Goal: Task Accomplishment & Management: Use online tool/utility

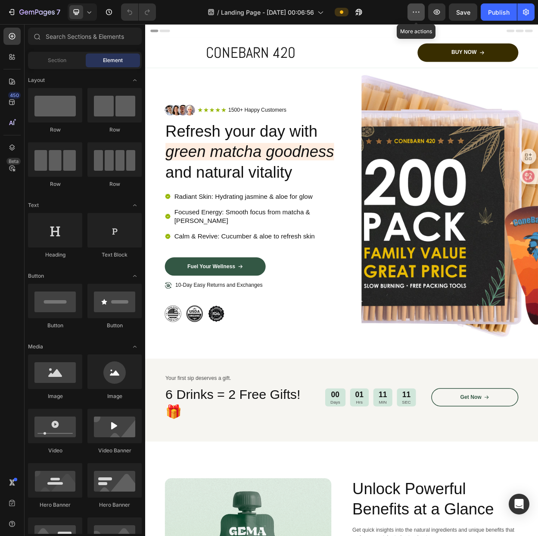
click at [421, 16] on button "button" at bounding box center [416, 11] width 17 height 17
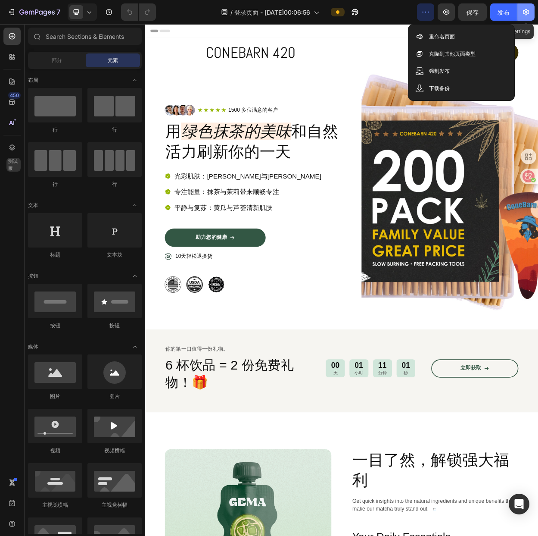
click at [526, 10] on icon "button" at bounding box center [526, 12] width 9 height 9
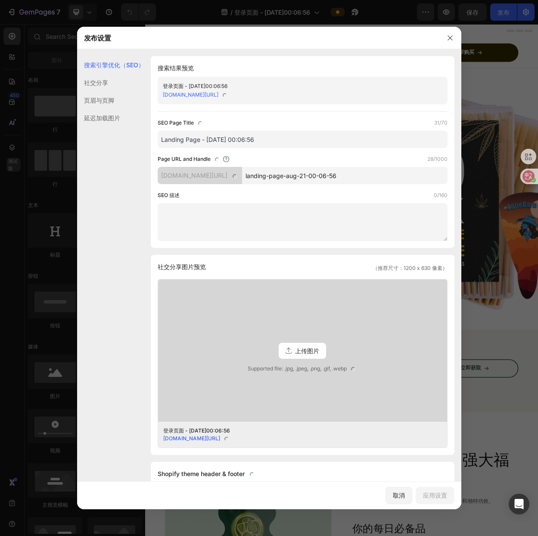
click at [104, 83] on font "社交分享" at bounding box center [96, 82] width 24 height 7
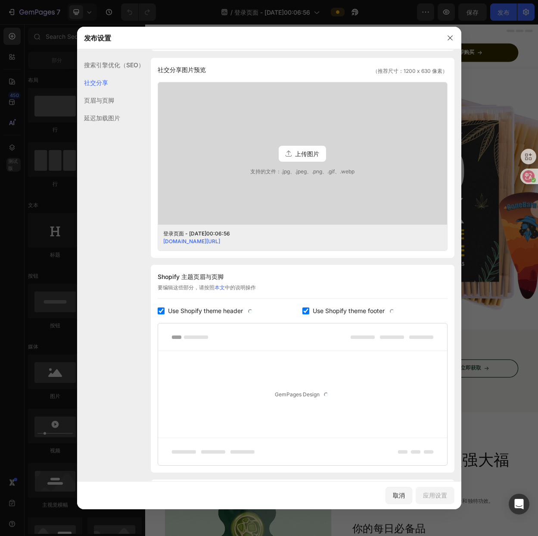
click at [112, 109] on div "页眉与页脚" at bounding box center [110, 118] width 67 height 18
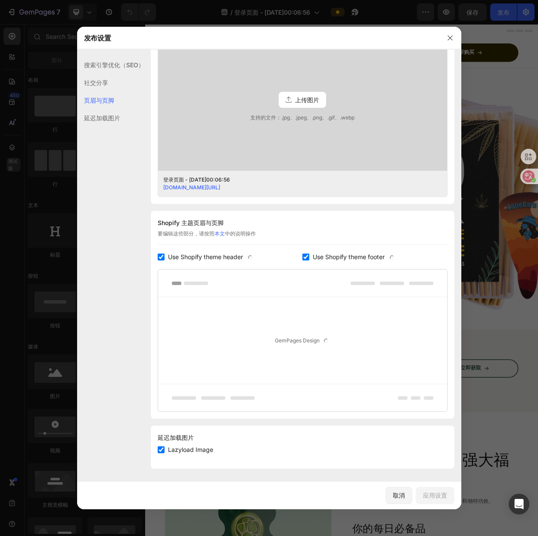
scroll to position [252, 0]
click at [105, 115] on font "延迟加载图片" at bounding box center [102, 117] width 36 height 7
drag, startPoint x: 109, startPoint y: 103, endPoint x: 110, endPoint y: 98, distance: 5.0
click at [110, 100] on font "页眉与页脚" at bounding box center [99, 100] width 30 height 7
click at [112, 91] on div "社交分享" at bounding box center [110, 100] width 67 height 18
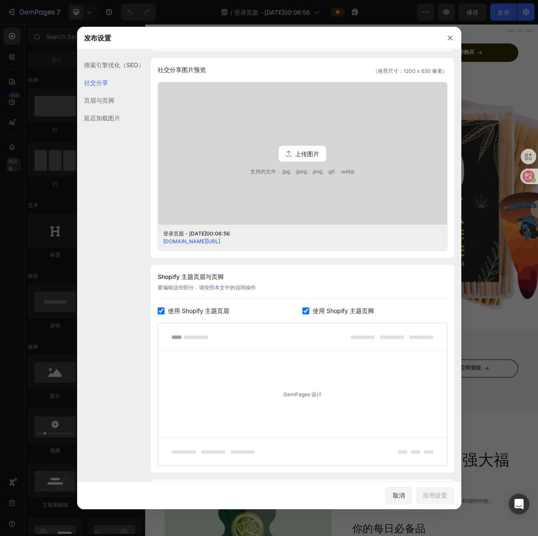
click at [117, 74] on div "社交分享" at bounding box center [110, 83] width 67 height 18
click at [119, 67] on font "搜索引擎优化（SEO）" at bounding box center [114, 64] width 60 height 7
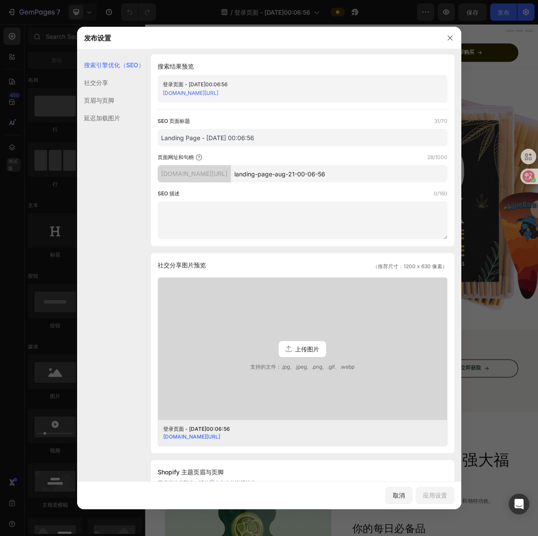
scroll to position [0, 0]
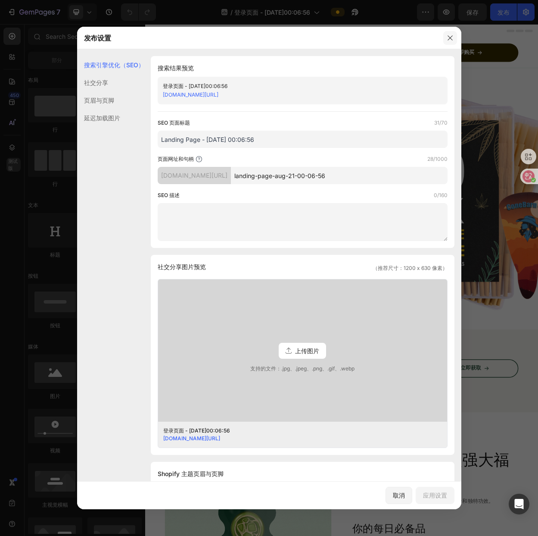
drag, startPoint x: 397, startPoint y: 16, endPoint x: 447, endPoint y: 37, distance: 54.0
click at [447, 37] on icon "button" at bounding box center [450, 37] width 7 height 7
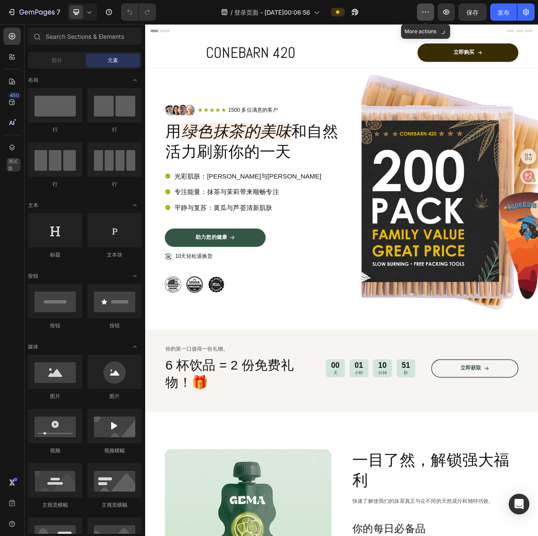
click at [429, 6] on button "button" at bounding box center [425, 11] width 17 height 17
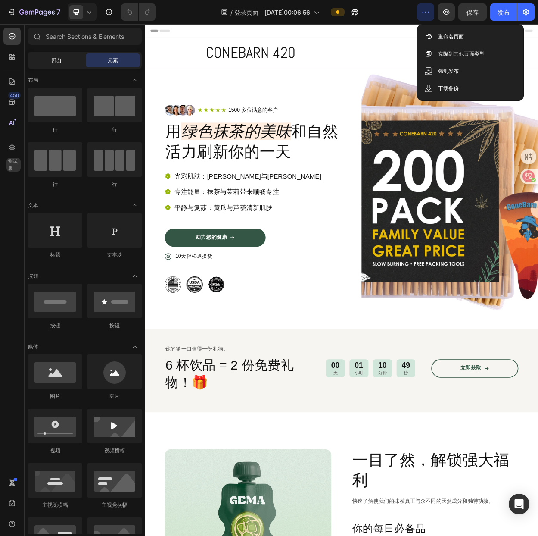
click at [54, 63] on span "部分" at bounding box center [57, 60] width 10 height 8
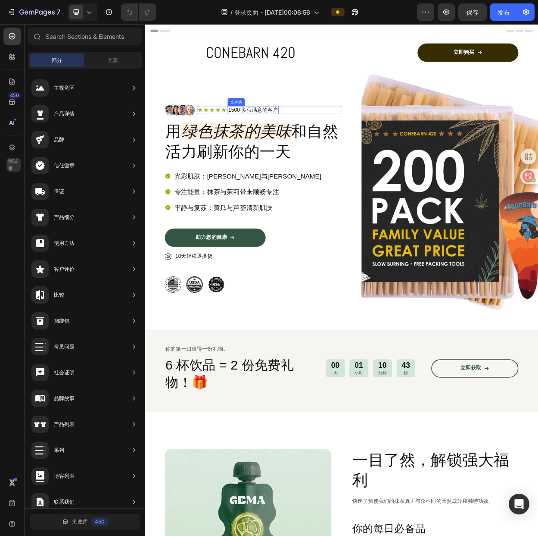
click at [287, 133] on font "1500 多位满意的客户" at bounding box center [288, 136] width 66 height 7
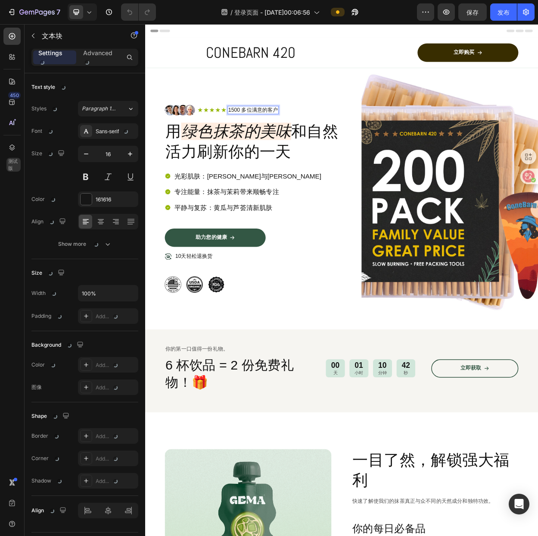
click at [268, 139] on p "1500 多位满意的客户" at bounding box center [288, 136] width 66 height 9
click at [318, 135] on p "1500 多位满意的客户" at bounding box center [288, 136] width 66 height 9
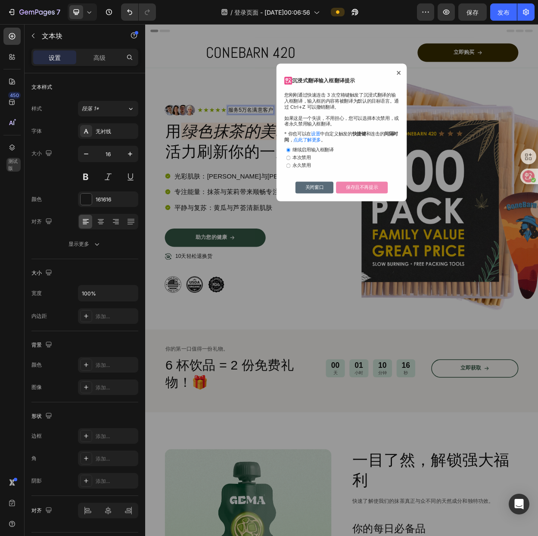
click at [429, 240] on button "保存且不再提示" at bounding box center [431, 239] width 68 height 16
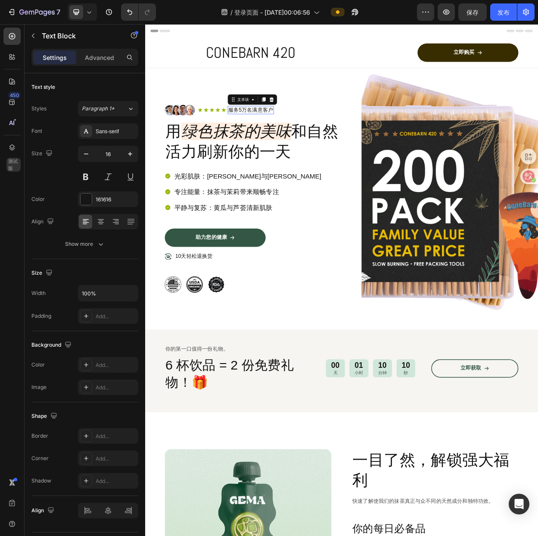
click at [308, 132] on p "服务5万名满意客户" at bounding box center [284, 136] width 59 height 9
click at [311, 137] on p "服务5万名满意客户" at bounding box center [284, 136] width 59 height 9
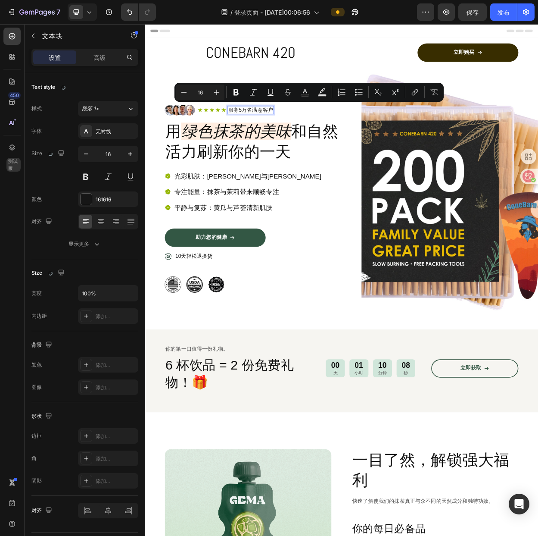
click at [314, 138] on p "服务5万名满意客户" at bounding box center [284, 136] width 59 height 9
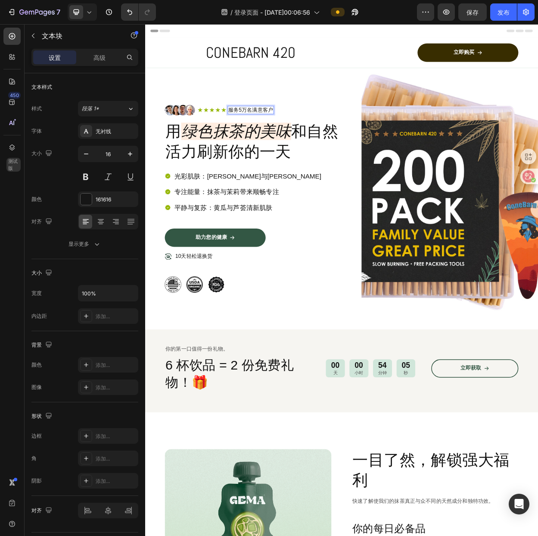
click at [313, 136] on p "服务5万名满意客户" at bounding box center [284, 136] width 59 height 9
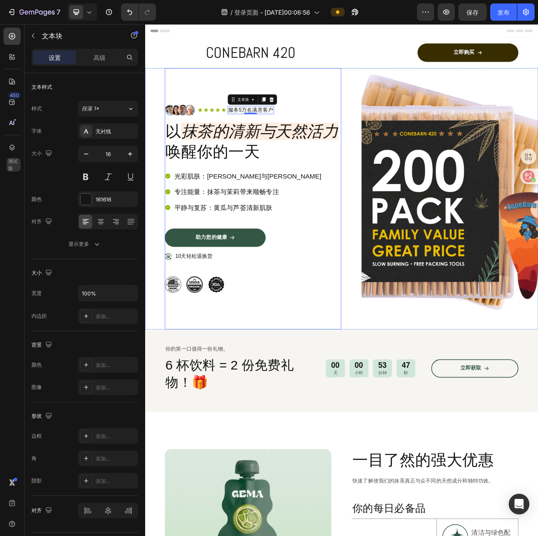
click at [367, 118] on div "图像 图标 图标 图标 图标 图标 图标列表 服务5万名满意客户 文本块 0 行 行 以 抹茶的清新与天然活力 唤醒你的一天 标题 光彩肌肤：茉莉与芦荟补水焕…" at bounding box center [287, 254] width 232 height 344
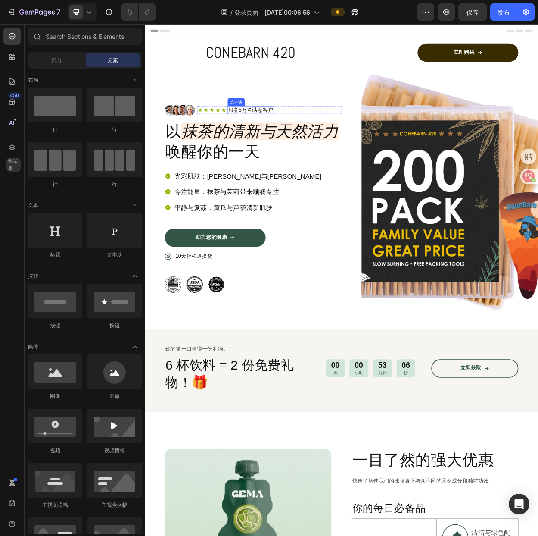
click at [314, 138] on p "服务5万名满意客户" at bounding box center [284, 136] width 59 height 9
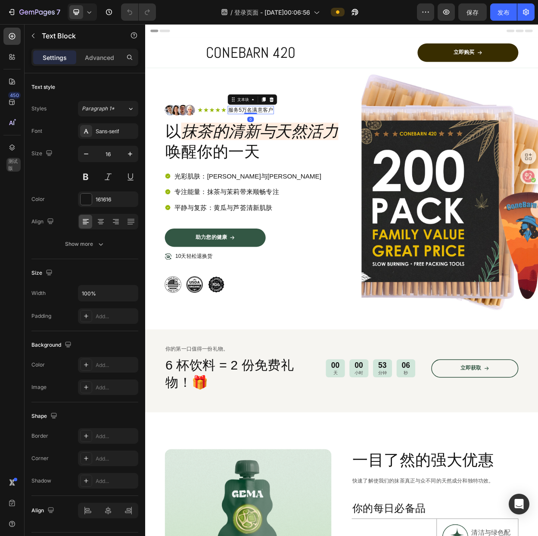
click at [314, 137] on p "服务5万名满意客户" at bounding box center [284, 136] width 59 height 9
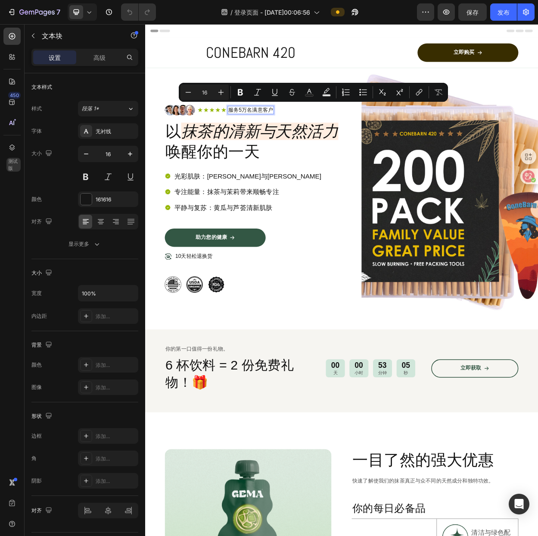
click at [313, 135] on p "服务5万名满意客户" at bounding box center [284, 136] width 59 height 9
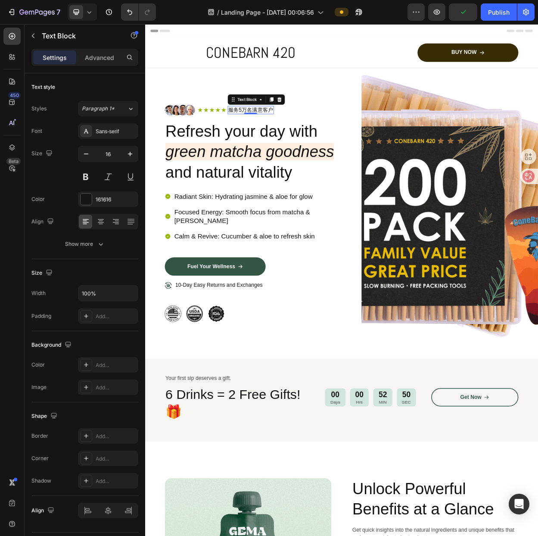
click at [313, 138] on p "服务5万名满意客户" at bounding box center [284, 136] width 59 height 9
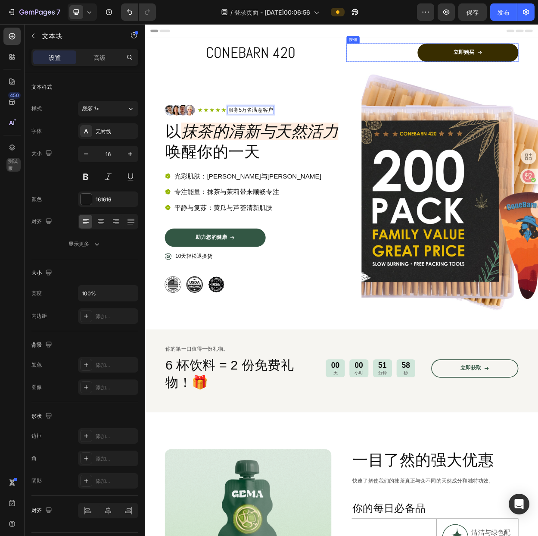
click at [421, 75] on div "CONEBARN 420 标题 立即购买 按钮 行 行" at bounding box center [403, 62] width 517 height 40
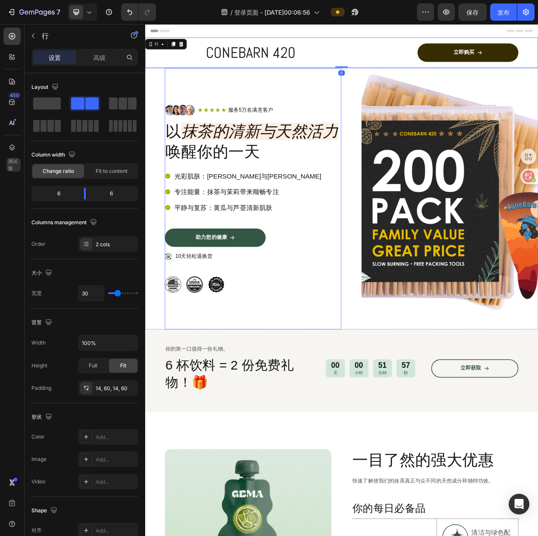
click at [372, 99] on div "图像 图标 图标 图标 图标 图标 图标列表 服务5万名满意客户 文本块 行 行 以 抹茶的清新与天然活力 唤醒你的一天 标题 光彩肌肤：茉莉与芦荟补水焕亮 …" at bounding box center [287, 254] width 232 height 344
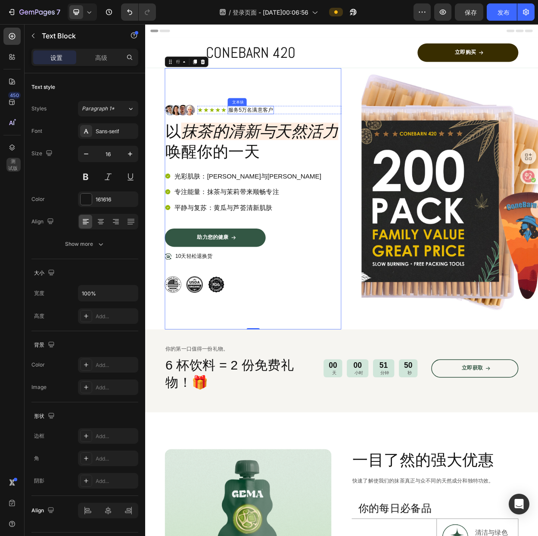
click at [314, 139] on p "服务5万名满意客户" at bounding box center [284, 136] width 59 height 9
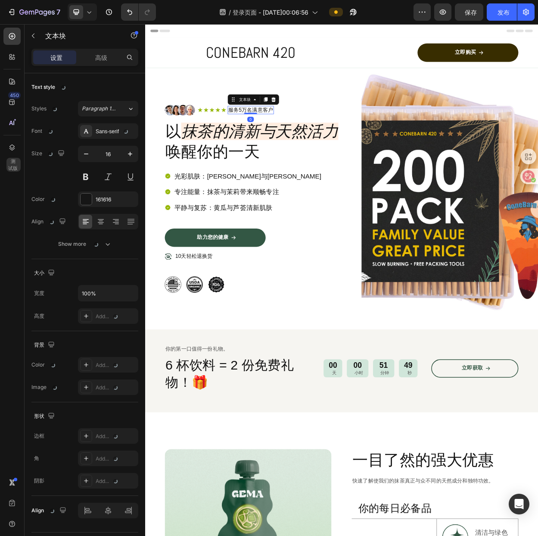
click at [314, 137] on p "服务5万名满意客户" at bounding box center [284, 136] width 59 height 9
click at [280, 124] on font "文本块" at bounding box center [277, 123] width 16 height 6
click at [314, 133] on p "服务5万名满意客户" at bounding box center [284, 136] width 59 height 9
click at [351, 37] on div "标题" at bounding box center [404, 32] width 504 height 17
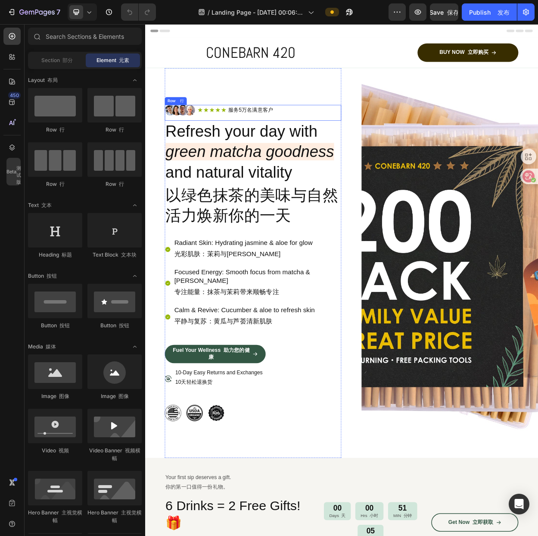
click at [316, 129] on div "Image 图像 Icon 图标 Icon 图标 Icon 图标 Icon 图标 Icon 图标 Icon List 图标列表 服务5万名满意客户 Text …" at bounding box center [287, 338] width 232 height 513
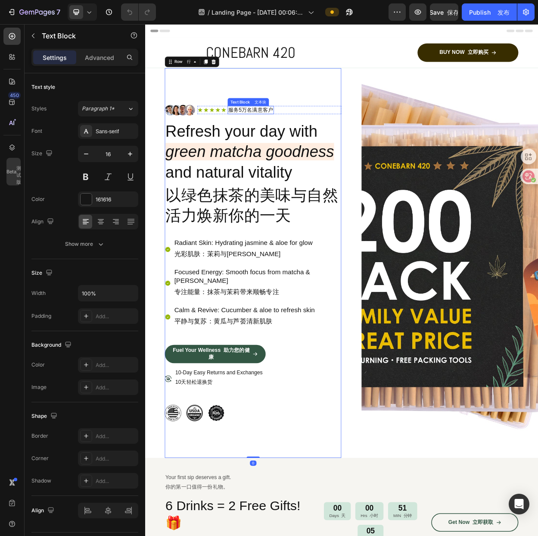
click at [313, 134] on p "服务5万名满意客户" at bounding box center [284, 136] width 59 height 9
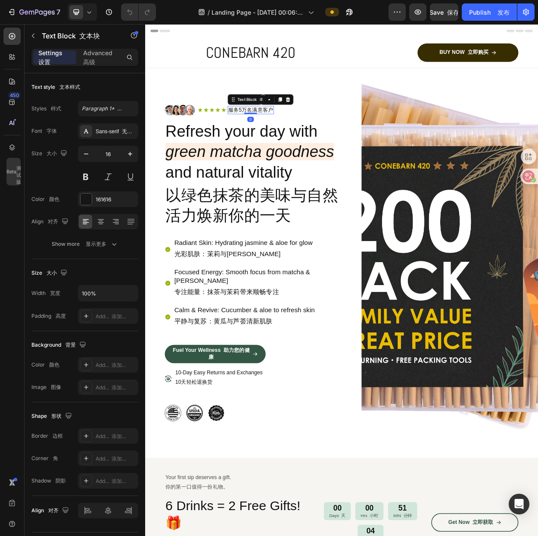
click at [314, 135] on p "服务5万名满意客户" at bounding box center [284, 136] width 59 height 9
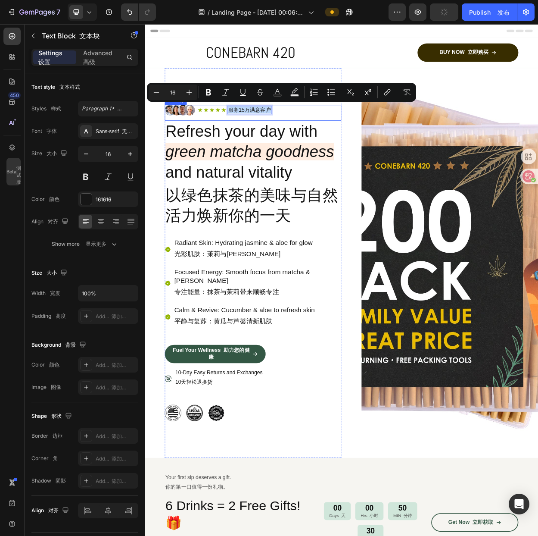
drag, startPoint x: 311, startPoint y: 139, endPoint x: 239, endPoint y: 143, distance: 72.1
click at [239, 143] on div "Icon 图标 Icon 图标 Icon 图标 Icon 图标 Icon 图标 Icon List 图标列表 服务15万满意客户 Text Block 文本块…" at bounding box center [308, 137] width 189 height 14
copy p "服务15万满意客户"
click at [300, 136] on p "服务15万满意客户" at bounding box center [283, 136] width 56 height 9
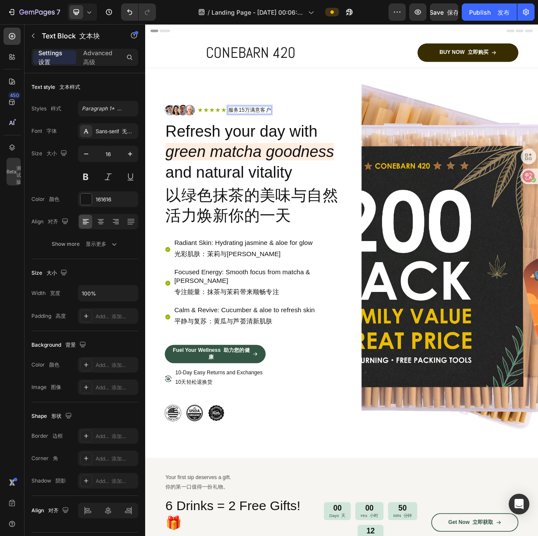
click at [311, 133] on p "服务15万满意客户" at bounding box center [283, 136] width 56 height 9
click at [263, 140] on div at bounding box center [259, 141] width 11 height 3
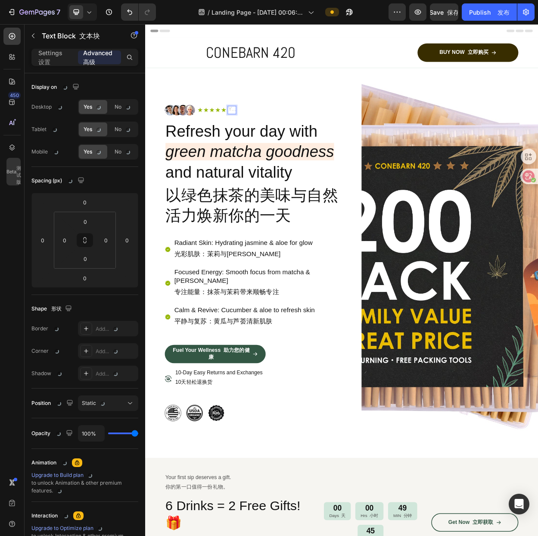
click at [260, 136] on div "Rich Text Editor. Editing area: main" at bounding box center [259, 136] width 11 height 11
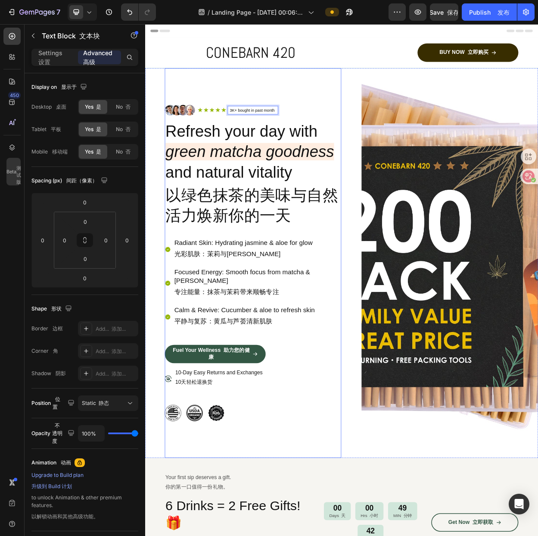
click at [341, 101] on div "Image 图像 Icon 图标 Icon 图标 Icon 图标 Icon 图标 Icon 图标 Icon List 图标列表 3K+ bought in p…" at bounding box center [287, 338] width 232 height 513
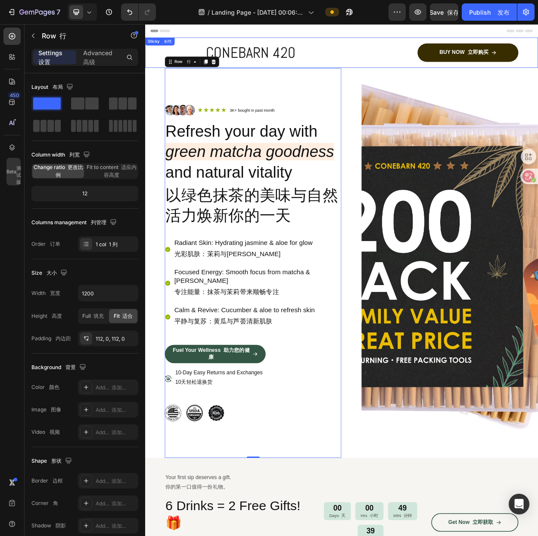
click at [457, 72] on div "BUY NOW 立即购买 Button 按钮" at bounding box center [523, 62] width 226 height 24
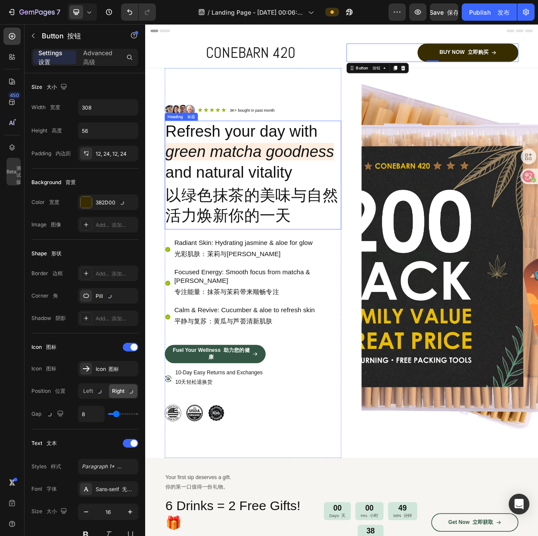
click at [284, 185] on icon "green matcha goodness" at bounding box center [283, 191] width 222 height 23
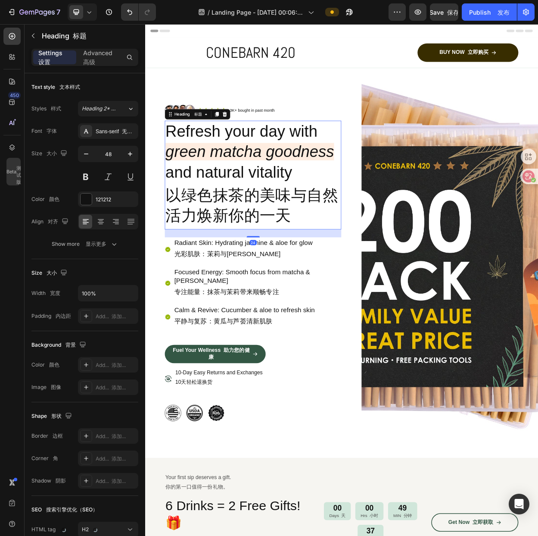
click at [281, 215] on h2 "Refresh your day with green matcha goodness and natural vitality 以绿色抹茶的美味与自然活力焕…" at bounding box center [287, 222] width 232 height 143
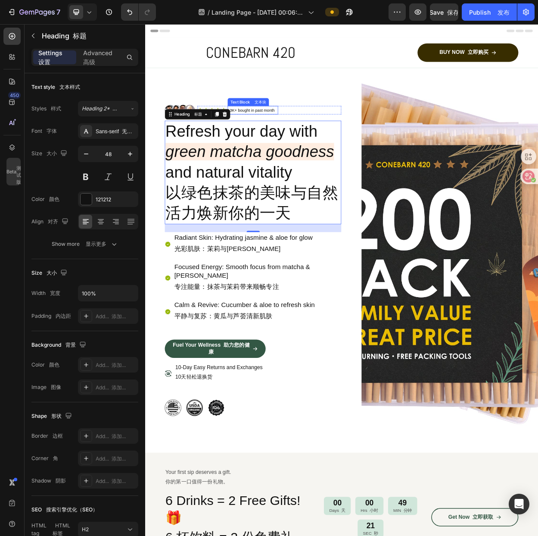
click at [297, 127] on div "Text Block 文本块" at bounding box center [281, 126] width 51 height 8
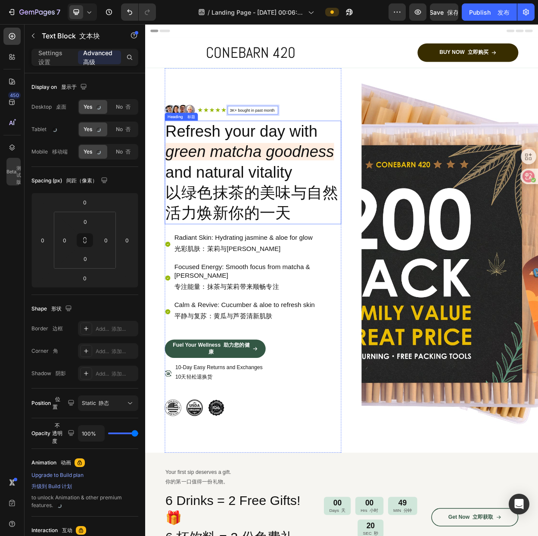
click at [333, 168] on p "Refresh your day with green matcha goodness and natural vitality 以绿色抹茶的美味与自然活力焕…" at bounding box center [287, 219] width 231 height 135
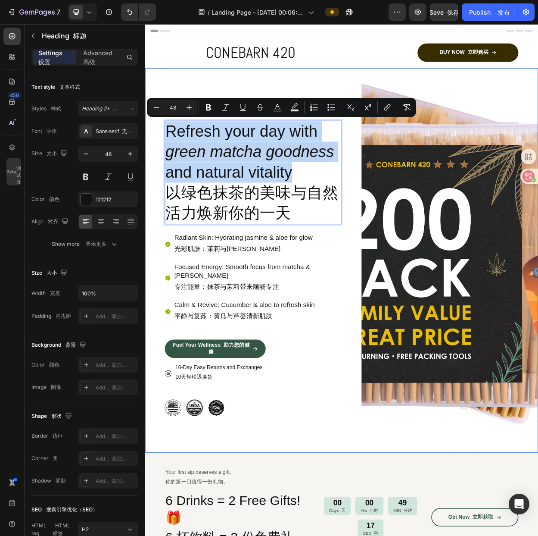
drag, startPoint x: 349, startPoint y: 249, endPoint x: 168, endPoint y: 168, distance: 198.4
click at [168, 168] on div "Image 图像 Icon 图标 Icon 图标 Icon 图标 Icon 图标 Icon 图标 Icon List 图标列表 3K+ bought in p…" at bounding box center [403, 335] width 517 height 506
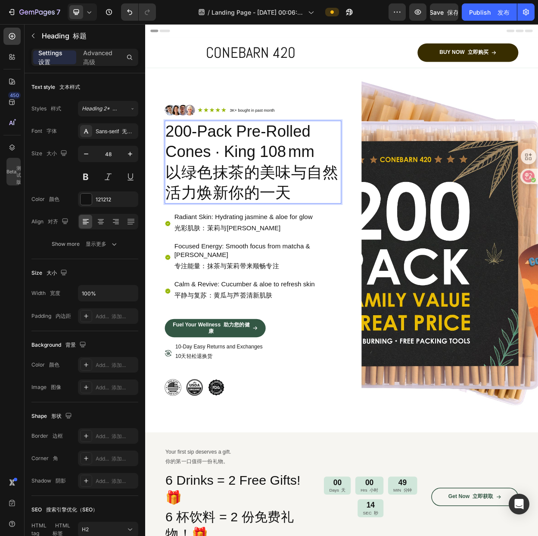
click at [369, 195] on p "200-Pack Pre-Rolled Cones · King 108 mm 以绿色抹茶的美味与自然活力焕新你的一天" at bounding box center [287, 206] width 231 height 108
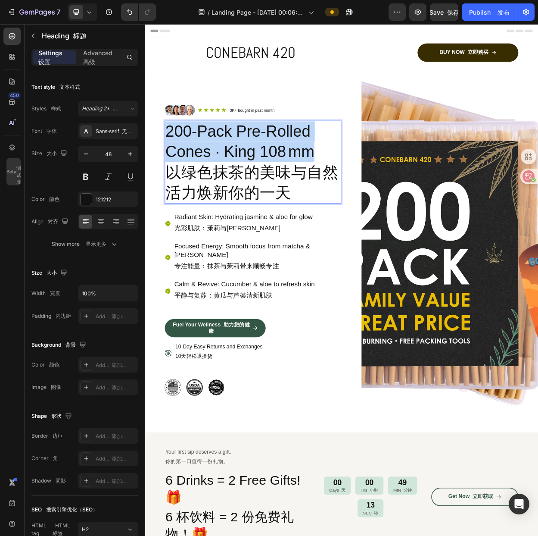
drag, startPoint x: 376, startPoint y: 197, endPoint x: 171, endPoint y: 166, distance: 207.1
click at [171, 166] on h2 "200-Pack Pre-Rolled Cones · King 108 mm 以绿色抹茶的美味与自然活力焕新你的一天" at bounding box center [287, 206] width 232 height 110
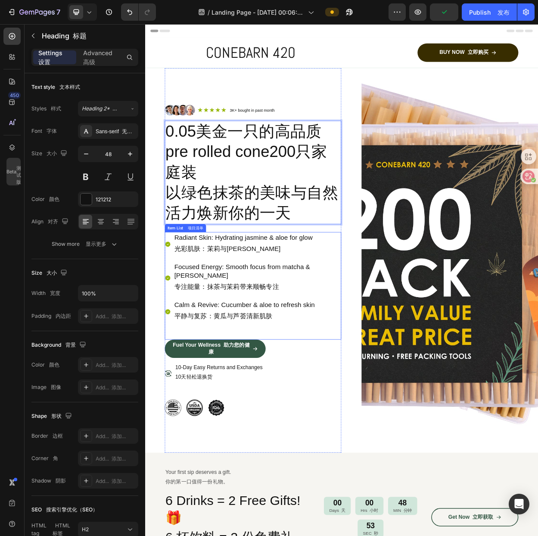
click at [367, 304] on p "Radiant Skin: Hydrating jasmine & aloe for glow 光彩肌肤：茉莉与芦荟补水焕亮" at bounding box center [293, 313] width 219 height 29
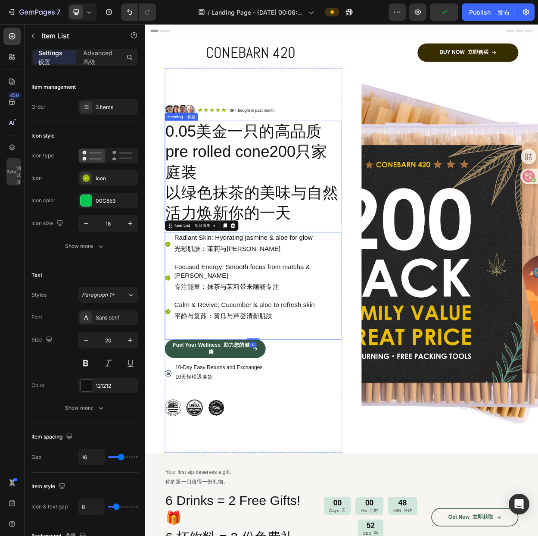
click at [216, 179] on p "0.05美金一只的高品质pre rolled cone200只家庭装 以绿色抹茶的美味与自然活力焕新你的一天" at bounding box center [287, 219] width 231 height 135
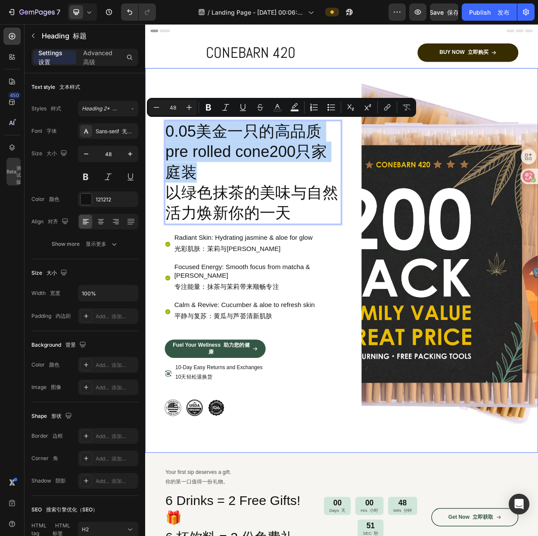
drag, startPoint x: 228, startPoint y: 224, endPoint x: 169, endPoint y: 172, distance: 78.2
click at [169, 172] on div "Image 图像 Icon 图标 Icon 图标 Icon 图标 Icon 图标 Icon 图标 Icon List 图标列表 3K+ bought in p…" at bounding box center [403, 335] width 517 height 506
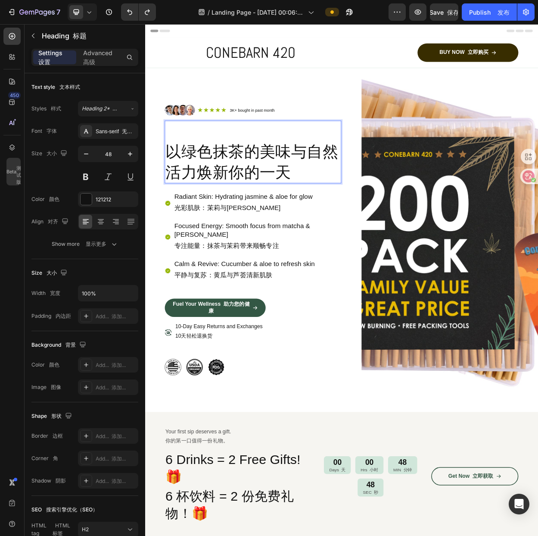
click at [311, 169] on p "以绿色抹茶的美味与自然活力焕新你的一天" at bounding box center [287, 192] width 231 height 81
click at [442, 116] on img at bounding box center [546, 308] width 232 height 452
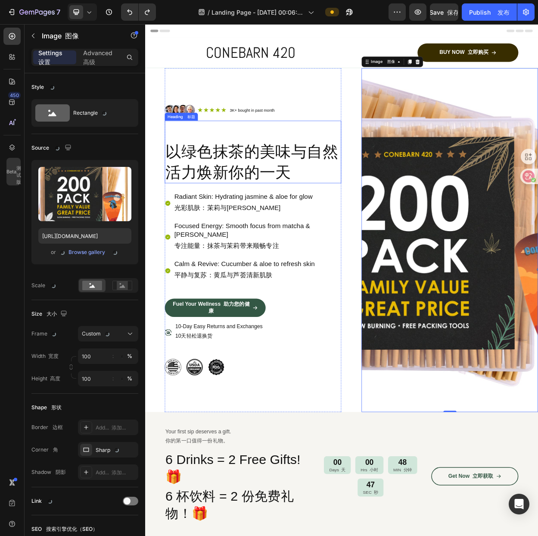
click at [284, 174] on p "⁠⁠⁠⁠⁠⁠⁠ 以绿色抹茶的美味与自然活力焕新你的一天" at bounding box center [287, 192] width 231 height 81
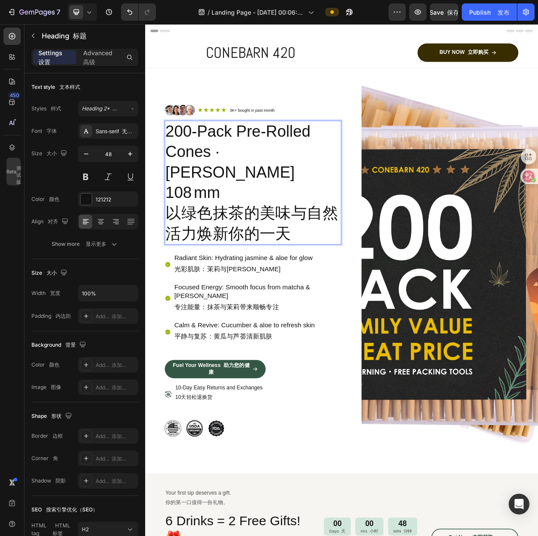
click at [353, 244] on p "⁠⁠⁠⁠⁠⁠⁠200-Pack Pre-Rolled Cones · King 108 mm 以绿色抹茶的美味与自然活力焕新你的一天" at bounding box center [287, 232] width 231 height 161
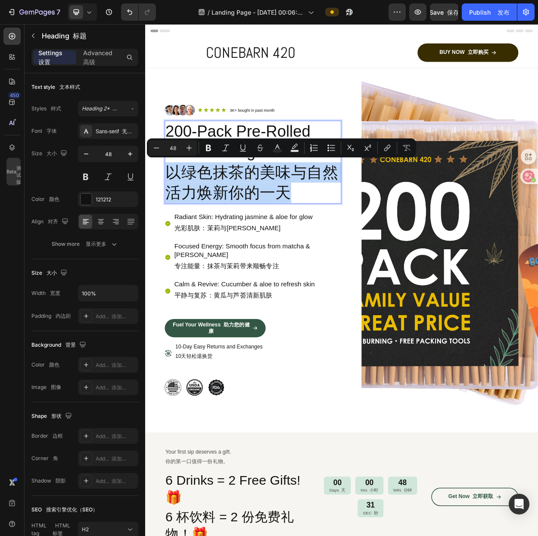
drag, startPoint x: 363, startPoint y: 246, endPoint x: 174, endPoint y: 215, distance: 191.4
click at [174, 215] on p "200-Pack Pre-Rolled Cones · King 108 mm 以绿色抹茶的美味与自然活力焕新你的一天" at bounding box center [287, 206] width 231 height 108
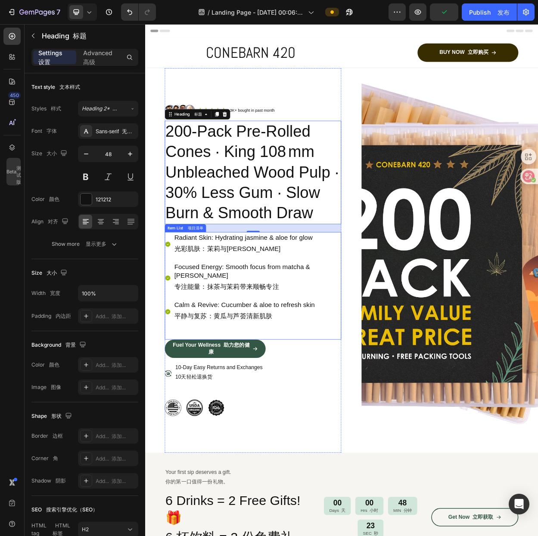
click at [304, 319] on p "Radiant Skin: Hydrating jasmine & aloe for glow 光彩肌肤：茉莉与芦荟补水焕亮" at bounding box center [293, 313] width 219 height 29
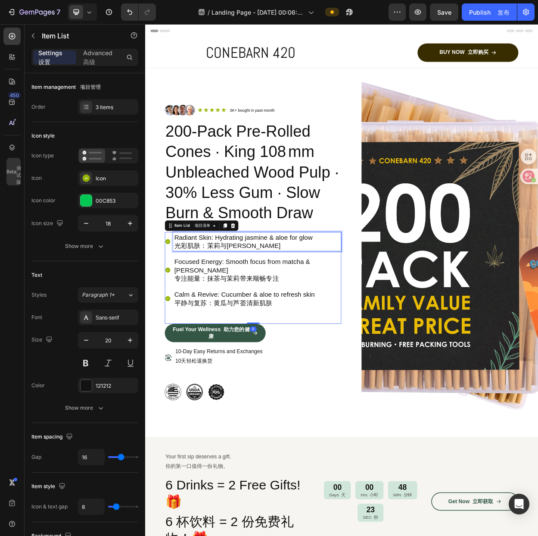
click at [338, 310] on p "Radiant Skin: Hydrating jasmine & aloe for glow 光彩肌肤：茉莉与芦荟补水焕亮" at bounding box center [293, 310] width 219 height 22
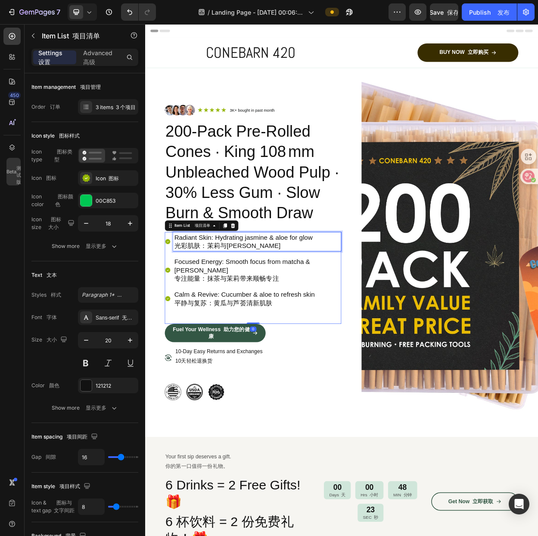
click at [338, 310] on p "Radiant Skin: Hydrating jasmine & aloe for glow 光彩肌肤：茉莉与芦荟补水焕亮" at bounding box center [293, 310] width 219 height 22
click at [216, 305] on p "Radiant Skin: Hydrating jasmine & aloe for glow 光彩肌肤：茉莉与芦荟补水焕亮" at bounding box center [293, 310] width 219 height 22
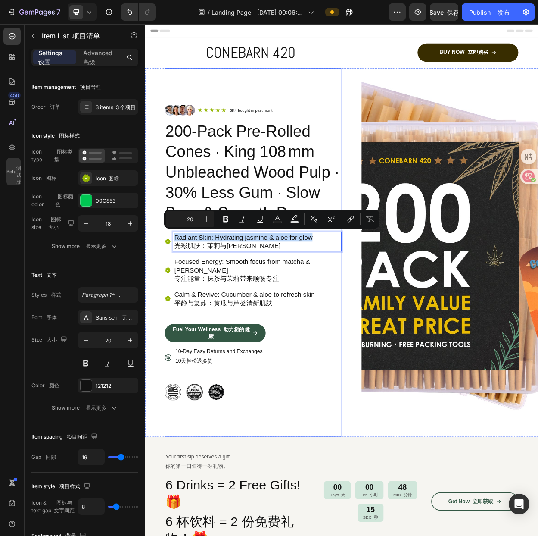
drag, startPoint x: 372, startPoint y: 305, endPoint x: 312, endPoint y: 252, distance: 80.0
click at [173, 291] on div "Image 图像 Icon 图标 Icon 图标 Icon 图标 Icon 图标 Icon 图标 Icon List 图标列表 3K+ bought in p…" at bounding box center [287, 324] width 232 height 389
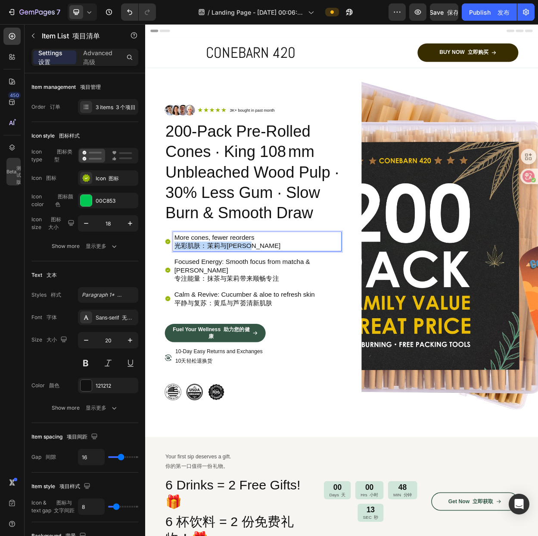
drag, startPoint x: 313, startPoint y: 316, endPoint x: 179, endPoint y: 313, distance: 134.1
click at [179, 313] on div "More cones, fewer reorders 光彩肌肤：茉莉与芦荟补水焕亮" at bounding box center [287, 309] width 232 height 25
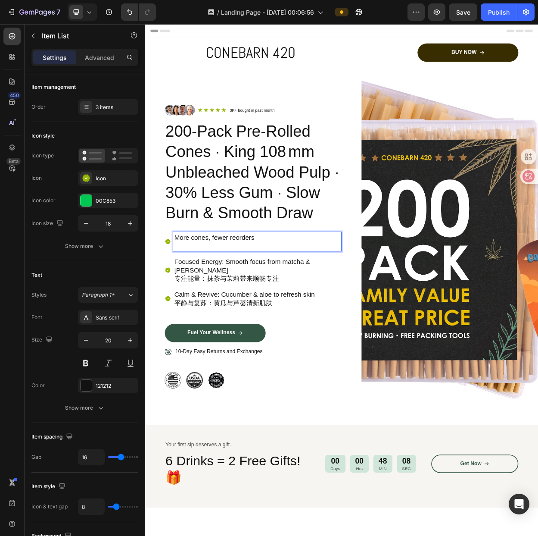
click at [310, 316] on p "More cones, fewer reorders" at bounding box center [293, 310] width 219 height 22
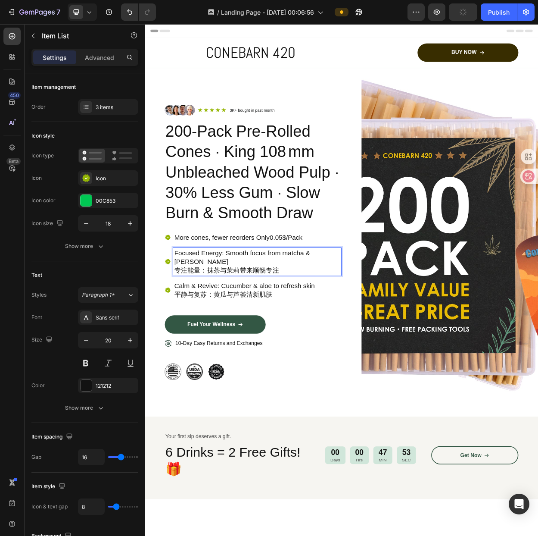
click at [299, 329] on p "Focused Energy: Smooth focus from matcha & jasmine 专注能量：抹茶与茉莉带来顺畅专注" at bounding box center [293, 336] width 219 height 34
click at [313, 307] on p "More cones, fewer reorders Only0.05$/Pack" at bounding box center [293, 304] width 219 height 11
click at [363, 366] on p "Calm & Revive: Cucumber & aloe to refresh skin 平静与复苏：黄瓜与芦荟清新肌肤" at bounding box center [293, 374] width 219 height 22
click at [338, 343] on p "Focused Energy: Smooth focus from matcha & jasmine 专注能量：抹茶与茉莉带来顺畅专注" at bounding box center [293, 336] width 219 height 34
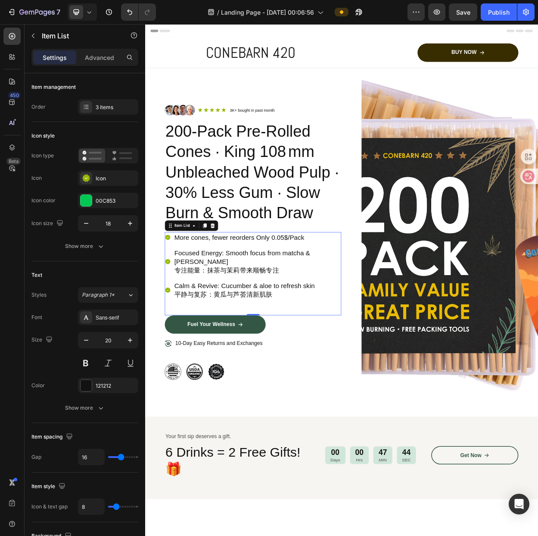
click at [332, 337] on p "Focused Energy: Smooth focus from matcha & jasmine 专注能量：抹茶与茉莉带来顺畅专注" at bounding box center [293, 336] width 219 height 34
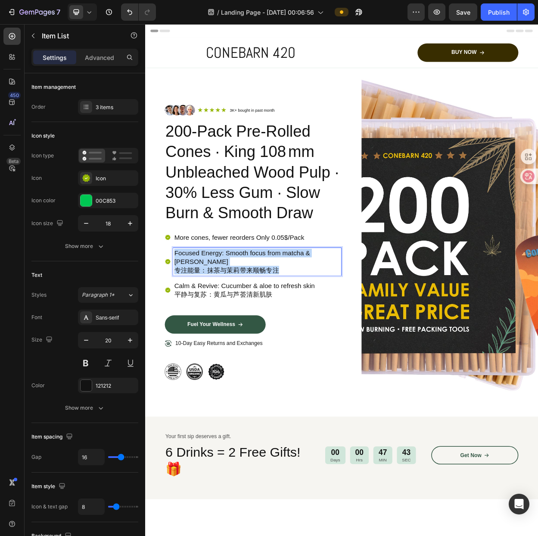
drag, startPoint x: 330, startPoint y: 342, endPoint x: 295, endPoint y: 325, distance: 38.8
click at [175, 321] on div "Focused Energy: Smooth focus from matcha & jasmine 专注能量：抹茶与茉莉带来顺畅专注" at bounding box center [287, 336] width 232 height 36
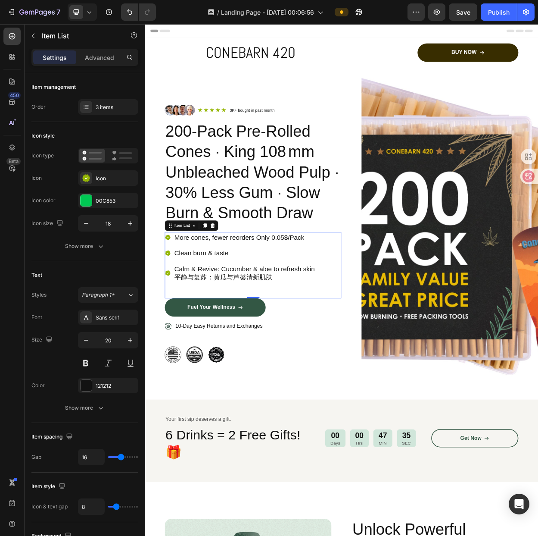
click at [331, 341] on p "Calm & Revive: Cucumber & aloe to refresh skin 平静与复苏：黄瓜与芦荟清新肌肤" at bounding box center [276, 351] width 185 height 22
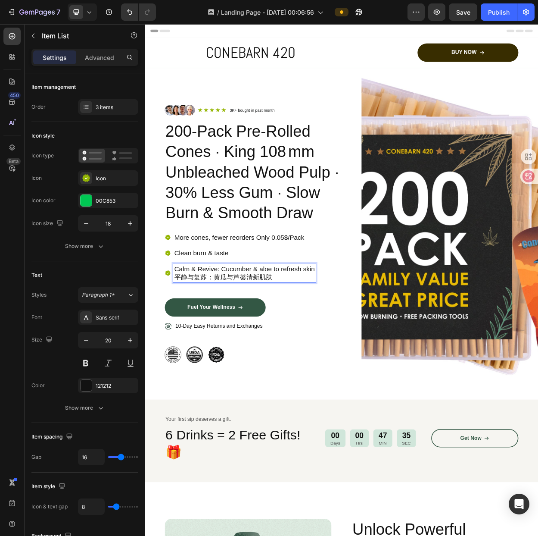
click at [325, 351] on p "Calm & Revive: Cucumber & aloe to refresh skin 平静与复苏：黄瓜与芦荟清新肌肤" at bounding box center [276, 351] width 185 height 22
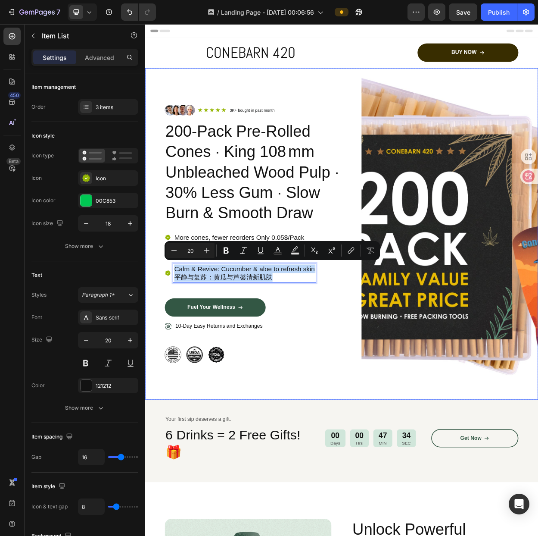
drag, startPoint x: 322, startPoint y: 357, endPoint x: 151, endPoint y: 345, distance: 172.0
click at [151, 345] on div "Image Icon Icon Icon Icon Icon Icon List 3K+ bought in past month Text Block Ro…" at bounding box center [403, 300] width 517 height 436
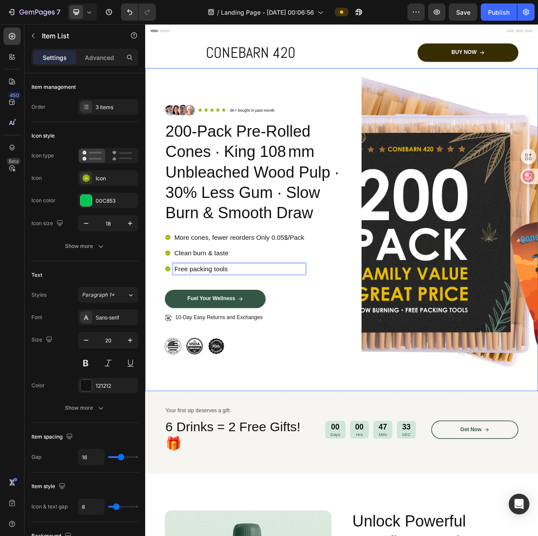
click at [404, 377] on div "Image Icon Icon Icon Icon Icon Icon List 3K+ bought in past month Text Block Ro…" at bounding box center [403, 294] width 517 height 425
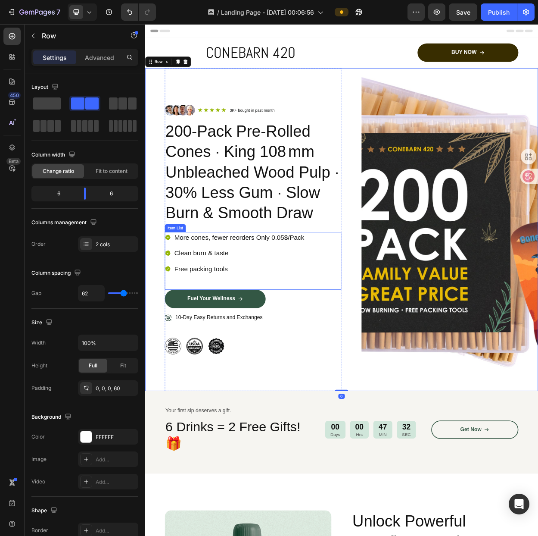
click at [302, 343] on p "Free packing tools" at bounding box center [269, 345] width 171 height 11
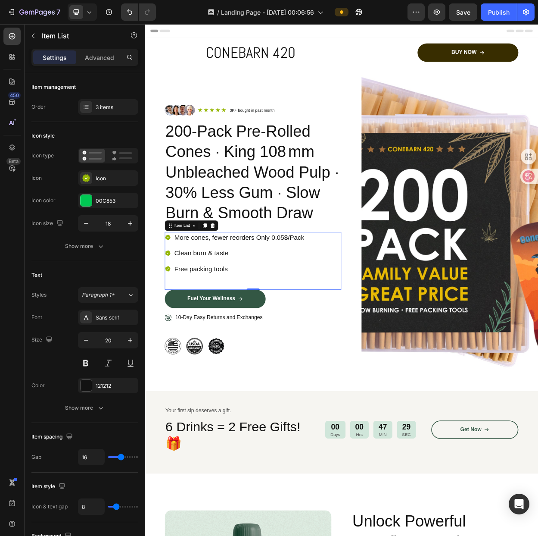
click at [177, 347] on icon at bounding box center [175, 345] width 7 height 7
click at [176, 348] on icon at bounding box center [175, 345] width 7 height 7
click at [381, 354] on div "More cones, fewer reorders Only 0.05$/Pack Clean burn & taste Free packing tools" at bounding box center [287, 335] width 232 height 76
click at [279, 363] on div "More cones, fewer reorders Only 0.05$/Pack Clean burn & taste Free packing tools" at bounding box center [287, 335] width 232 height 76
click at [203, 294] on div "Item List" at bounding box center [193, 289] width 41 height 10
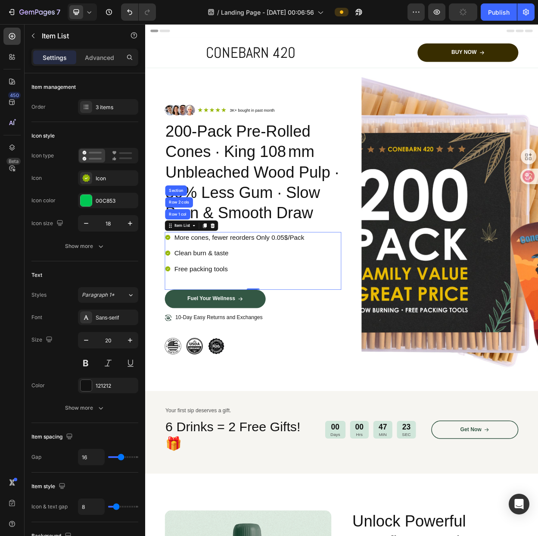
click at [216, 354] on div "More cones, fewer reorders Only 0.05$/Pack Clean burn & taste Free packing tools" at bounding box center [287, 335] width 232 height 76
click at [178, 344] on icon at bounding box center [175, 346] width 8 height 8
click at [175, 343] on icon at bounding box center [175, 345] width 7 height 7
click at [250, 347] on p "Free packing tools" at bounding box center [269, 345] width 171 height 11
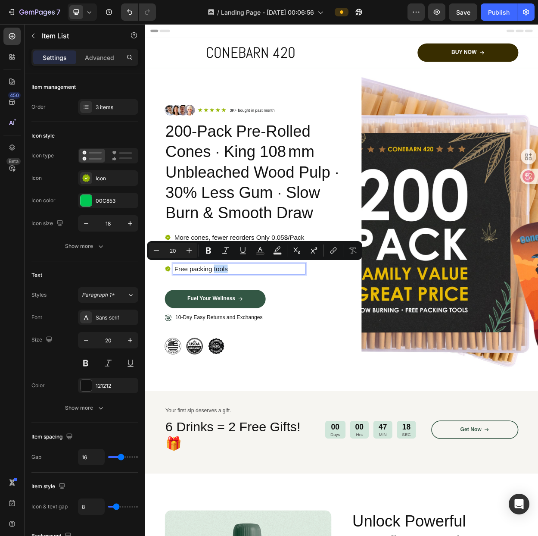
click at [266, 345] on p "Free packing tools" at bounding box center [269, 345] width 171 height 11
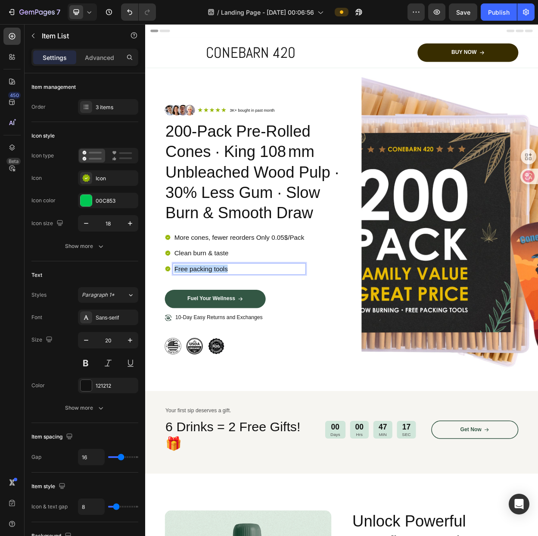
drag, startPoint x: 270, startPoint y: 346, endPoint x: 182, endPoint y: 346, distance: 88.4
click at [182, 346] on div "Free packing tools" at bounding box center [263, 346] width 185 height 14
click at [266, 323] on p "Clean burn & taste" at bounding box center [269, 324] width 171 height 11
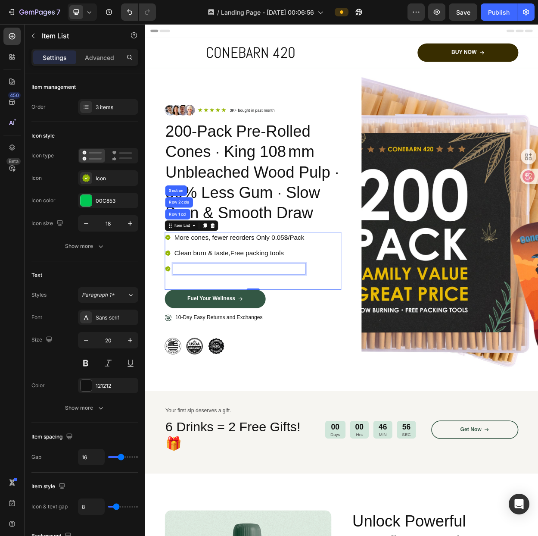
click at [220, 343] on p "Rich Text Editor. Editing area: main" at bounding box center [269, 345] width 171 height 11
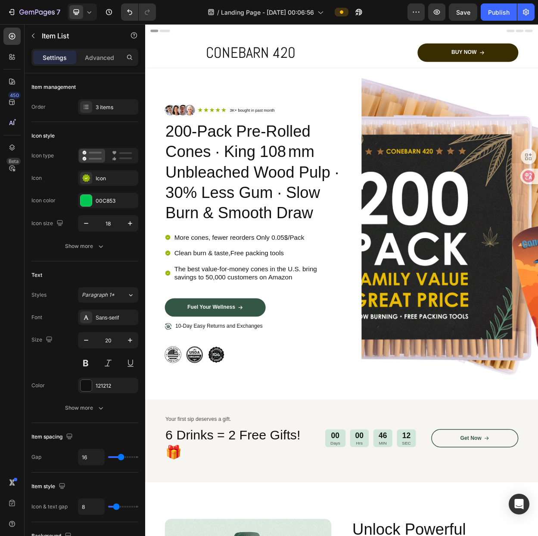
click at [352, 380] on div "More cones, fewer reorders Only 0.05$/Pack Clean burn & taste,Free packing tool…" at bounding box center [287, 340] width 232 height 87
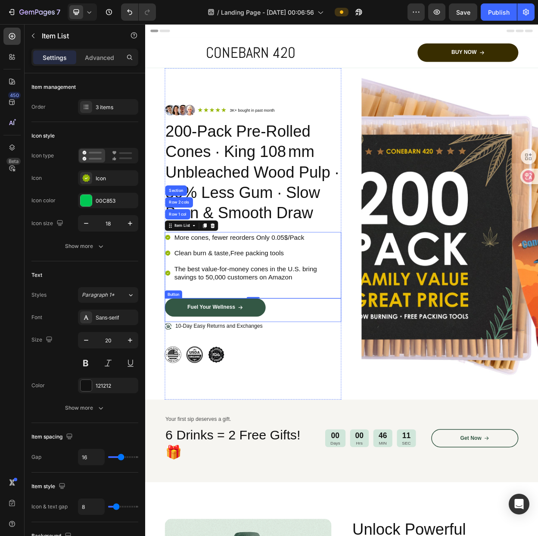
click at [343, 397] on div "Fuel Your Wellness Button" at bounding box center [287, 400] width 232 height 31
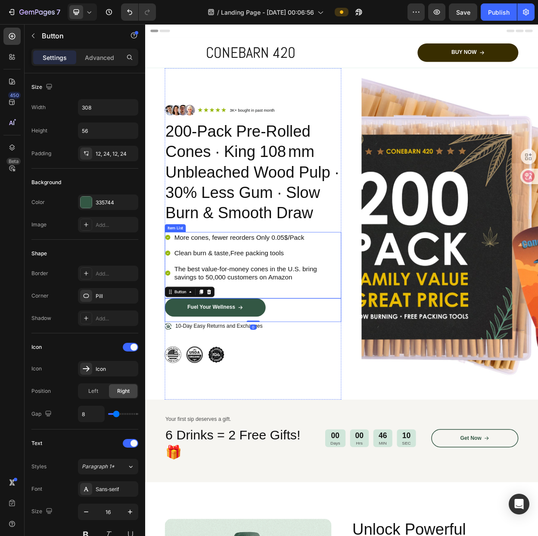
click at [253, 362] on div "The best value-for-money cones in the U.S. bring savings to 50,000 customers on…" at bounding box center [292, 351] width 221 height 25
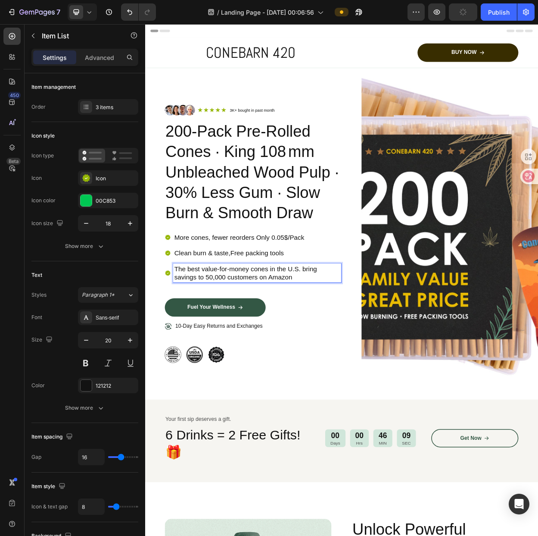
click at [253, 355] on p "The best value-for-money cones in the U.S. bring savings to 50,000 customers on…" at bounding box center [293, 351] width 219 height 22
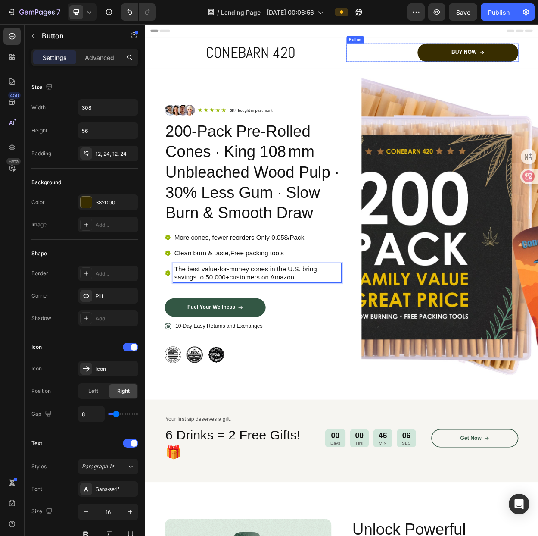
click at [411, 52] on div "BUY NOW Button" at bounding box center [523, 62] width 226 height 24
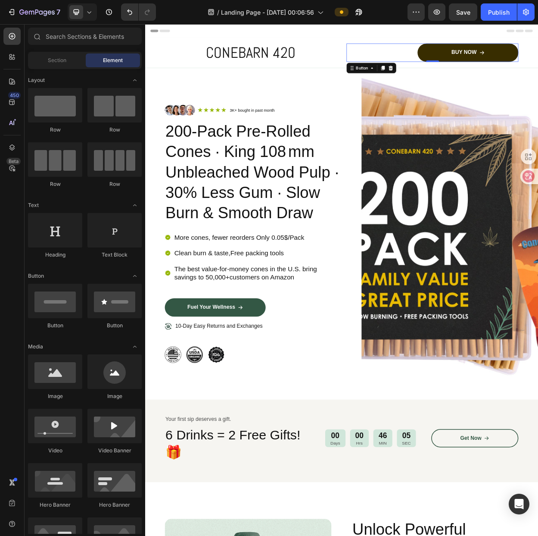
click at [394, 36] on div "Header" at bounding box center [404, 32] width 504 height 17
click at [290, 429] on div "10-Day Easy Returns and Exchanges" at bounding box center [287, 432] width 232 height 32
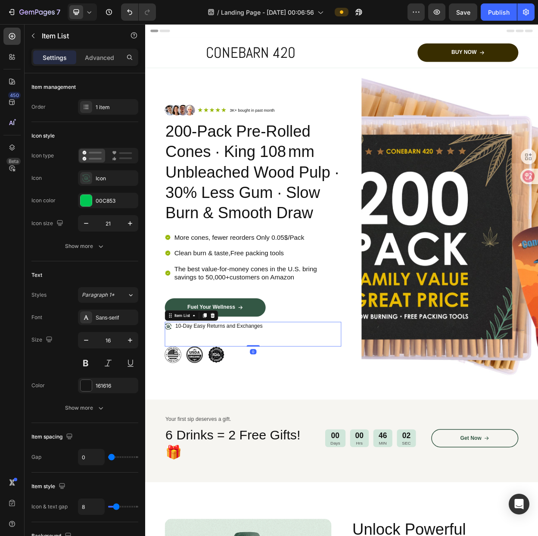
click at [290, 429] on div "10-Day Easy Returns and Exchanges" at bounding box center [287, 432] width 232 height 32
click at [257, 422] on p "10-Day Easy Returns and Exchanges" at bounding box center [242, 421] width 115 height 9
click at [263, 396] on p "Fuel Your Wellness" at bounding box center [232, 396] width 63 height 9
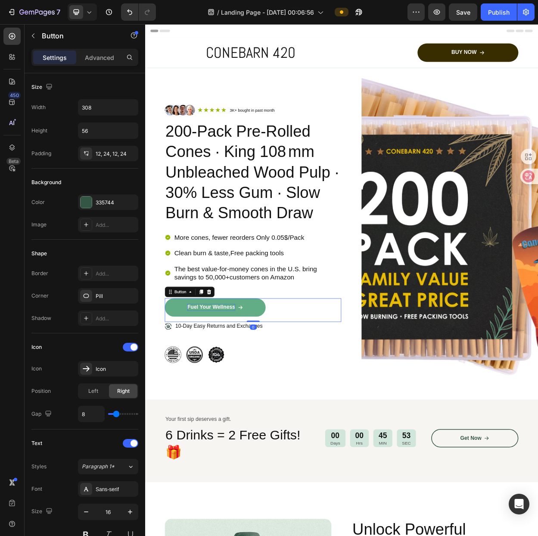
click at [244, 398] on p "Fuel Your Wellness" at bounding box center [232, 396] width 63 height 9
click at [358, 404] on div "Order on Amazon Button 0" at bounding box center [287, 400] width 232 height 31
click at [350, 432] on div "10-Day Easy Returns and Exchanges" at bounding box center [287, 432] width 232 height 32
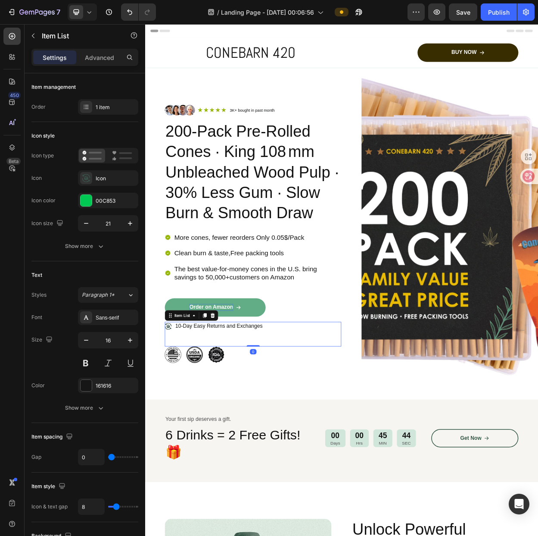
click at [362, 430] on div "10-Day Easy Returns and Exchanges" at bounding box center [287, 432] width 232 height 32
click at [261, 422] on p "10-Day Easy Returns and Exchanges" at bounding box center [242, 421] width 115 height 9
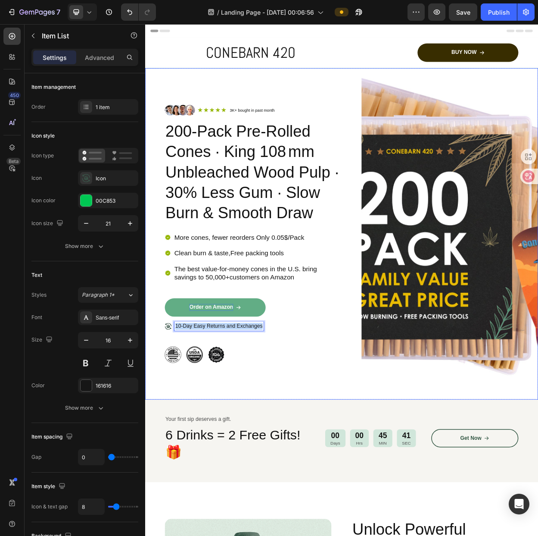
drag, startPoint x: 300, startPoint y: 422, endPoint x: 166, endPoint y: 430, distance: 134.3
click at [166, 430] on div "Image Icon Icon Icon Icon Icon Icon List 3K+ bought in past month Text Block Ro…" at bounding box center [403, 300] width 517 height 436
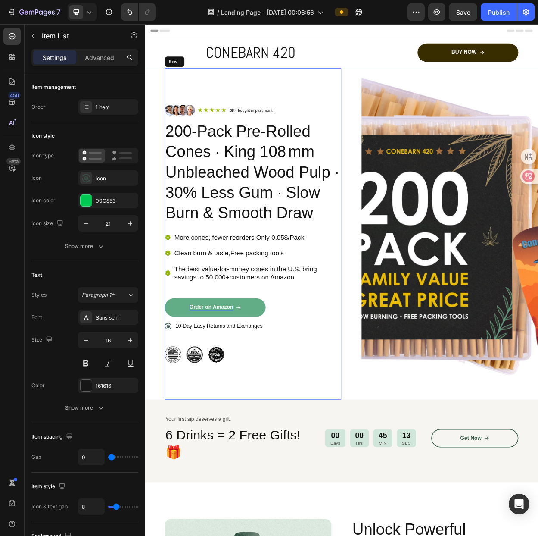
click at [241, 482] on div "Image Icon Icon Icon Icon Icon Icon List 3K+ bought in past month Text Block Ro…" at bounding box center [287, 300] width 232 height 436
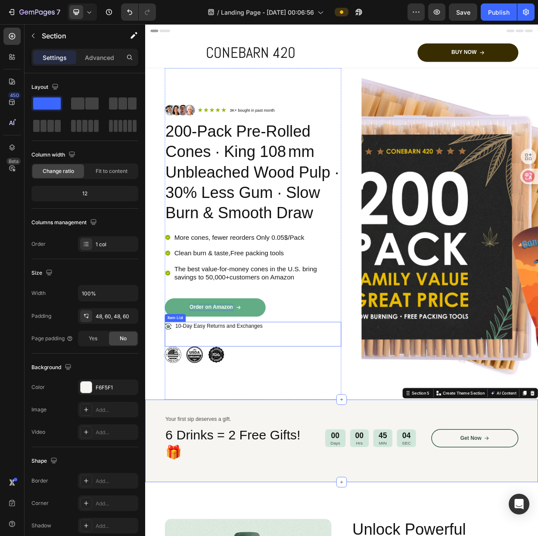
click at [282, 424] on p "10-Day Easy Returns and Exchanges" at bounding box center [242, 421] width 115 height 9
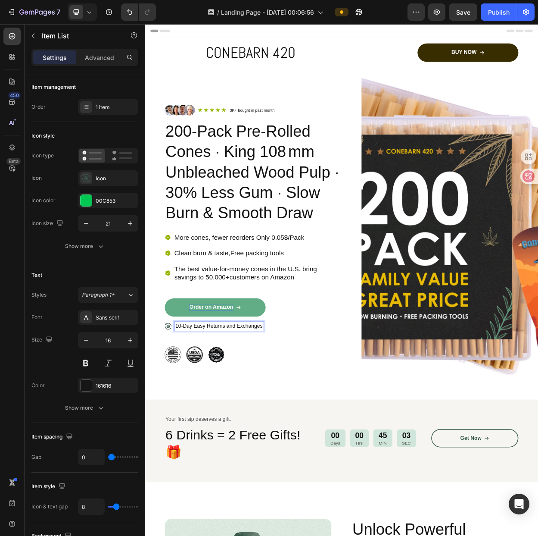
click at [290, 424] on p "10-Day Easy Returns and Exchanges" at bounding box center [242, 421] width 115 height 9
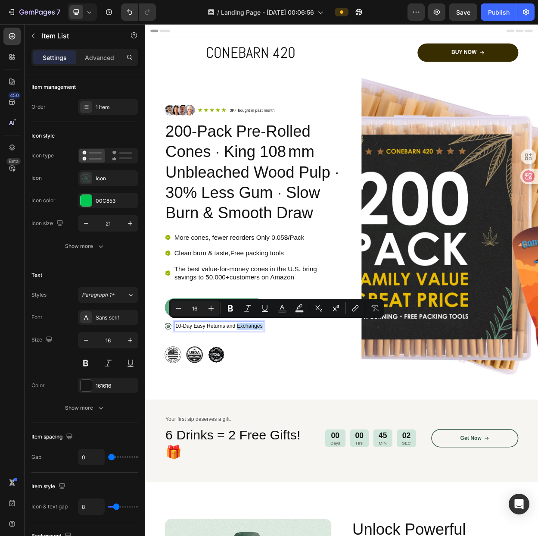
click at [291, 424] on p "10-Day Easy Returns and Exchanges" at bounding box center [242, 421] width 115 height 9
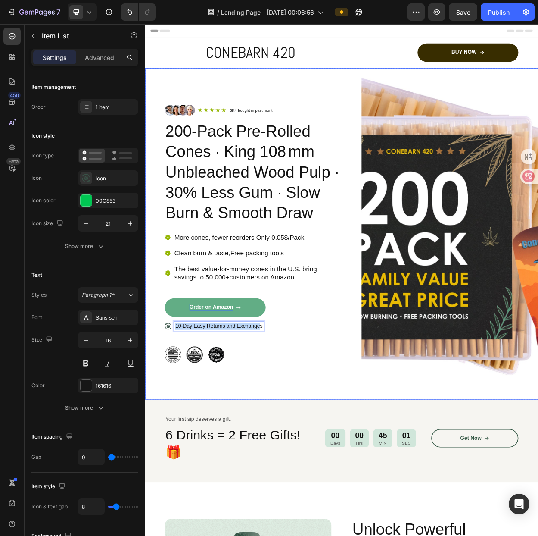
drag, startPoint x: 297, startPoint y: 424, endPoint x: 160, endPoint y: 430, distance: 136.8
click at [160, 430] on div "Image Icon Icon Icon Icon Icon Icon List 3K+ bought in past month Text Block Ro…" at bounding box center [403, 300] width 517 height 436
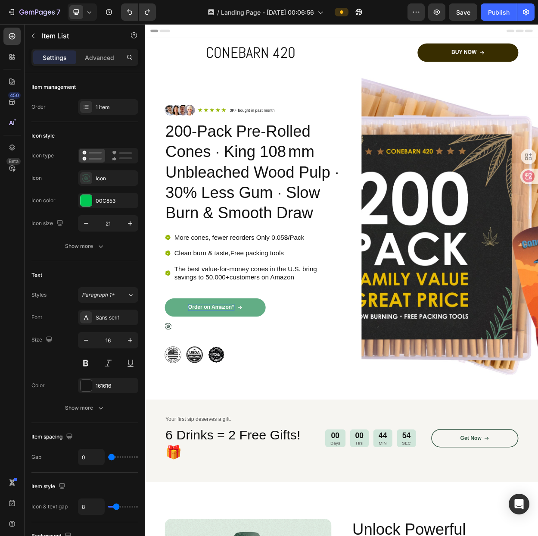
click at [184, 423] on div "Rich Text Editor. Editing area: main" at bounding box center [185, 422] width 3 height 12
click at [184, 420] on div "Rich Text Editor. Editing area: main" at bounding box center [185, 422] width 3 height 12
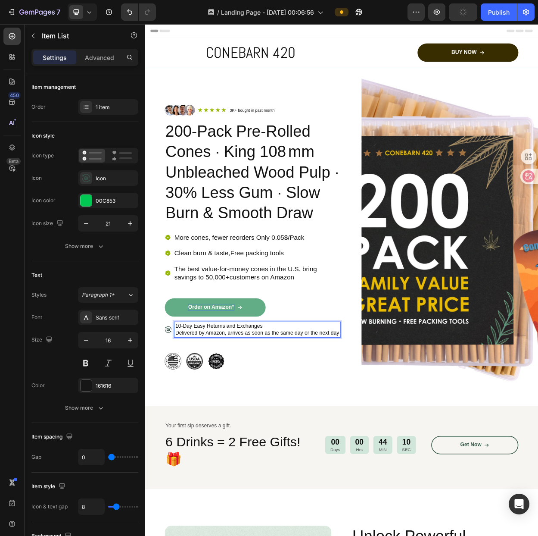
click at [333, 468] on div "Image Image Image Row" at bounding box center [287, 468] width 232 height 22
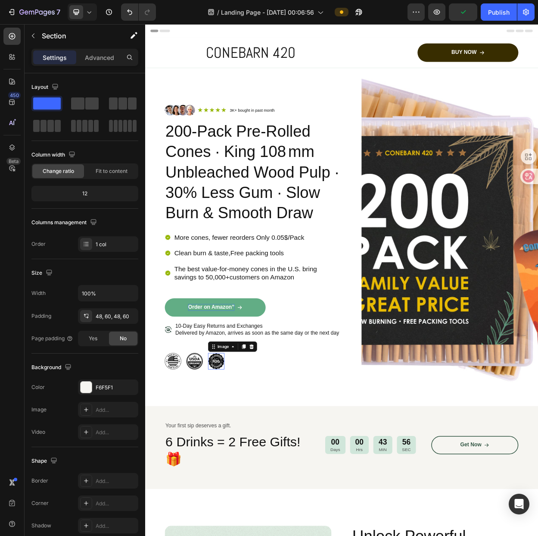
click at [246, 478] on img at bounding box center [239, 468] width 22 height 22
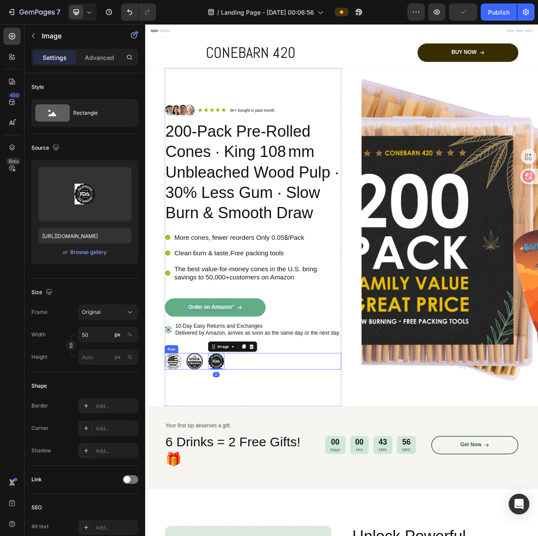
click at [263, 478] on div "Image Image Image 0 Row" at bounding box center [287, 468] width 232 height 22
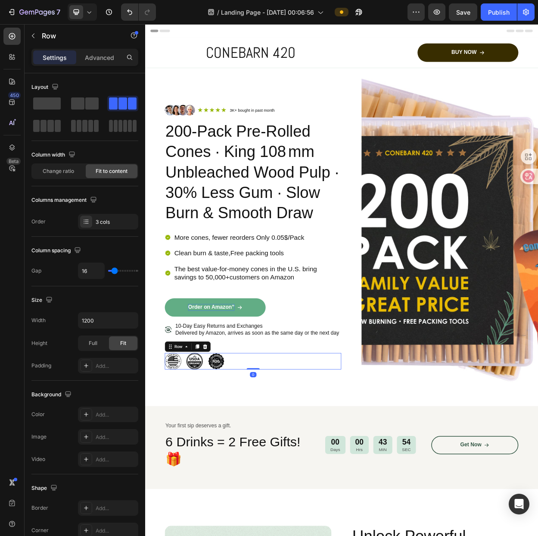
click at [263, 478] on div "Image Image Image Row 0" at bounding box center [287, 468] width 232 height 22
click at [256, 478] on div "Image Image Image Row 0" at bounding box center [287, 468] width 232 height 22
click at [238, 477] on img at bounding box center [239, 468] width 22 height 22
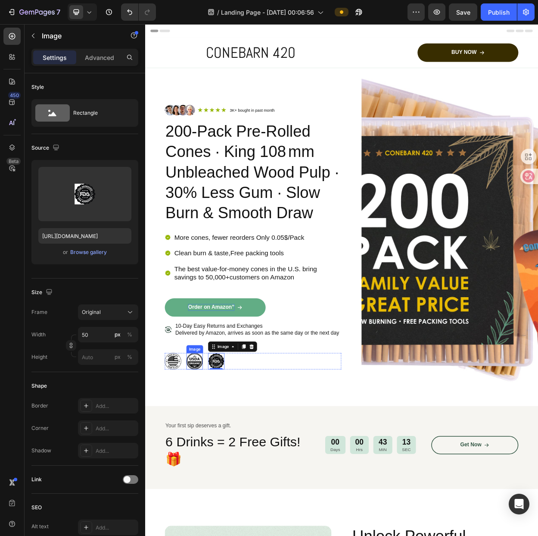
click at [218, 476] on img at bounding box center [211, 468] width 22 height 22
click at [280, 478] on div "Image Image Image Row 0" at bounding box center [287, 468] width 232 height 22
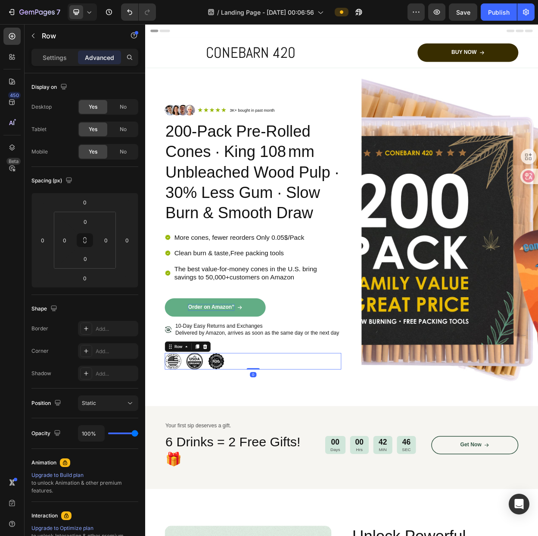
click at [259, 477] on div "Image Image Image Row 0" at bounding box center [287, 468] width 232 height 22
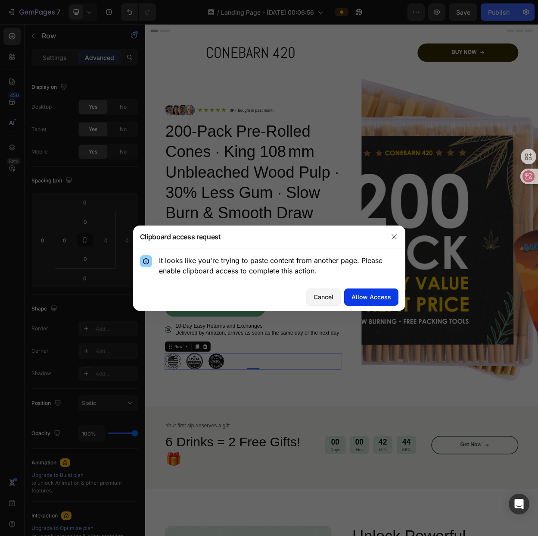
click at [361, 301] on button "Allow Access" at bounding box center [371, 296] width 54 height 17
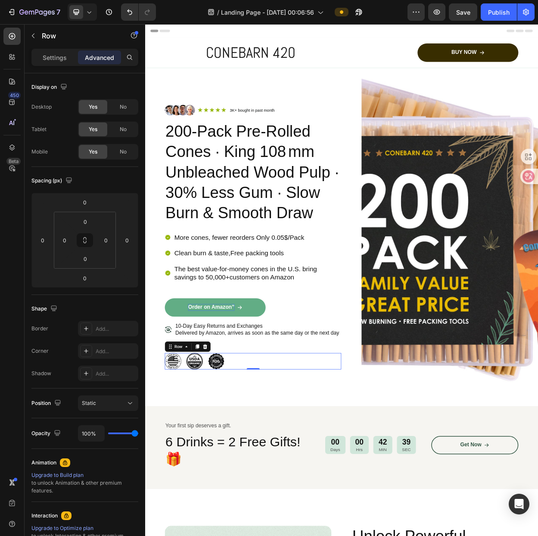
click at [263, 477] on div "Image Image Image Row 0" at bounding box center [287, 468] width 232 height 22
click at [267, 473] on div "Image Image Image Row 0" at bounding box center [287, 468] width 232 height 22
click at [258, 475] on div "Image Image Image Row 0" at bounding box center [287, 468] width 232 height 22
click at [282, 476] on div "Image Image Image Row 0" at bounding box center [287, 468] width 232 height 22
click at [256, 478] on div "Image Image Image Row 0" at bounding box center [287, 468] width 232 height 22
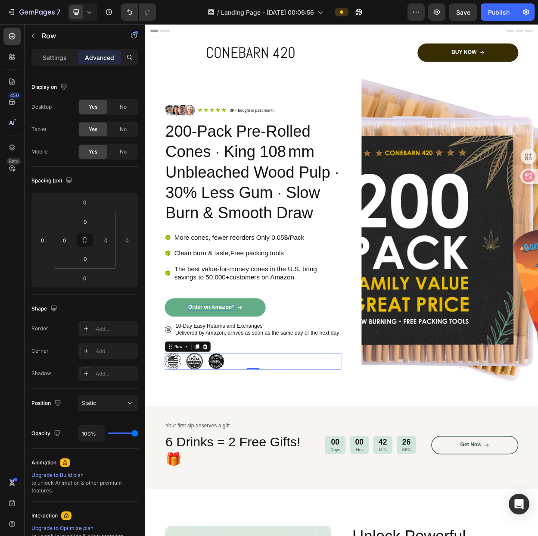
drag, startPoint x: 241, startPoint y: 515, endPoint x: 243, endPoint y: 510, distance: 5.8
click at [241, 515] on div "Image Icon Icon Icon Icon Icon Icon List 3K+ bought in past month Text Block Ro…" at bounding box center [287, 304] width 232 height 445
click at [251, 473] on div "Image Image Image Row" at bounding box center [287, 468] width 232 height 22
click at [191, 452] on div "Row" at bounding box center [189, 448] width 14 height 8
click at [200, 452] on icon at bounding box center [199, 448] width 7 height 7
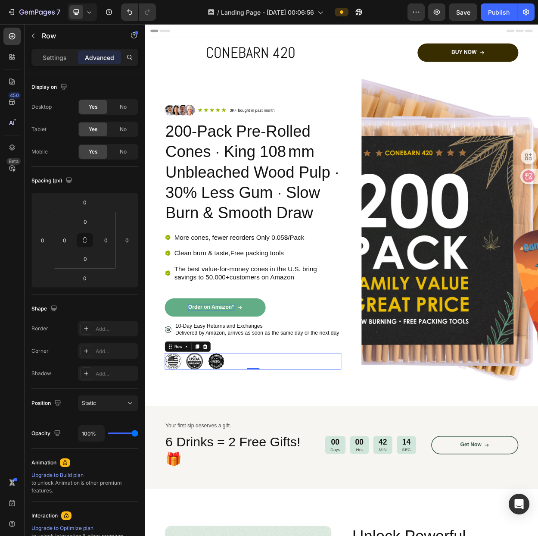
click at [269, 474] on div "Image Image Image Row 0" at bounding box center [287, 468] width 232 height 22
click at [236, 477] on img at bounding box center [239, 468] width 22 height 22
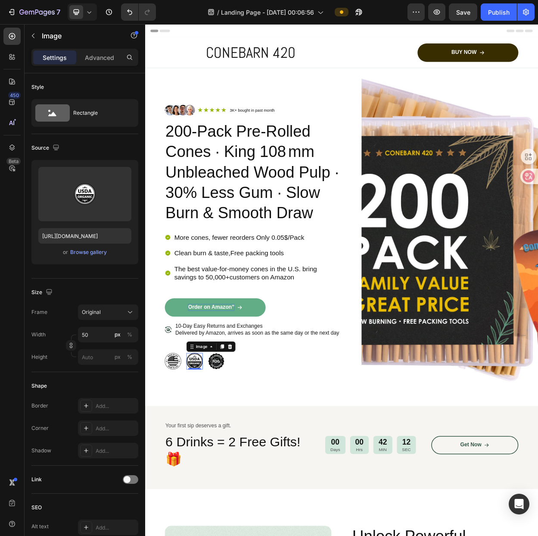
click at [207, 476] on img at bounding box center [211, 468] width 22 height 22
click at [189, 476] on img at bounding box center [182, 468] width 22 height 22
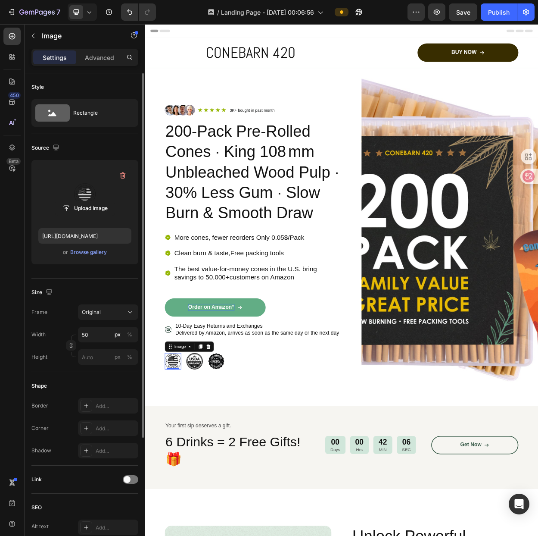
click at [87, 194] on label at bounding box center [84, 194] width 93 height 54
click at [87, 201] on input "file" at bounding box center [84, 208] width 59 height 15
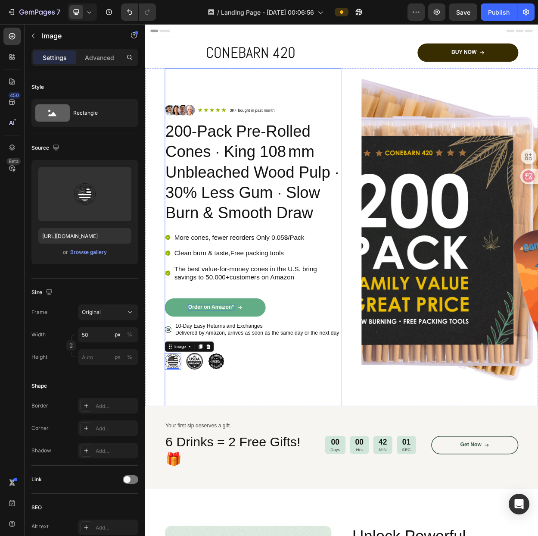
click at [384, 506] on div "Image Icon Icon Icon Icon Icon Icon List 3K+ bought in past month Text Block Ro…" at bounding box center [287, 304] width 232 height 445
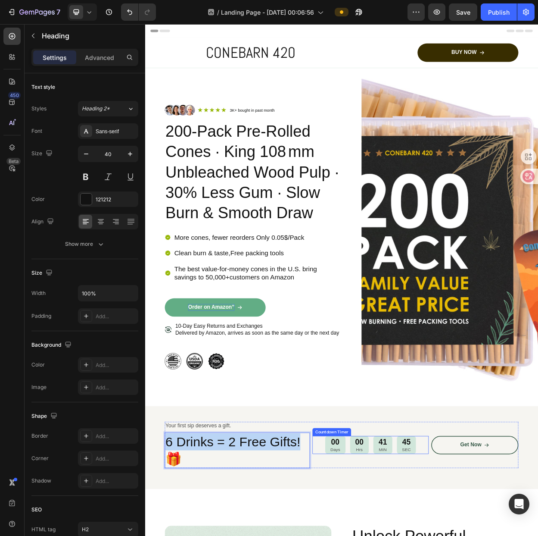
drag, startPoint x: 175, startPoint y: 584, endPoint x: 365, endPoint y: 589, distance: 190.2
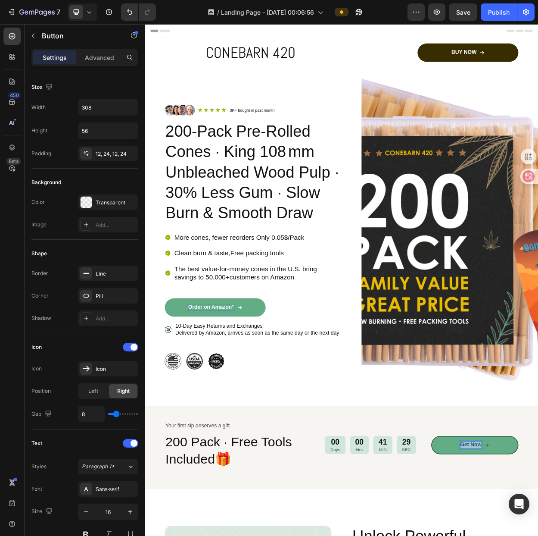
drag, startPoint x: 555, startPoint y: 583, endPoint x: 595, endPoint y: 585, distance: 39.7
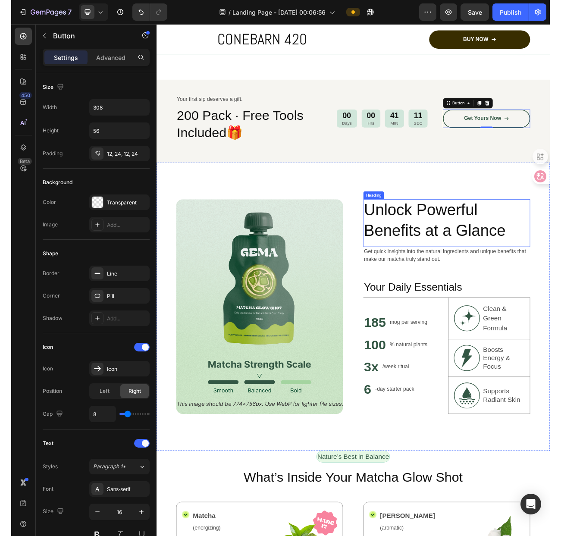
scroll to position [431, 0]
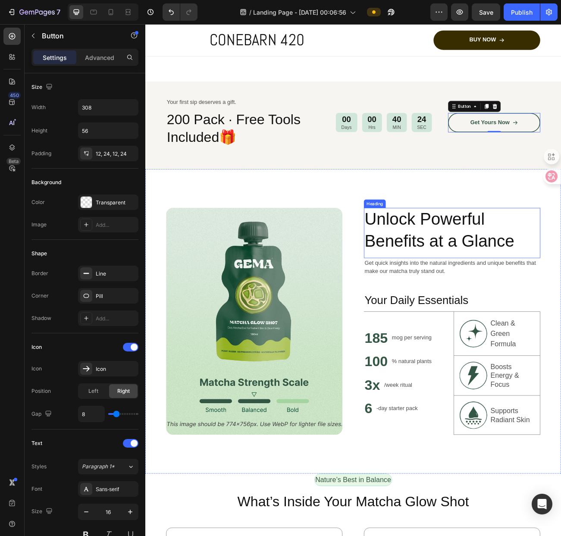
click at [510, 293] on h2 "Unlock Powerful Benefits at a Glance" at bounding box center [526, 281] width 219 height 56
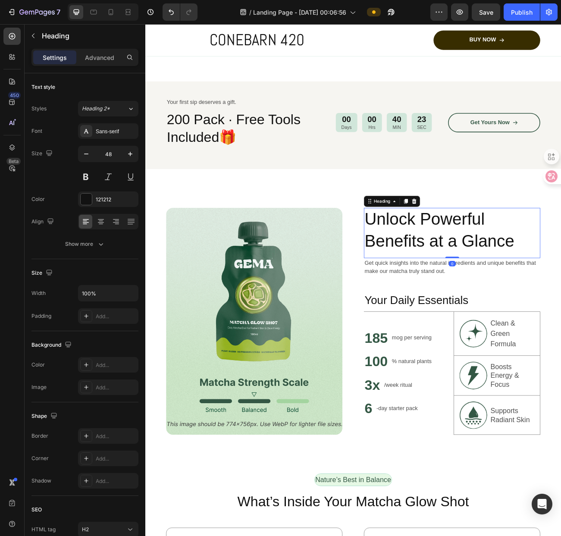
click at [538, 301] on h2 "Unlock Powerful Benefits at a Glance" at bounding box center [526, 281] width 219 height 56
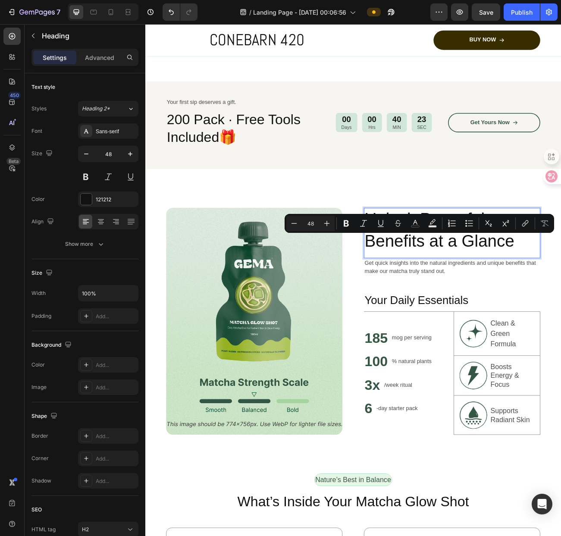
click at [538, 300] on p "Unlock Powerful Benefits at a Glance" at bounding box center [527, 280] width 218 height 54
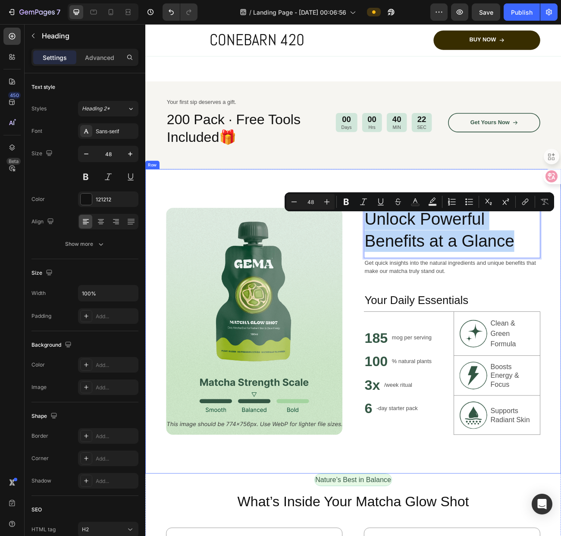
drag, startPoint x: 617, startPoint y: 303, endPoint x: 408, endPoint y: 286, distance: 209.8
click at [408, 286] on div "Image Unlock Powerful Benefits at a Glance Heading 0 Get quick insights into th…" at bounding box center [403, 393] width 517 height 379
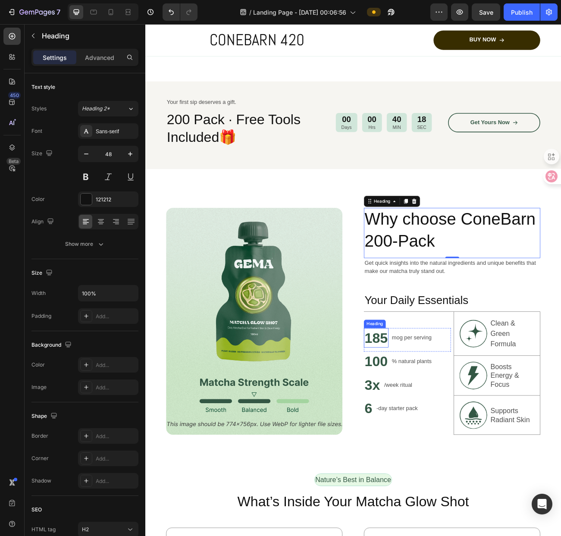
click at [436, 426] on h2 "185" at bounding box center [432, 414] width 31 height 24
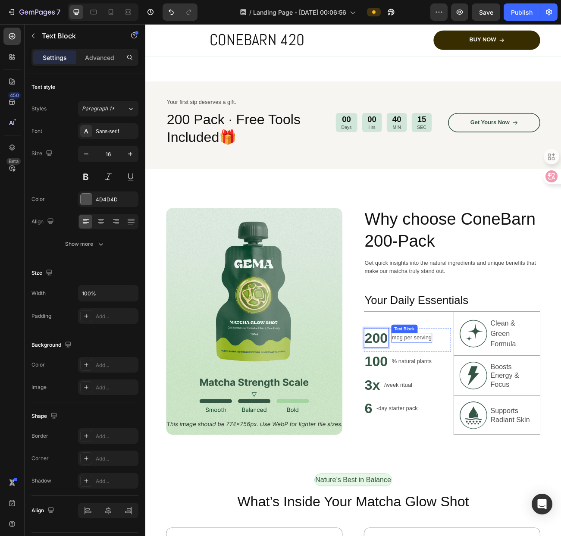
click at [464, 419] on p "mog per serving" at bounding box center [477, 414] width 50 height 10
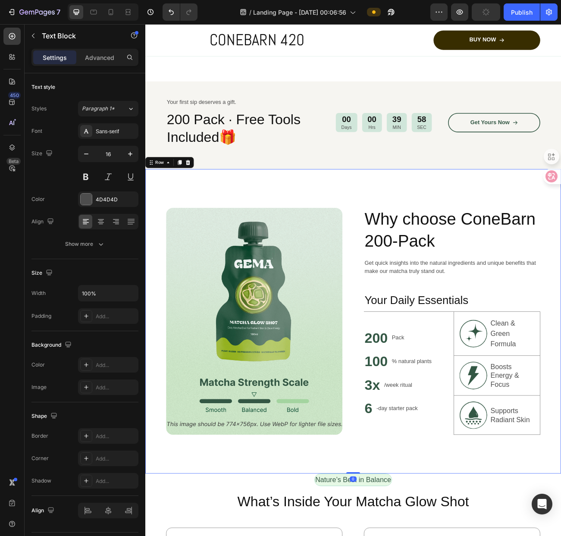
click at [538, 357] on div "Image Why choose ConeBarn 200‑Pack Heading Get quick insights into the natural …" at bounding box center [403, 393] width 517 height 379
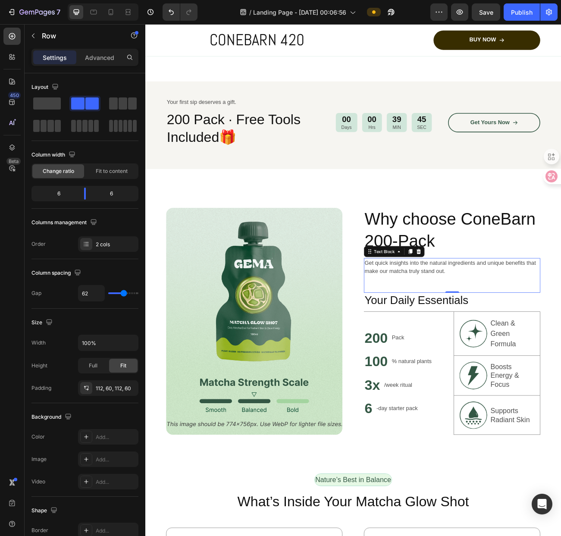
click at [530, 337] on p "Get quick insights into the natural ingredients and unique benefits that make o…" at bounding box center [527, 326] width 218 height 21
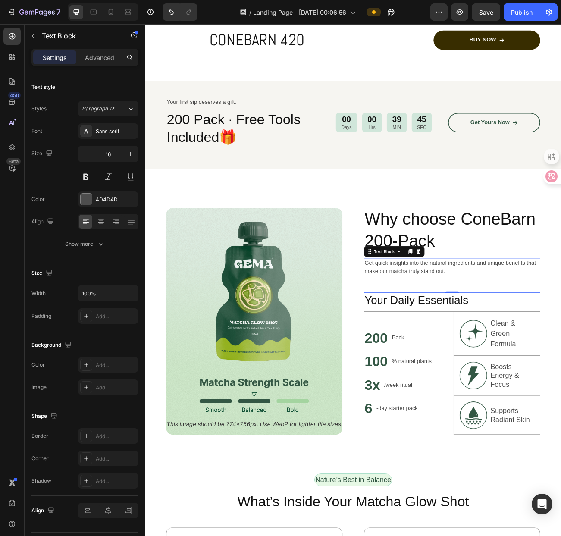
click at [530, 337] on p "Get quick insights into the natural ingredients and unique benefits that make o…" at bounding box center [527, 326] width 218 height 21
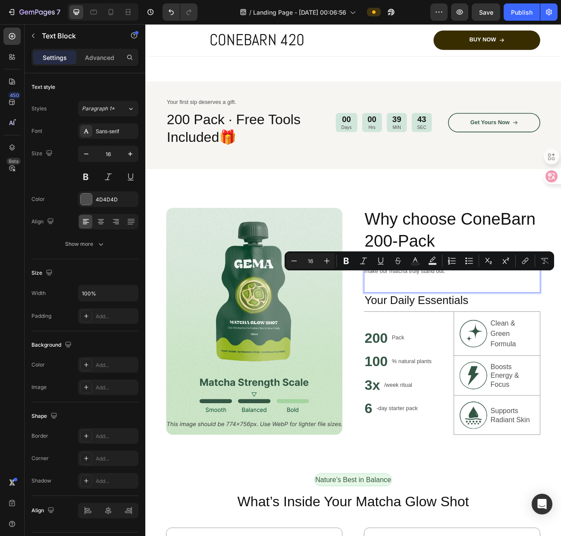
click at [538, 337] on p "Get quick insights into the natural ingredients and unique benefits that make o…" at bounding box center [527, 326] width 218 height 21
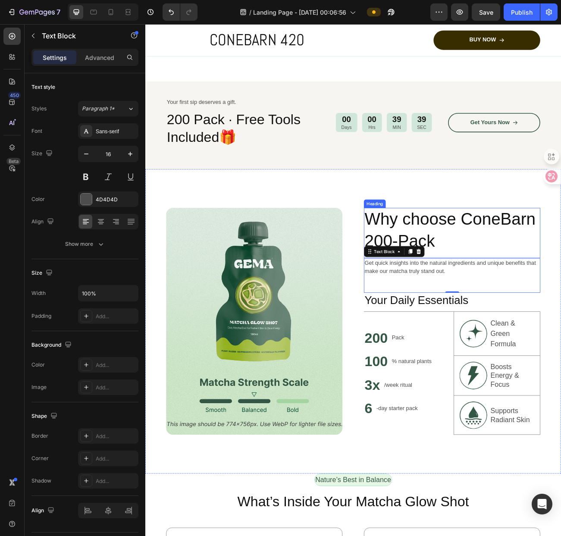
click at [530, 307] on p "Why choose ConeBarn 200‑Pack" at bounding box center [527, 280] width 218 height 54
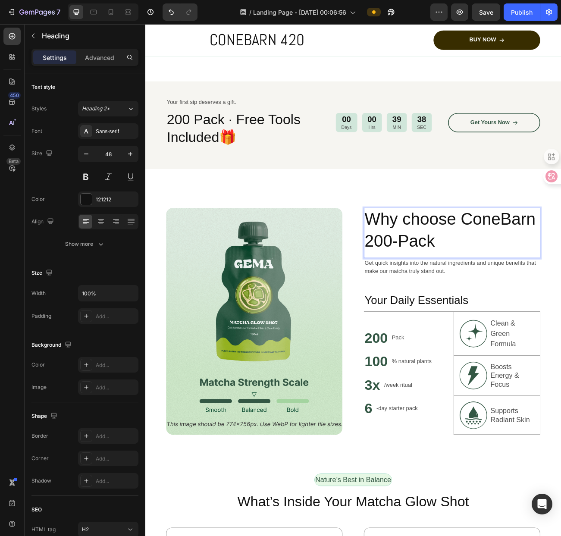
click at [538, 306] on p "Why choose ConeBarn 200‑Pack" at bounding box center [527, 280] width 218 height 54
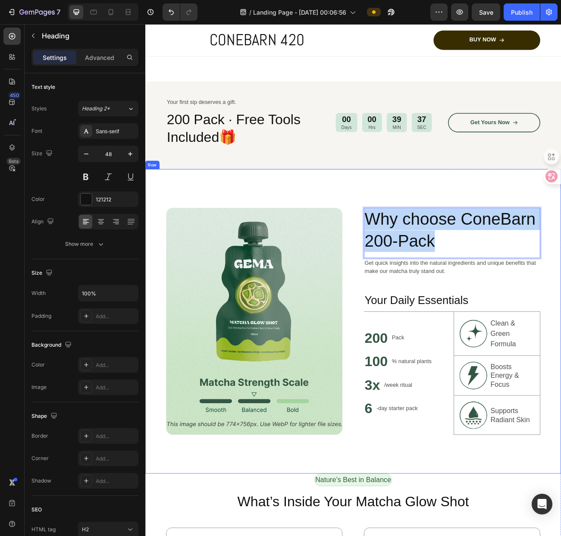
drag, startPoint x: 619, startPoint y: 302, endPoint x: 478, endPoint y: 292, distance: 141.7
click at [405, 257] on div "Image Why choose ConeBarn 200‑Pack Heading 0 Get quick insights into the natura…" at bounding box center [403, 393] width 517 height 379
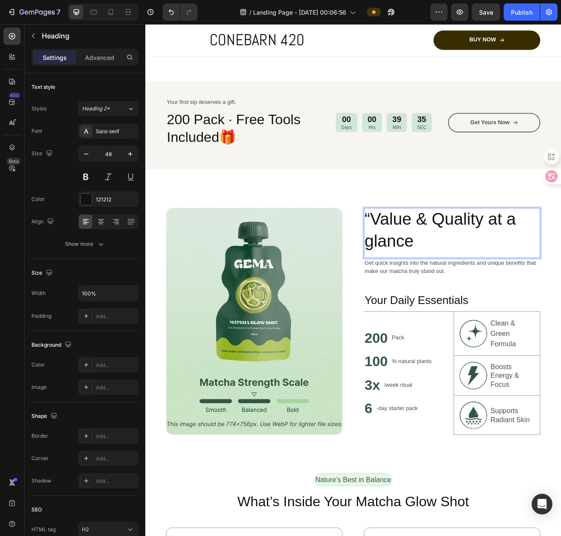
click at [426, 275] on p "“Value & Quality at a glance" at bounding box center [527, 280] width 218 height 54
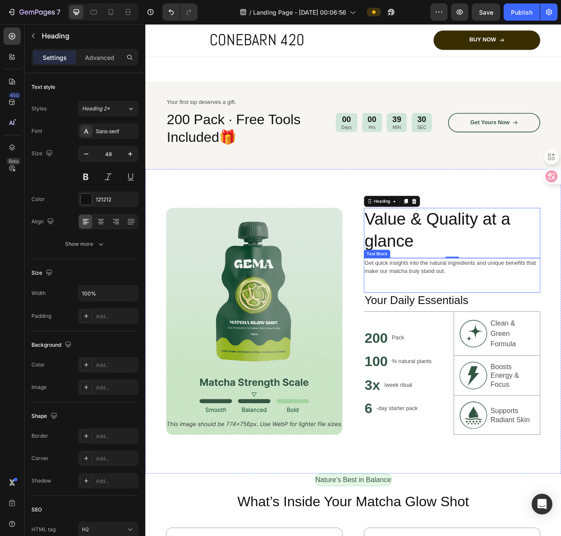
click at [479, 336] on p "Get quick insights into the natural ingredients and unique benefits that make o…" at bounding box center [527, 326] width 218 height 21
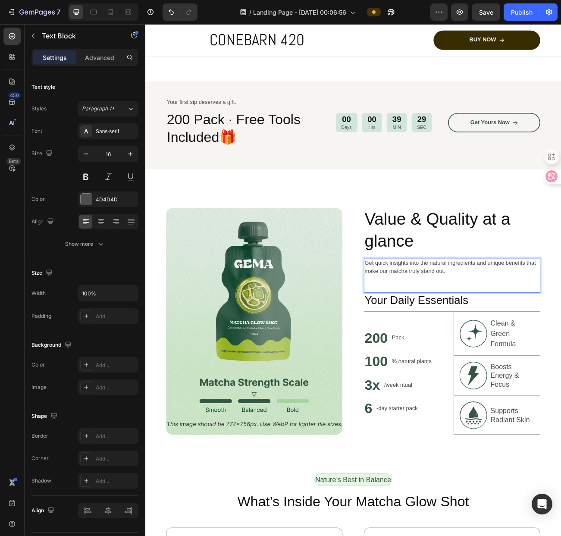
click at [525, 337] on p "Get quick insights into the natural ingredients and unique benefits that make o…" at bounding box center [527, 326] width 218 height 21
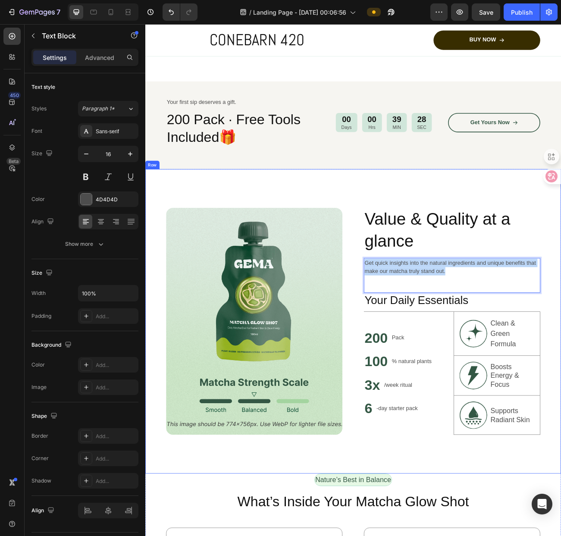
drag, startPoint x: 545, startPoint y: 345, endPoint x: 410, endPoint y: 333, distance: 136.3
click at [410, 333] on div "Image Value & Quality at a glance Heading Get quick insights into the natural i…" at bounding box center [403, 393] width 517 height 379
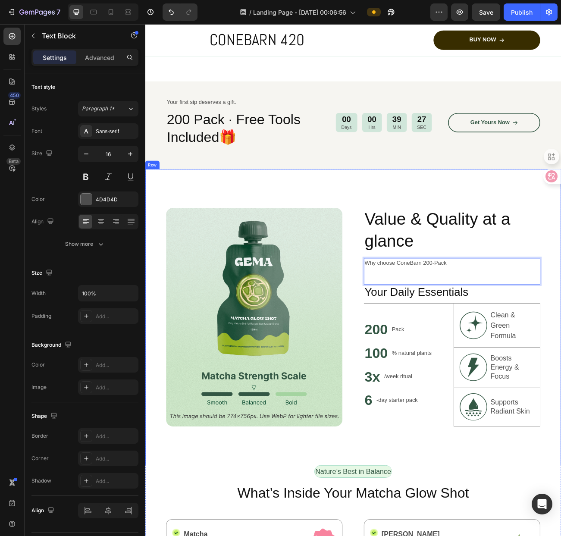
click at [538, 349] on div "Image Value & Quality at a glance Heading Why choose ConeBarn 200‑Pack Text Blo…" at bounding box center [403, 388] width 517 height 368
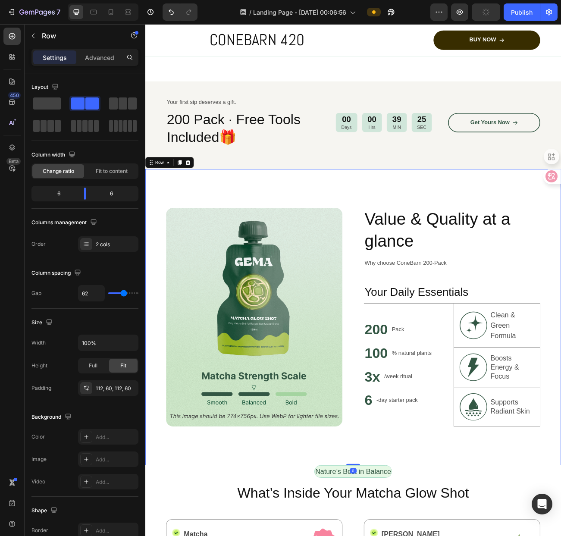
click at [318, 365] on img at bounding box center [280, 389] width 219 height 272
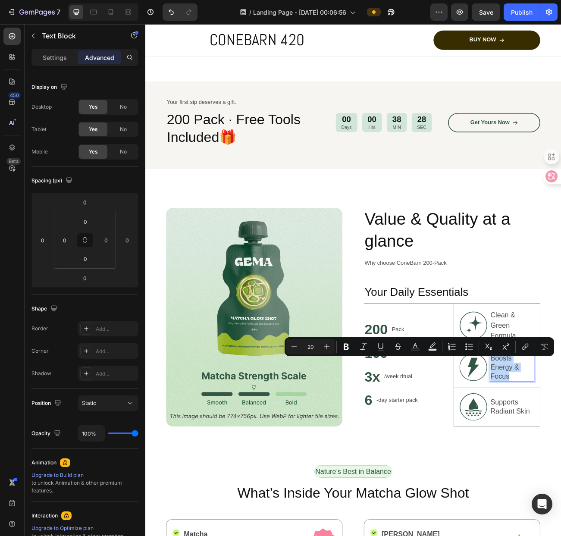
drag, startPoint x: 603, startPoint y: 469, endPoint x: 591, endPoint y: 465, distance: 12.6
drag, startPoint x: 589, startPoint y: 486, endPoint x: 592, endPoint y: 482, distance: 5.3
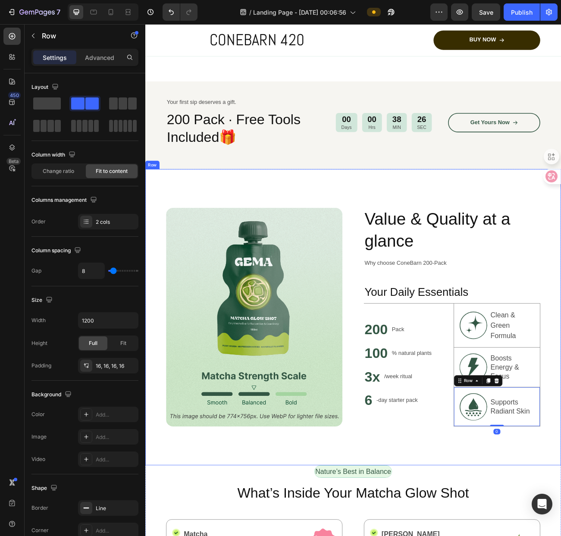
click at [538, 449] on div "Image Value & Quality at a glance Heading Why choose ConeBarn 200‑Pack Text Blo…" at bounding box center [403, 388] width 517 height 368
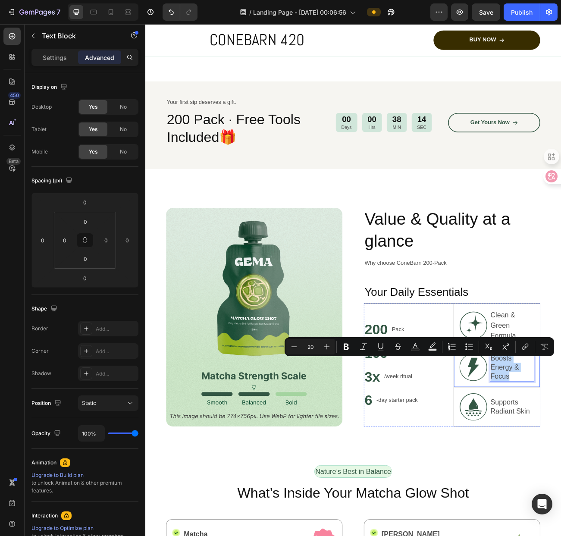
drag, startPoint x: 596, startPoint y: 468, endPoint x: 553, endPoint y: 441, distance: 50.6
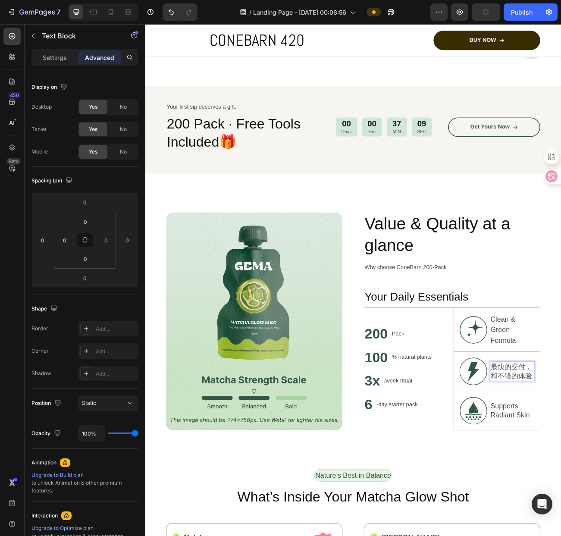
scroll to position [420, 0]
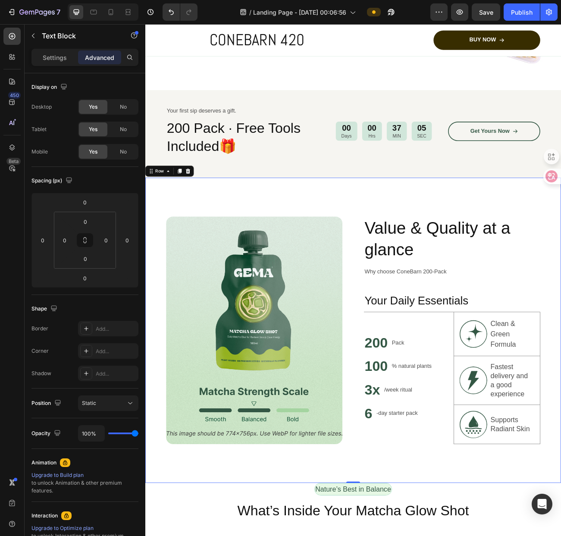
click at [538, 485] on div "Image Value & Quality at a glance Heading Why choose ConeBarn 200‑Pack Text Blo…" at bounding box center [403, 404] width 517 height 379
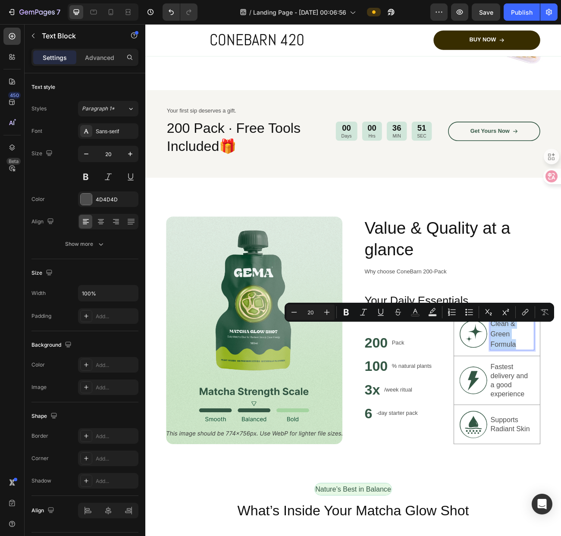
drag, startPoint x: 602, startPoint y: 433, endPoint x: 572, endPoint y: 407, distance: 39.4
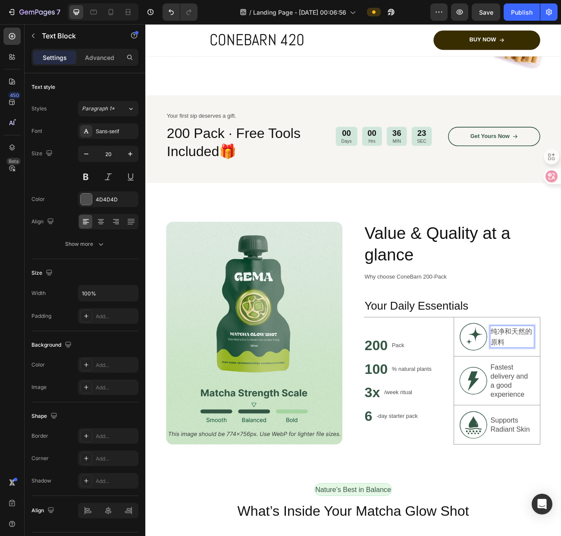
scroll to position [410, 0]
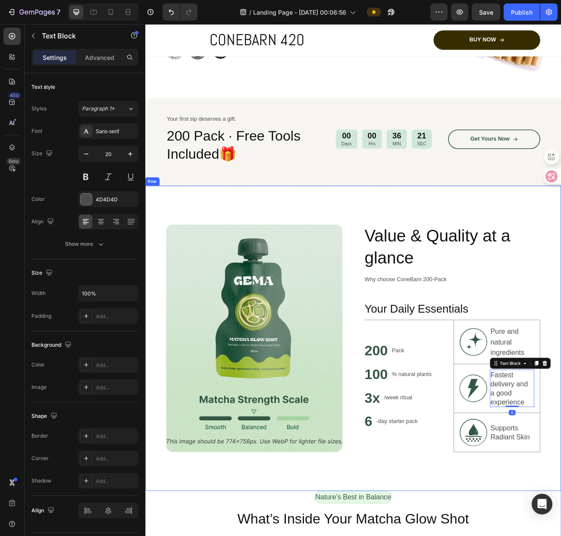
click at [538, 504] on div "Image Value & Quality at a glance Heading Why choose ConeBarn 200‑Pack Text Blo…" at bounding box center [403, 414] width 517 height 379
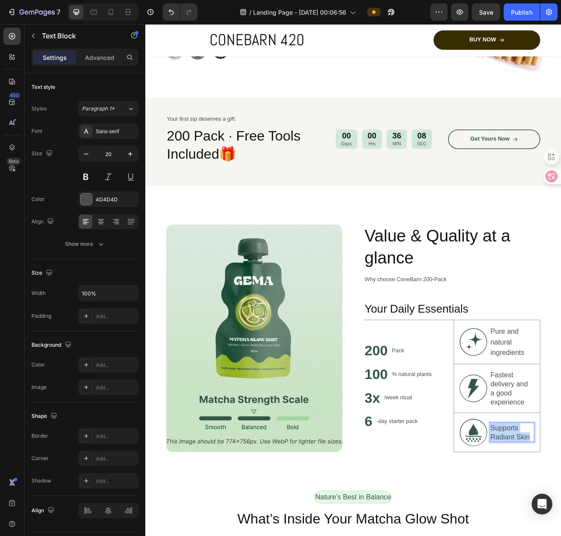
drag, startPoint x: 619, startPoint y: 545, endPoint x: 571, endPoint y: 533, distance: 49.8
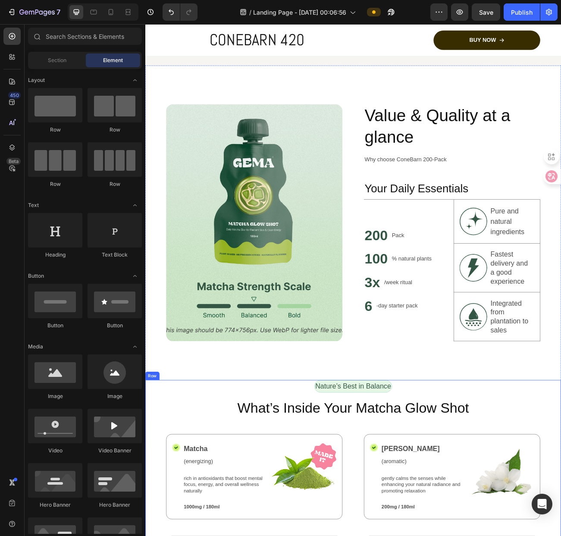
scroll to position [440, 0]
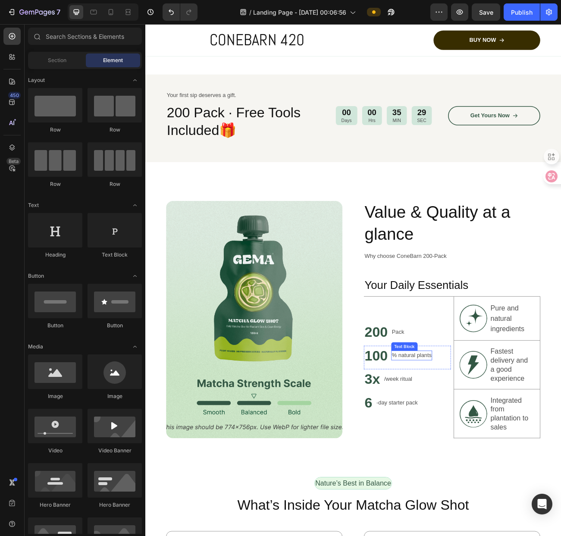
click at [495, 441] on p "% natural plants" at bounding box center [477, 436] width 50 height 10
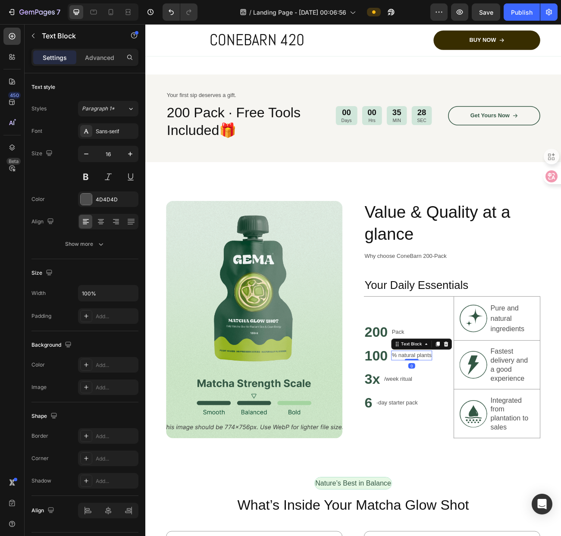
click at [495, 441] on p "% natural plants" at bounding box center [477, 436] width 50 height 10
click at [464, 471] on p "/week ritual" at bounding box center [460, 465] width 35 height 10
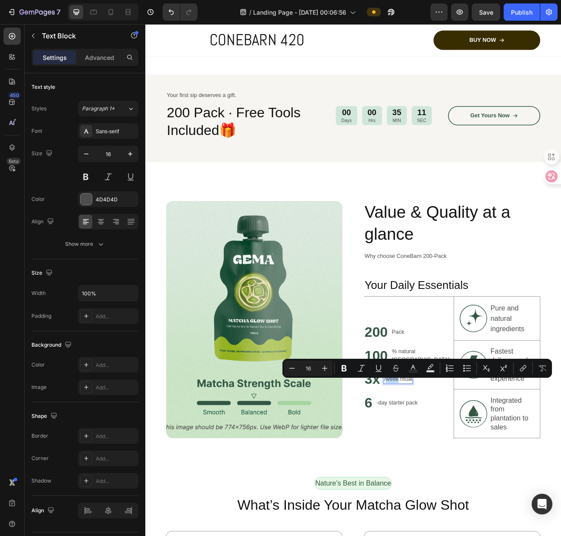
drag, startPoint x: 458, startPoint y: 475, endPoint x: 442, endPoint y: 476, distance: 16.0
click at [443, 471] on p "/week ritual" at bounding box center [460, 465] width 35 height 10
click at [425, 476] on h2 "3x" at bounding box center [427, 466] width 21 height 24
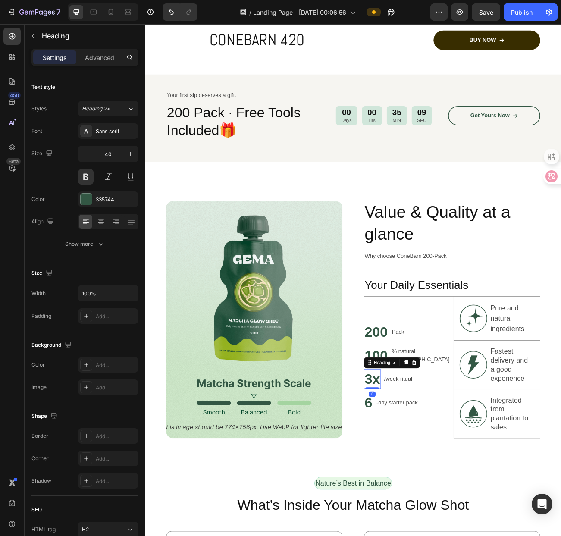
click at [424, 475] on h2 "3x" at bounding box center [427, 466] width 21 height 24
click at [424, 475] on p "3x" at bounding box center [427, 465] width 19 height 22
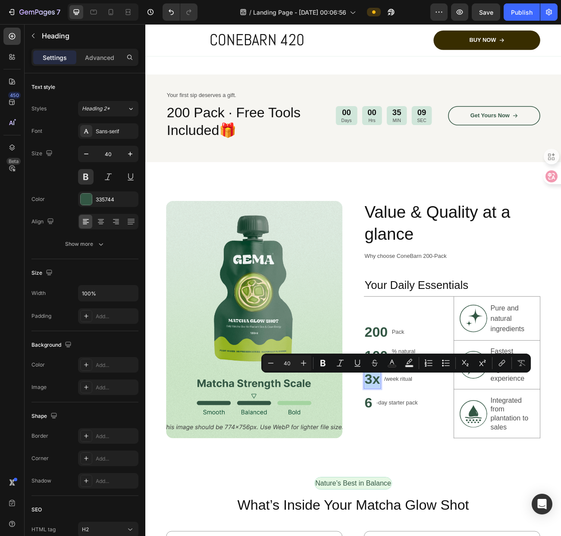
click at [424, 475] on p "3x" at bounding box center [427, 465] width 19 height 22
click at [473, 470] on p "/week ritual" at bounding box center [460, 465] width 35 height 10
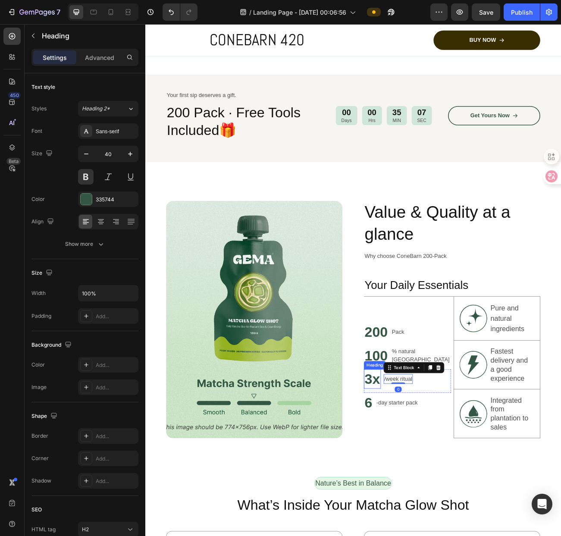
click at [423, 472] on p "3x" at bounding box center [427, 465] width 19 height 22
click at [423, 471] on p "3x" at bounding box center [427, 465] width 19 height 22
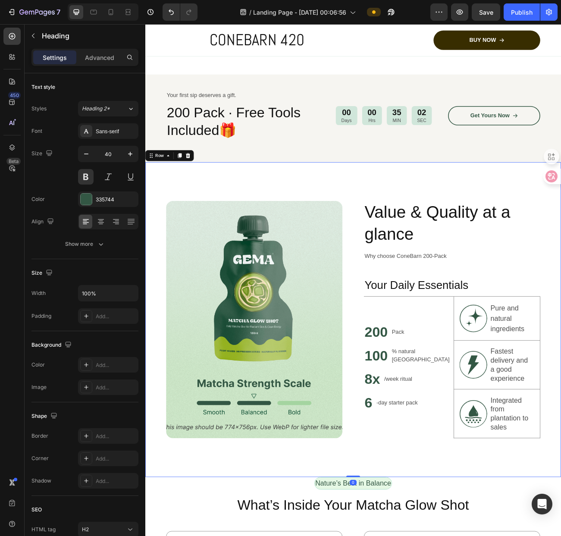
click at [469, 535] on div "Image Value & Quality at a glance Heading Why choose ConeBarn 200‑Pack Text Blo…" at bounding box center [403, 391] width 517 height 391
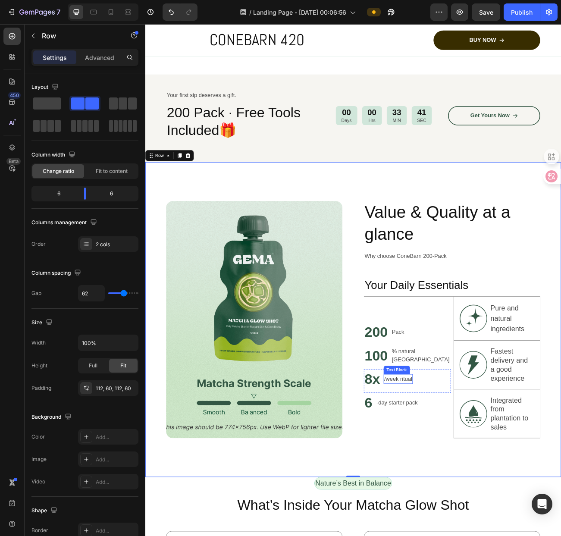
click at [468, 471] on p "/week ritual" at bounding box center [460, 465] width 35 height 10
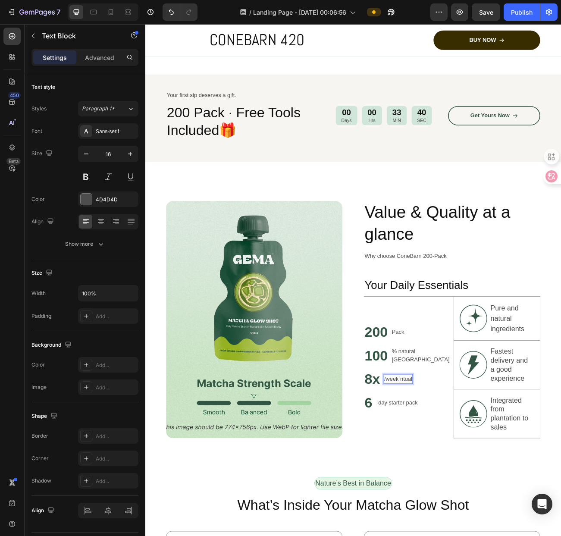
click at [463, 471] on p "/week ritual" at bounding box center [460, 465] width 35 height 10
click at [468, 471] on p "/week ritual" at bounding box center [460, 465] width 35 height 10
click at [460, 500] on p "-day starter pack" at bounding box center [458, 495] width 51 height 10
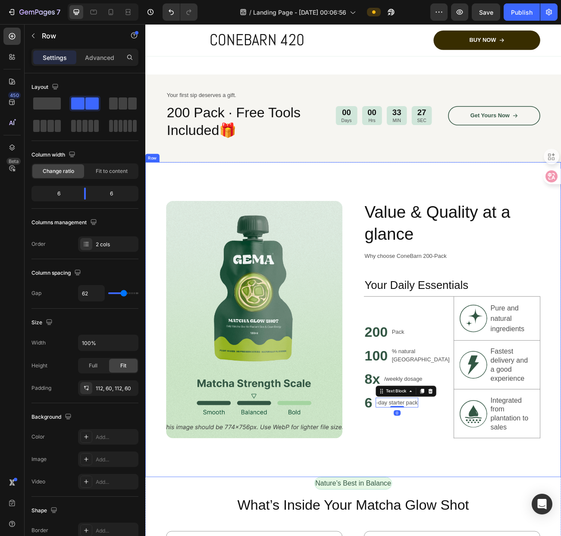
click at [456, 535] on div "Image Value & Quality at a glance Heading Why choose ConeBarn 200‑Pack Text Blo…" at bounding box center [403, 391] width 517 height 391
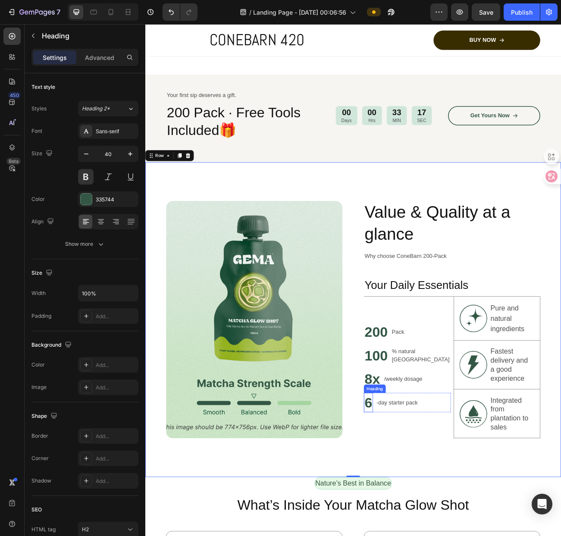
click at [418, 507] on h2 "6" at bounding box center [422, 495] width 11 height 24
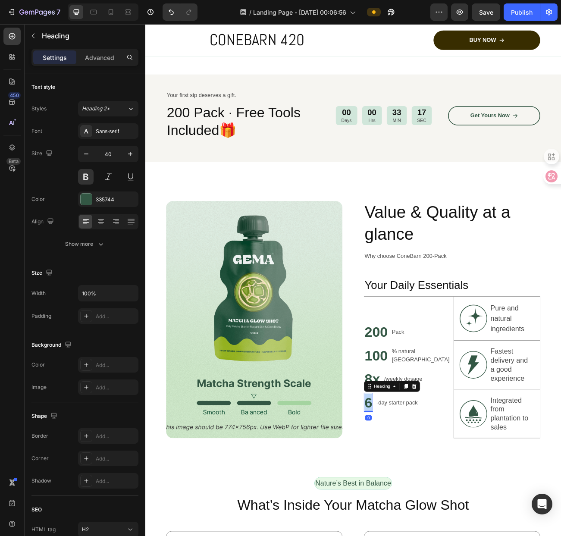
click at [418, 507] on h2 "6" at bounding box center [422, 495] width 11 height 24
click at [503, 500] on p "-day starter pack" at bounding box center [477, 495] width 51 height 10
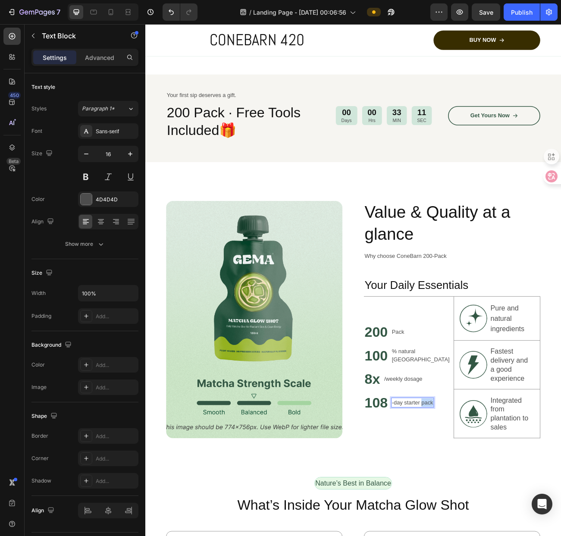
click at [501, 500] on p "-day starter pack" at bounding box center [477, 495] width 51 height 10
click at [494, 535] on div "Image Value & Quality at a glance Heading Why choose ConeBarn 200‑Pack Text Blo…" at bounding box center [403, 391] width 517 height 391
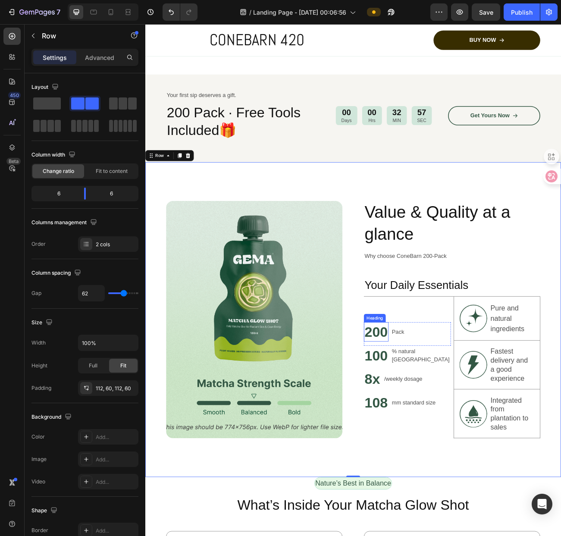
click at [438, 416] on p "200" at bounding box center [432, 407] width 29 height 22
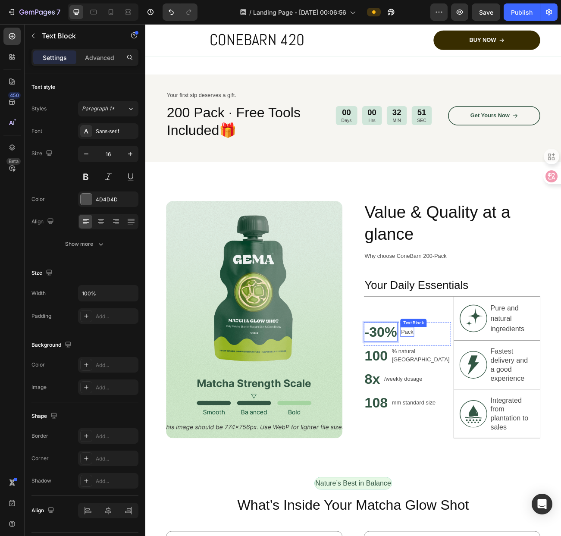
click at [473, 412] on p "Pack" at bounding box center [471, 407] width 16 height 10
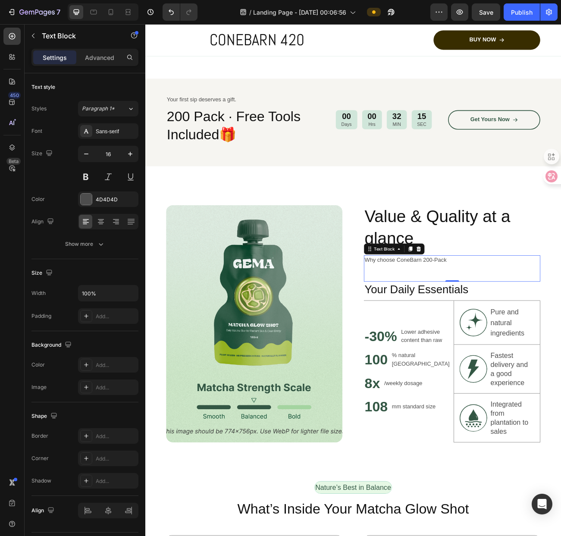
click at [538, 323] on p "Why choose ConeBarn 200‑Pack" at bounding box center [527, 318] width 218 height 10
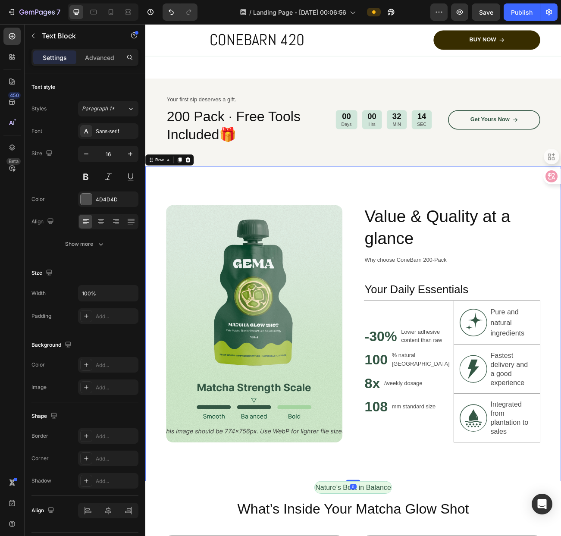
click at [538, 301] on div "Image Value & Quality at a glance Heading Why choose ConeBarn 200‑Pack Text Blo…" at bounding box center [403, 396] width 517 height 391
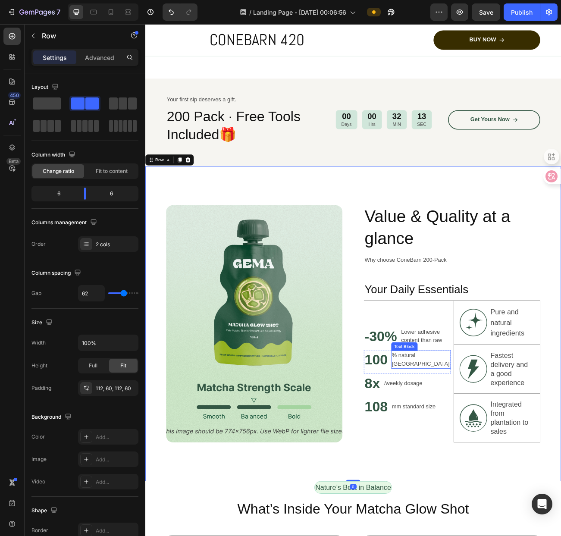
click at [461, 452] on p "% natural [GEOGRAPHIC_DATA]" at bounding box center [488, 441] width 72 height 21
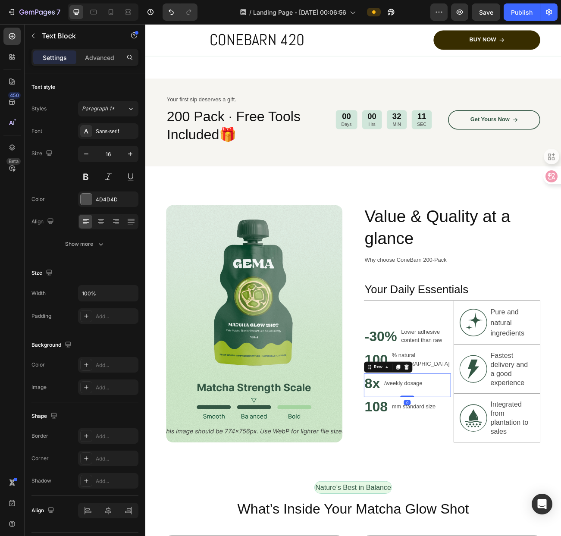
click at [454, 471] on div "/weekly dosage Text Block" at bounding box center [466, 471] width 49 height 24
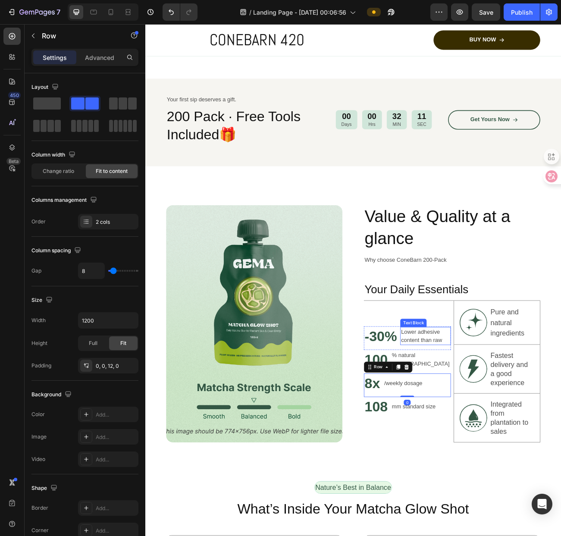
click at [476, 422] on p "Lower adhesive content than raw" at bounding box center [493, 412] width 61 height 21
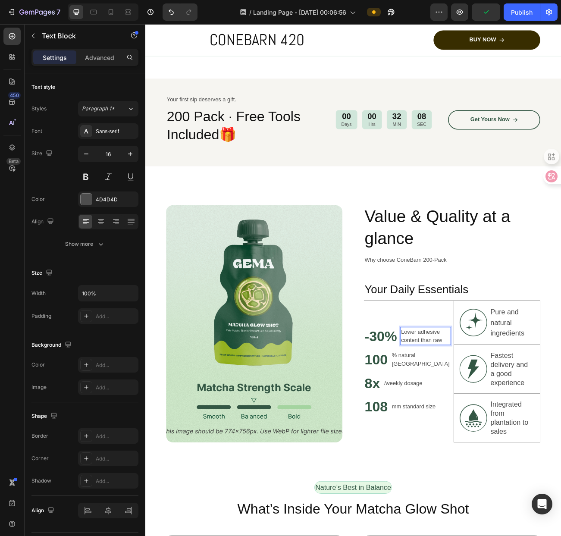
click at [477, 422] on p "Lower adhesive content than raw" at bounding box center [493, 412] width 61 height 21
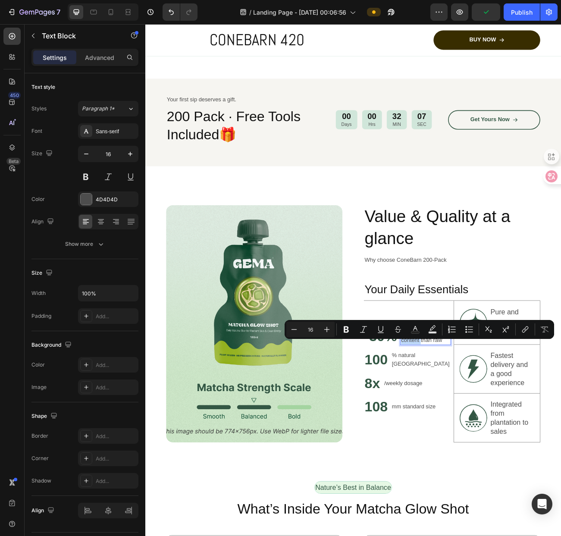
click at [477, 422] on p "Lower adhesive content than raw" at bounding box center [493, 412] width 61 height 21
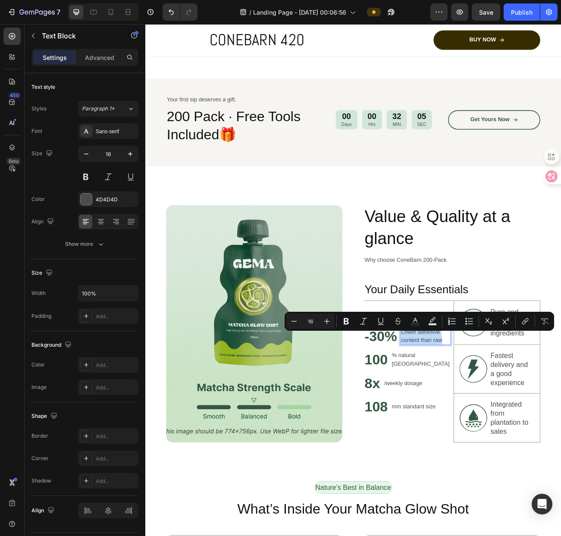
drag, startPoint x: 516, startPoint y: 428, endPoint x: 463, endPoint y: 418, distance: 54.4
click at [463, 418] on p "Lower adhesive content than raw" at bounding box center [493, 412] width 61 height 21
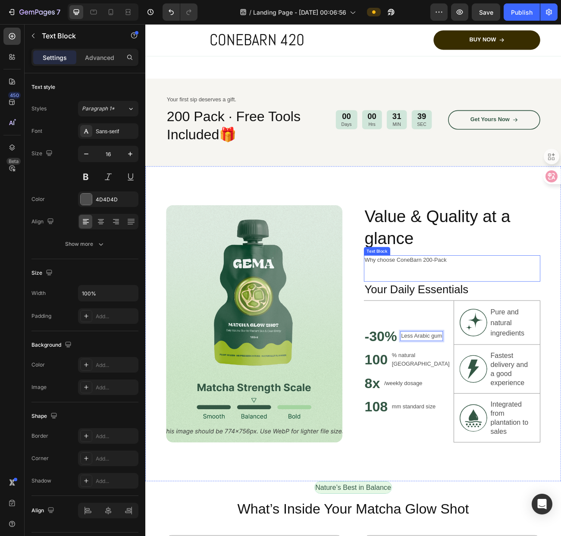
click at [538, 337] on div "Why choose ConeBarn 200‑Pack Text Block" at bounding box center [526, 328] width 219 height 33
click at [538, 368] on div "Image Value & Quality at a glance Heading Why choose ConeBarn 200‑Pack Text Blo…" at bounding box center [403, 396] width 517 height 391
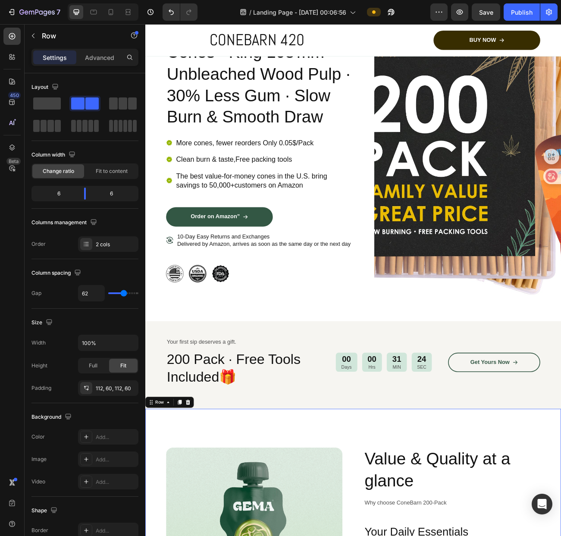
scroll to position [348, 0]
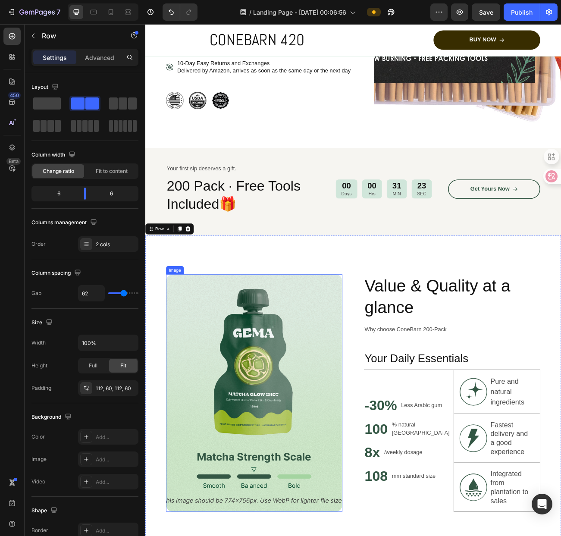
click at [295, 497] on img at bounding box center [280, 482] width 219 height 295
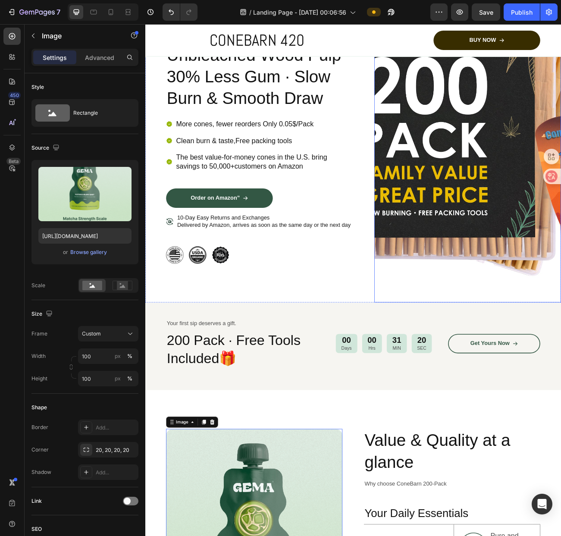
scroll to position [3, 0]
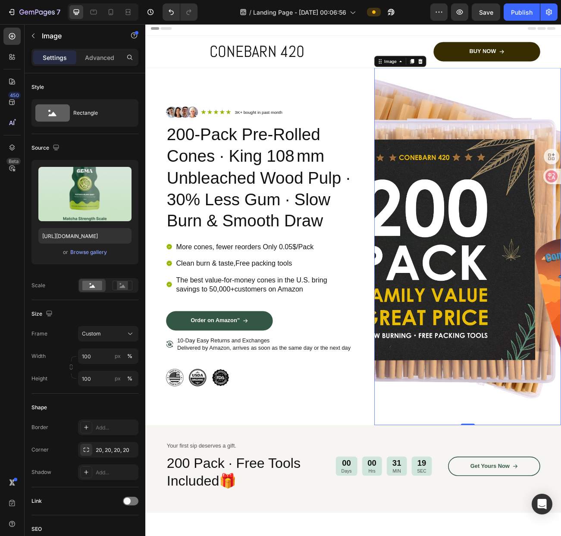
click at [538, 355] on img at bounding box center [546, 300] width 232 height 445
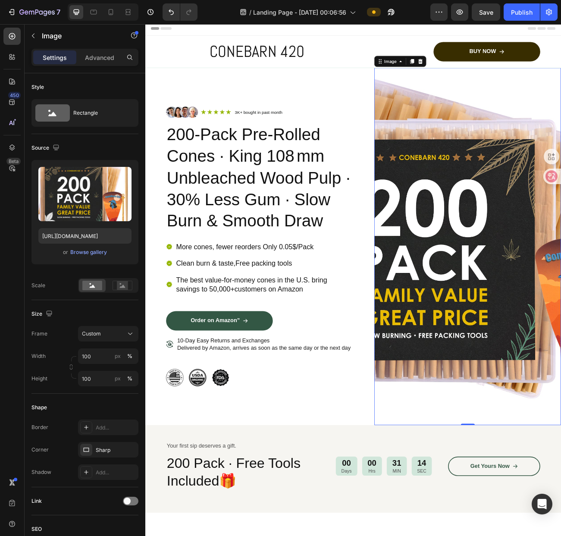
click at [538, 392] on img at bounding box center [546, 300] width 232 height 445
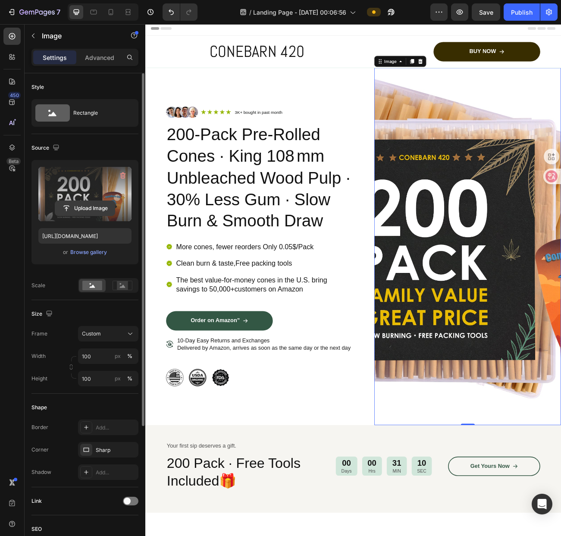
click at [94, 210] on input "file" at bounding box center [84, 208] width 59 height 15
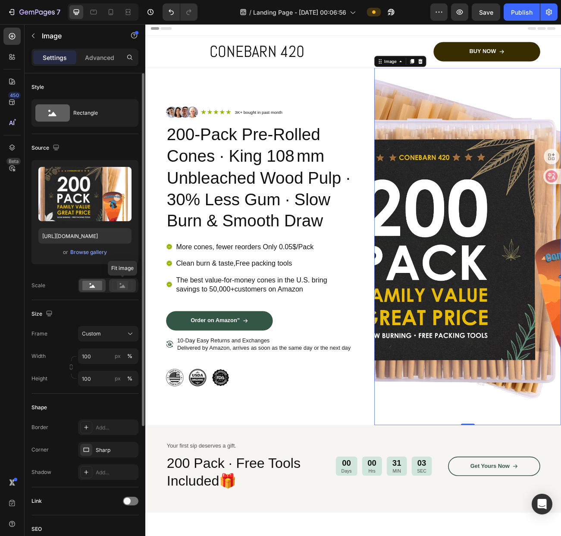
click at [119, 287] on rect at bounding box center [122, 285] width 11 height 9
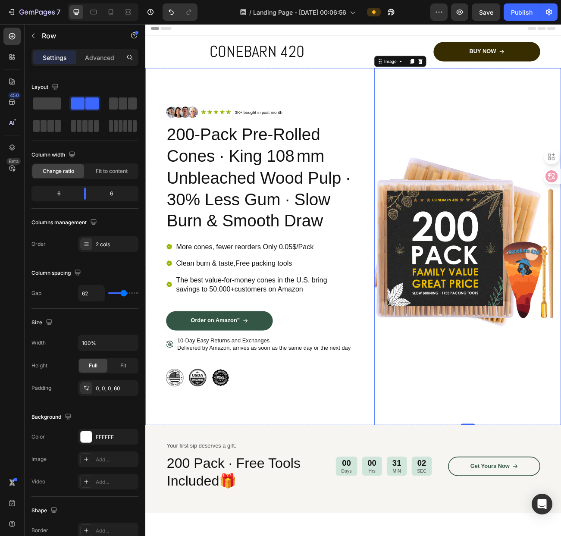
click at [410, 492] on div "Image Icon Icon Icon Icon Icon Icon List 3K+ bought in past month Text Block Ro…" at bounding box center [403, 300] width 517 height 445
click at [490, 465] on img at bounding box center [546, 300] width 232 height 445
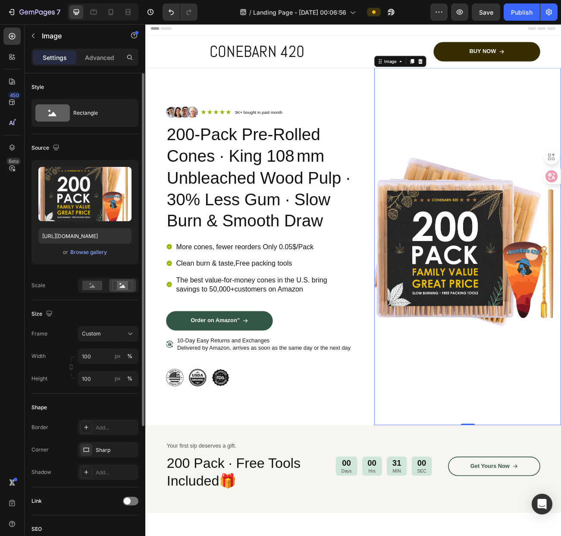
click at [64, 275] on div "Upload Image https://cdn.shopify.com/s/files/1/0788/7234/6918/files/gempages_58…" at bounding box center [84, 226] width 107 height 133
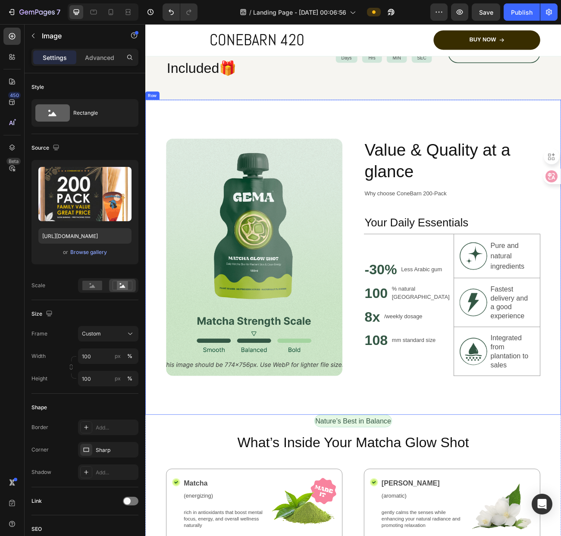
scroll to position [521, 0]
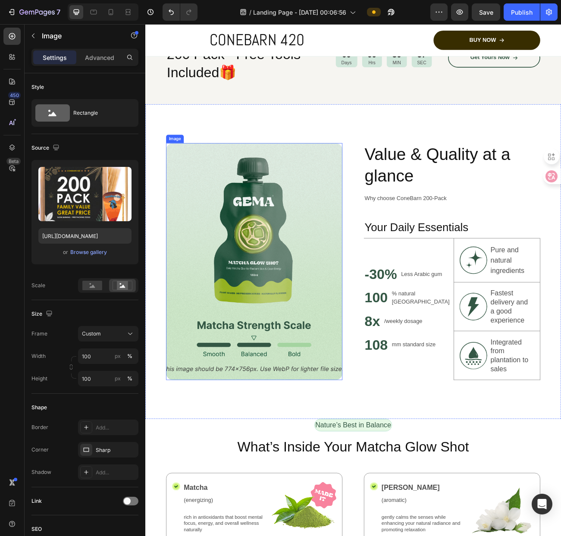
click at [352, 333] on img at bounding box center [280, 319] width 219 height 295
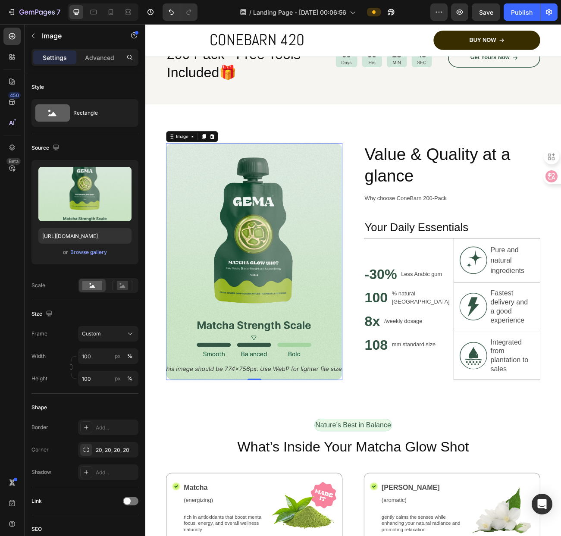
click at [253, 247] on img at bounding box center [280, 319] width 219 height 295
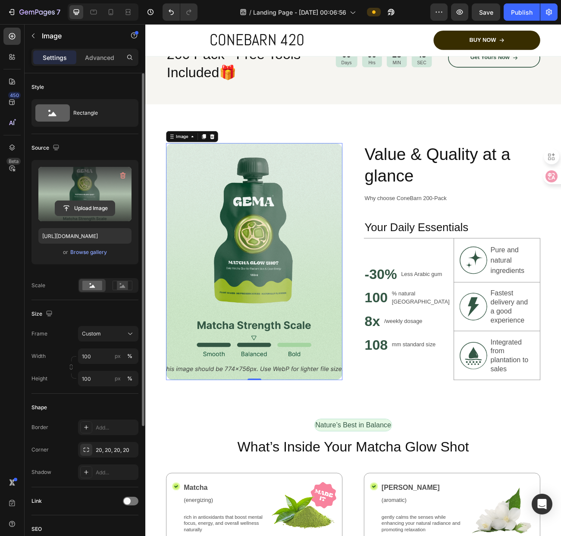
click at [105, 208] on input "file" at bounding box center [84, 208] width 59 height 15
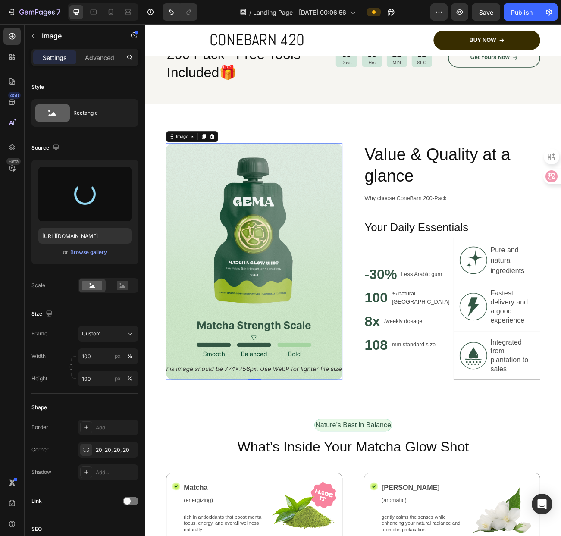
type input "https://cdn.shopify.com/s/files/1/0788/7234/6918/files/gempages_580775141357650…"
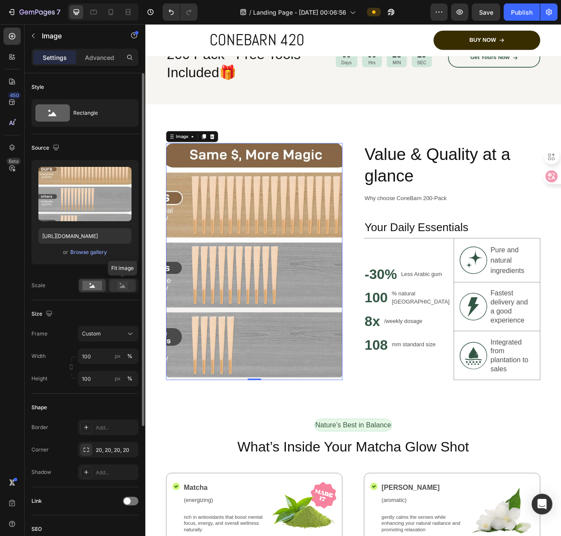
click at [132, 287] on div at bounding box center [122, 285] width 27 height 13
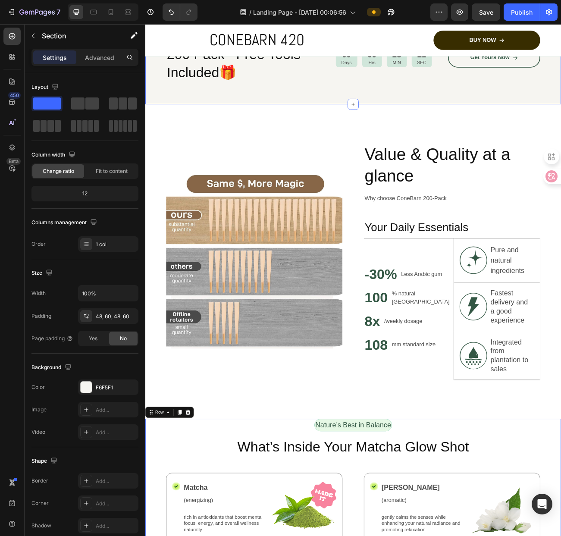
click at [419, 110] on div "Your first sip deserves a gift. Text Block 200 Pack · Free Tools Included🎁 Head…" at bounding box center [403, 69] width 517 height 109
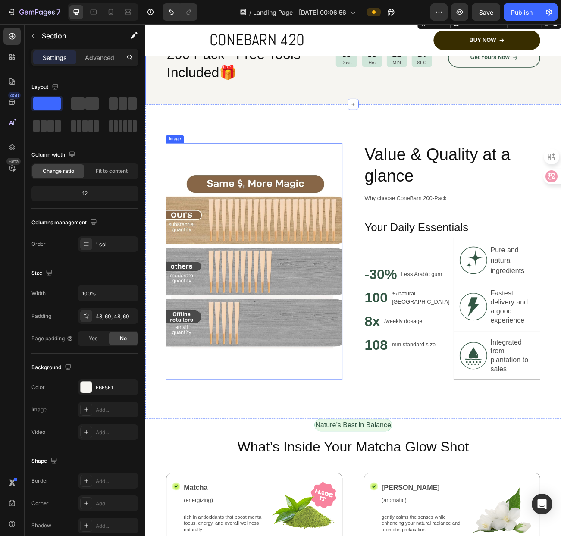
click at [181, 179] on img at bounding box center [280, 319] width 219 height 295
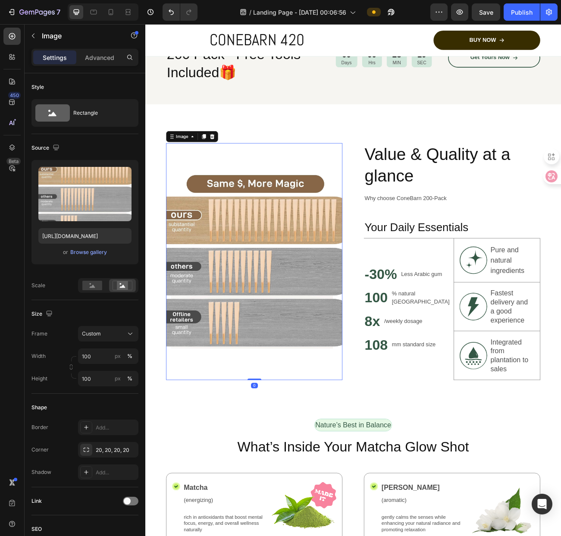
drag, startPoint x: 280, startPoint y: 466, endPoint x: 197, endPoint y: 382, distance: 118.0
click at [296, 433] on div "Image 0" at bounding box center [280, 319] width 219 height 295
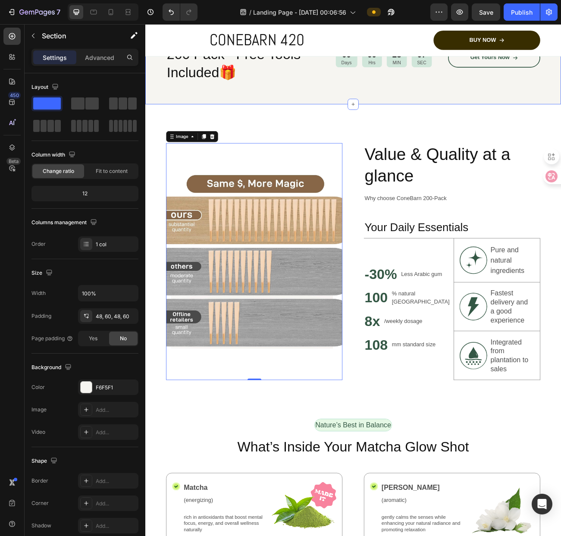
click at [538, 113] on div "Your first sip deserves a gift. Text Block 200 Pack · Free Tools Included🎁 Head…" at bounding box center [403, 69] width 517 height 109
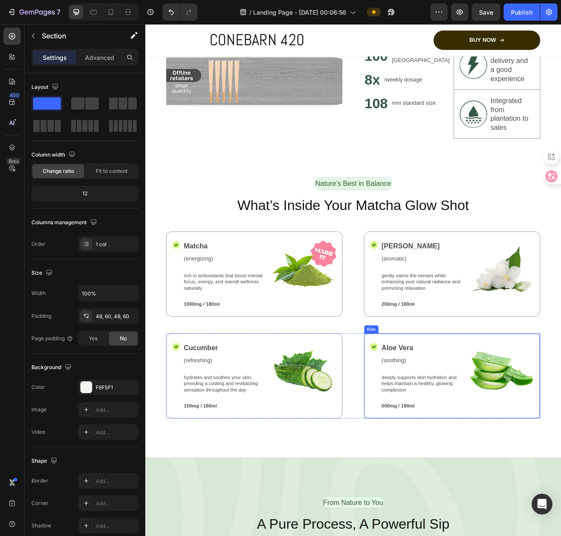
scroll to position [779, 0]
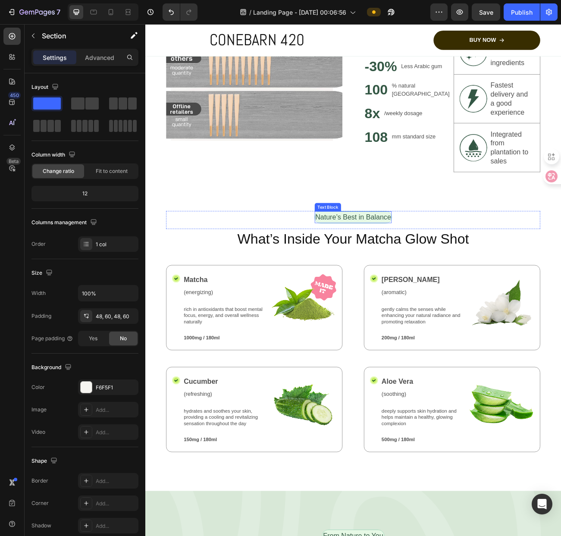
click at [416, 264] on p "Nature’s Best in Balance" at bounding box center [404, 264] width 94 height 13
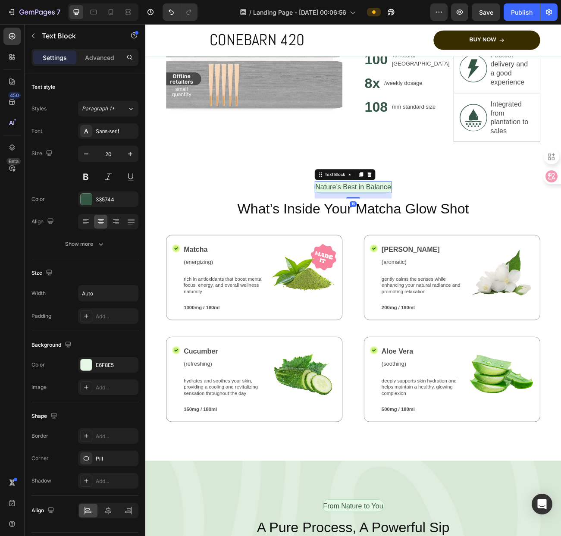
scroll to position [823, 0]
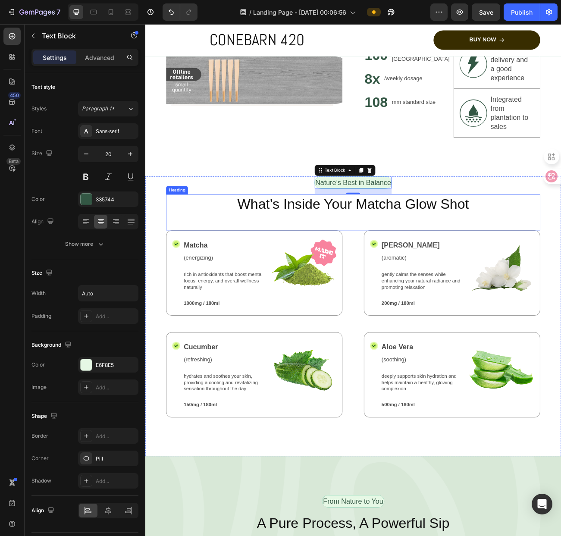
click at [386, 254] on h2 "What’s Inside Your Matcha Glow Shot" at bounding box center [404, 248] width 466 height 24
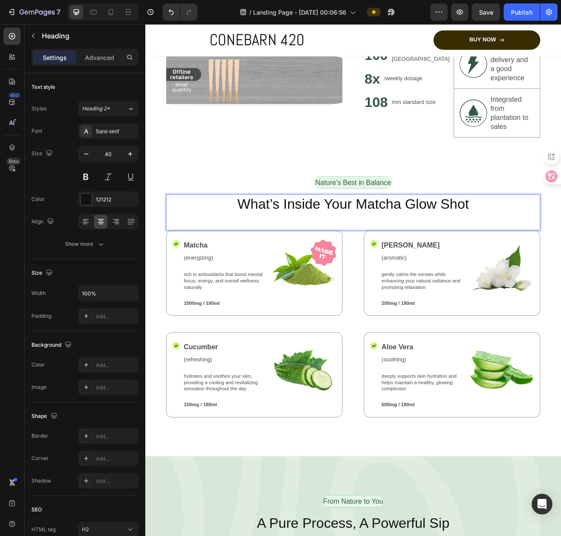
click at [389, 251] on h2 "What’s Inside Your Matcha Glow Shot" at bounding box center [404, 248] width 466 height 24
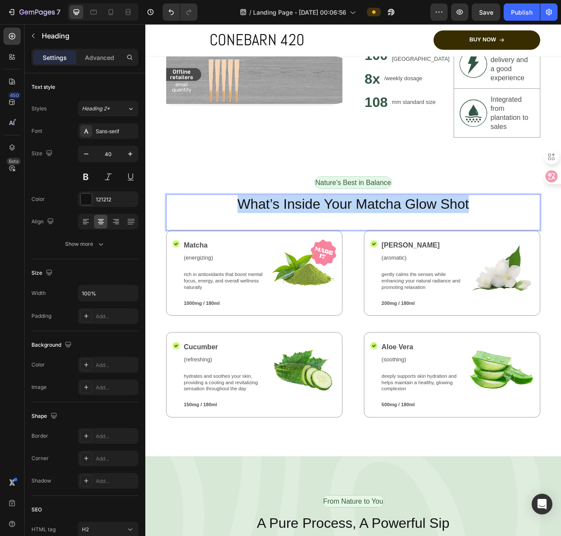
drag, startPoint x: 548, startPoint y: 246, endPoint x: 235, endPoint y: 254, distance: 312.2
click at [230, 249] on p "What’s Inside Your Matcha Glow Shot" at bounding box center [404, 248] width 464 height 22
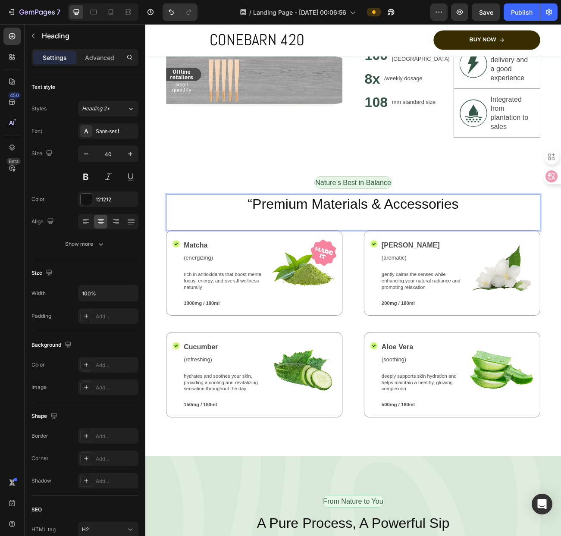
click at [272, 246] on p "“Premium Materials & Accessories" at bounding box center [404, 248] width 464 height 22
click at [238, 301] on p "Matcha" at bounding box center [244, 298] width 103 height 13
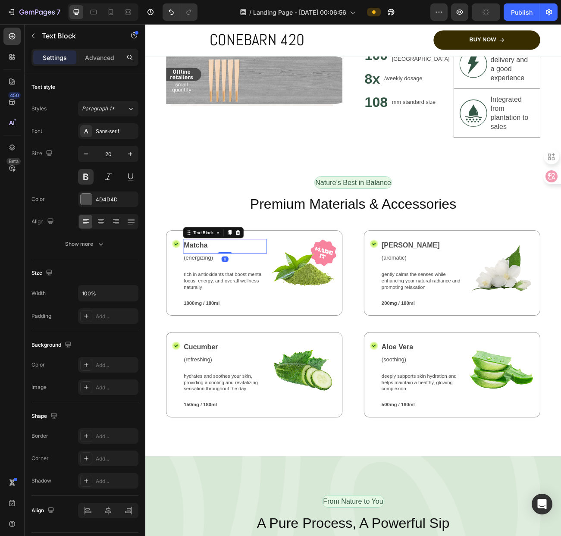
click at [238, 301] on p "Matcha" at bounding box center [244, 298] width 103 height 13
drag, startPoint x: 238, startPoint y: 301, endPoint x: 199, endPoint y: 304, distance: 38.9
click at [199, 304] on p "Matcha" at bounding box center [244, 298] width 103 height 13
click at [240, 341] on p "rich in antioxidants that boost mental focus, energy, and overall wellness natu…" at bounding box center [244, 344] width 103 height 24
drag, startPoint x: 240, startPoint y: 341, endPoint x: 247, endPoint y: 344, distance: 8.3
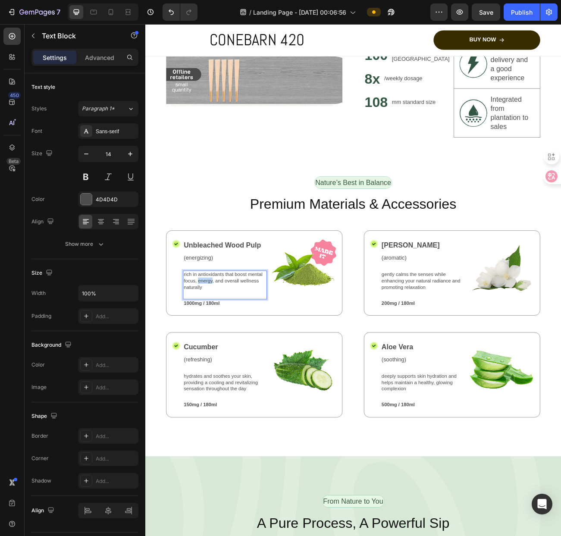
click at [240, 341] on p "rich in antioxidants that boost mental focus, energy, and overall wellness natu…" at bounding box center [244, 344] width 103 height 24
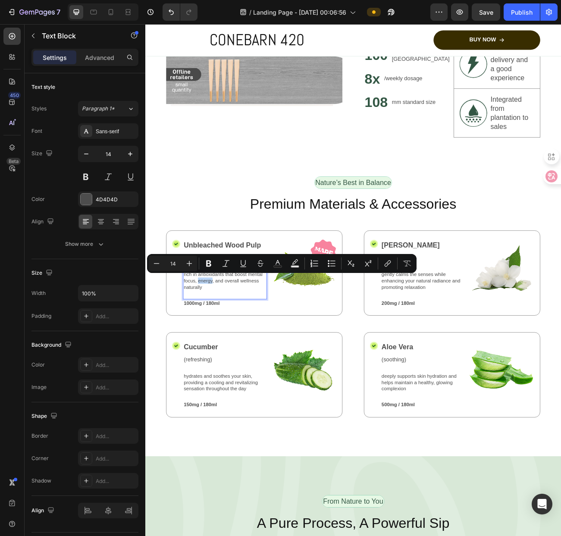
click at [259, 357] on div "rich in antioxidants that boost mental focus, energy, and overall wellness natu…" at bounding box center [244, 349] width 104 height 36
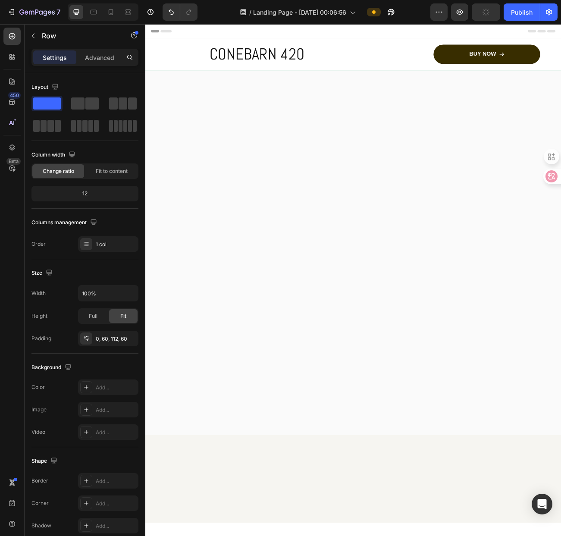
scroll to position [823, 0]
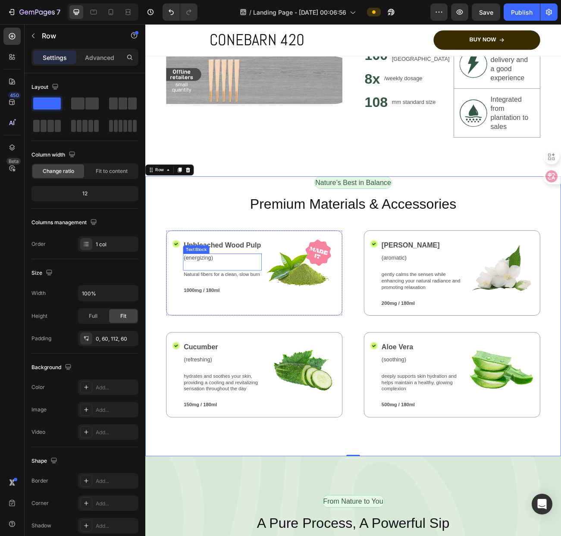
click at [223, 313] on p "(energizing)" at bounding box center [241, 314] width 96 height 9
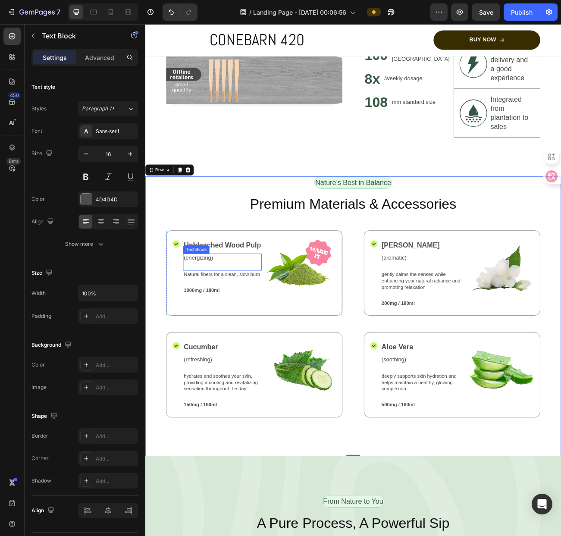
click at [223, 313] on p "(energizing)" at bounding box center [241, 314] width 96 height 9
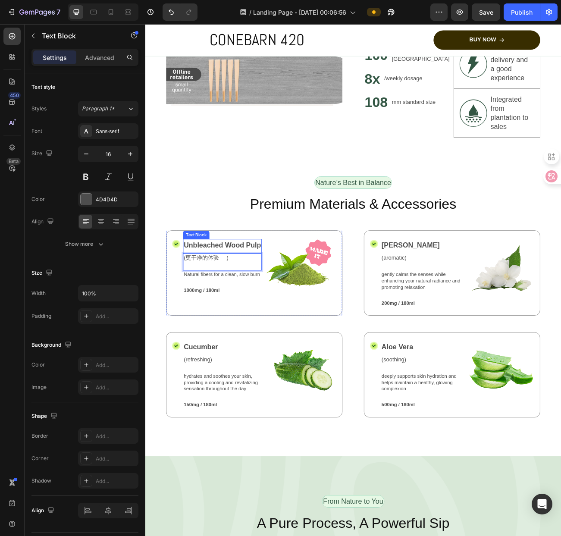
click at [260, 308] on div "Unbleached Wood Pulp Text Block" at bounding box center [241, 300] width 98 height 18
click at [255, 313] on p "(更干净的体验 )" at bounding box center [241, 314] width 96 height 9
click at [194, 314] on p "(for a cleaner experience" at bounding box center [241, 314] width 96 height 9
click at [231, 248] on p "Premium Materials & Accessories" at bounding box center [404, 248] width 464 height 22
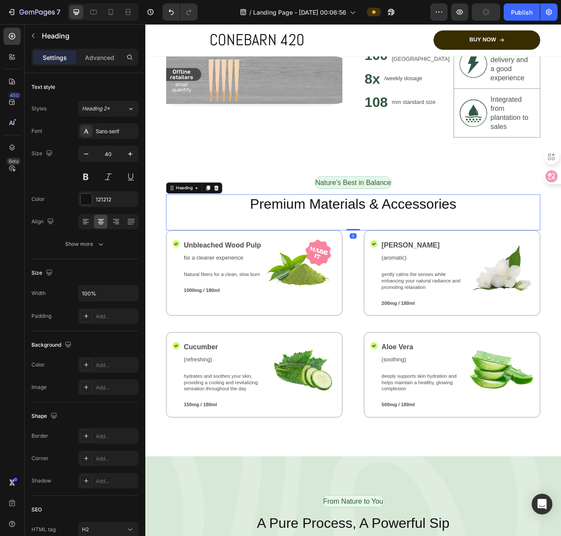
click at [258, 200] on div "Image Value & Quality at a glance Heading Why choose ConeBarn 200‑Pack Text Blo…" at bounding box center [403, 17] width 517 height 391
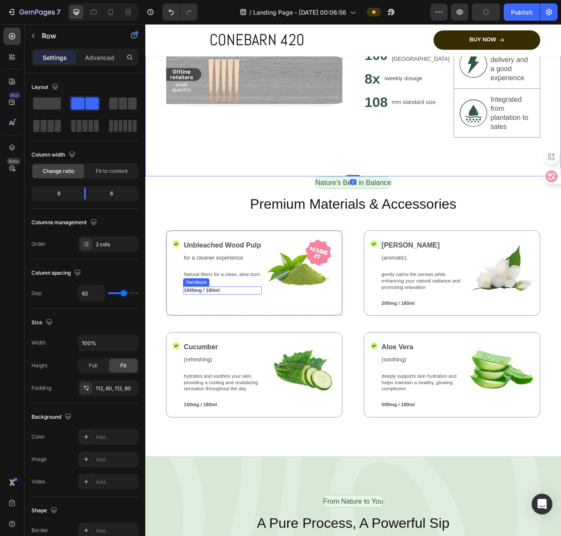
click at [226, 359] on p "1000mg / 180ml" at bounding box center [241, 355] width 96 height 8
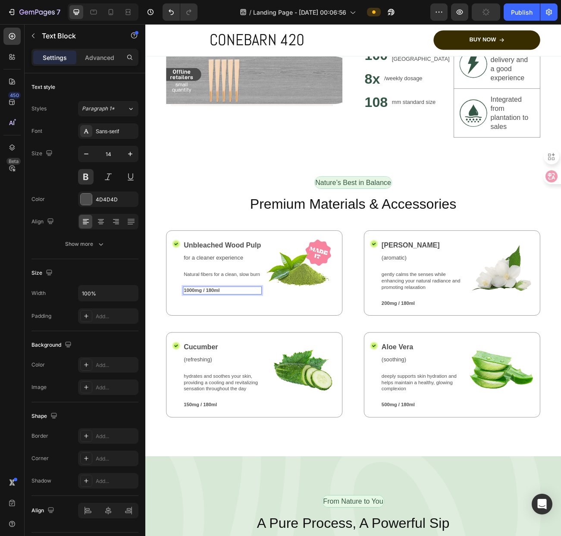
click at [241, 359] on p "1000mg / 180ml" at bounding box center [241, 355] width 96 height 8
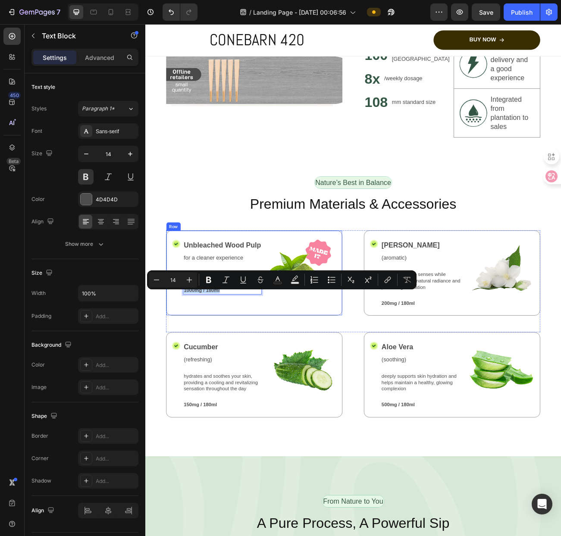
drag, startPoint x: 249, startPoint y: 360, endPoint x: 190, endPoint y: 363, distance: 59.1
click at [190, 363] on div "Icon Unbleached Wood Pulp Text Block for a cleaner experience Text Block Natura…" at bounding box center [280, 334] width 219 height 106
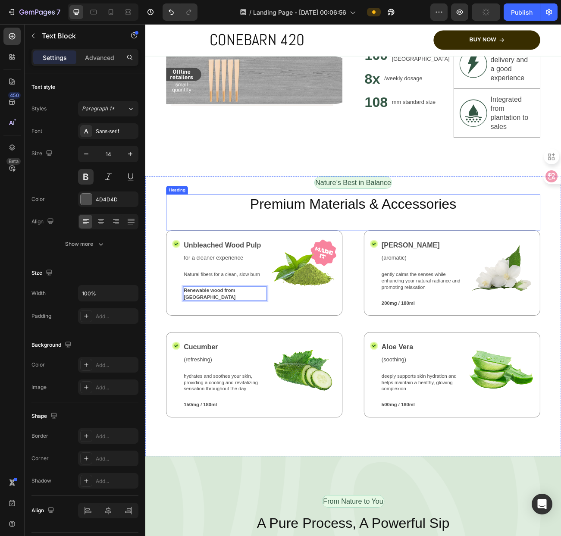
click at [560, 223] on div "Nature’s Best in Balance Text Block Row" at bounding box center [404, 224] width 466 height 22
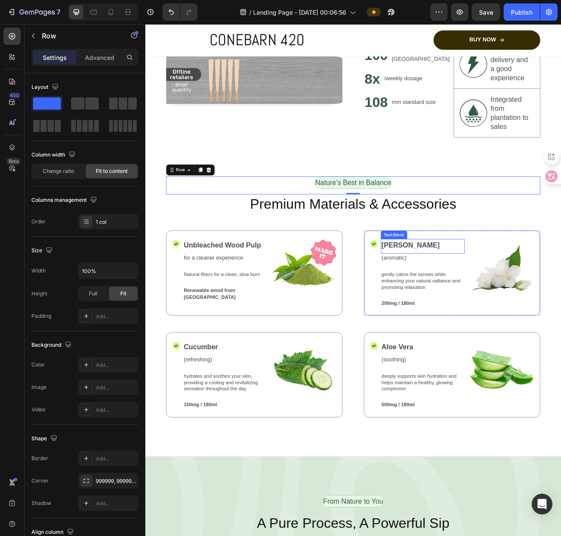
click at [466, 299] on p "[PERSON_NAME]" at bounding box center [490, 298] width 103 height 13
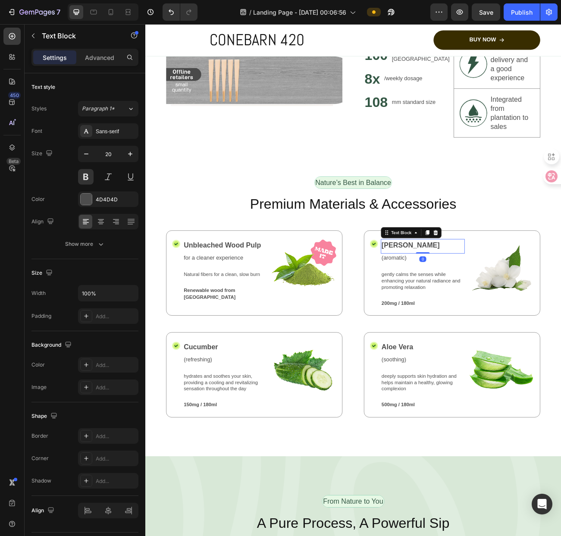
click at [466, 299] on p "[PERSON_NAME]" at bounding box center [490, 298] width 103 height 13
click at [499, 341] on p "gently calms the senses while enhancing your natural radiance and promoting rel…" at bounding box center [490, 344] width 103 height 24
click at [494, 354] on p "gently calms the senses while enhancing your natural radiance and promoting rel…" at bounding box center [490, 344] width 103 height 24
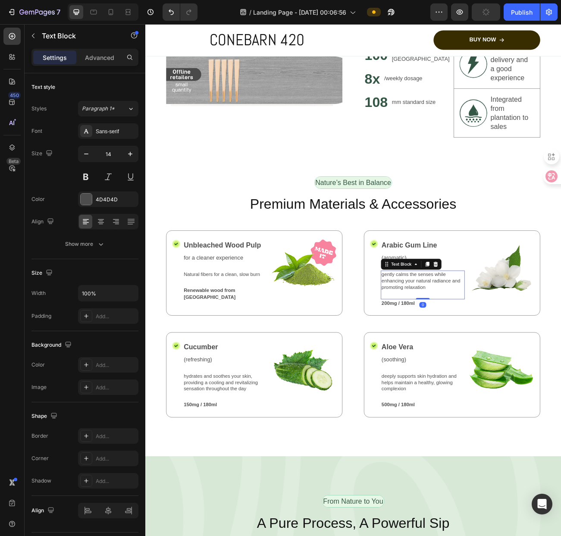
click at [493, 360] on div "gently calms the senses while enhancing your natural radiance and promoting rel…" at bounding box center [490, 349] width 104 height 36
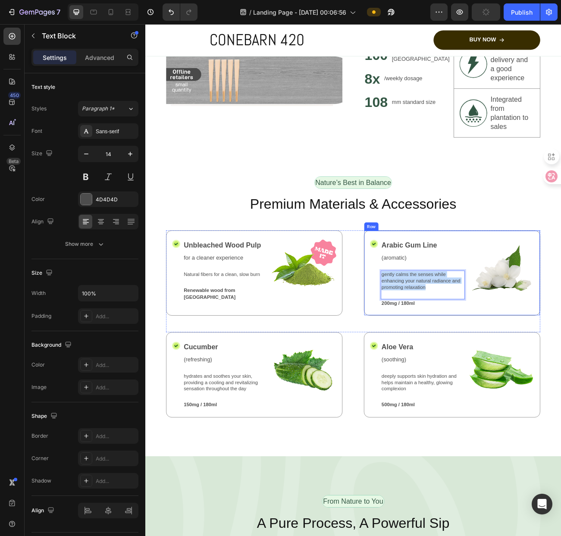
drag, startPoint x: 514, startPoint y: 354, endPoint x: 433, endPoint y: 332, distance: 83.5
click at [433, 332] on div "Icon Arabic Gum Line Text Block (aromatic) Text Block gently calms the senses w…" at bounding box center [526, 334] width 219 height 106
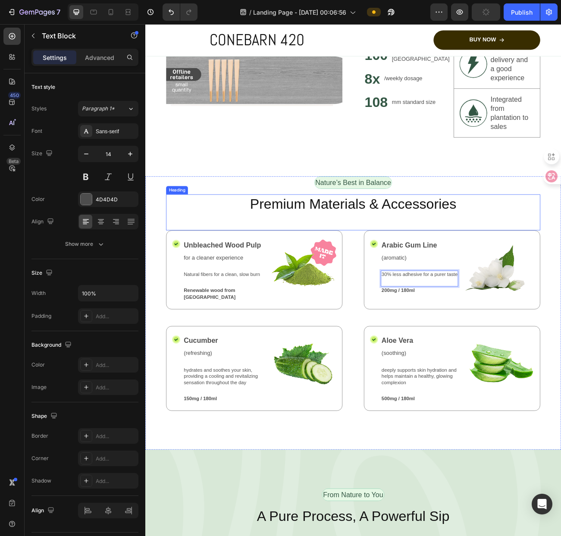
click at [554, 253] on p "Premium Materials & Accessories" at bounding box center [404, 248] width 464 height 22
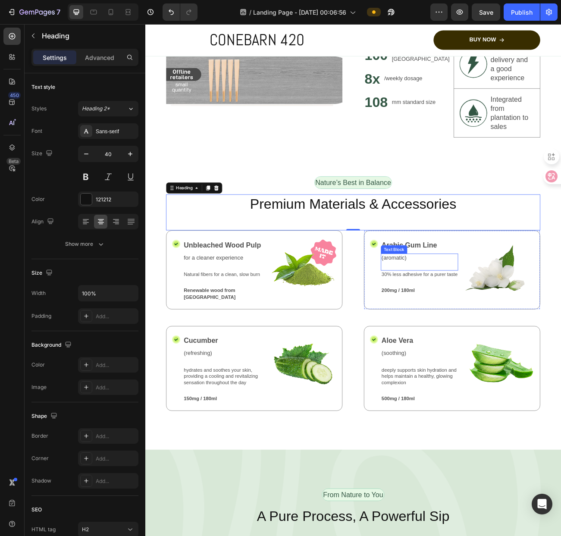
click at [458, 315] on p "(aromatic)" at bounding box center [486, 314] width 94 height 9
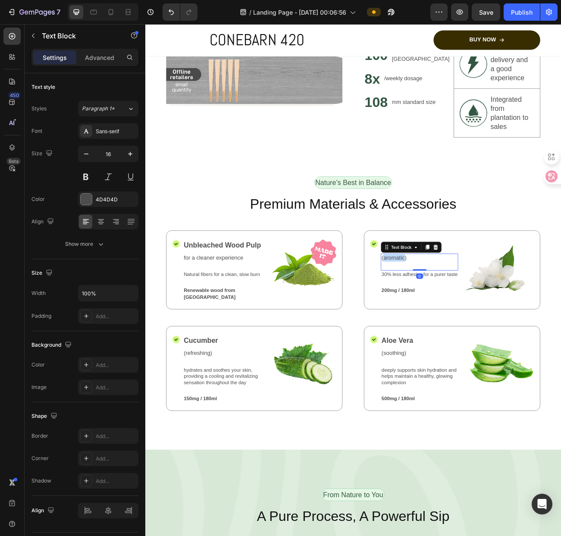
click at [458, 314] on p "(aromatic)" at bounding box center [486, 314] width 94 height 9
drag, startPoint x: 477, startPoint y: 314, endPoint x: 434, endPoint y: 315, distance: 42.7
click at [434, 315] on div "Icon Arabic Gum Line Text Block (aromatic) Text Block 0 30% less adhesive for a…" at bounding box center [526, 330] width 219 height 98
click at [476, 357] on p "200mg / 180ml" at bounding box center [486, 355] width 94 height 8
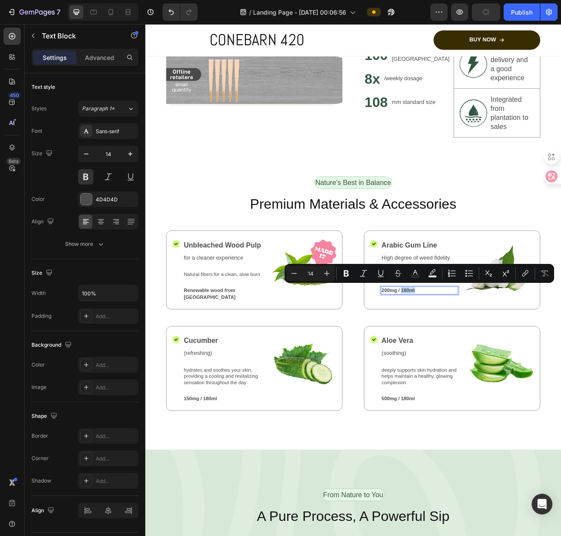
click at [507, 353] on p "200mg / 180ml" at bounding box center [486, 355] width 94 height 8
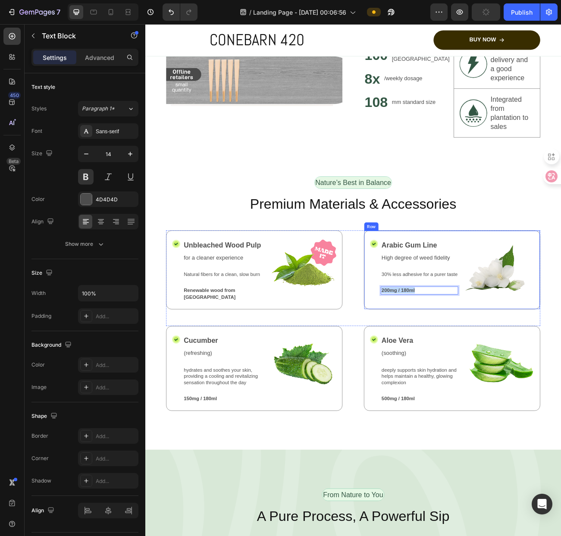
drag, startPoint x: 490, startPoint y: 356, endPoint x: 433, endPoint y: 358, distance: 57.0
click at [433, 358] on div "Icon Arabic Gum Line Text Block High degree of weed fidelity Text Block 30% les…" at bounding box center [526, 330] width 219 height 98
click at [473, 355] on p "纯净的" at bounding box center [486, 355] width 94 height 8
click at [521, 353] on p "纯净的[PERSON_NAME]阿拉伯胶" at bounding box center [486, 355] width 94 height 8
click at [521, 352] on p "纯净的[PERSON_NAME]阿拉伯胶" at bounding box center [486, 355] width 94 height 8
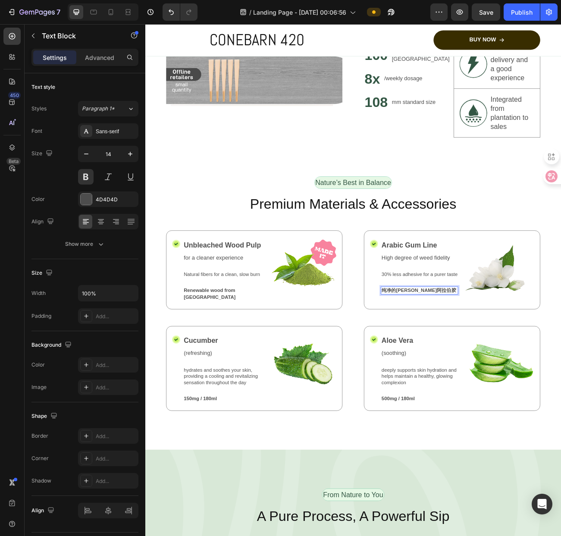
click at [514, 356] on p "纯净的[PERSON_NAME]阿拉伯胶" at bounding box center [486, 355] width 94 height 8
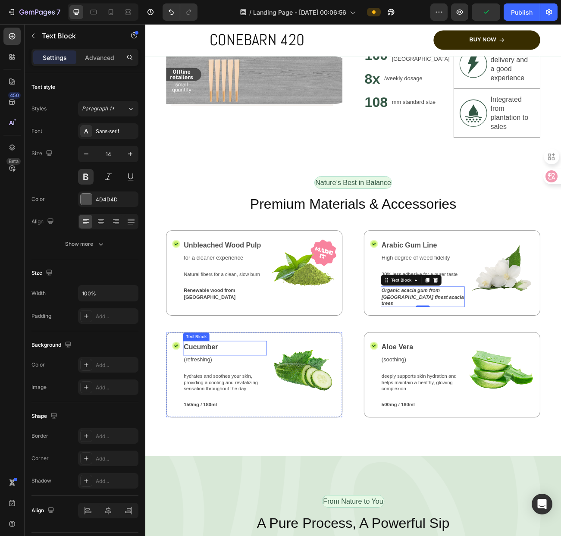
click at [234, 419] on p "Cucumber" at bounding box center [244, 425] width 103 height 13
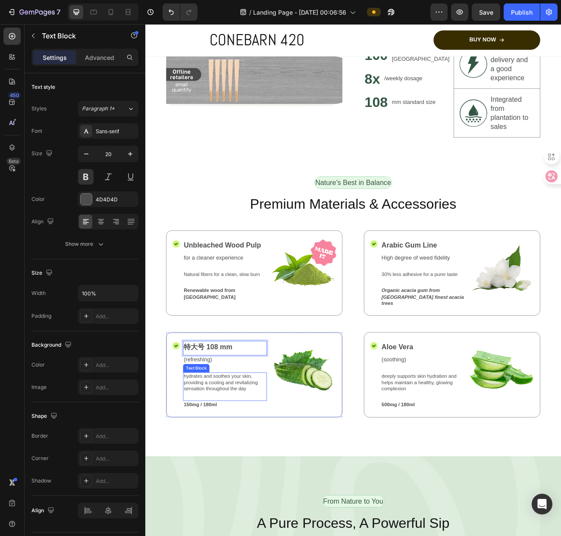
click at [258, 469] on p "hydrates and soothes your skin, providing a cooling and revitalizing sensation …" at bounding box center [244, 470] width 103 height 24
click at [234, 464] on p "hydrates and soothes your skin, providing a cooling and revitalizing sensation …" at bounding box center [244, 470] width 103 height 24
click at [266, 470] on p "hydrates and soothes your skin, providing a cooling and revitalizing sensation …" at bounding box center [244, 470] width 103 height 24
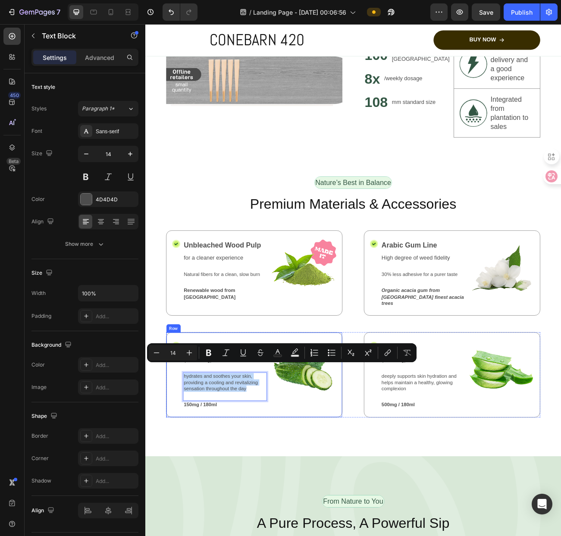
drag, startPoint x: 274, startPoint y: 474, endPoint x: 189, endPoint y: 451, distance: 87.6
click at [184, 449] on div "Icon 特大号 108 mm Text Block (refreshing) Text Block hydrates and soothes your sk…" at bounding box center [280, 460] width 219 height 106
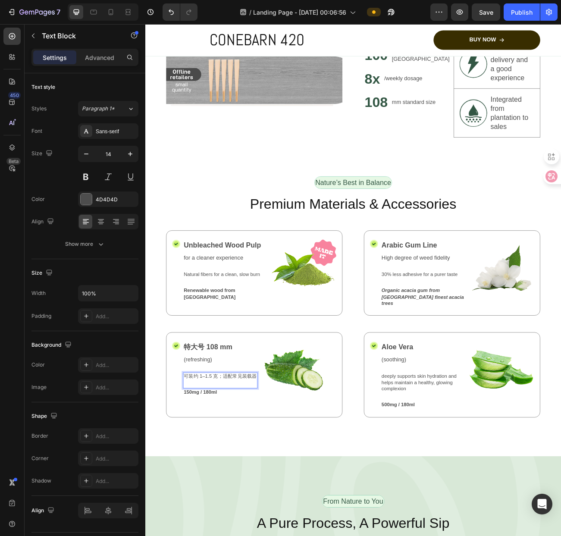
click at [230, 458] on p "可装约 1–1.5 克；适配常见装载器" at bounding box center [238, 462] width 91 height 8
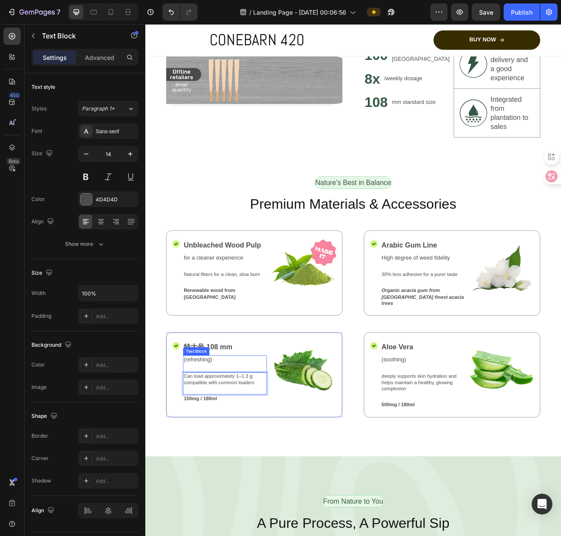
click at [223, 437] on p "(refreshing)" at bounding box center [244, 441] width 103 height 9
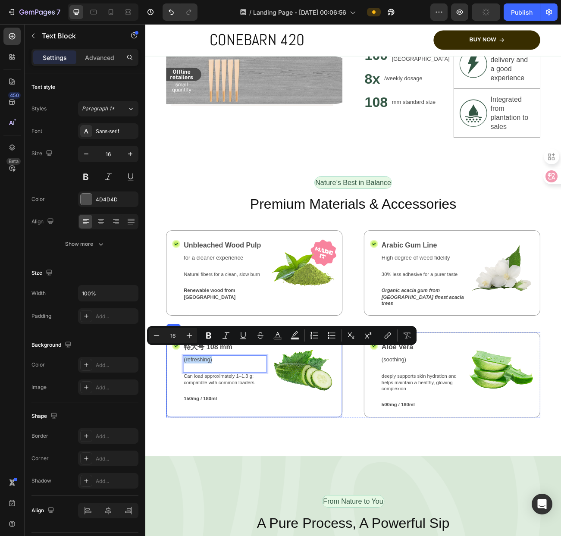
drag, startPoint x: 242, startPoint y: 432, endPoint x: 188, endPoint y: 435, distance: 53.5
click at [188, 435] on div "Icon 特大号 108 mm Text Block (refreshing) Text Block 0 Can load approximately 1–1…" at bounding box center [280, 460] width 219 height 106
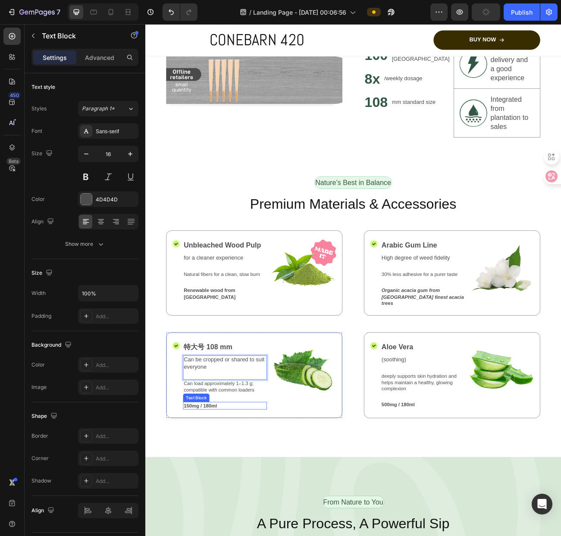
click at [244, 495] on p "150mg / 180ml" at bounding box center [244, 499] width 103 height 8
click at [245, 495] on p "150mg / 180ml" at bounding box center [244, 499] width 103 height 8
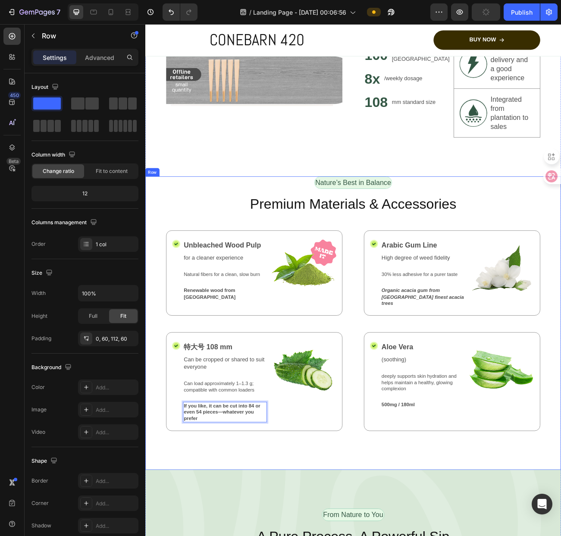
click at [342, 527] on div "Nature’s Best in Balance Text Block Row Premium Materials & Accessories Heading…" at bounding box center [403, 395] width 517 height 365
click at [453, 419] on p "Aloe Vera" at bounding box center [490, 425] width 103 height 13
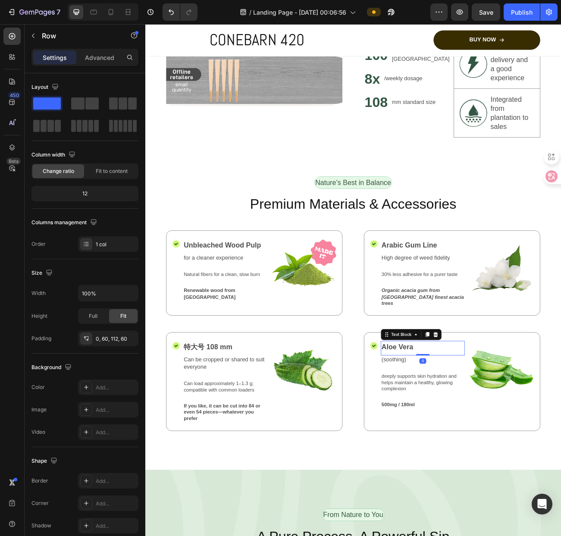
click at [453, 419] on p "Aloe Vera" at bounding box center [490, 425] width 103 height 13
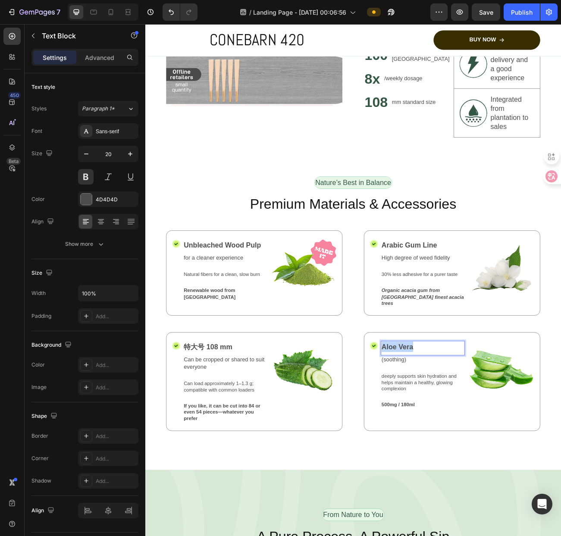
drag, startPoint x: 481, startPoint y: 416, endPoint x: 435, endPoint y: 419, distance: 45.8
click at [438, 419] on div "Aloe Vera" at bounding box center [490, 425] width 104 height 15
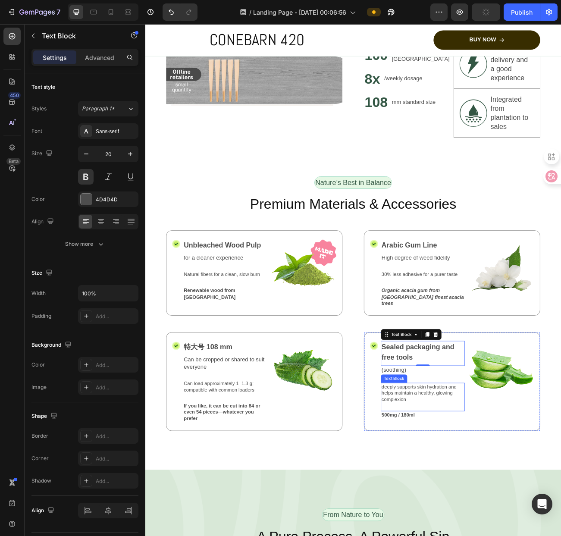
click at [471, 471] on p "deeply supports skin hydration and helps maintain a healthy, glowing complexion" at bounding box center [490, 483] width 103 height 24
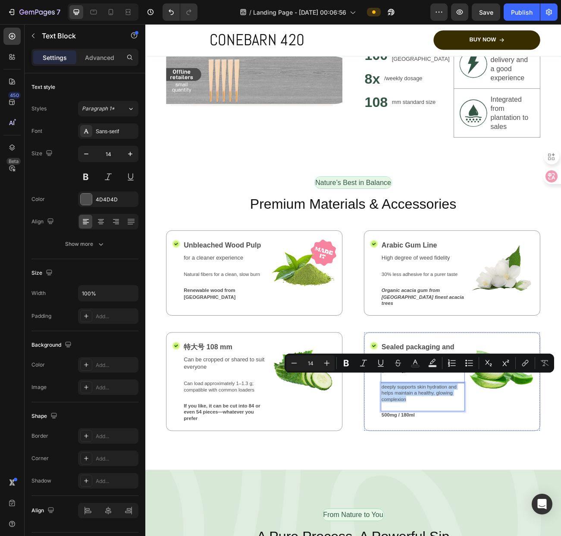
drag, startPoint x: 470, startPoint y: 482, endPoint x: 437, endPoint y: 461, distance: 39.0
click at [438, 461] on div "Sealed packaging and free tools Text Block (soothing) Text Block deeply support…" at bounding box center [490, 468] width 104 height 101
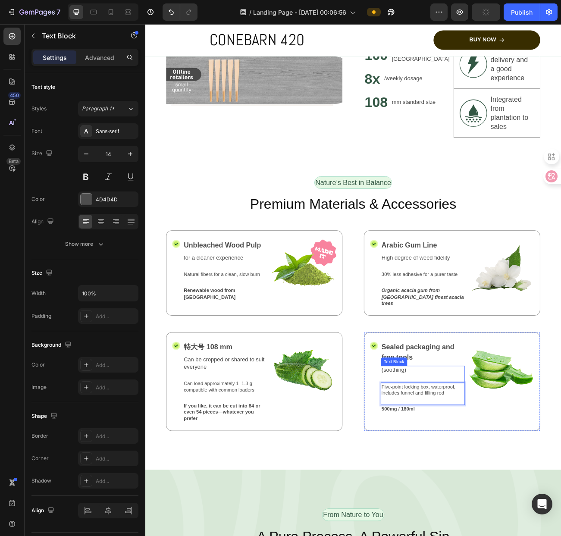
click at [465, 450] on p "(soothing)" at bounding box center [490, 454] width 103 height 9
drag, startPoint x: 473, startPoint y: 448, endPoint x: 455, endPoint y: 450, distance: 17.8
click at [444, 451] on div "(soothing)" at bounding box center [490, 454] width 104 height 11
click at [470, 450] on p "(soothing)" at bounding box center [490, 454] width 103 height 9
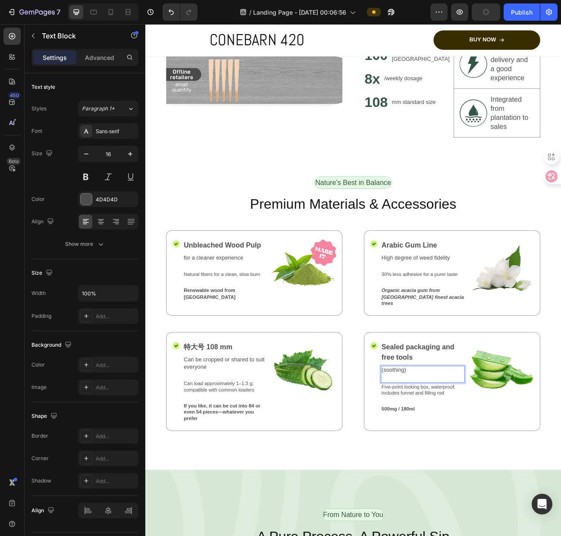
click at [470, 450] on p "(soothing)" at bounding box center [490, 454] width 103 height 9
click at [479, 508] on p "500mg / 180ml" at bounding box center [490, 512] width 103 height 8
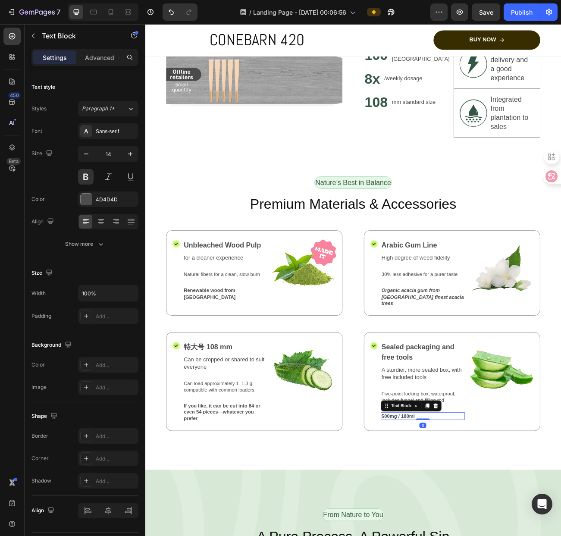
click at [479, 508] on p "500mg / 180ml" at bounding box center [490, 512] width 103 height 8
drag, startPoint x: 491, startPoint y: 504, endPoint x: 442, endPoint y: 509, distance: 49.0
click at [442, 509] on div "Sealed packaging and free tools Text Block A sturdier, more sealed box, with fr…" at bounding box center [490, 468] width 104 height 101
click at [497, 508] on p "500mg / 180ml" at bounding box center [490, 512] width 103 height 8
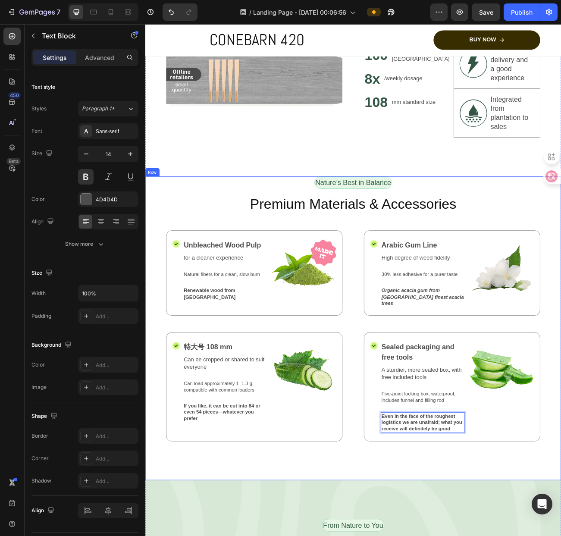
click at [560, 535] on div "Nature’s Best in Balance Text Block Row Premium Materials & Accessories Heading…" at bounding box center [403, 402] width 517 height 378
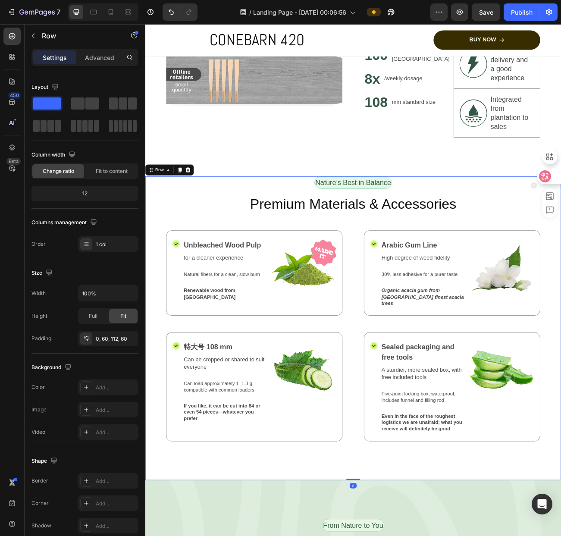
click at [532, 166] on div at bounding box center [546, 180] width 30 height 73
click at [348, 334] on img at bounding box center [341, 328] width 83 height 74
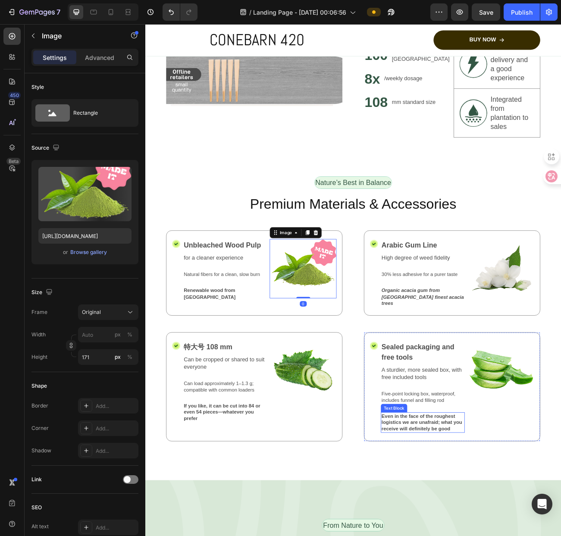
click at [493, 524] on p "Even in the face of the roughest logistics we are unafraid; what you receive wi…" at bounding box center [490, 520] width 103 height 24
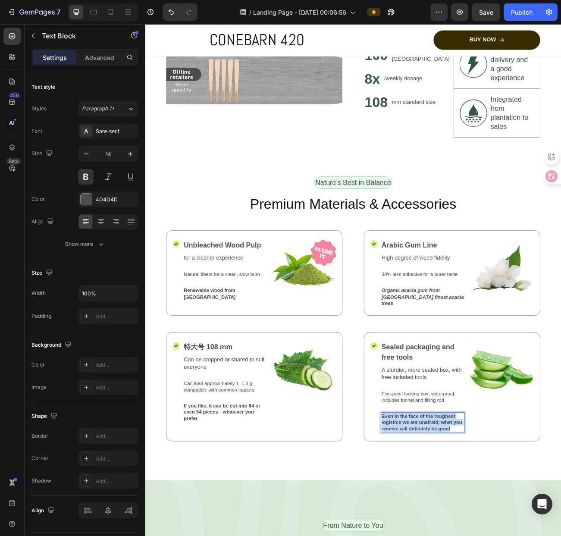
click at [490, 523] on p "Even in the face of the roughest logistics we are unafraid; what you receive wi…" at bounding box center [490, 520] width 103 height 24
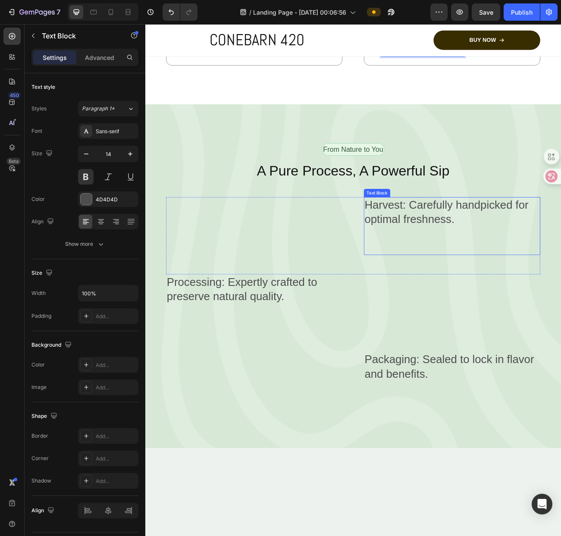
scroll to position [1297, 0]
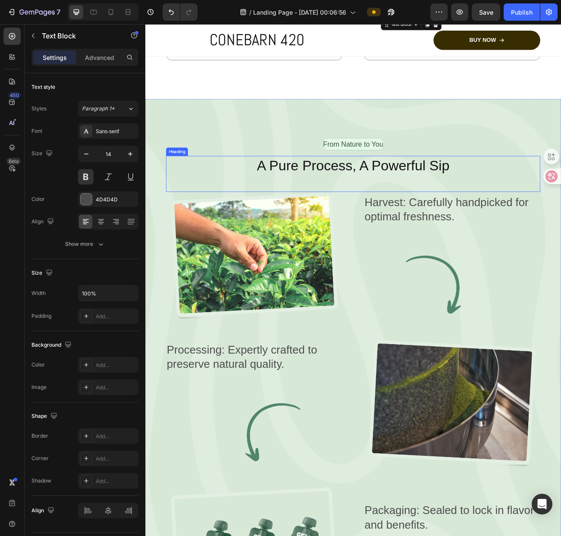
click at [397, 188] on h2 "A Pure Process, A Powerful Sip" at bounding box center [404, 200] width 466 height 24
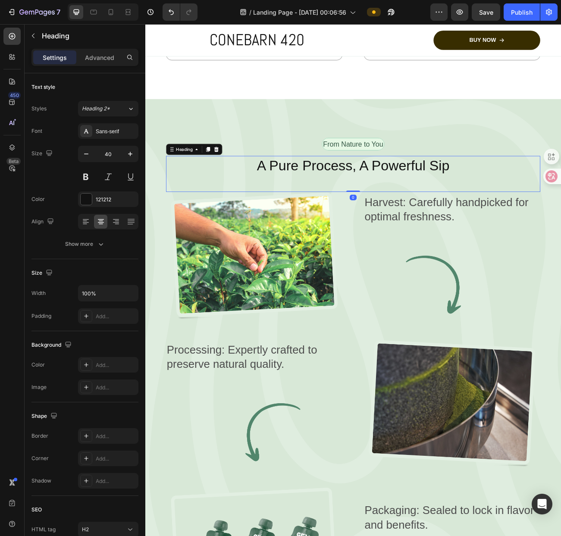
click at [397, 188] on h2 "A Pure Process, A Powerful Sip" at bounding box center [404, 200] width 466 height 24
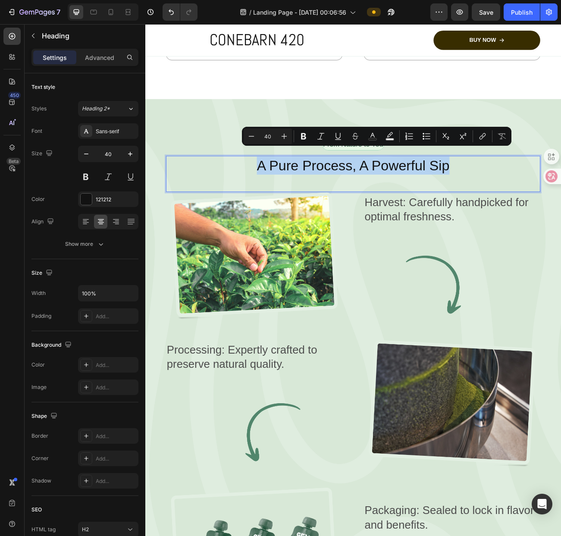
drag, startPoint x: 527, startPoint y: 192, endPoint x: 276, endPoint y: 192, distance: 250.9
click at [276, 192] on p "A Pure Process, A Powerful Sip" at bounding box center [404, 200] width 464 height 22
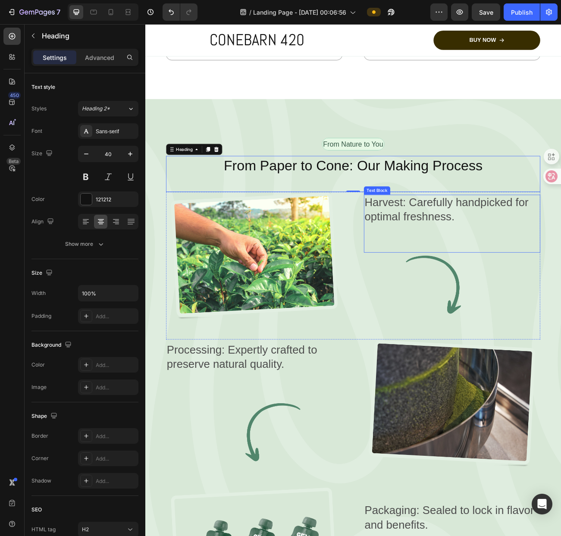
click at [454, 247] on p "Harvest: Carefully handpicked for optimal freshness." at bounding box center [527, 255] width 218 height 36
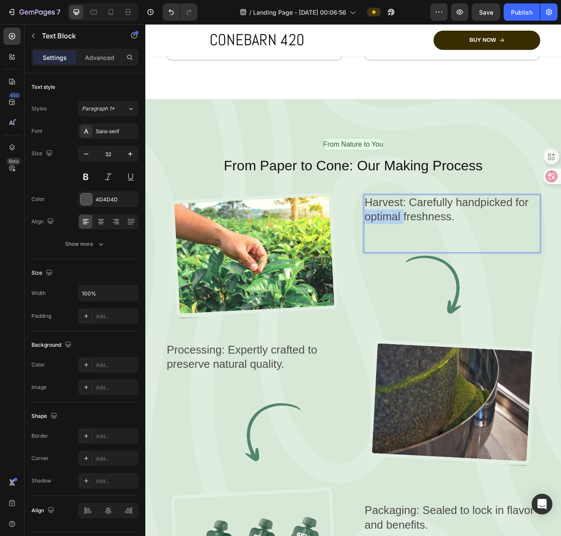
click at [454, 247] on p "Harvest: Carefully handpicked for optimal freshness." at bounding box center [527, 255] width 218 height 36
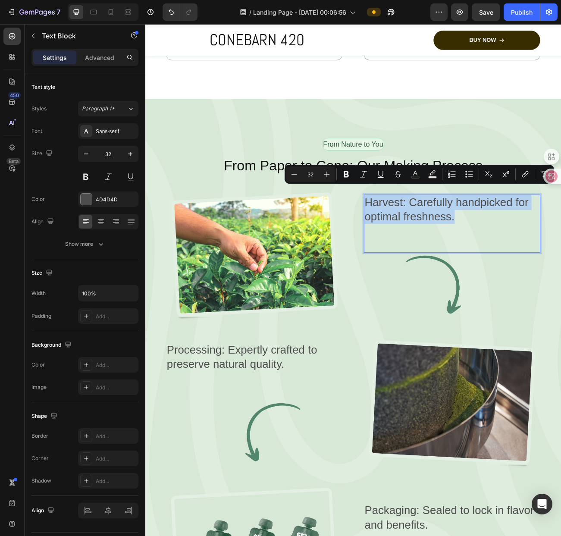
drag, startPoint x: 541, startPoint y: 258, endPoint x: 415, endPoint y: 235, distance: 127.9
click at [418, 237] on p "Harvest: Carefully handpicked for optimal freshness." at bounding box center [527, 255] width 218 height 36
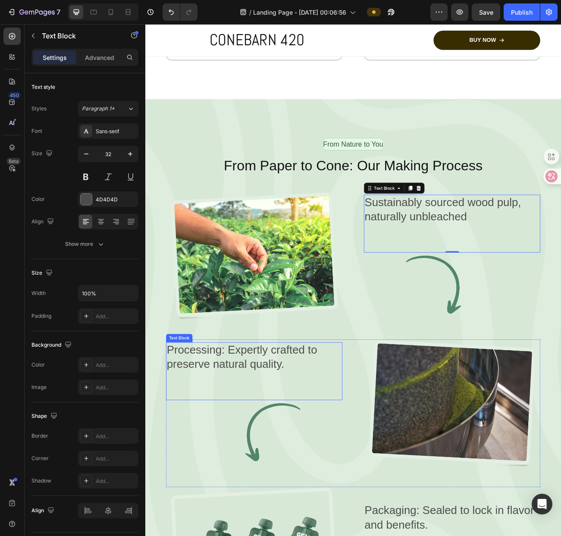
click at [294, 440] on p "Processing: Expertly crafted to preserve natural quality." at bounding box center [281, 439] width 218 height 36
drag, startPoint x: 294, startPoint y: 440, endPoint x: 300, endPoint y: 439, distance: 6.9
click at [294, 439] on p "Processing: Expertly crafted to preserve natural quality." at bounding box center [281, 439] width 218 height 36
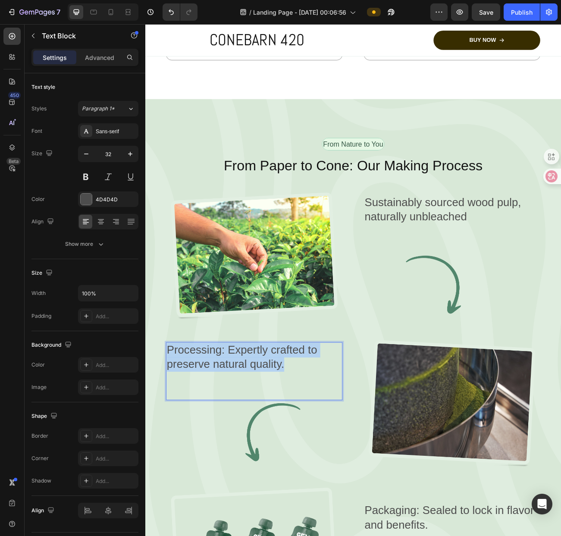
drag, startPoint x: 333, startPoint y: 439, endPoint x: 173, endPoint y: 418, distance: 161.4
click at [173, 421] on p "Processing: Expertly crafted to preserve natural quality." at bounding box center [281, 439] width 218 height 36
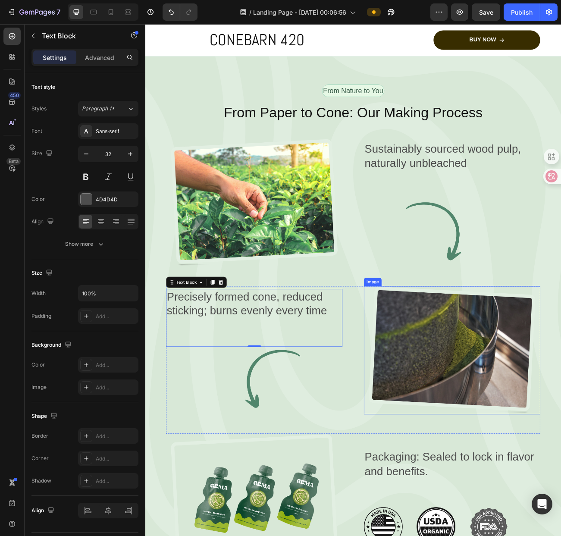
scroll to position [1469, 0]
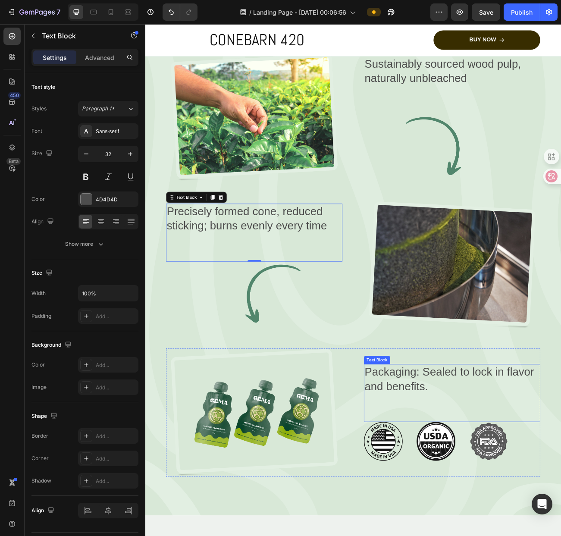
click at [508, 471] on div "Packaging: Sealed to lock in flavor and benefits. Text Block" at bounding box center [526, 483] width 219 height 72
click at [508, 471] on div "Packaging: Sealed to lock in flavor and benefits. Text Block 0" at bounding box center [526, 483] width 219 height 72
click at [537, 462] on p "Packaging: Sealed to lock in flavor and benefits." at bounding box center [527, 466] width 218 height 36
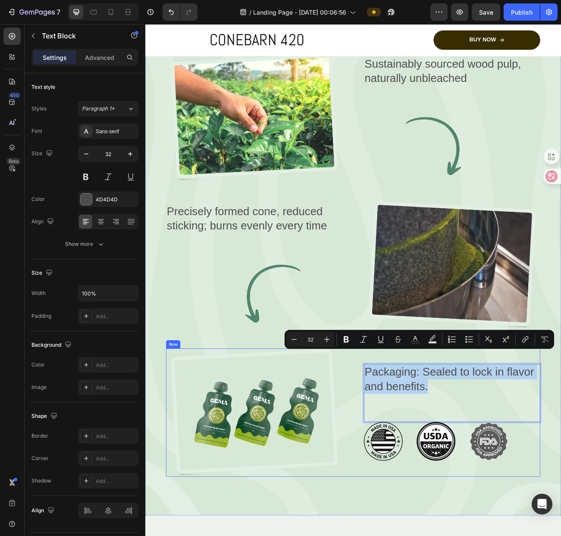
drag, startPoint x: 543, startPoint y: 462, endPoint x: 413, endPoint y: 441, distance: 131.5
click at [413, 441] on div "Image Packaging: Sealed to lock in flavor and benefits. Text Block 0 Image Imag…" at bounding box center [404, 508] width 466 height 160
click at [512, 461] on p "Packaging: Sealed to lock in flavor and benefits." at bounding box center [527, 466] width 218 height 36
drag, startPoint x: 565, startPoint y: 462, endPoint x: 420, endPoint y: 438, distance: 146.9
click at [420, 448] on p "Packaging: Sealed to lock in flavor and benefits." at bounding box center [527, 466] width 218 height 36
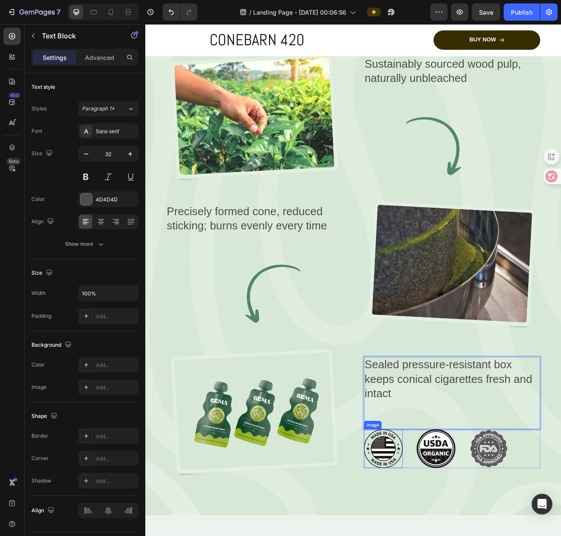
scroll to position [1461, 0]
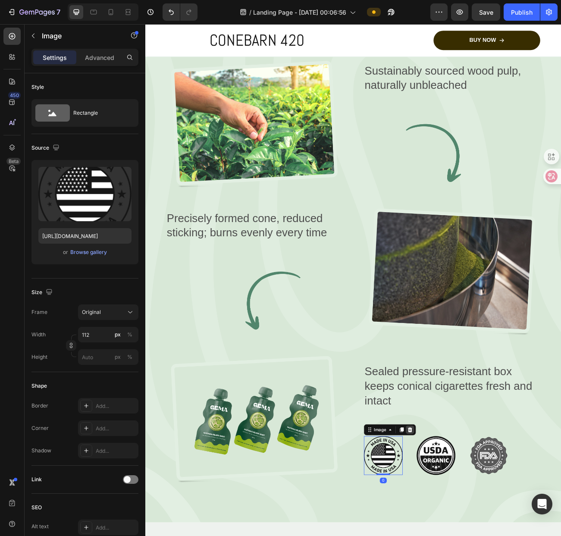
click at [476, 523] on div at bounding box center [474, 528] width 10 height 10
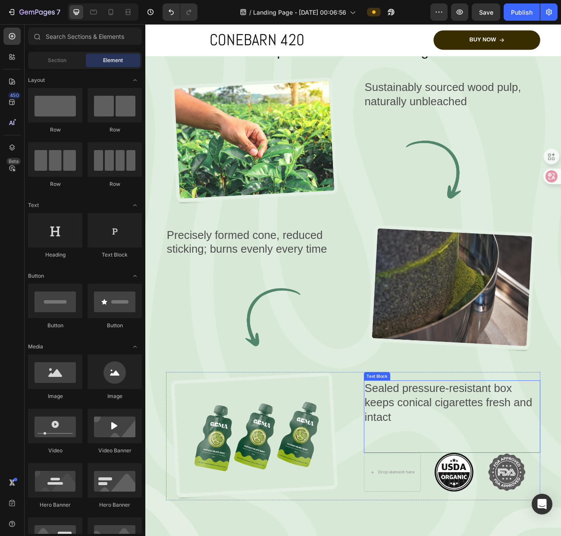
scroll to position [1374, 0]
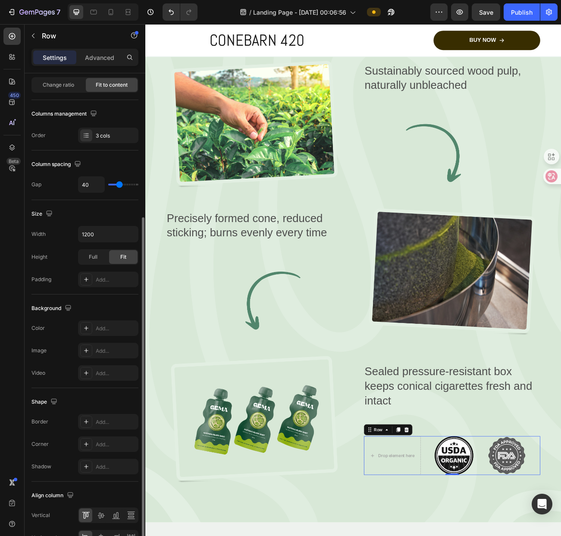
scroll to position [129, 0]
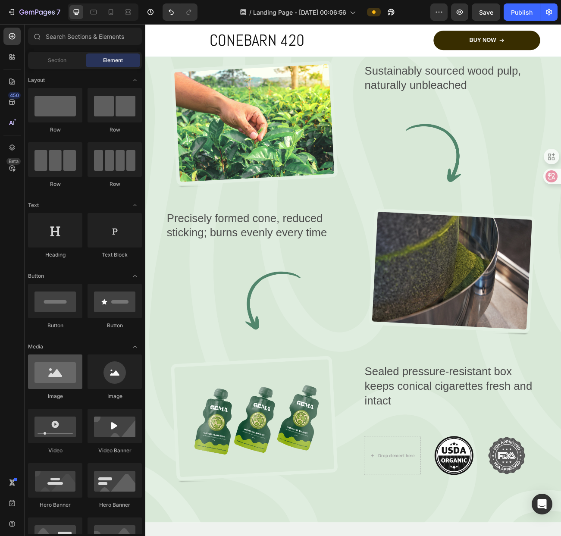
click at [49, 375] on div at bounding box center [55, 371] width 54 height 34
click at [64, 374] on div at bounding box center [55, 371] width 54 height 34
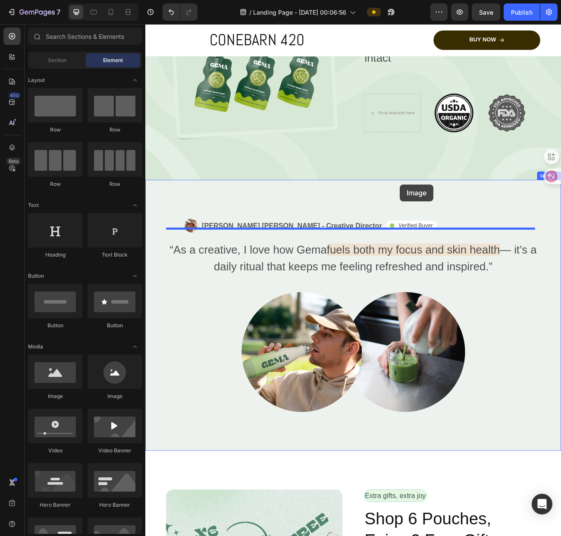
scroll to position [1945, 0]
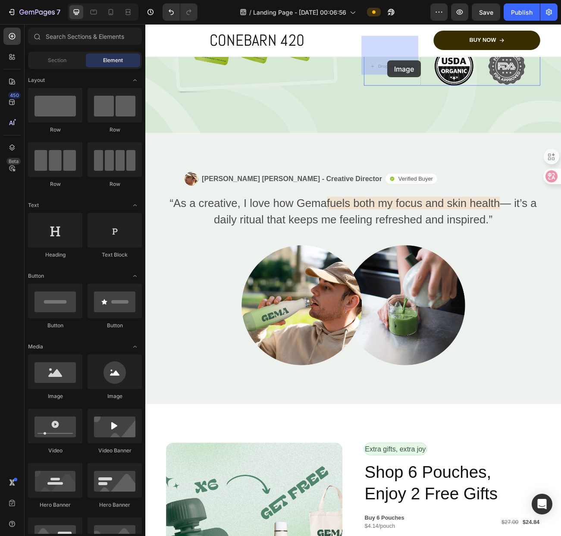
drag, startPoint x: 209, startPoint y: 398, endPoint x: 446, endPoint y: 69, distance: 405.1
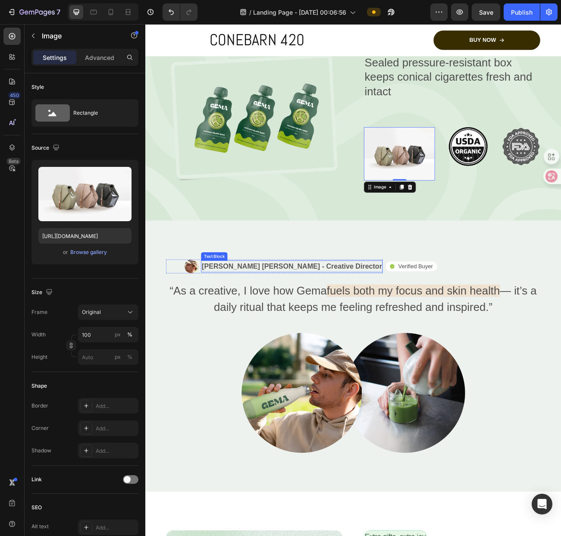
scroll to position [1816, 0]
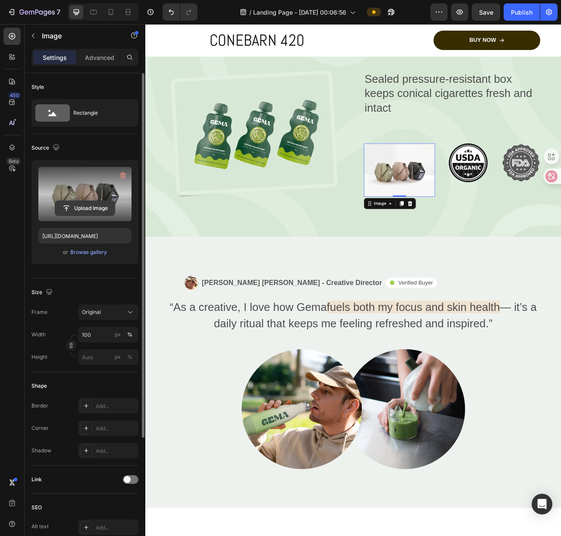
click at [91, 206] on input "file" at bounding box center [84, 208] width 59 height 15
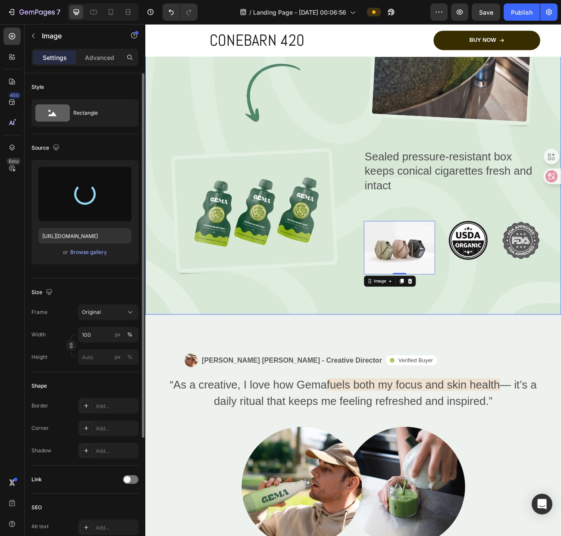
scroll to position [1687, 0]
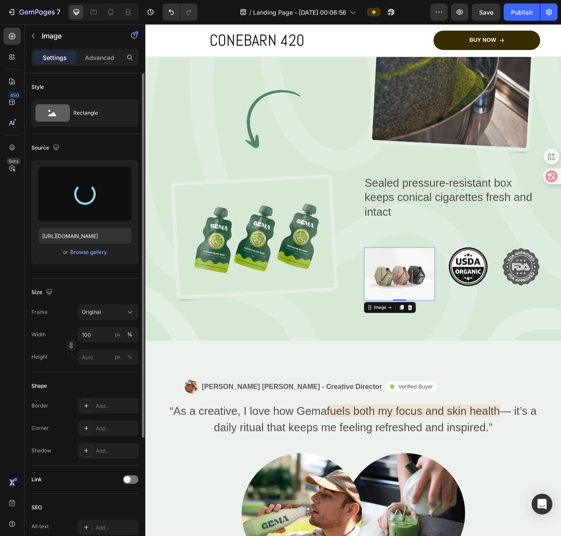
type input "[URL][DOMAIN_NAME]"
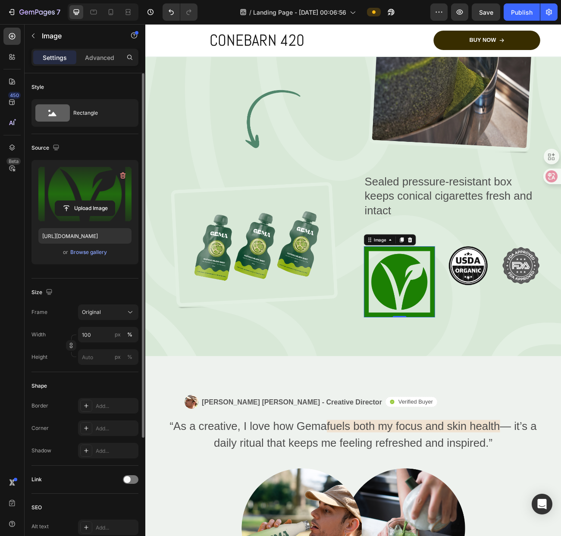
click at [490, 349] on img at bounding box center [461, 344] width 88 height 88
drag, startPoint x: 457, startPoint y: 371, endPoint x: 458, endPoint y: 358, distance: 12.5
click at [458, 358] on div "Image 0" at bounding box center [461, 344] width 88 height 88
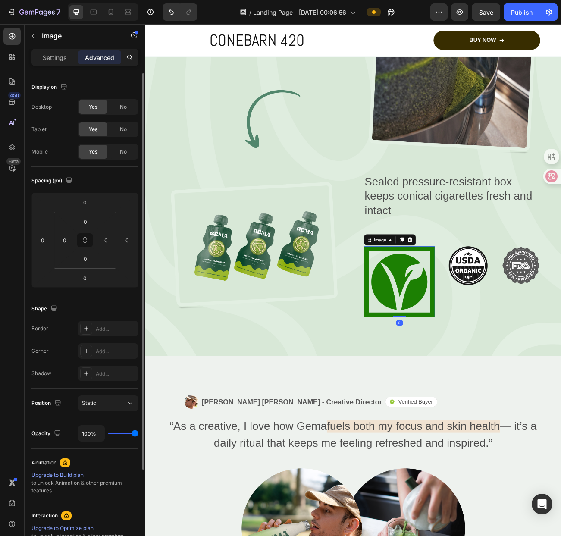
drag, startPoint x: 455, startPoint y: 372, endPoint x: 486, endPoint y: 345, distance: 41.0
click at [466, 338] on div "Image 0" at bounding box center [461, 344] width 88 height 88
click at [499, 367] on img at bounding box center [461, 344] width 88 height 88
click at [493, 361] on img at bounding box center [461, 344] width 88 height 88
click at [451, 307] on img at bounding box center [461, 344] width 88 height 88
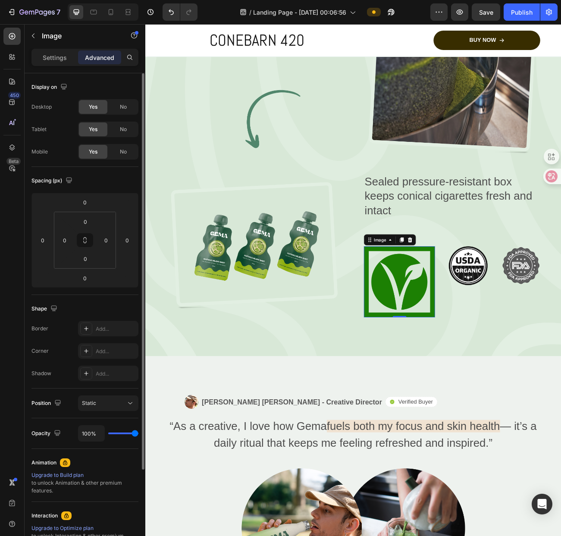
click at [472, 289] on icon at bounding box center [475, 292] width 6 height 6
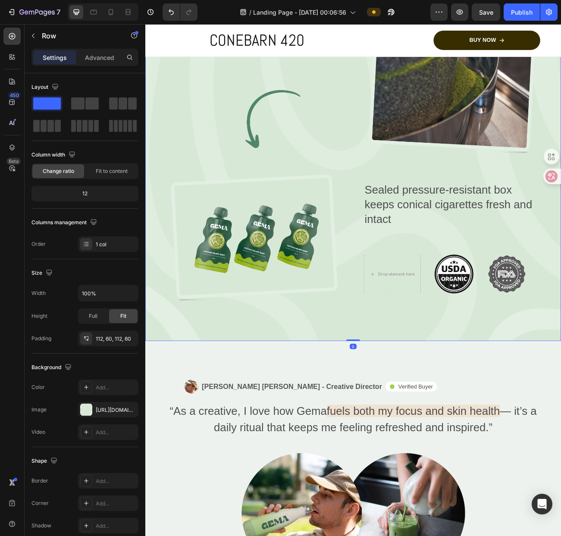
click at [471, 391] on div "From Nature to You Text Block Row From Paper to Cone: Our Making Process Headin…" at bounding box center [403, 73] width 517 height 691
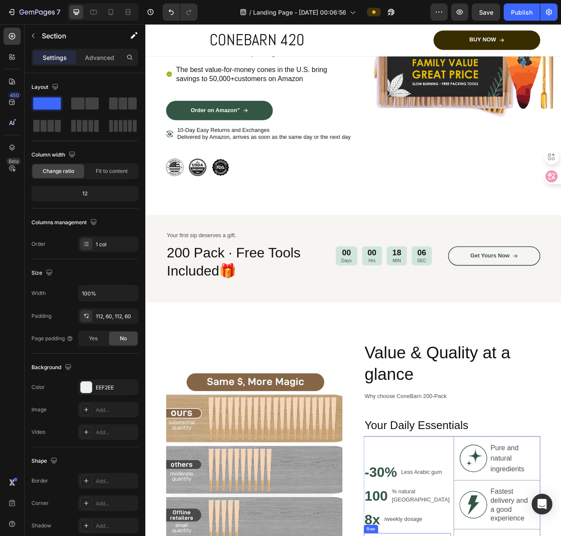
scroll to position [135, 0]
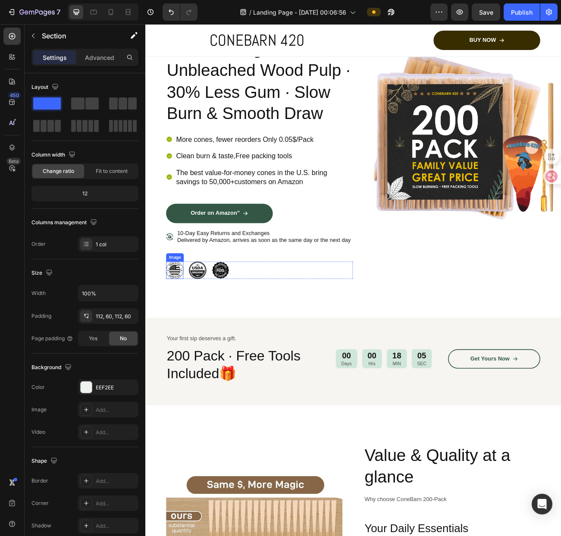
click at [182, 341] on img at bounding box center [182, 330] width 22 height 22
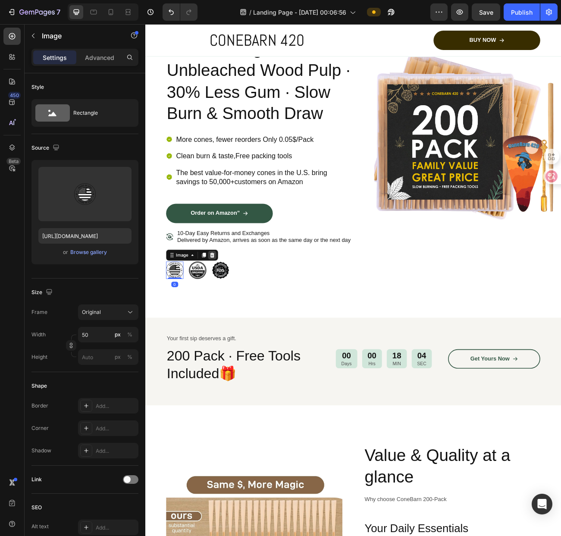
click at [230, 314] on icon at bounding box center [229, 311] width 6 height 6
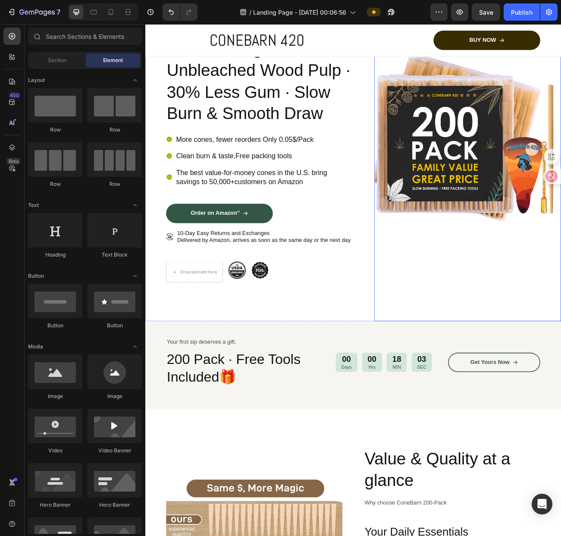
click at [461, 344] on img at bounding box center [546, 170] width 232 height 446
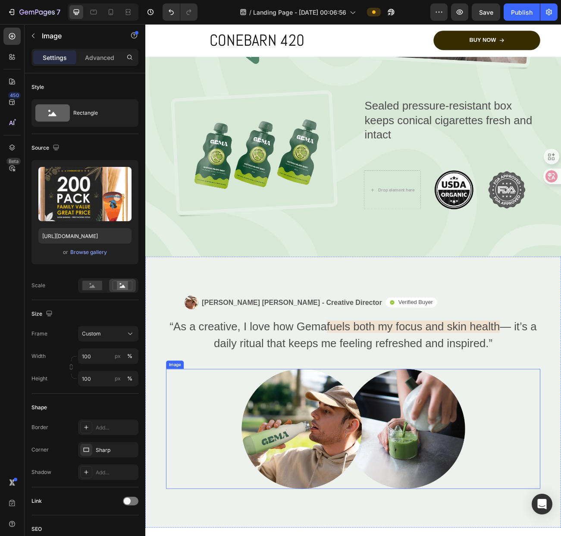
scroll to position [1859, 0]
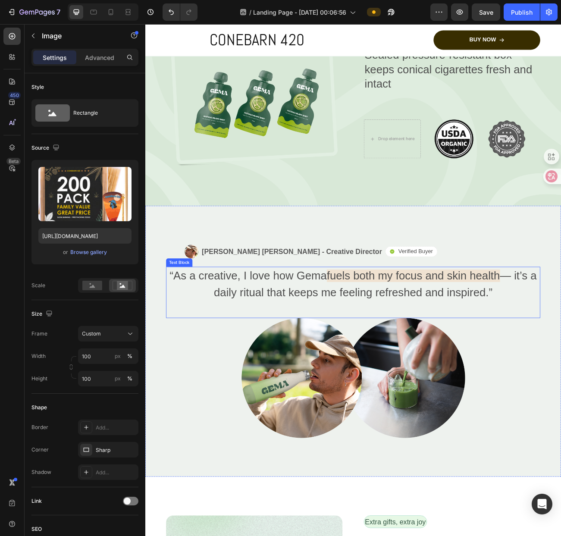
click at [410, 329] on span "fuels both my focus and skin health" at bounding box center [479, 337] width 216 height 16
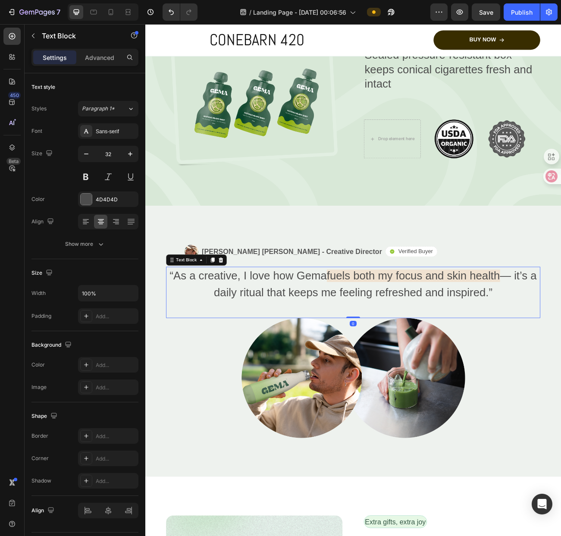
click at [411, 329] on span "fuels both my focus and skin health" at bounding box center [479, 337] width 216 height 16
drag, startPoint x: 606, startPoint y: 344, endPoint x: 173, endPoint y: 310, distance: 434.1
click at [172, 326] on div "“As a creative, I love how Gema fuels both my focus and skin health — it’s a da…" at bounding box center [404, 347] width 466 height 43
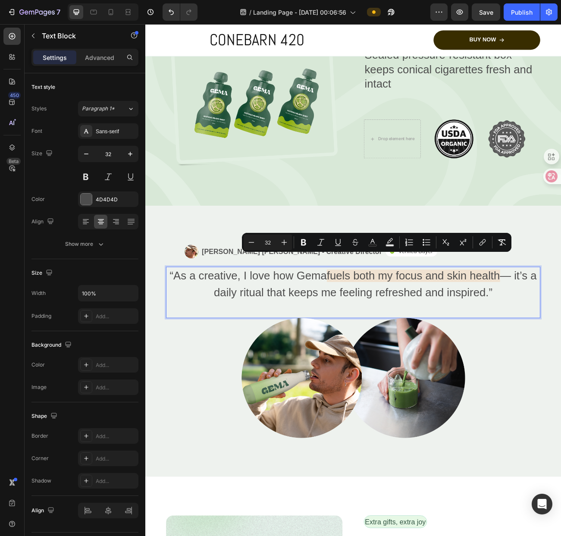
click at [560, 347] on p "“As a creative, I love how Gema fuels both my focus and skin health — it’s a da…" at bounding box center [404, 347] width 464 height 41
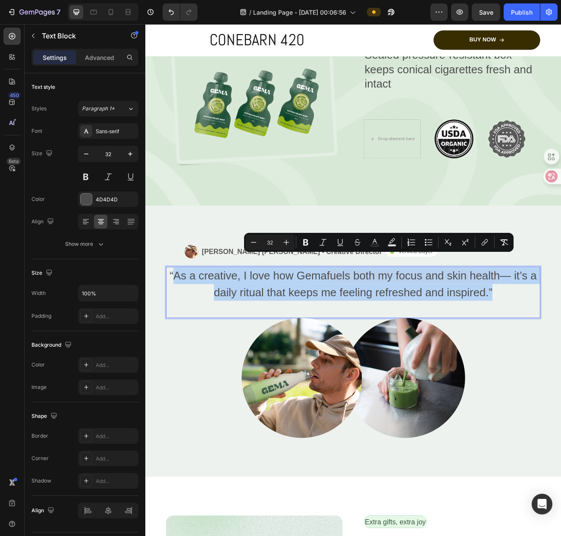
drag, startPoint x: 594, startPoint y: 345, endPoint x: 184, endPoint y: 322, distance: 410.2
click at [184, 327] on p "“As a creative, I love how Gema fuels both my focus and skin health — it’s a da…" at bounding box center [404, 347] width 464 height 41
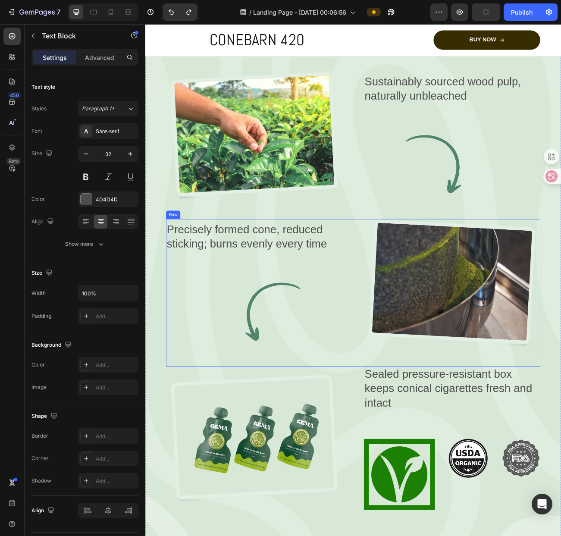
scroll to position [1618, 0]
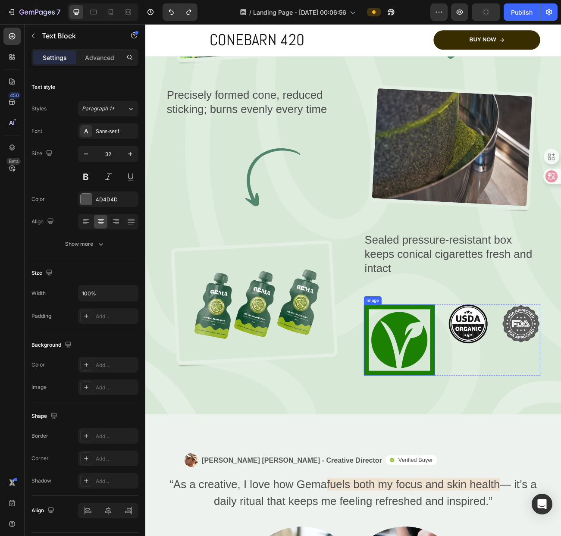
click at [455, 404] on img at bounding box center [461, 417] width 88 height 88
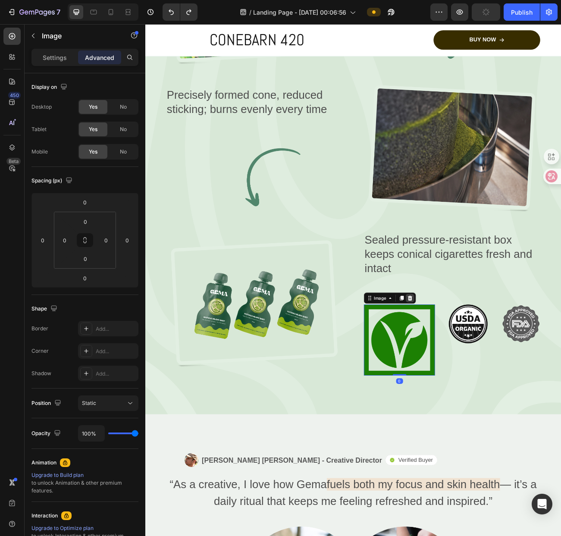
click at [472, 361] on icon at bounding box center [475, 364] width 6 height 6
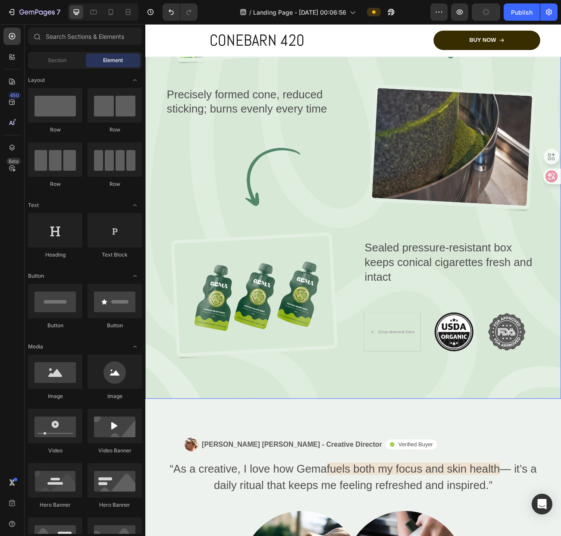
scroll to position [1663, 0]
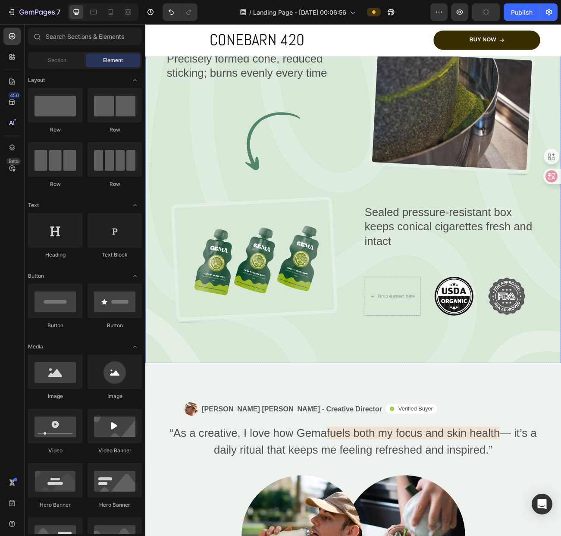
click at [503, 494] on div "Image [PERSON_NAME] [PERSON_NAME] - Creative Director Text Block Row Icon Verif…" at bounding box center [404, 508] width 466 height 28
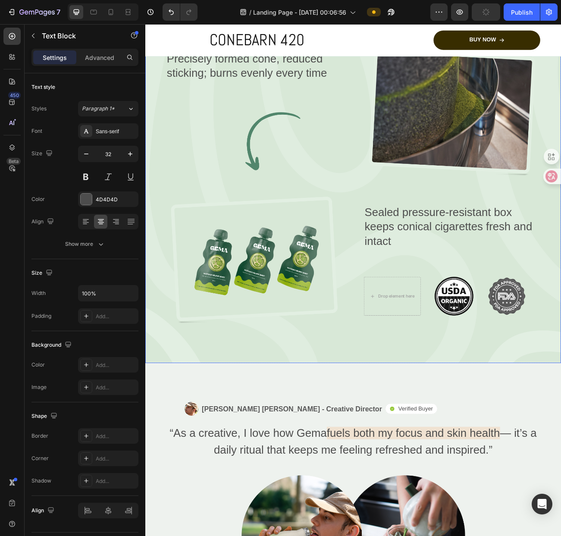
click at [519, 523] on p "“As a creative, I love how Gema fuels both my focus and skin health — it’s a da…" at bounding box center [404, 543] width 464 height 41
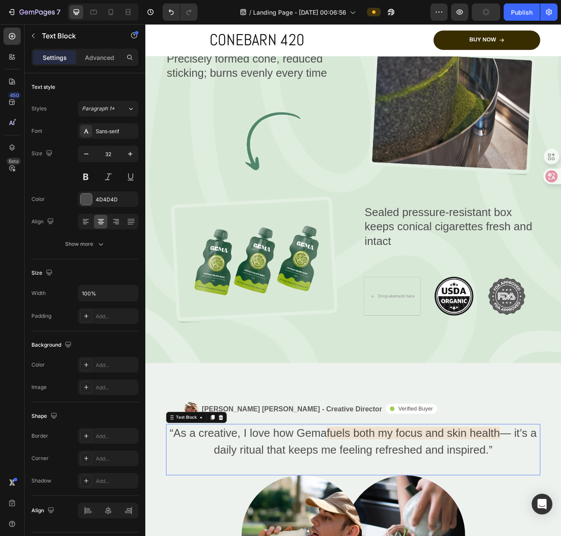
scroll to position [1834, 0]
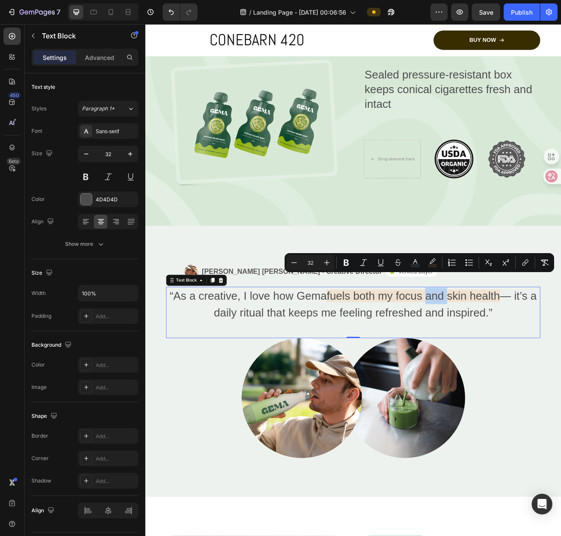
click at [275, 377] on p "“As a creative, I love how Gema fuels both my focus and skin health — it’s a da…" at bounding box center [404, 372] width 464 height 41
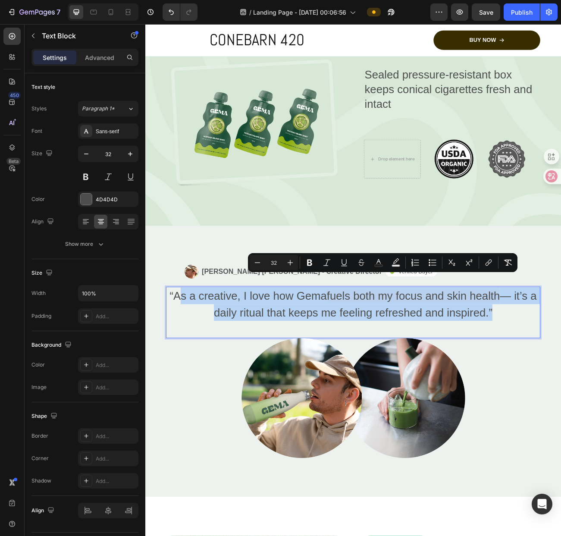
drag, startPoint x: 593, startPoint y: 369, endPoint x: 194, endPoint y: 349, distance: 400.1
click at [194, 352] on p "“As a creative, I love how Gema fuels both my focus and skin health — it’s a da…" at bounding box center [404, 372] width 464 height 41
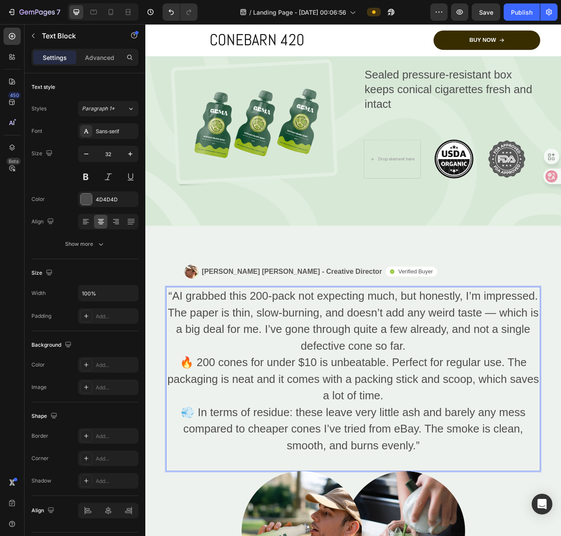
click at [209, 352] on p "“AI grabbed this 200-pack not expecting much, but honestly, I’m impressed. The …" at bounding box center [404, 393] width 464 height 83
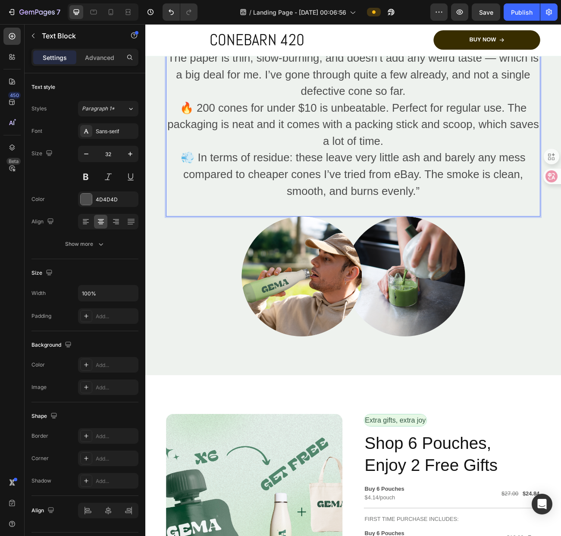
click at [527, 410] on div "Image [PERSON_NAME] [PERSON_NAME] - Creative Director Text Block Row Icon Verif…" at bounding box center [404, 209] width 466 height 406
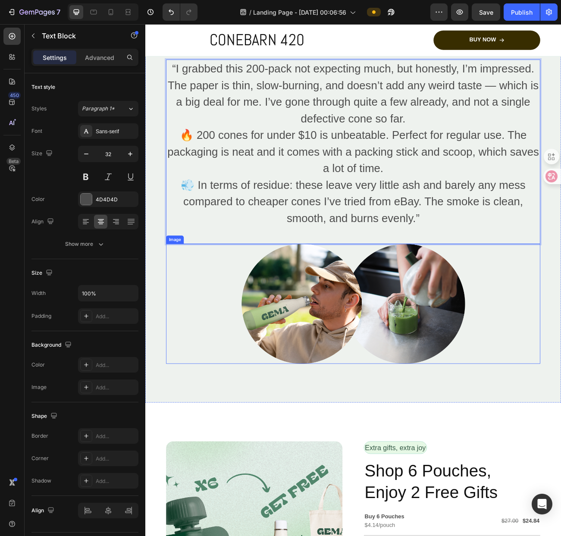
click at [309, 422] on img at bounding box center [404, 371] width 278 height 149
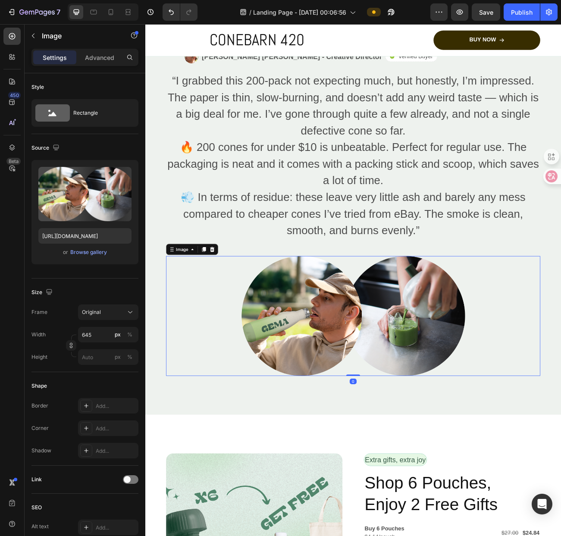
scroll to position [1963, 0]
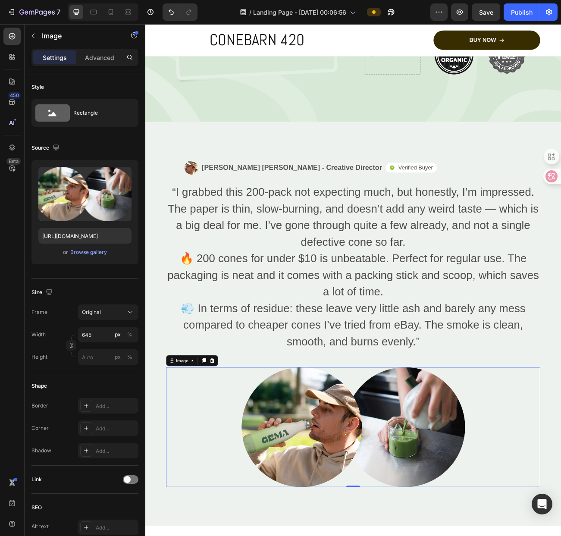
click at [338, 485] on img at bounding box center [404, 525] width 278 height 149
click at [330, 501] on img at bounding box center [404, 525] width 278 height 149
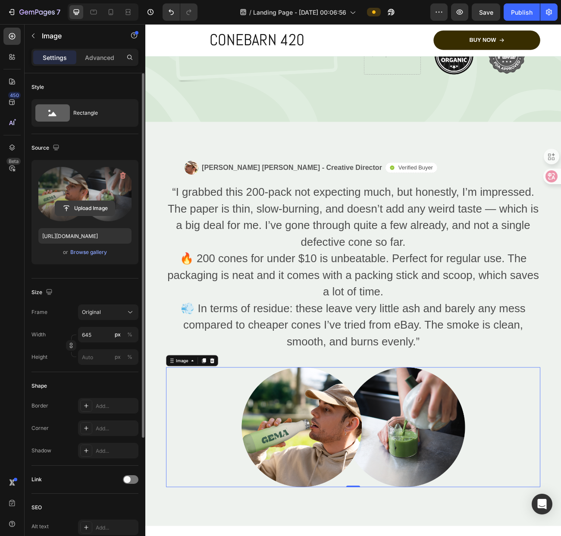
click at [76, 207] on input "file" at bounding box center [84, 208] width 59 height 15
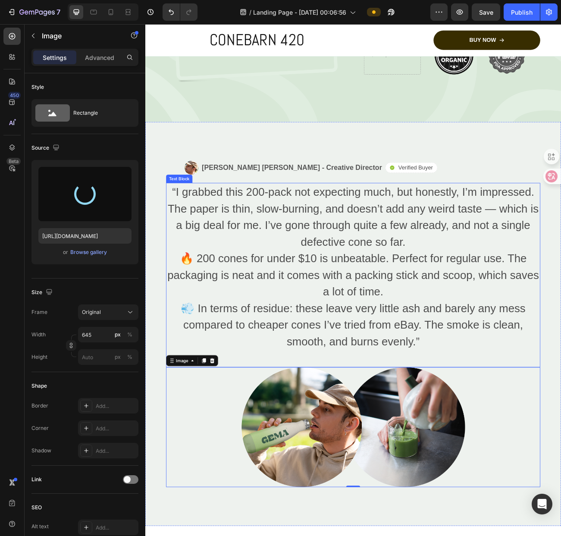
type input "[URL][DOMAIN_NAME]"
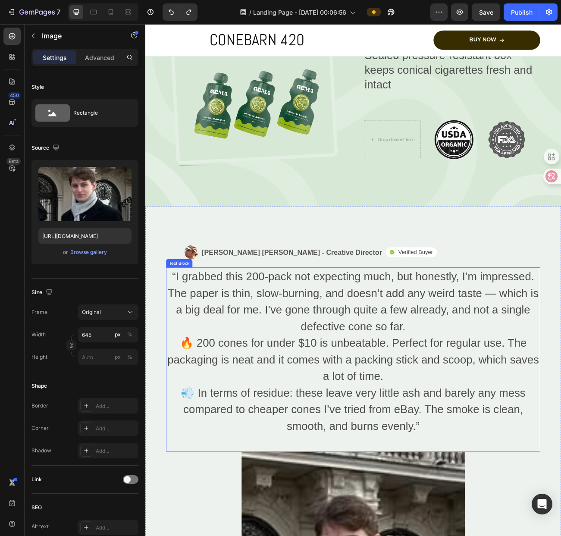
scroll to position [1932, 0]
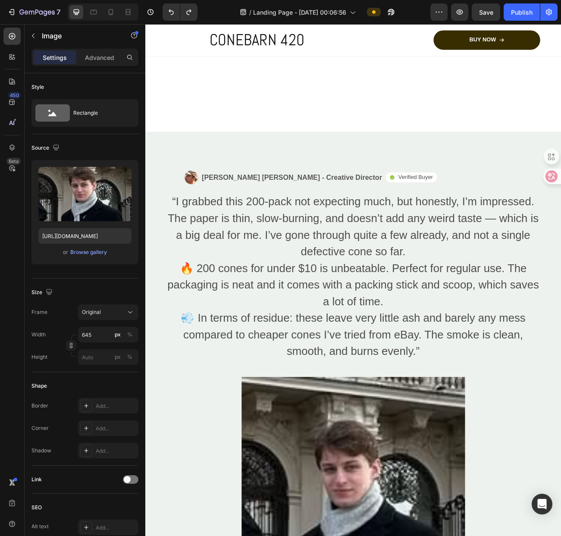
scroll to position [2112, 0]
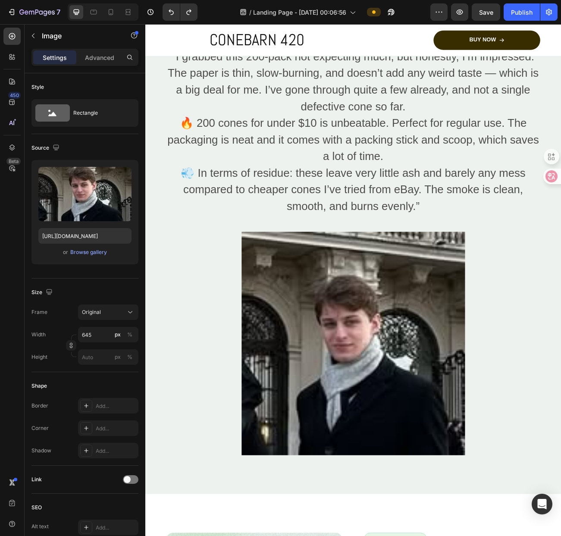
click at [458, 361] on img at bounding box center [404, 421] width 278 height 278
drag, startPoint x: 378, startPoint y: 330, endPoint x: 372, endPoint y: 330, distance: 5.2
click at [378, 329] on img at bounding box center [404, 421] width 278 height 278
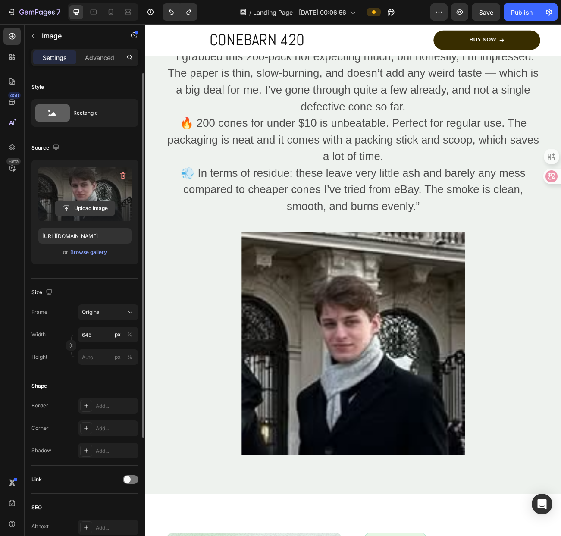
click at [105, 208] on input "file" at bounding box center [84, 208] width 59 height 15
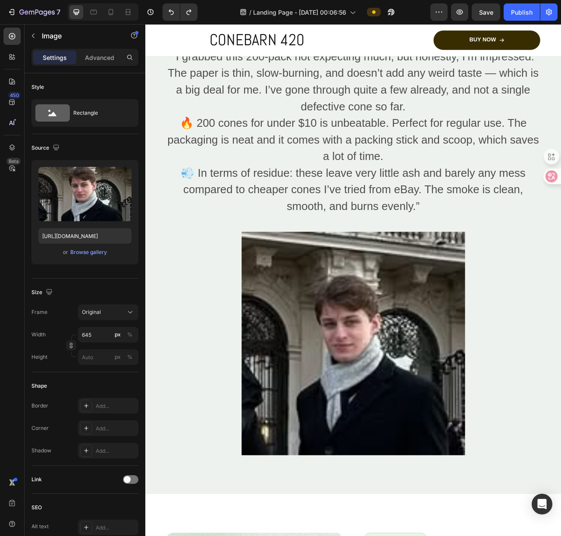
click at [474, 523] on img at bounding box center [404, 421] width 278 height 278
drag, startPoint x: 456, startPoint y: 452, endPoint x: 450, endPoint y: 447, distance: 7.3
click at [455, 450] on img at bounding box center [404, 421] width 278 height 278
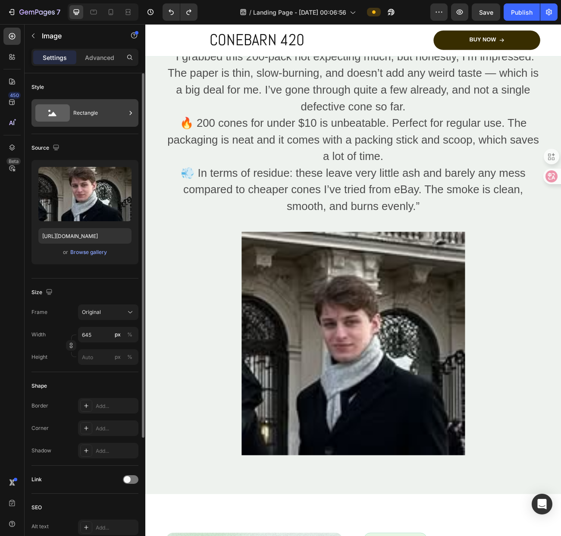
click at [102, 109] on div "Rectangle" at bounding box center [99, 113] width 53 height 20
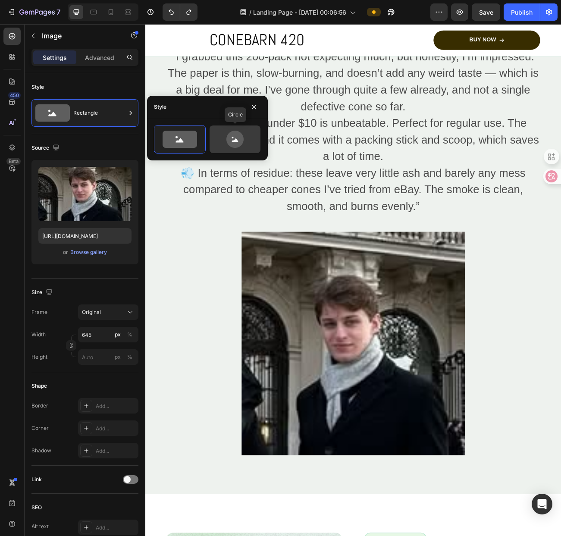
click at [226, 146] on icon at bounding box center [235, 139] width 41 height 17
type input "80"
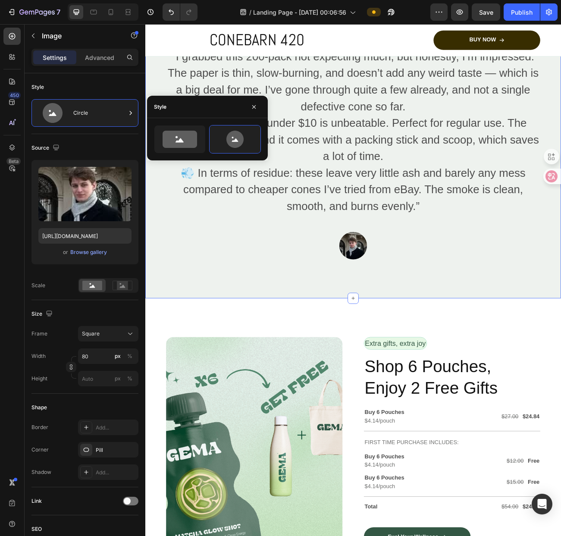
click at [452, 331] on div "Image [PERSON_NAME] [PERSON_NAME] - Creative Director Text Block Row Icon Verif…" at bounding box center [403, 171] width 517 height 388
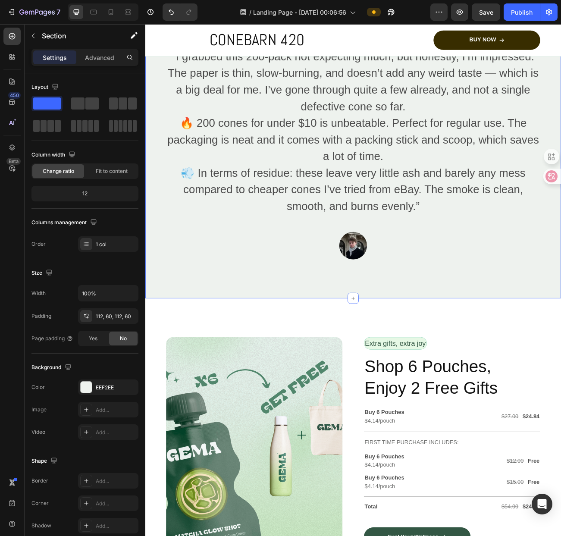
scroll to position [2082, 0]
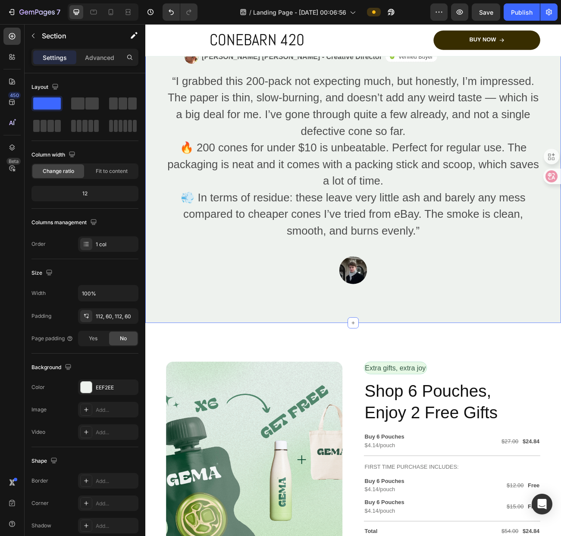
click at [560, 463] on div "Extra gifts, extra joy Text Block Row" at bounding box center [526, 455] width 219 height 22
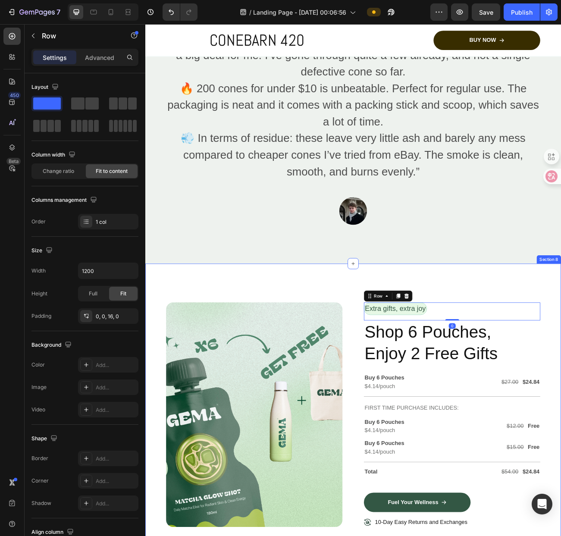
scroll to position [2133, 0]
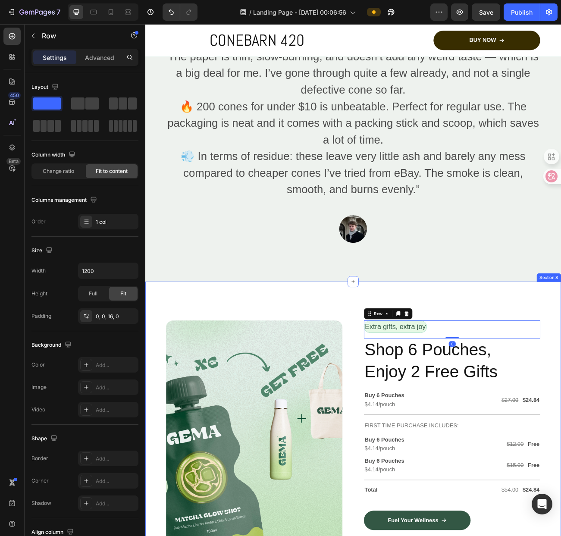
click at [409, 296] on img at bounding box center [404, 279] width 34 height 34
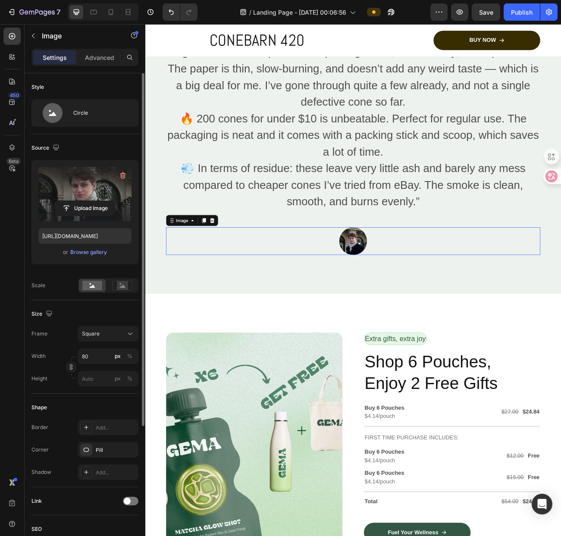
scroll to position [1854, 0]
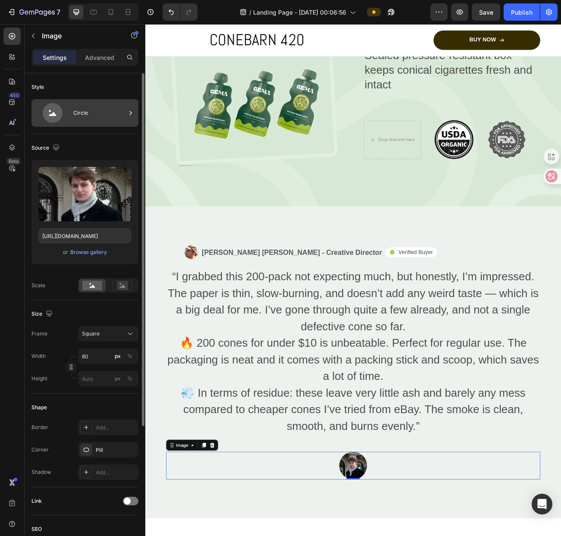
click at [123, 121] on div "Circle" at bounding box center [99, 113] width 53 height 20
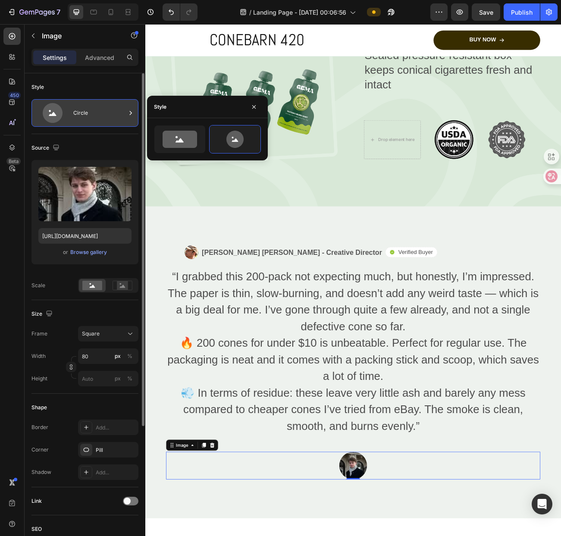
click at [123, 121] on div "Circle" at bounding box center [99, 113] width 53 height 20
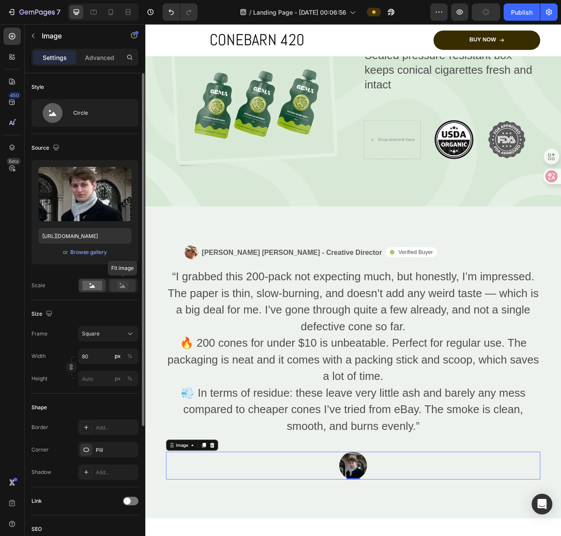
click at [127, 286] on rect at bounding box center [122, 285] width 11 height 9
click at [90, 286] on rect at bounding box center [92, 285] width 20 height 9
click at [92, 63] on div "Advanced" at bounding box center [99, 57] width 43 height 14
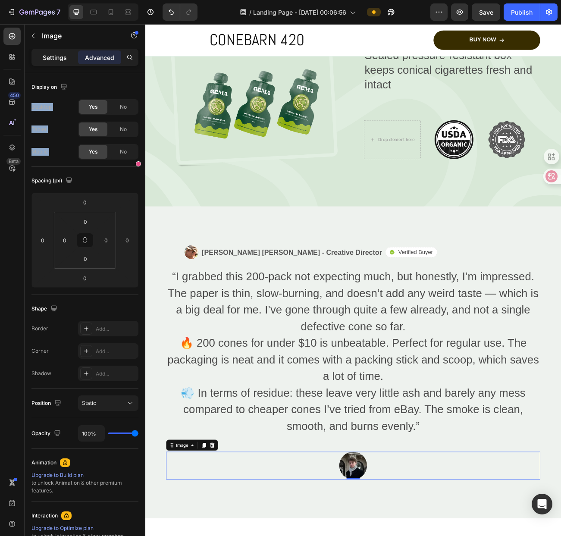
click at [71, 59] on div "Settings" at bounding box center [54, 57] width 43 height 14
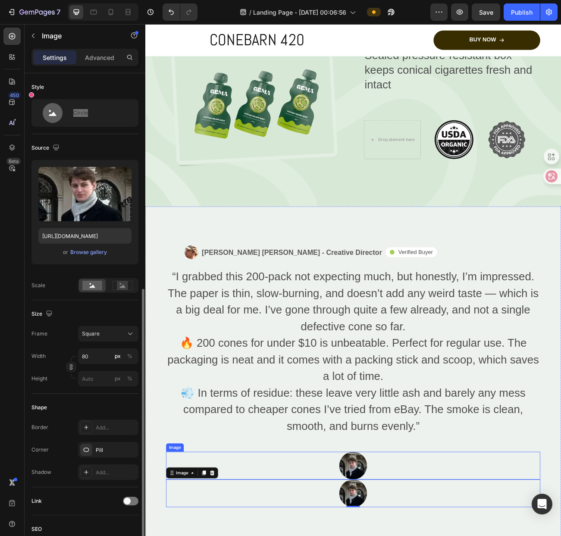
scroll to position [125, 0]
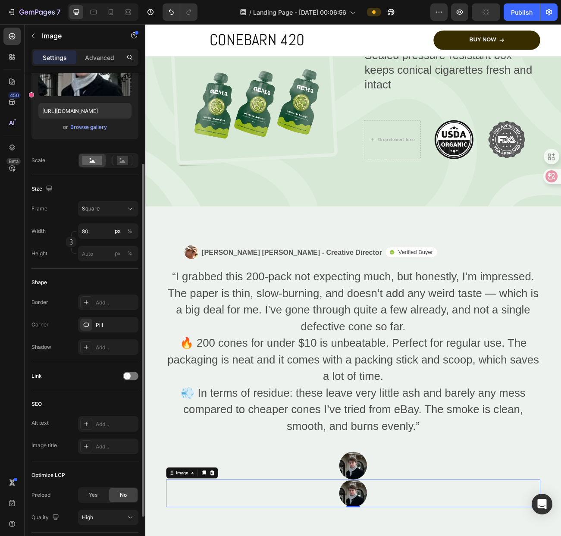
drag, startPoint x: 397, startPoint y: 591, endPoint x: 421, endPoint y: 590, distance: 24.2
click at [436, 535] on div "Image [PERSON_NAME] [PERSON_NAME] - Creative Director Text Block Row Icon Verif…" at bounding box center [404, 462] width 466 height 326
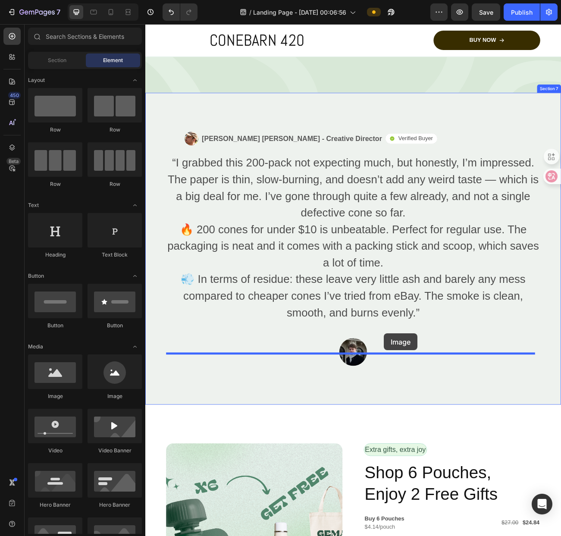
scroll to position [2018, 0]
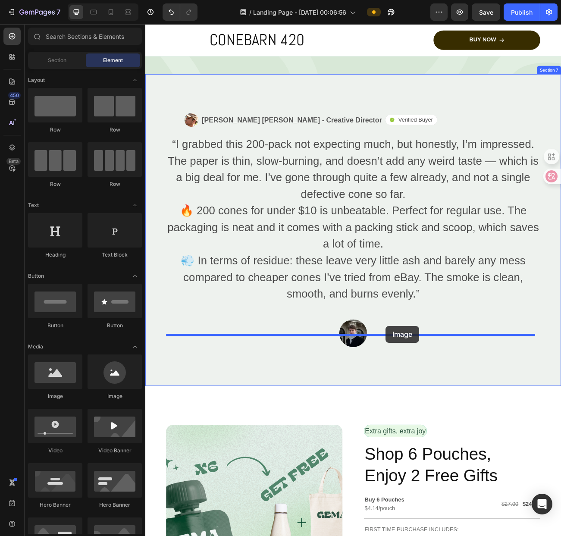
drag, startPoint x: 289, startPoint y: 406, endPoint x: 444, endPoint y: 400, distance: 154.9
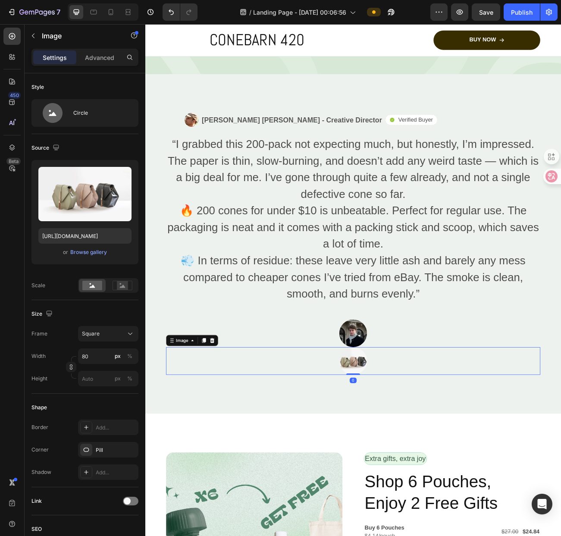
click at [402, 429] on img at bounding box center [404, 443] width 34 height 34
click at [402, 426] on img at bounding box center [404, 443] width 34 height 34
click at [223, 413] on div at bounding box center [228, 418] width 10 height 10
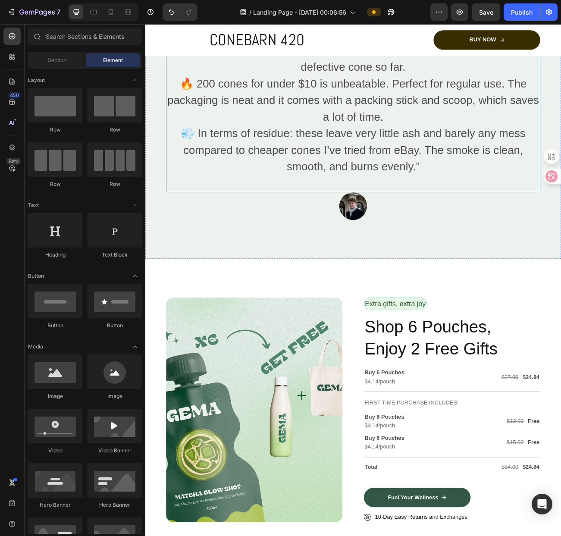
scroll to position [2064, 0]
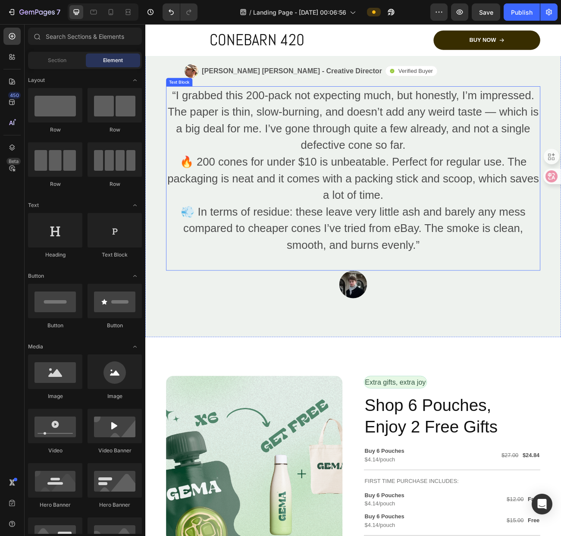
click at [482, 402] on div "Image [PERSON_NAME] [PERSON_NAME] - Creative Director Text Block Row Icon Verif…" at bounding box center [403, 219] width 517 height 388
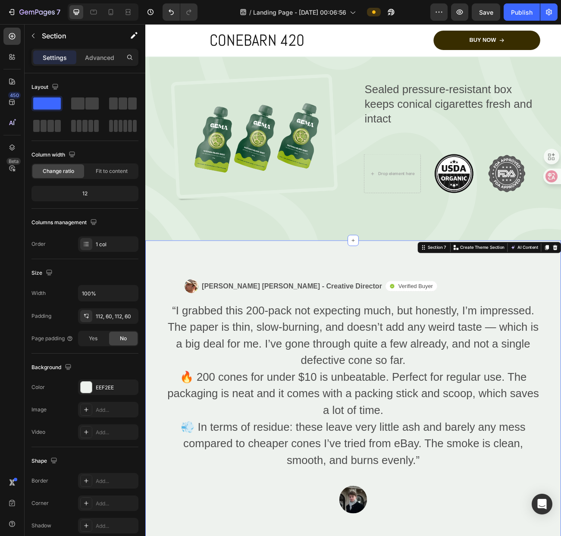
scroll to position [2062, 0]
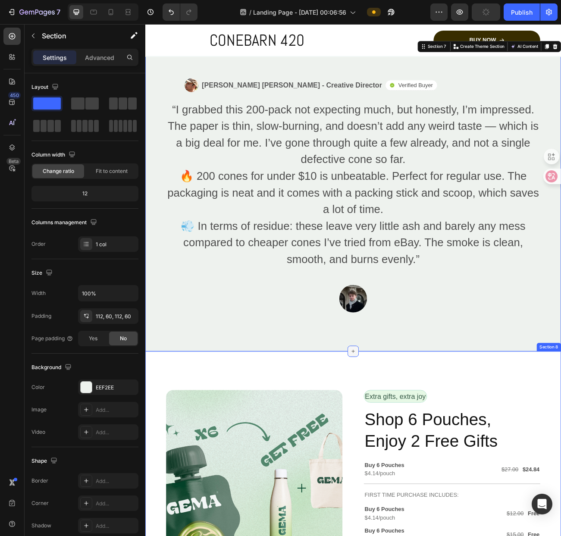
click at [401, 428] on icon at bounding box center [404, 431] width 7 height 7
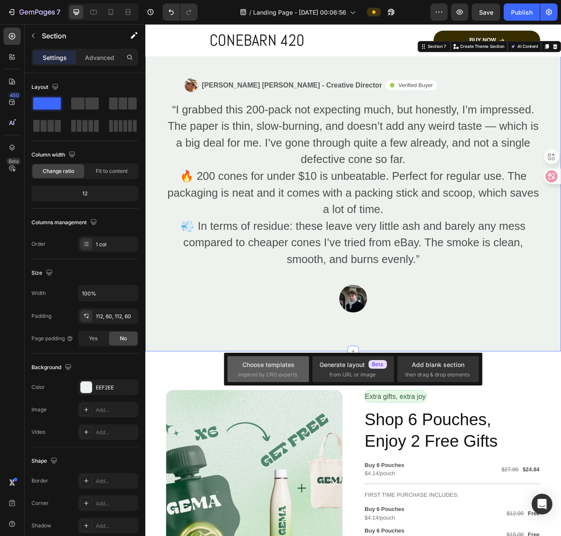
click at [294, 371] on span "inspired by CRO experts" at bounding box center [267, 375] width 59 height 8
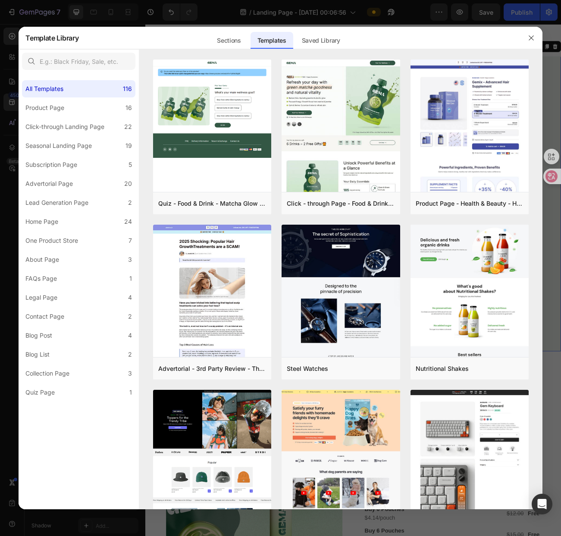
click at [92, 439] on div "All Templates 116 Product Page 16 Click-through Landing Page 22 Seasonal Landin…" at bounding box center [79, 291] width 120 height 436
click at [529, 37] on icon "button" at bounding box center [531, 37] width 7 height 7
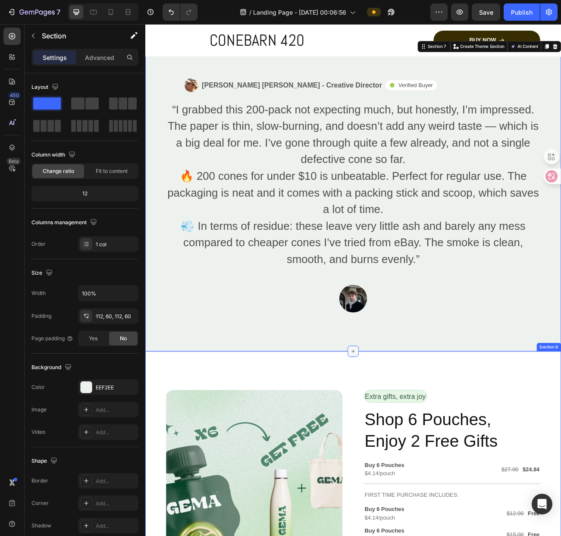
click at [402, 428] on icon at bounding box center [404, 431] width 7 height 7
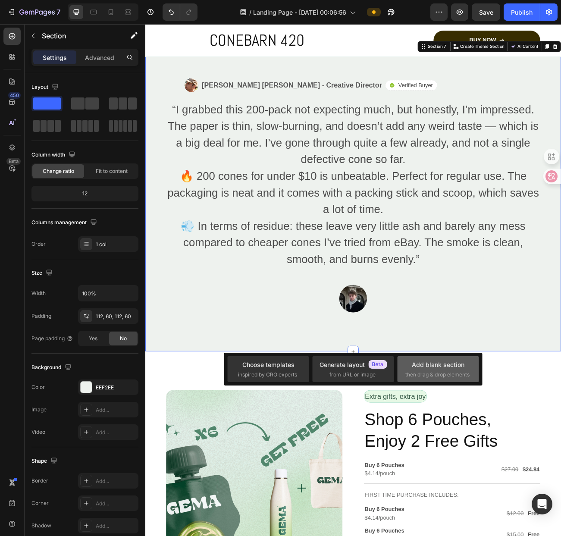
click at [438, 378] on span "then drag & drop elements" at bounding box center [437, 375] width 64 height 8
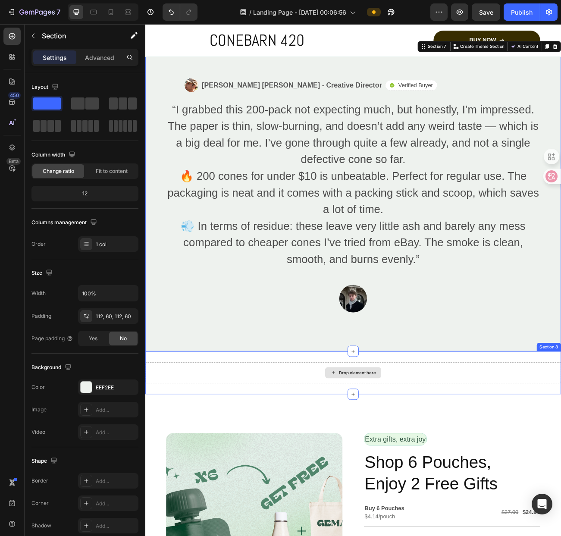
click at [415, 454] on div "Drop element here" at bounding box center [409, 457] width 46 height 7
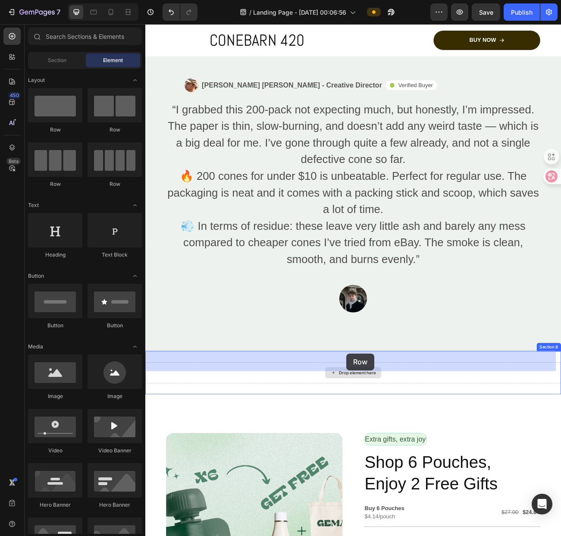
drag, startPoint x: 212, startPoint y: 179, endPoint x: 395, endPoint y: 435, distance: 314.5
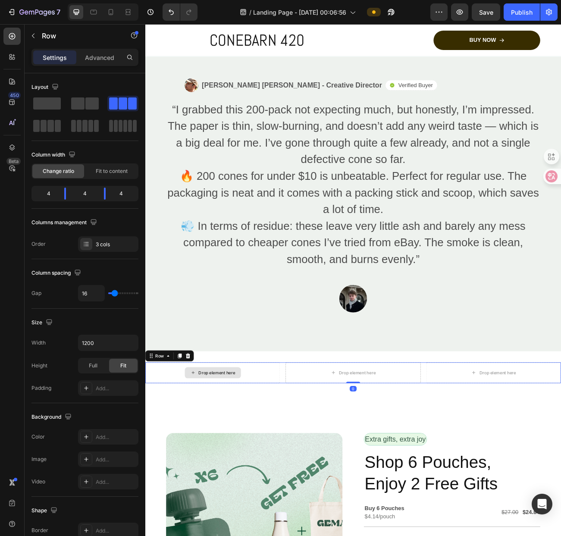
click at [253, 454] on div "Drop element here" at bounding box center [235, 457] width 46 height 7
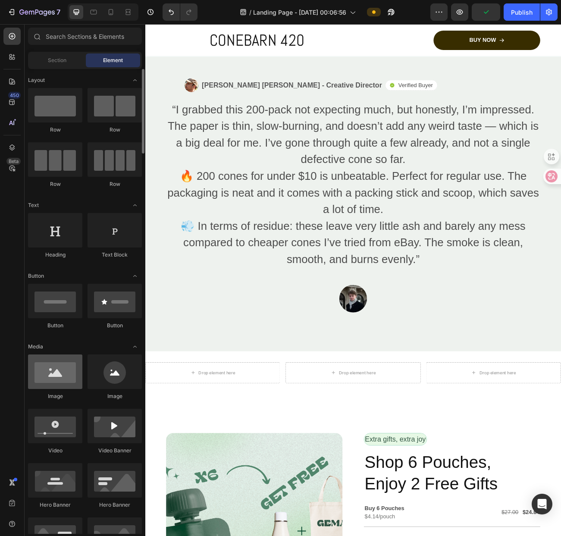
click at [75, 375] on div at bounding box center [55, 371] width 54 height 34
click at [67, 369] on div at bounding box center [55, 371] width 54 height 34
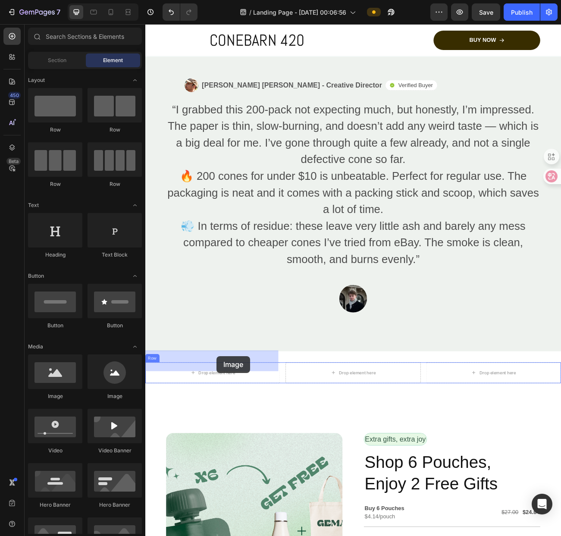
drag, startPoint x: 211, startPoint y: 394, endPoint x: 226, endPoint y: 439, distance: 46.9
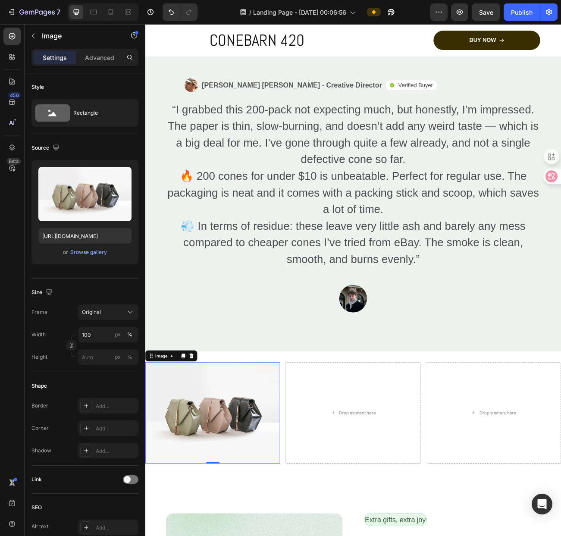
click at [233, 483] on img at bounding box center [229, 508] width 168 height 126
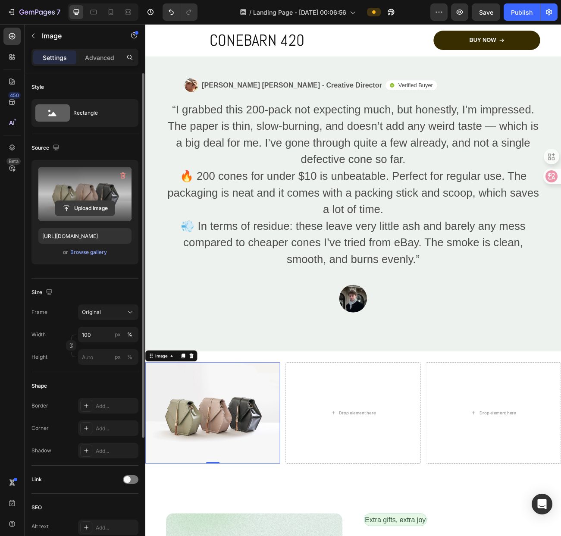
click at [101, 208] on input "file" at bounding box center [84, 208] width 59 height 15
click at [79, 207] on input "file" at bounding box center [84, 208] width 59 height 15
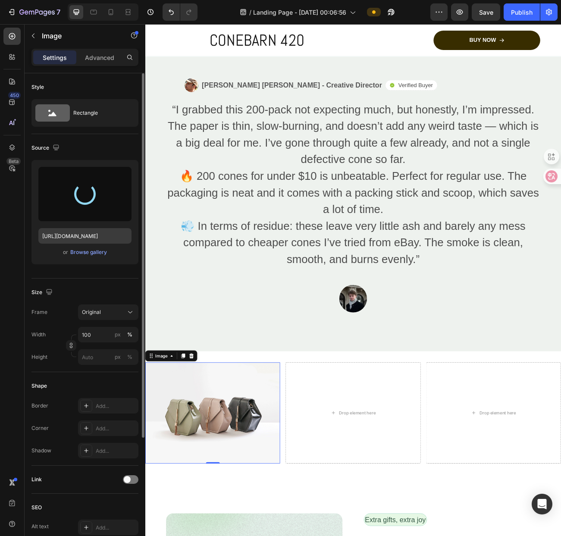
type input "[URL][DOMAIN_NAME]"
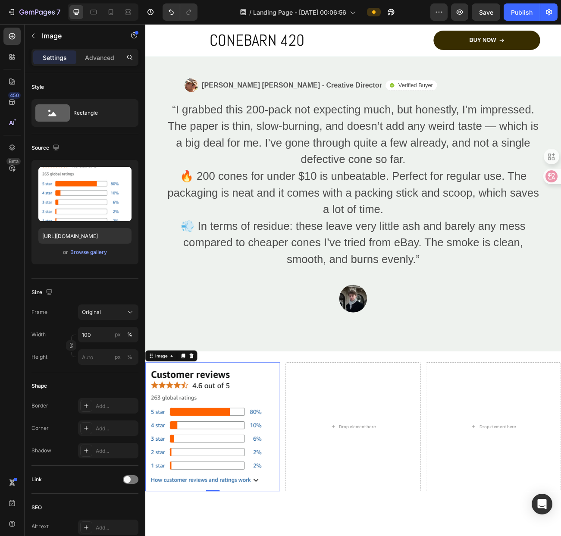
click at [359, 487] on div "Drop element here" at bounding box center [404, 525] width 168 height 160
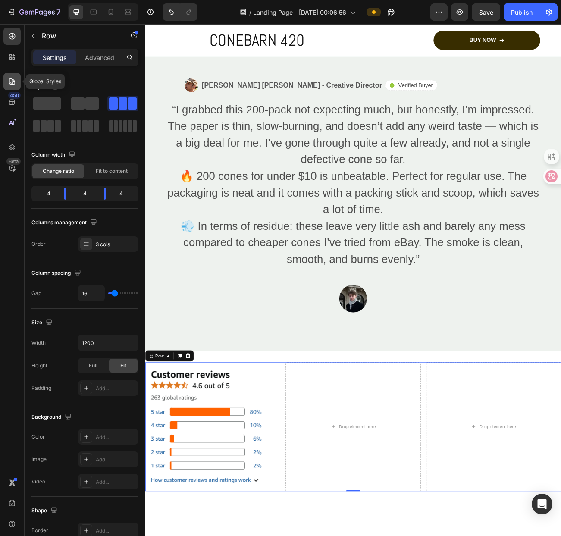
click at [9, 81] on icon at bounding box center [12, 81] width 6 height 6
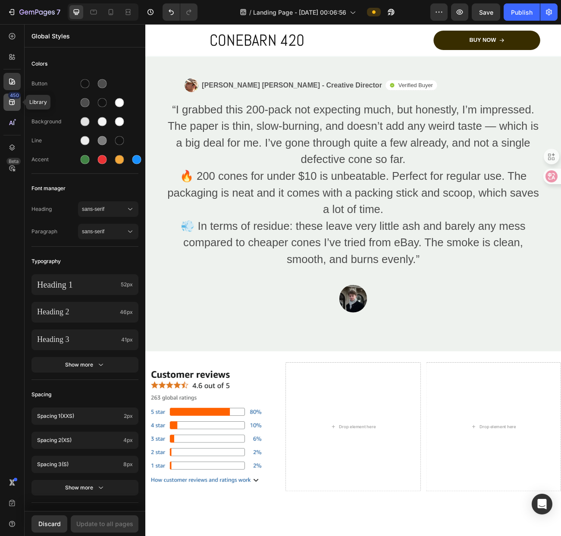
click at [12, 104] on icon at bounding box center [12, 103] width 6 height 6
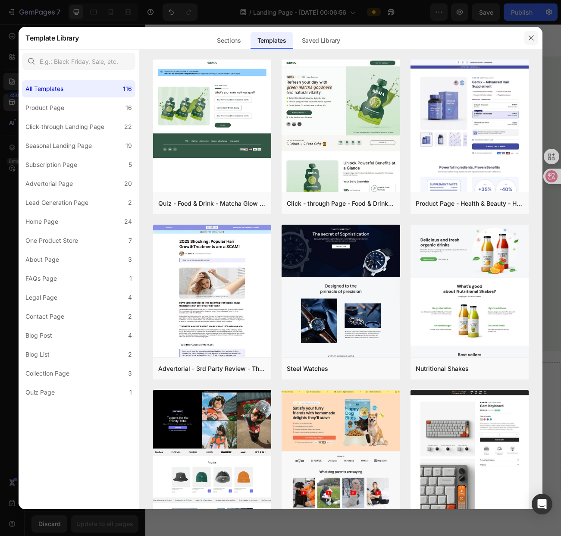
drag, startPoint x: 533, startPoint y: 34, endPoint x: 335, endPoint y: 263, distance: 302.8
click at [533, 34] on icon "button" at bounding box center [531, 37] width 7 height 7
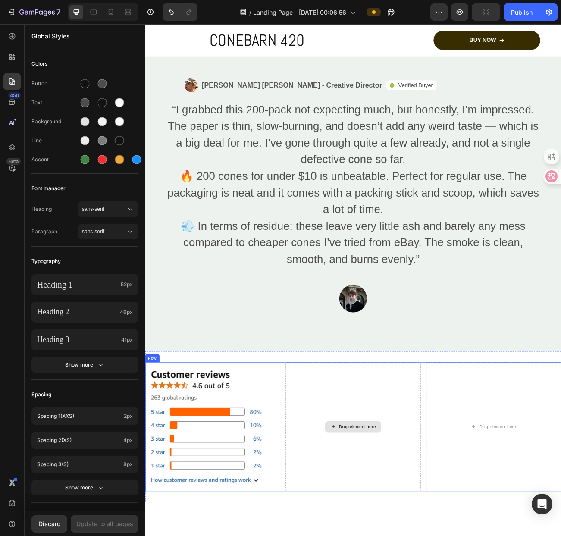
click at [426, 492] on div "Drop element here" at bounding box center [404, 525] width 168 height 160
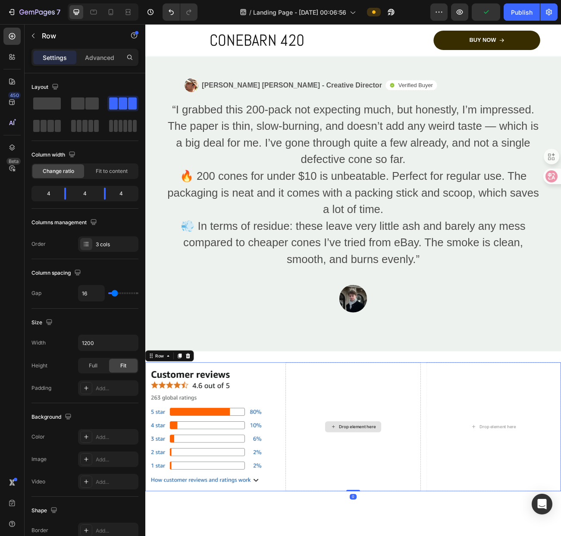
click at [372, 519] on div "Drop element here" at bounding box center [404, 525] width 168 height 160
click at [378, 521] on icon at bounding box center [379, 524] width 7 height 7
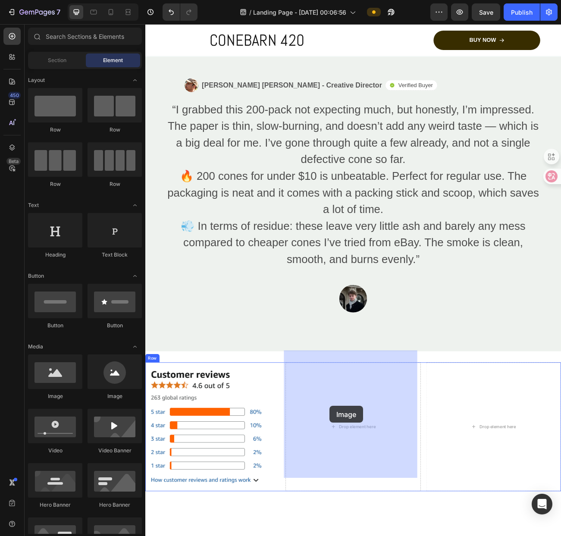
drag, startPoint x: 278, startPoint y: 415, endPoint x: 385, endPoint y: 499, distance: 135.7
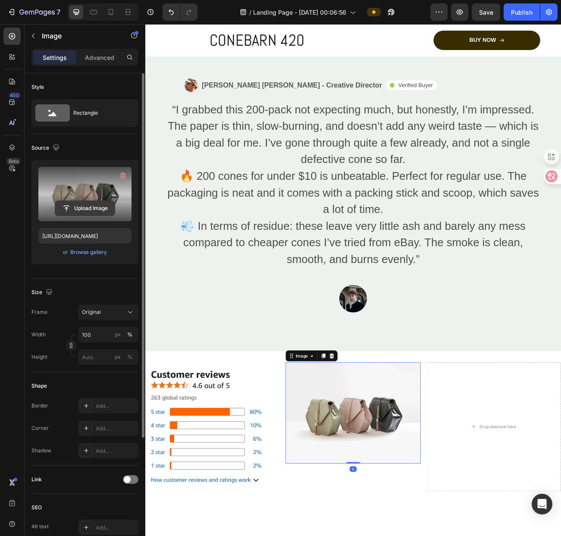
click at [91, 205] on input "file" at bounding box center [84, 208] width 59 height 15
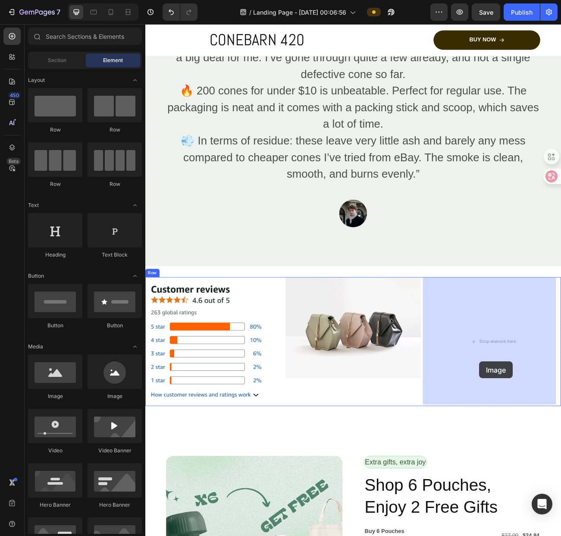
scroll to position [2171, 0]
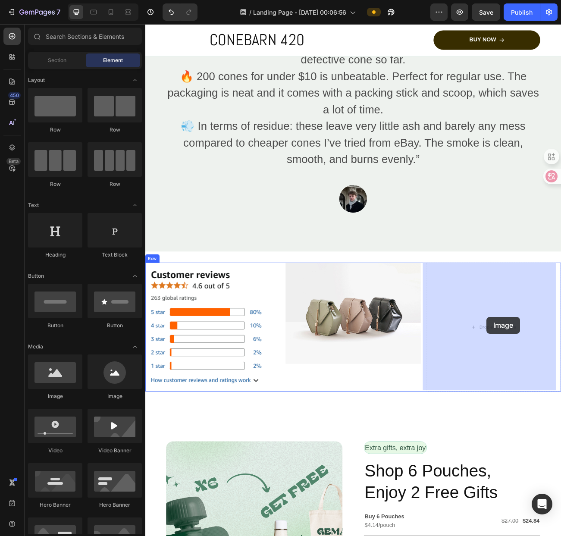
drag, startPoint x: 202, startPoint y: 402, endPoint x: 570, endPoint y: 388, distance: 368.0
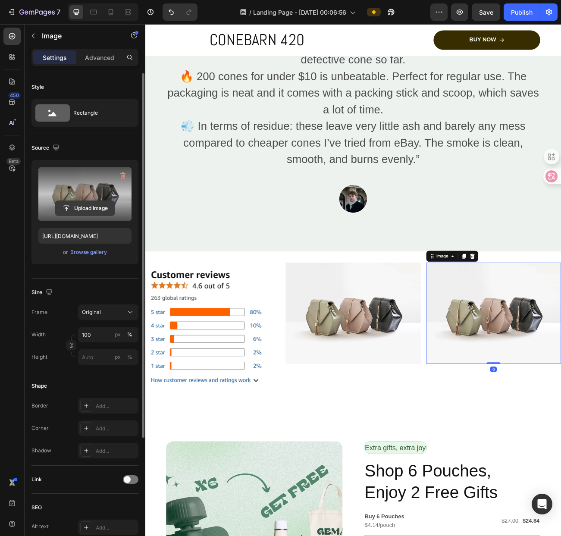
click at [69, 213] on input "file" at bounding box center [84, 208] width 59 height 15
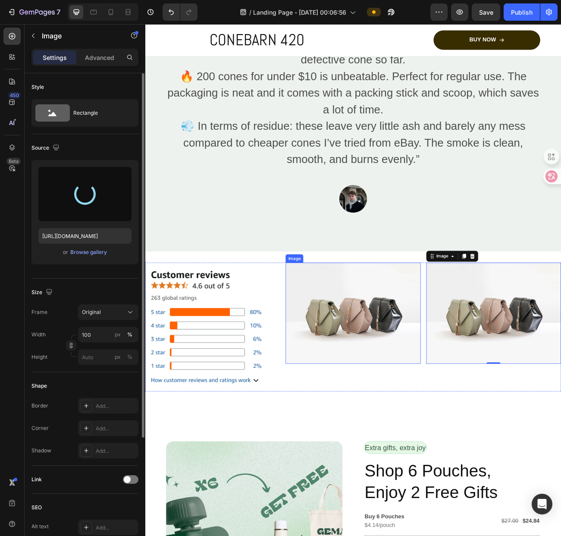
click at [410, 396] on img at bounding box center [404, 384] width 168 height 126
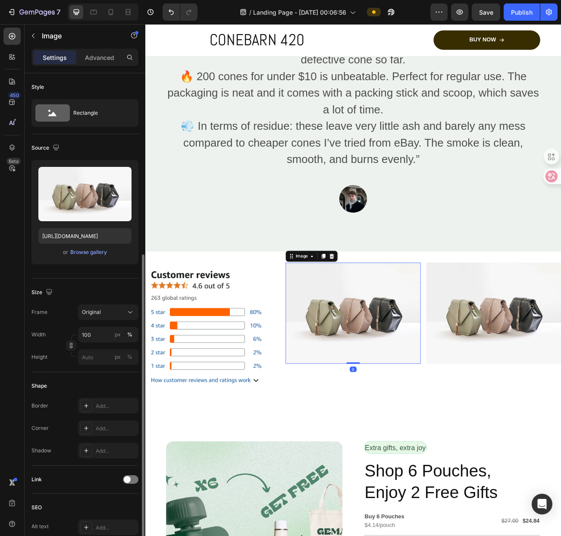
scroll to position [103, 0]
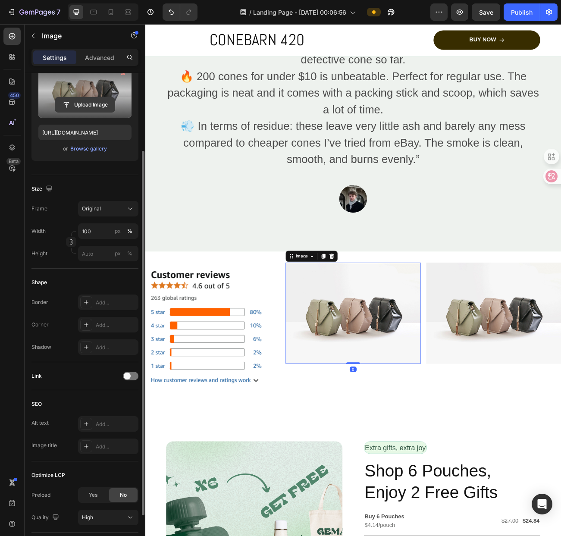
click at [97, 104] on input "file" at bounding box center [84, 104] width 59 height 15
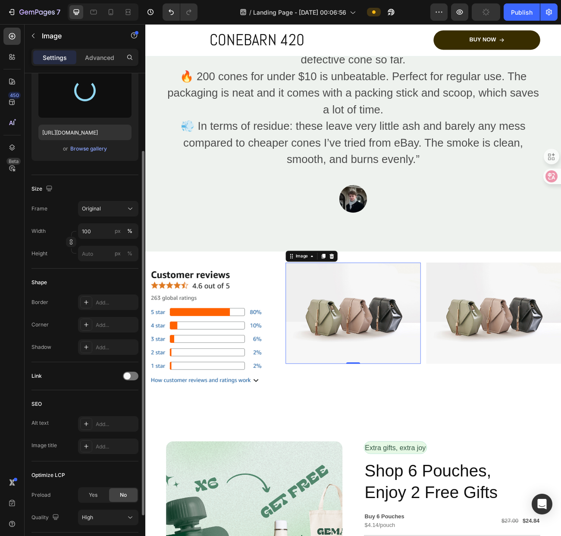
scroll to position [17, 0]
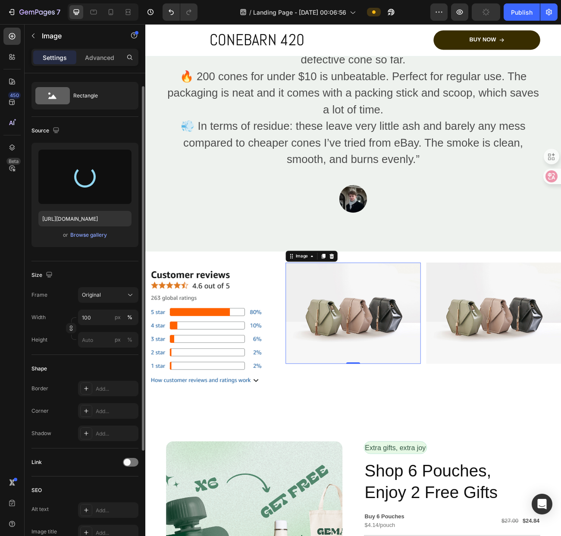
type input "[URL][DOMAIN_NAME]"
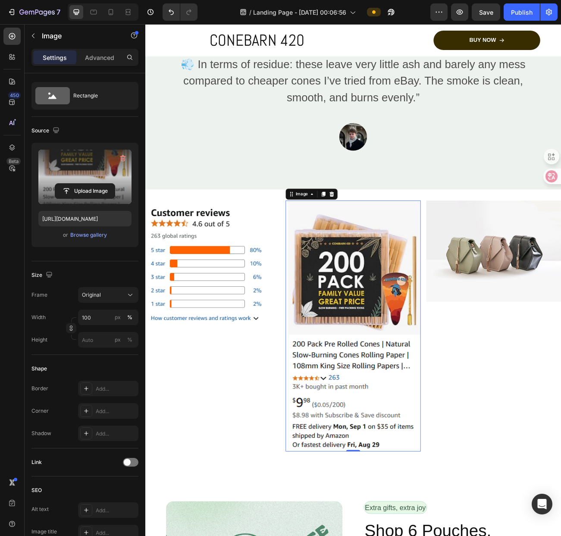
scroll to position [2257, 0]
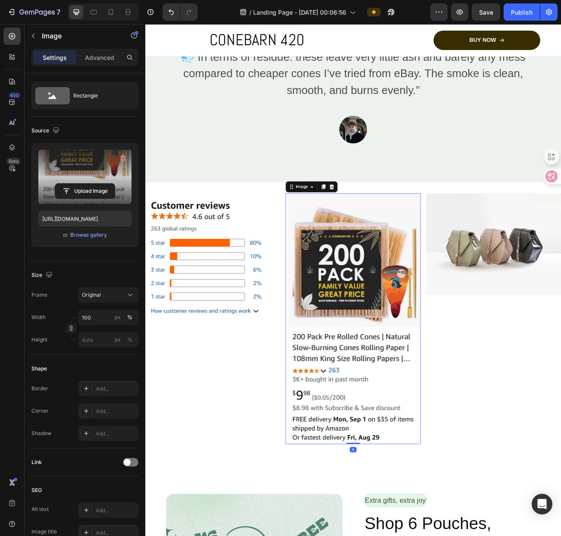
drag, startPoint x: 401, startPoint y: 542, endPoint x: 413, endPoint y: 496, distance: 47.8
click at [413, 496] on div "Image 0" at bounding box center [404, 391] width 168 height 312
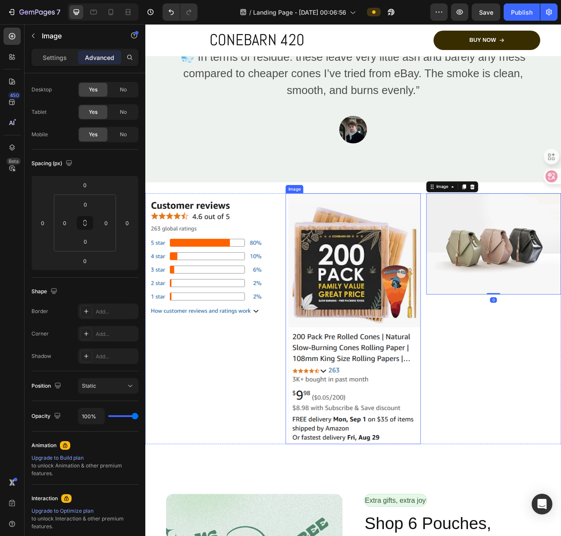
click at [404, 363] on img at bounding box center [404, 391] width 168 height 312
click at [409, 368] on img at bounding box center [404, 391] width 168 height 312
click at [390, 433] on img at bounding box center [404, 391] width 168 height 312
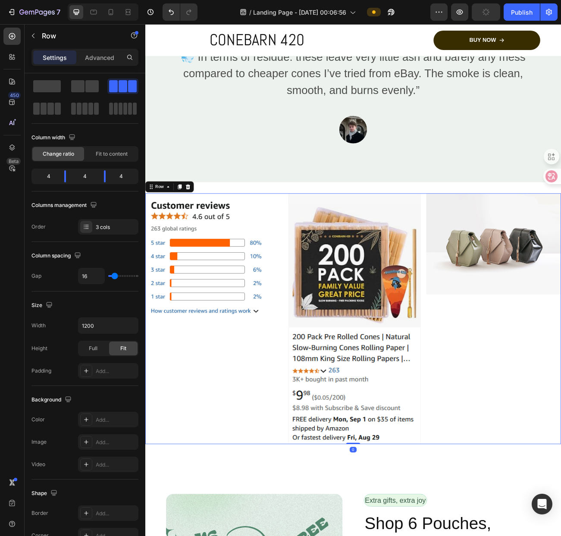
scroll to position [0, 0]
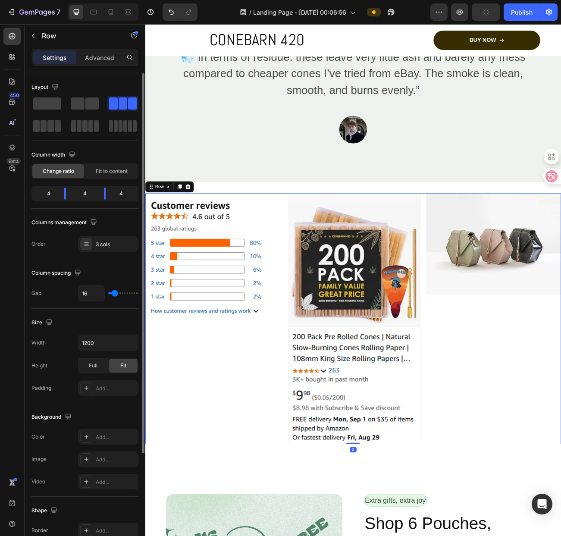
click at [442, 488] on img at bounding box center [404, 391] width 168 height 312
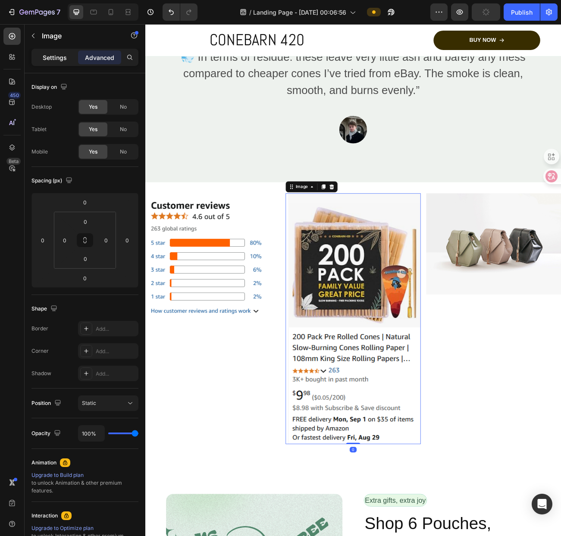
click at [53, 61] on p "Settings" at bounding box center [55, 57] width 24 height 9
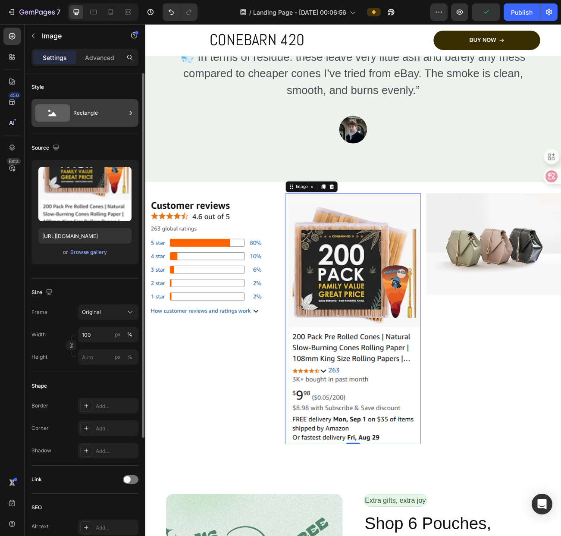
click at [83, 112] on div "Rectangle" at bounding box center [99, 113] width 53 height 20
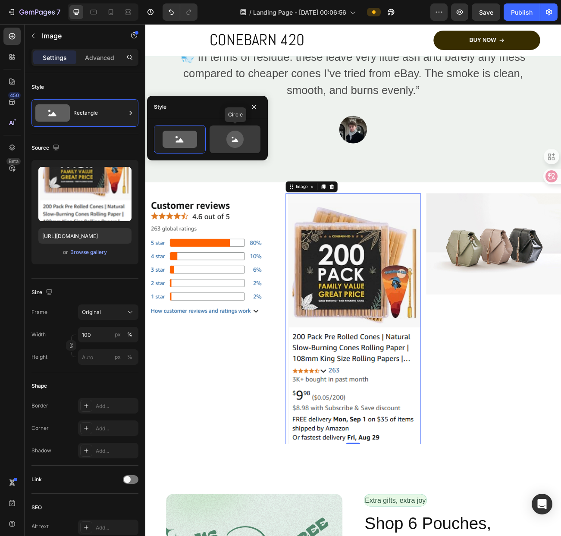
click at [221, 142] on icon at bounding box center [235, 139] width 41 height 17
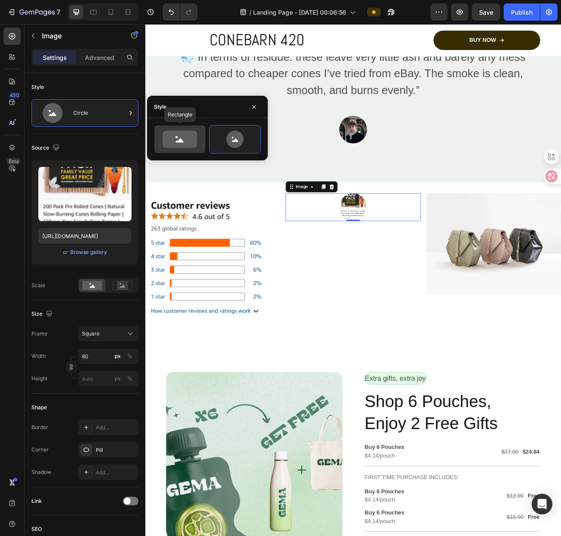
click at [160, 147] on icon at bounding box center [180, 139] width 41 height 17
type input "100"
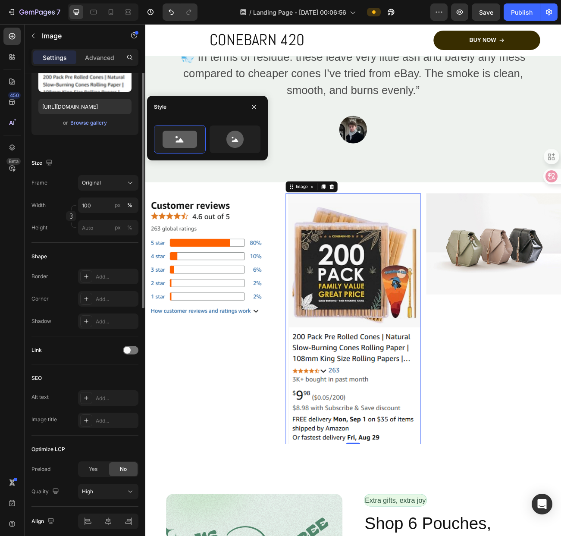
scroll to position [164, 0]
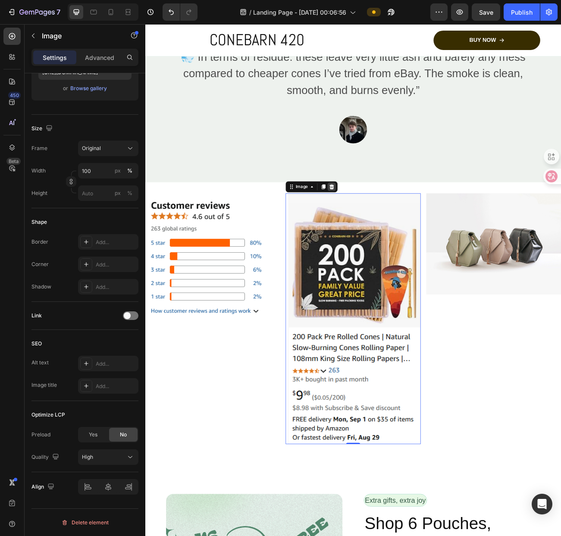
click at [377, 224] on icon at bounding box center [378, 226] width 6 height 6
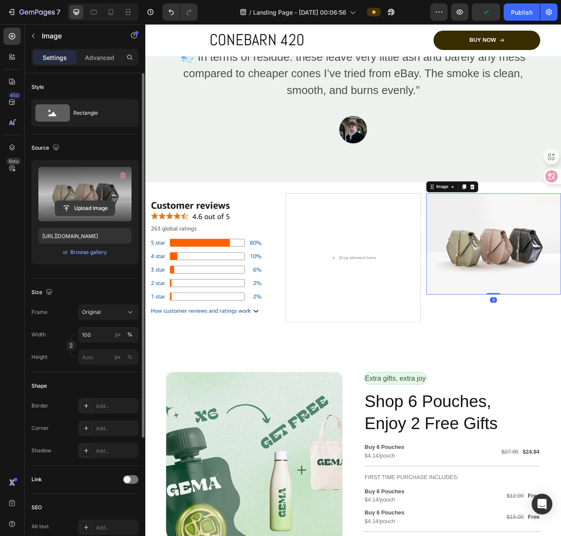
click at [101, 210] on input "file" at bounding box center [84, 208] width 59 height 15
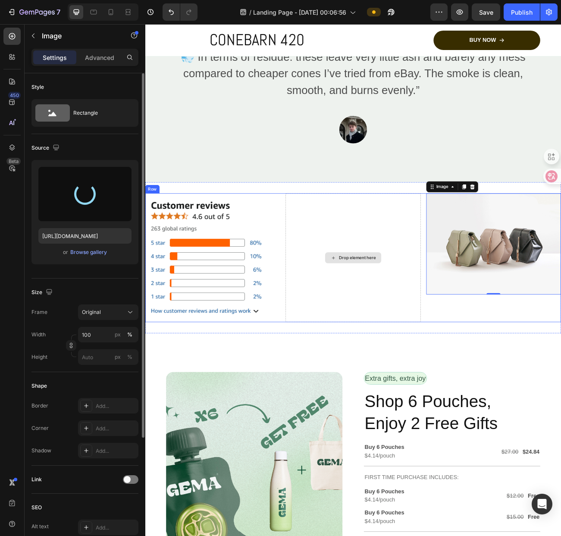
type input "[URL][DOMAIN_NAME]"
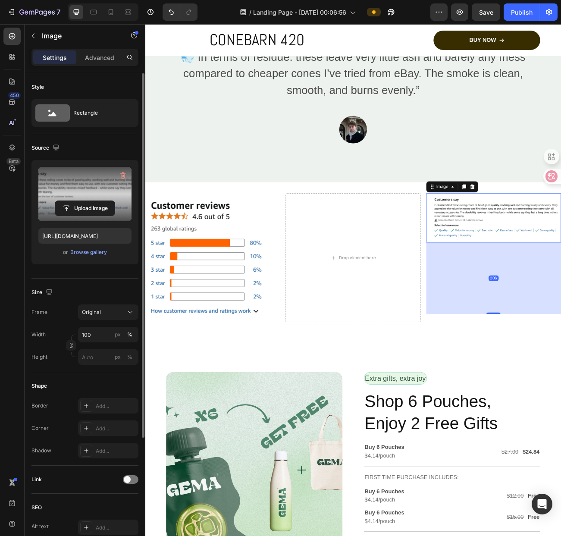
drag, startPoint x: 570, startPoint y: 294, endPoint x: 565, endPoint y: 383, distance: 88.9
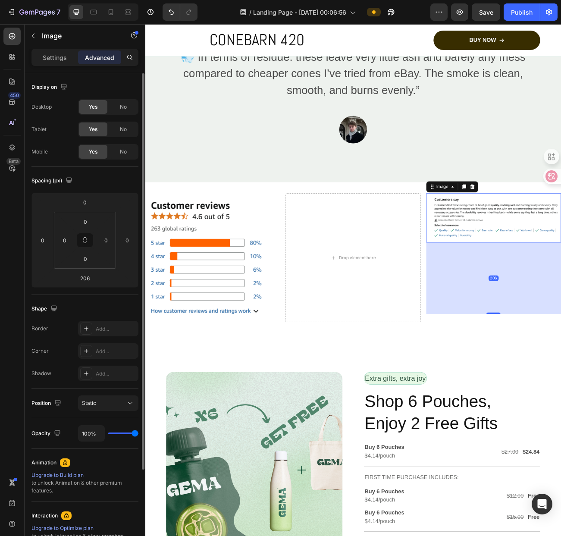
click at [472, 273] on div "Drop element here" at bounding box center [404, 315] width 168 height 160
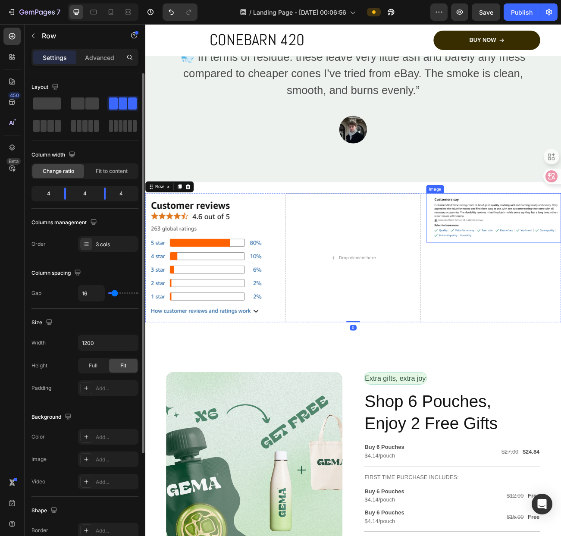
click at [448, 277] on div "Drop element here" at bounding box center [404, 315] width 168 height 160
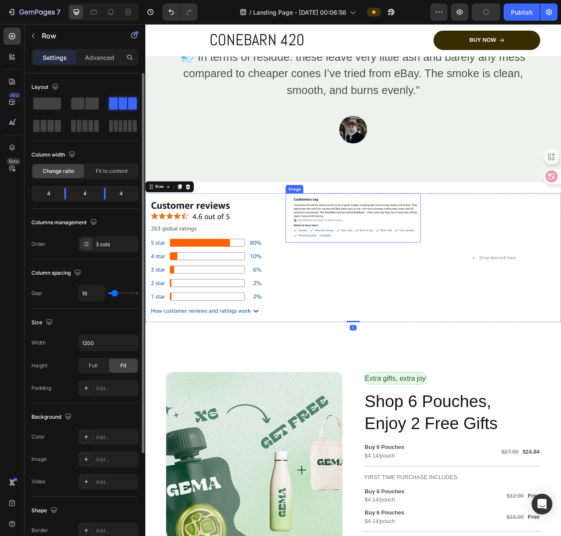
click at [455, 278] on img at bounding box center [404, 265] width 168 height 61
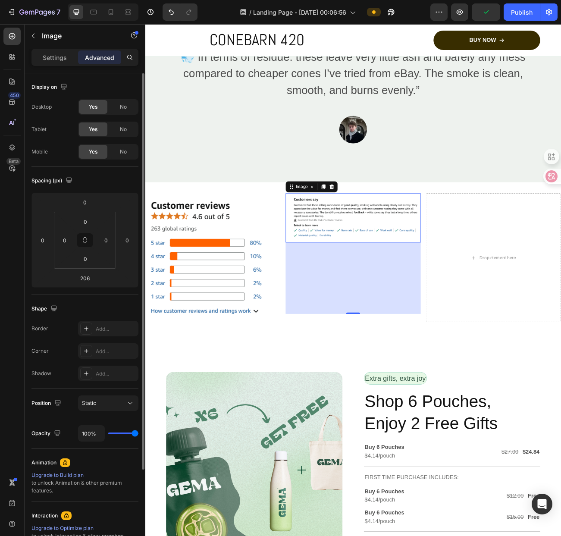
drag, startPoint x: 407, startPoint y: 272, endPoint x: 402, endPoint y: 277, distance: 6.7
click at [407, 272] on img at bounding box center [404, 265] width 168 height 61
click at [463, 279] on img at bounding box center [404, 265] width 168 height 61
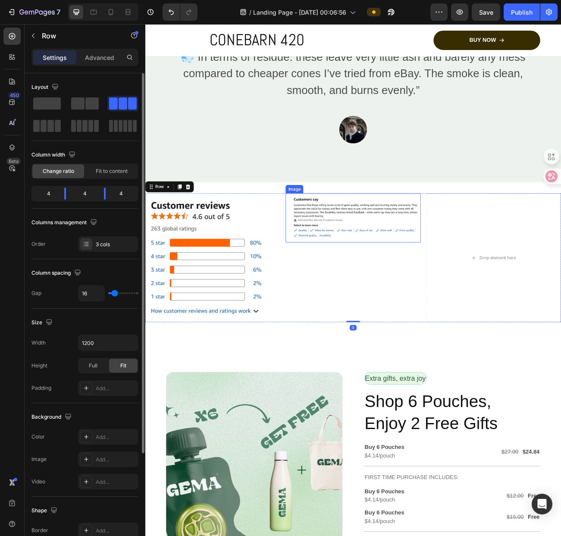
click at [444, 279] on img at bounding box center [404, 265] width 168 height 61
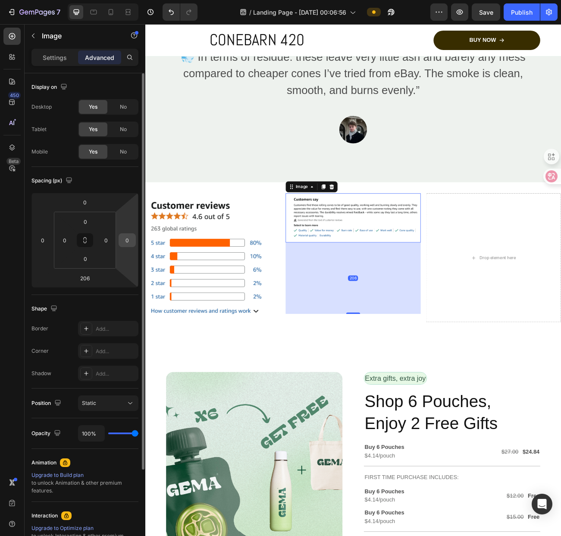
click at [127, 243] on input "0" at bounding box center [127, 240] width 13 height 13
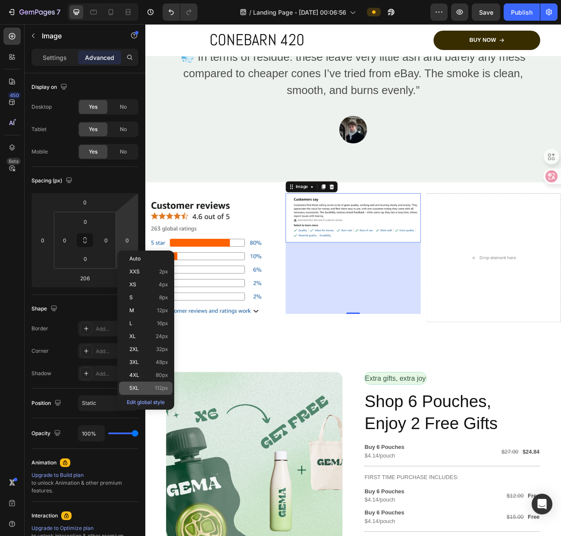
click at [132, 385] on div "5XL 112px" at bounding box center [145, 388] width 53 height 13
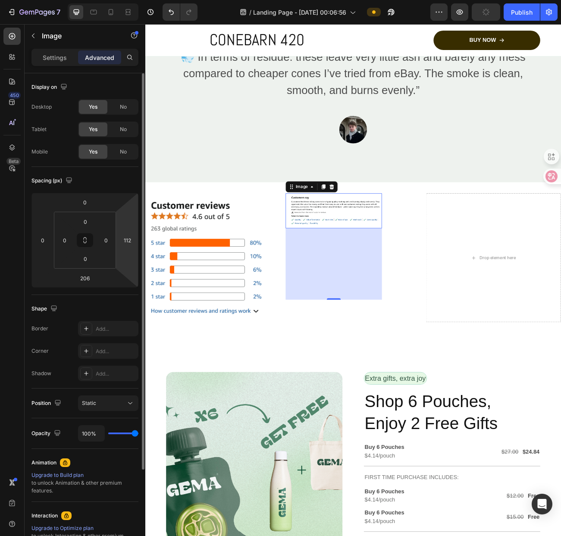
click at [136, 0] on html "7 / Landing Page - [DATE] 00:06:56 Preview Publish 450 Beta Sections(18) Elemen…" at bounding box center [280, 0] width 561 height 0
type input "5"
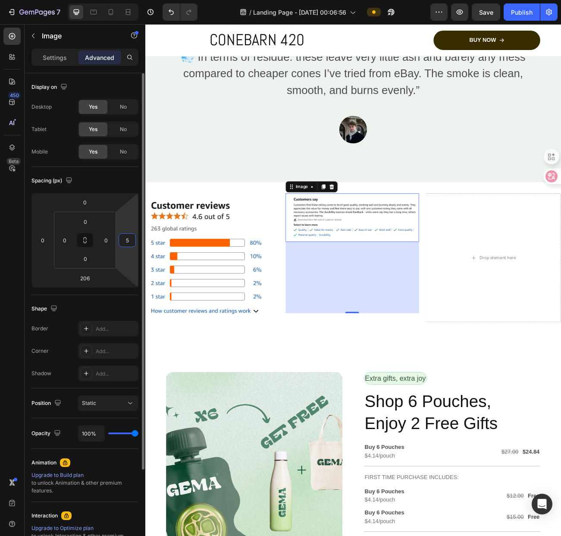
click at [131, 241] on input "5" at bounding box center [127, 240] width 13 height 13
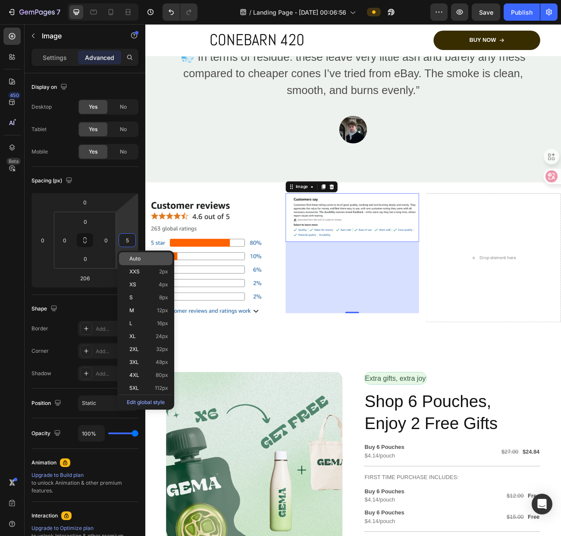
click at [131, 257] on span "Auto" at bounding box center [134, 259] width 11 height 6
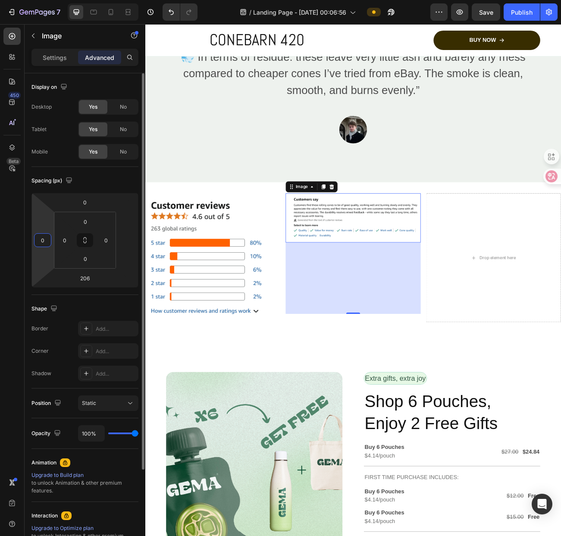
click at [47, 236] on input "0" at bounding box center [42, 240] width 13 height 13
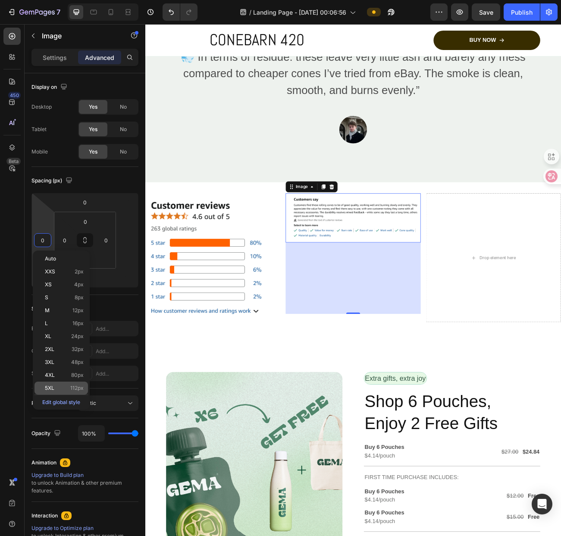
click at [61, 383] on div "5XL 112px" at bounding box center [60, 388] width 53 height 13
type input "112"
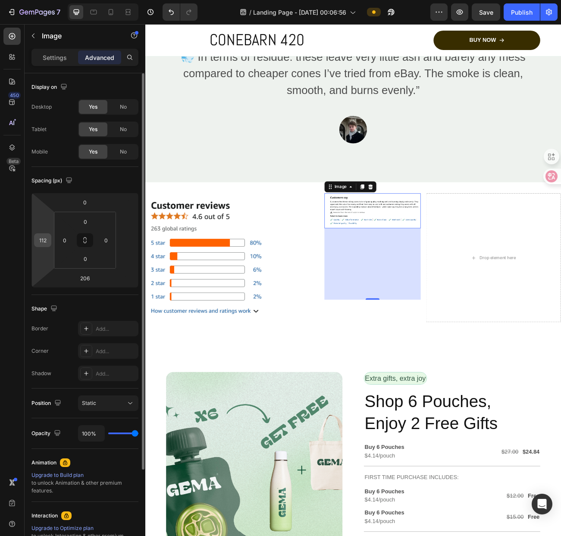
click at [50, 235] on div "112" at bounding box center [42, 240] width 17 height 14
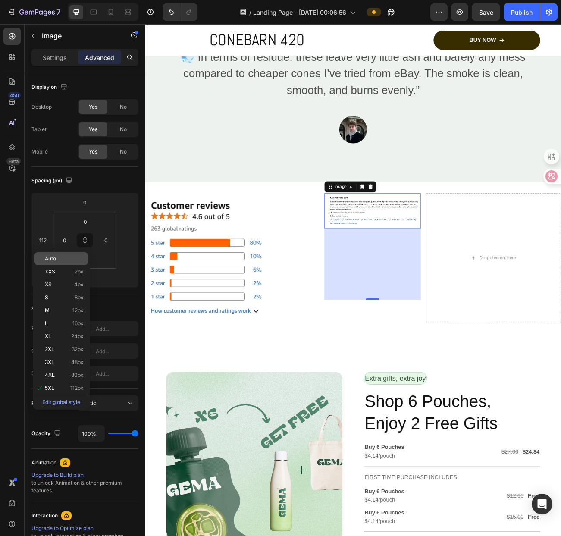
click at [58, 264] on div "Auto" at bounding box center [60, 258] width 53 height 13
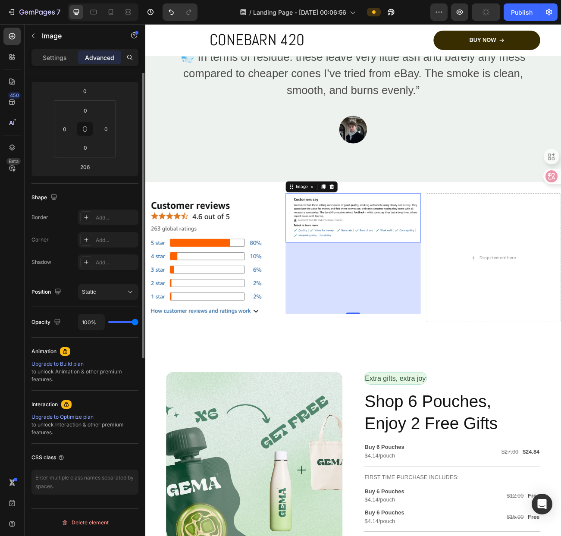
scroll to position [0, 0]
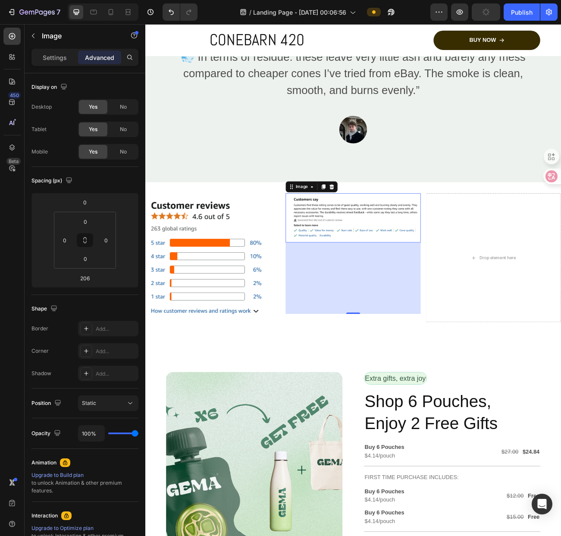
click at [52, 48] on div "Image" at bounding box center [74, 36] width 98 height 25
click at [50, 55] on p "Settings" at bounding box center [55, 57] width 24 height 9
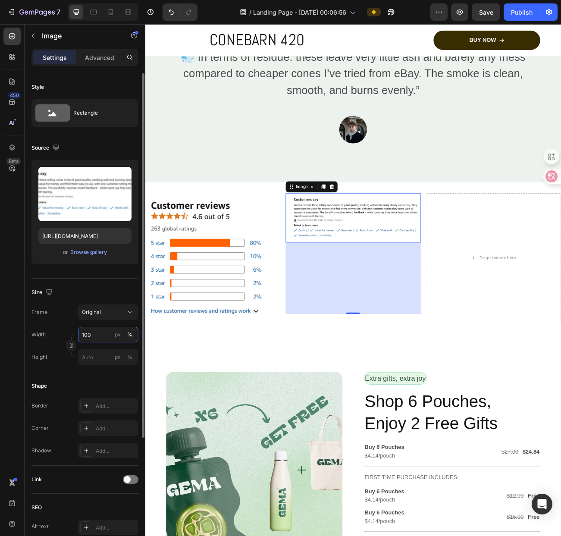
click at [107, 332] on input "100" at bounding box center [108, 335] width 60 height 16
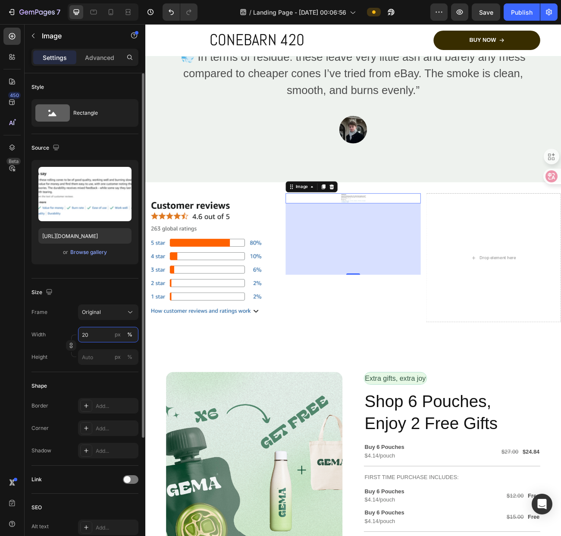
type input "2"
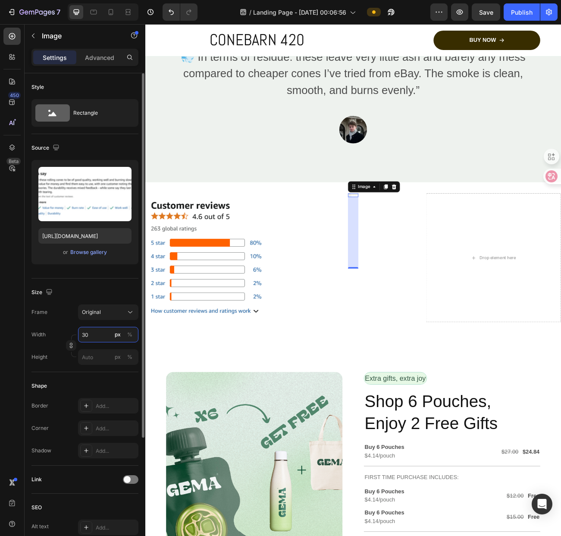
type input "3"
type input "100"
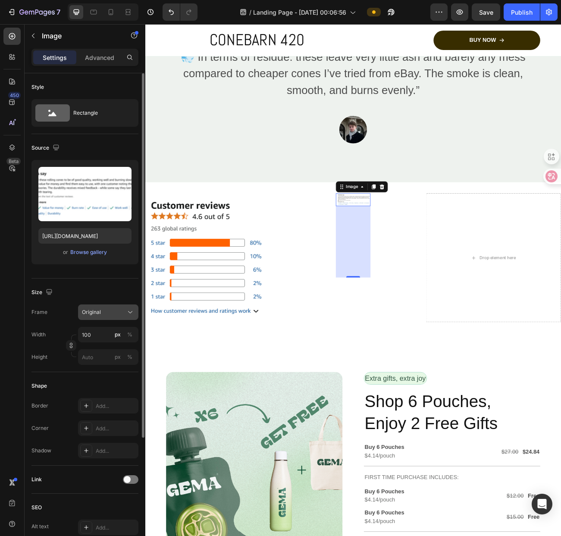
click at [111, 309] on div "Original" at bounding box center [103, 312] width 42 height 8
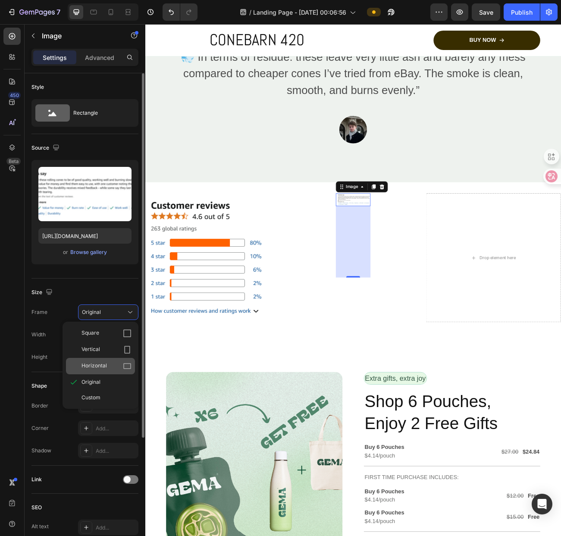
click at [108, 368] on div "Horizontal" at bounding box center [106, 366] width 50 height 9
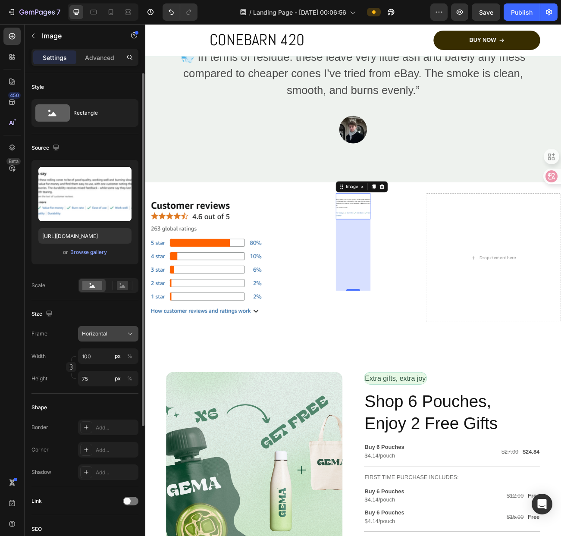
click at [109, 328] on button "Horizontal" at bounding box center [108, 334] width 60 height 16
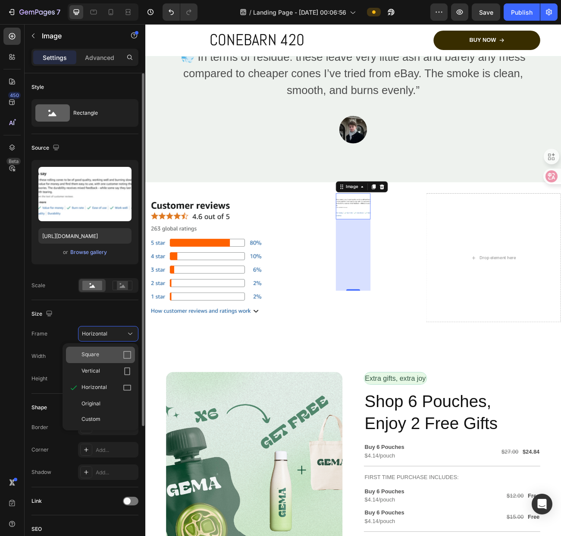
click at [94, 352] on span "Square" at bounding box center [90, 354] width 18 height 9
type input "100"
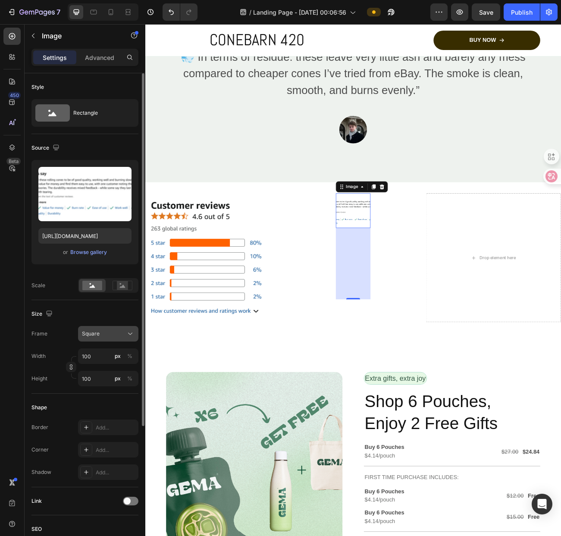
click at [113, 329] on div "Square" at bounding box center [108, 333] width 53 height 9
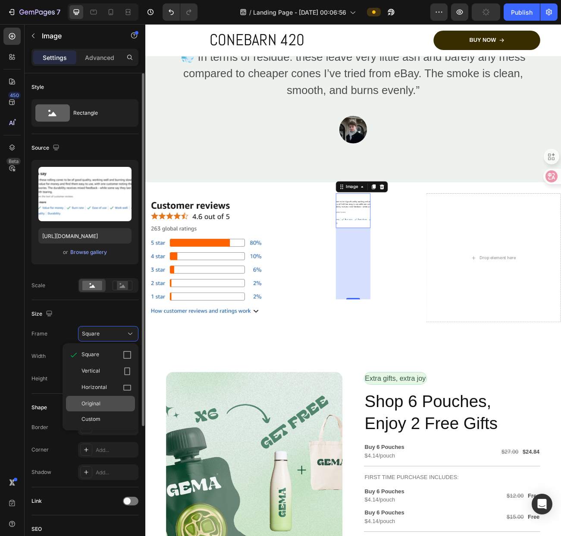
click at [106, 403] on div "Original" at bounding box center [106, 404] width 50 height 8
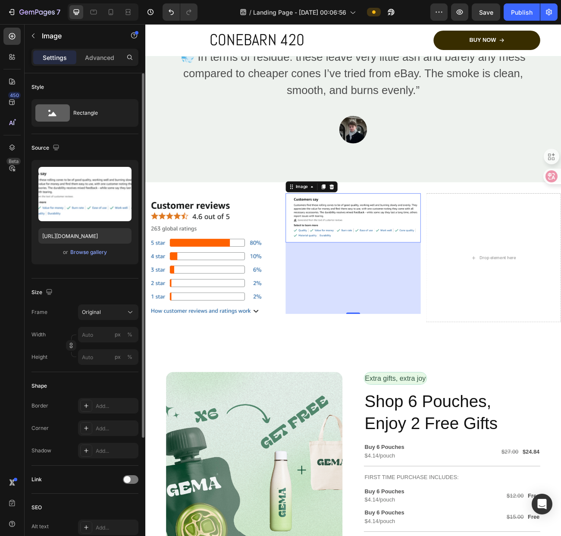
scroll to position [164, 0]
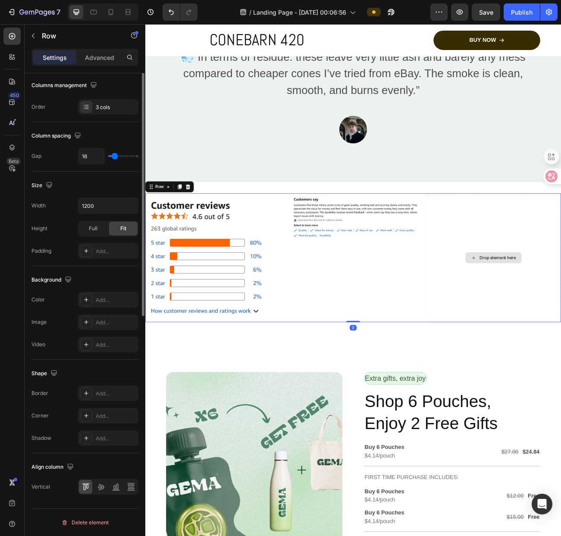
scroll to position [0, 0]
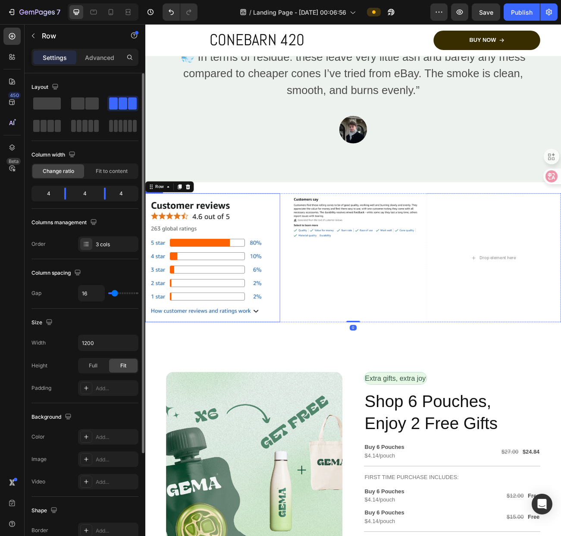
click at [282, 293] on img at bounding box center [229, 315] width 168 height 160
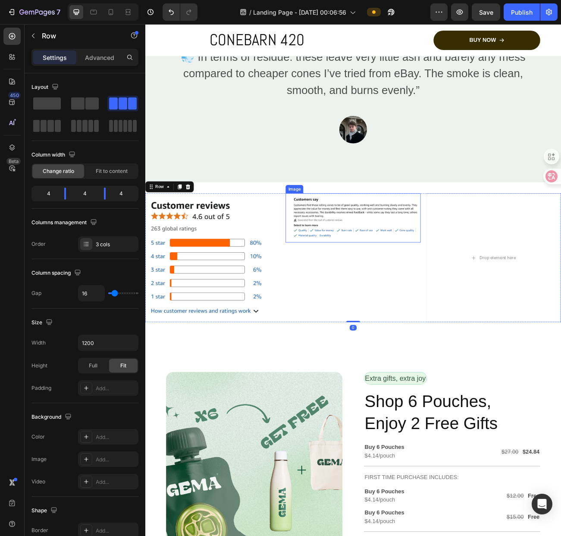
drag, startPoint x: 437, startPoint y: 274, endPoint x: 506, endPoint y: 277, distance: 68.6
click at [437, 273] on img at bounding box center [404, 265] width 168 height 61
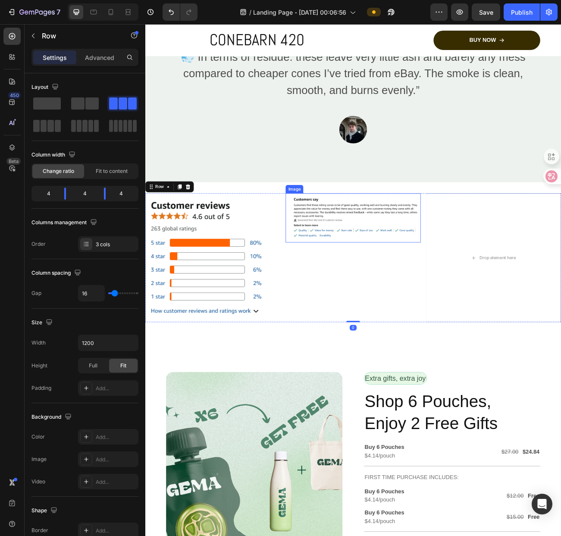
click at [412, 275] on img at bounding box center [404, 265] width 168 height 61
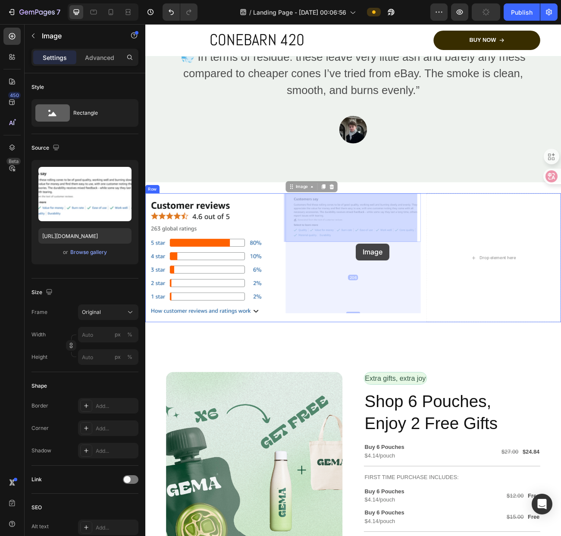
drag, startPoint x: 388, startPoint y: 256, endPoint x: 357, endPoint y: 252, distance: 31.3
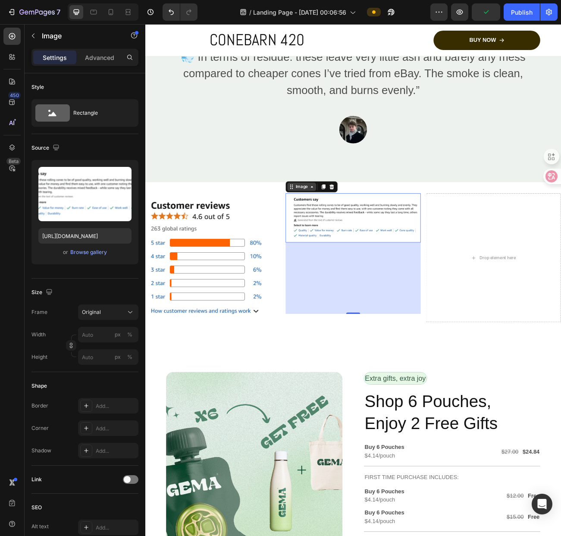
click at [351, 228] on icon at bounding box center [352, 226] width 7 height 7
click at [379, 311] on div "206" at bounding box center [404, 340] width 168 height 89
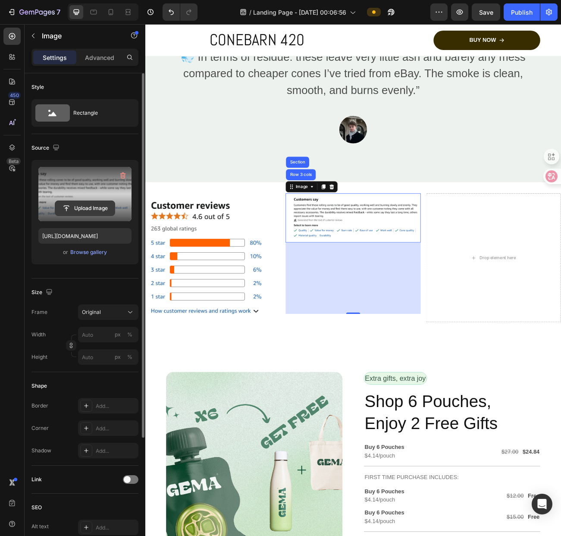
click at [81, 205] on input "file" at bounding box center [84, 208] width 59 height 15
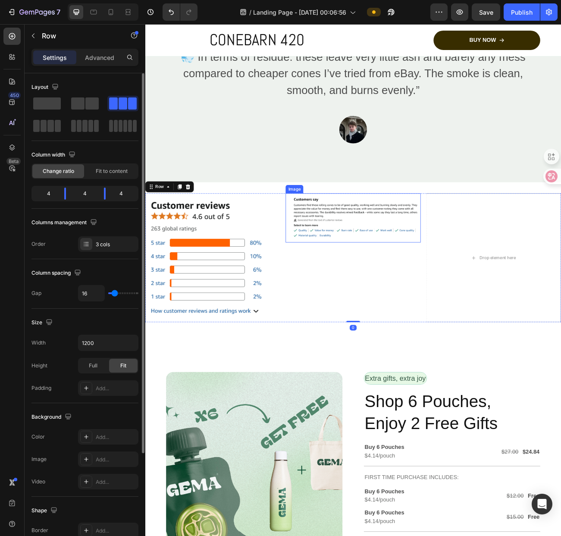
click at [399, 268] on img at bounding box center [404, 265] width 168 height 61
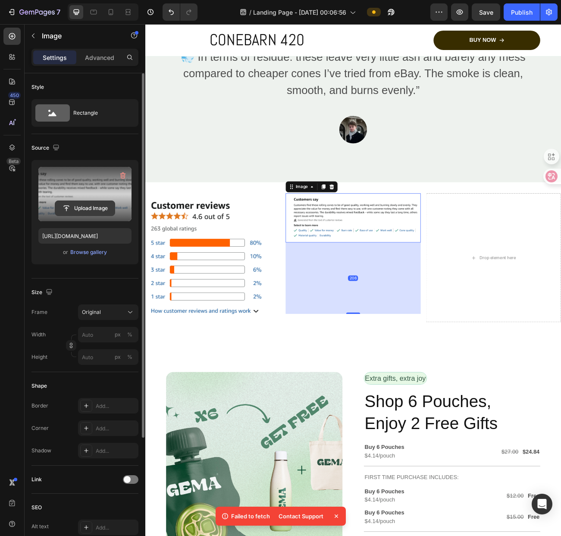
click at [90, 209] on input "file" at bounding box center [84, 208] width 59 height 15
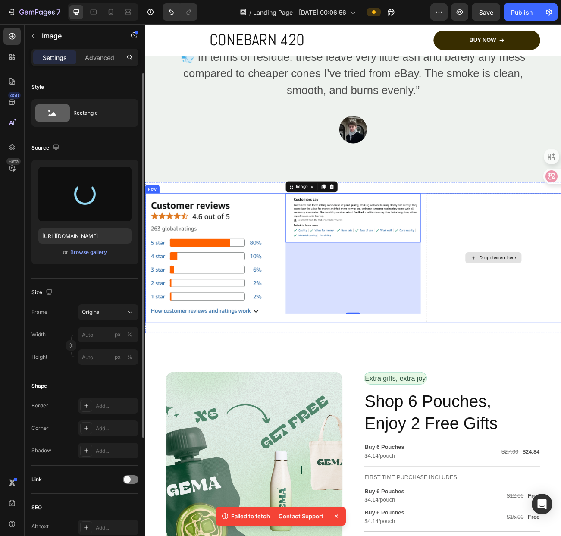
type input "[URL][DOMAIN_NAME]"
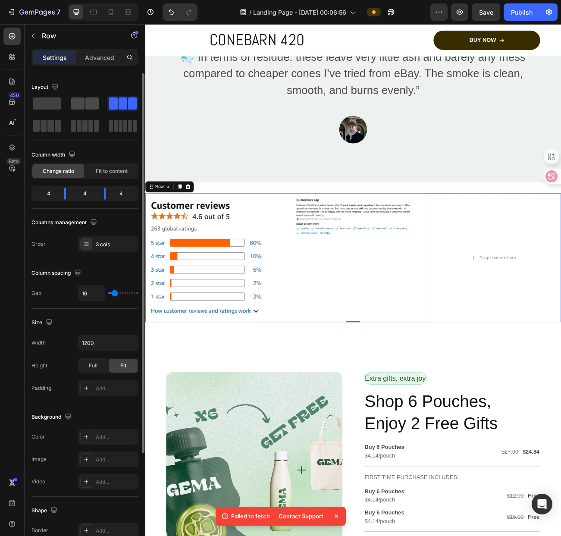
click at [84, 104] on span at bounding box center [77, 103] width 13 height 12
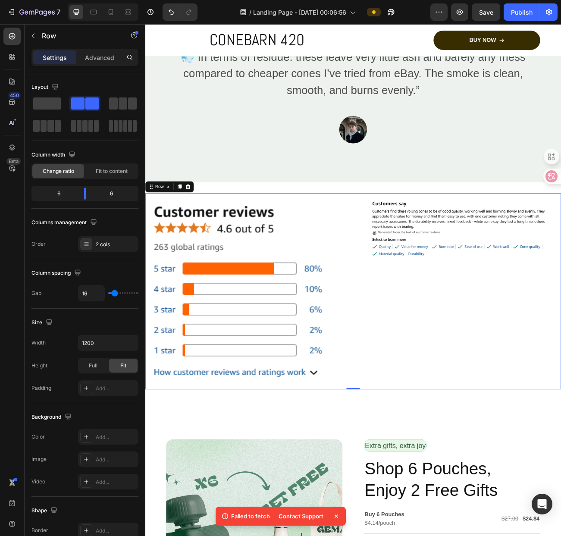
drag, startPoint x: 480, startPoint y: 375, endPoint x: 484, endPoint y: 368, distance: 8.3
click at [481, 373] on div "Image" at bounding box center [534, 357] width 255 height 244
click at [354, 416] on img at bounding box center [272, 357] width 255 height 244
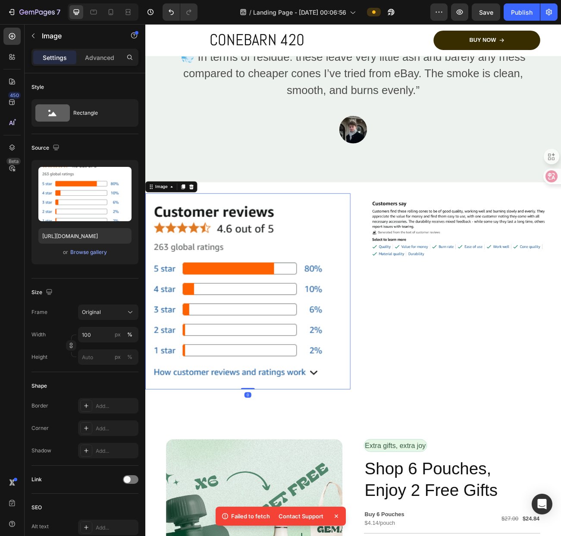
drag, startPoint x: 271, startPoint y: 473, endPoint x: 304, endPoint y: 332, distance: 144.6
click at [304, 332] on div "Image 0" at bounding box center [272, 357] width 255 height 244
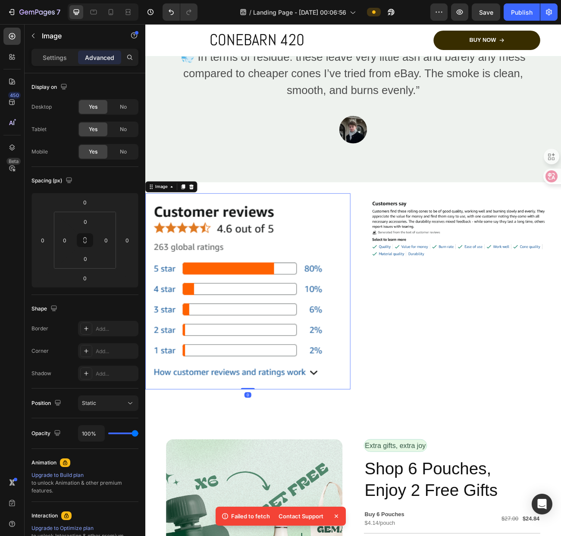
drag, startPoint x: 263, startPoint y: 475, endPoint x: 277, endPoint y: 411, distance: 65.0
click at [277, 411] on div "Image 0" at bounding box center [272, 357] width 255 height 244
click at [85, 255] on input "0" at bounding box center [85, 258] width 17 height 13
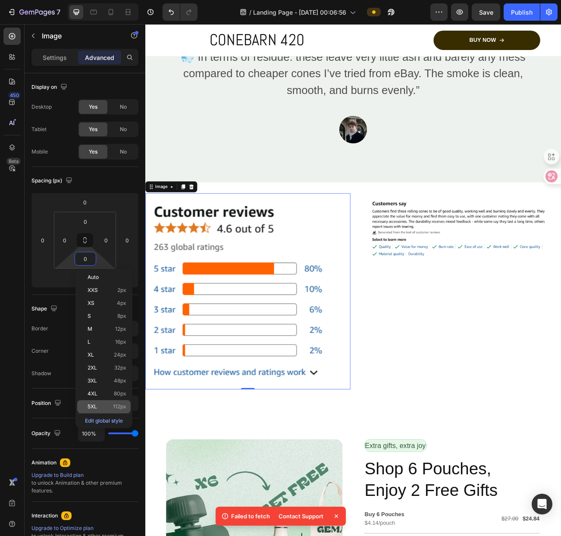
click at [112, 401] on div "5XL 112px" at bounding box center [103, 406] width 53 height 13
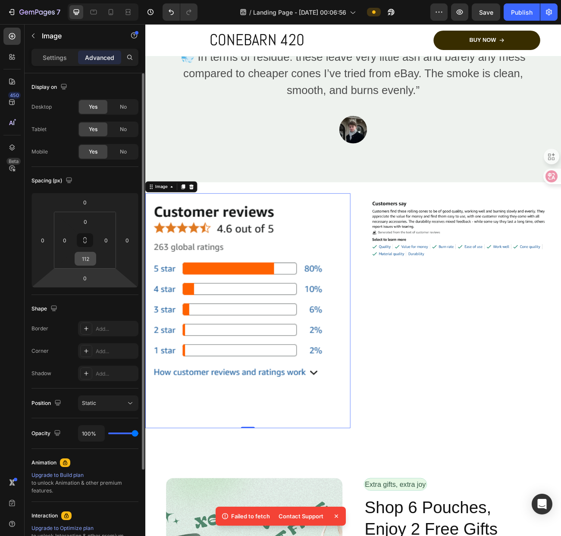
click at [88, 265] on input "112" at bounding box center [85, 258] width 17 height 13
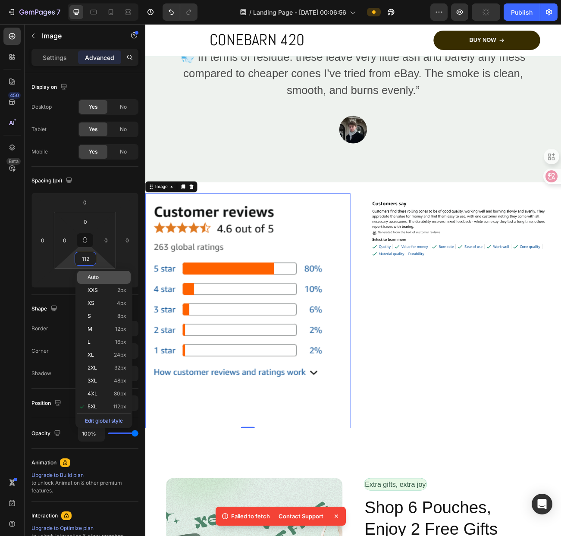
click at [95, 276] on span "Auto" at bounding box center [93, 277] width 11 height 6
type input "Auto"
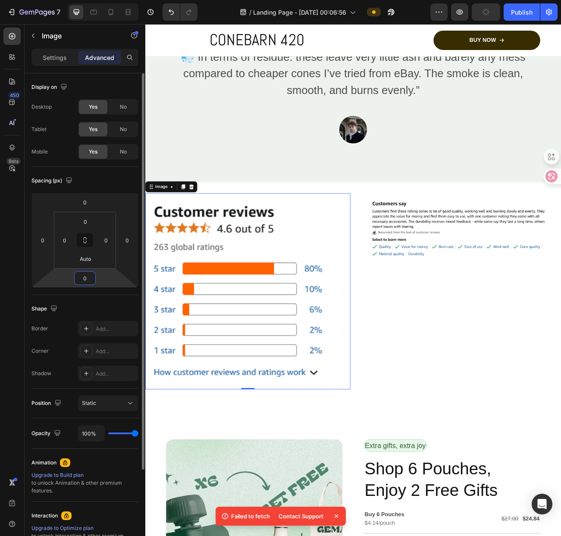
drag, startPoint x: 77, startPoint y: 282, endPoint x: 74, endPoint y: 289, distance: 7.5
click at [77, 282] on input "0" at bounding box center [84, 278] width 17 height 13
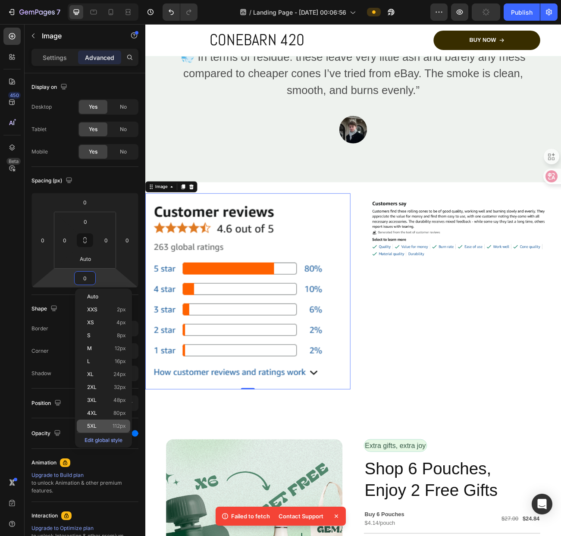
click at [94, 423] on span "5XL" at bounding box center [91, 426] width 9 height 6
type input "112"
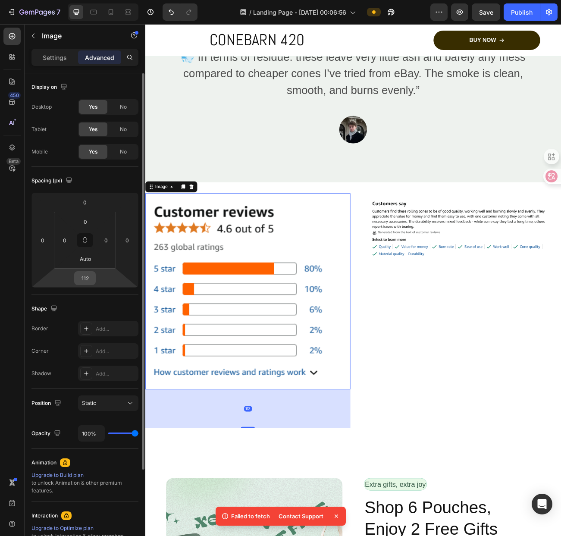
click at [89, 282] on input "112" at bounding box center [84, 278] width 17 height 13
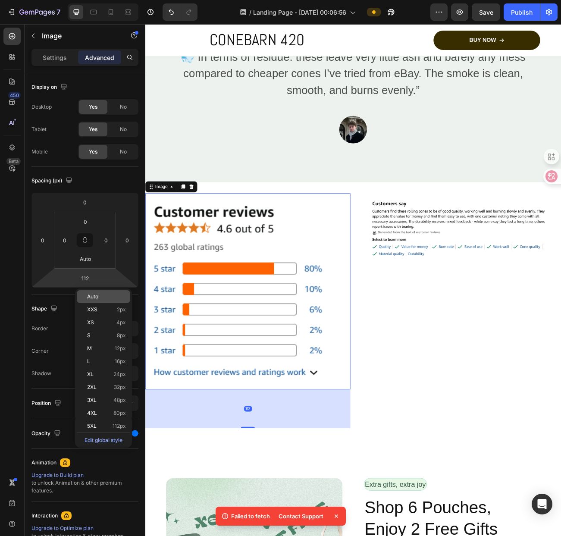
click at [94, 293] on div "Auto" at bounding box center [103, 296] width 53 height 13
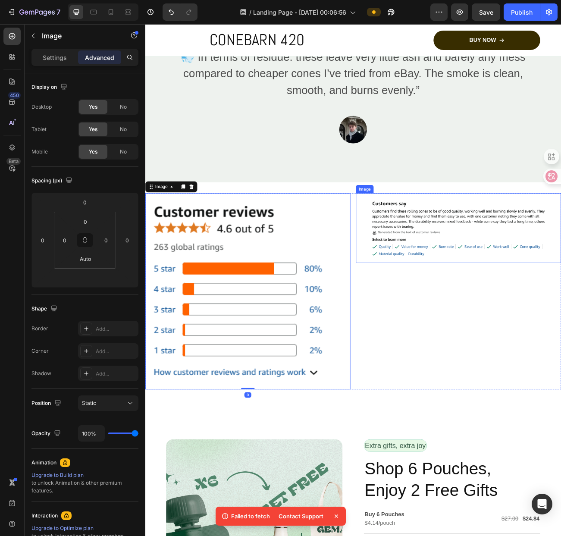
click at [504, 323] on div "Image" at bounding box center [534, 357] width 255 height 244
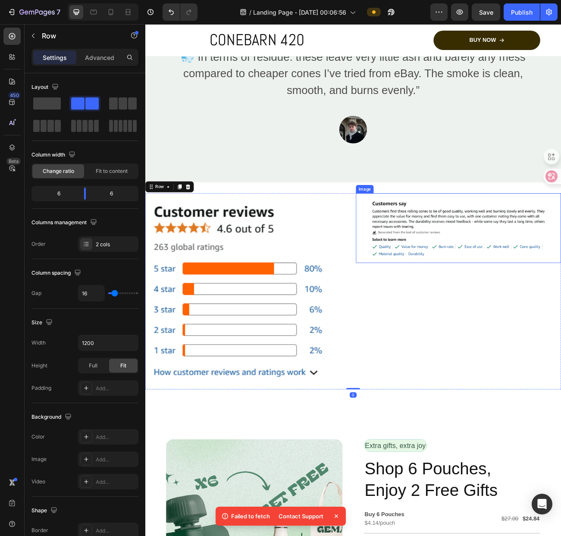
click at [481, 306] on img at bounding box center [534, 278] width 255 height 86
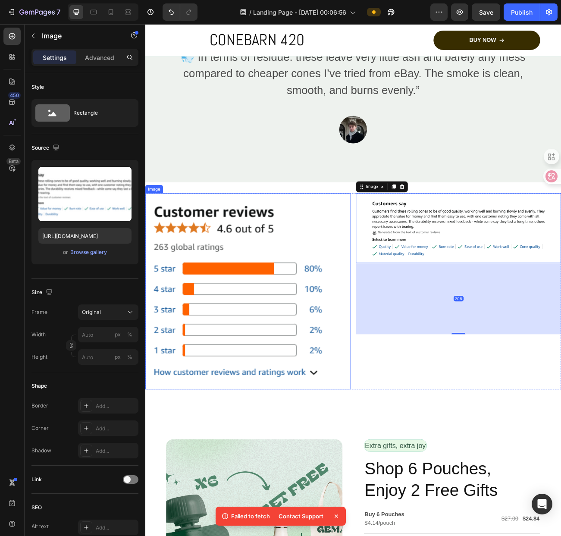
click at [316, 386] on img at bounding box center [272, 357] width 255 height 244
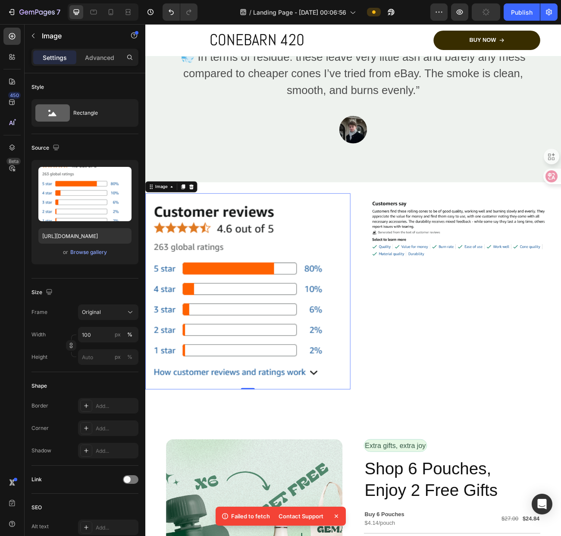
drag, startPoint x: 199, startPoint y: 224, endPoint x: 199, endPoint y: 231, distance: 6.5
click at [199, 224] on icon at bounding box center [202, 226] width 7 height 7
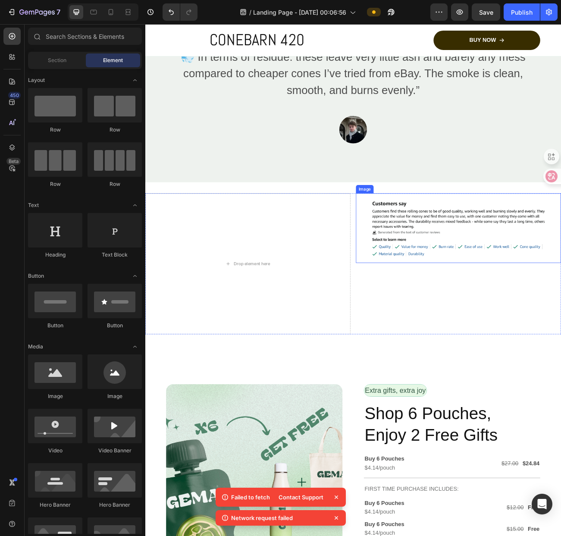
click at [449, 279] on img at bounding box center [534, 278] width 255 height 86
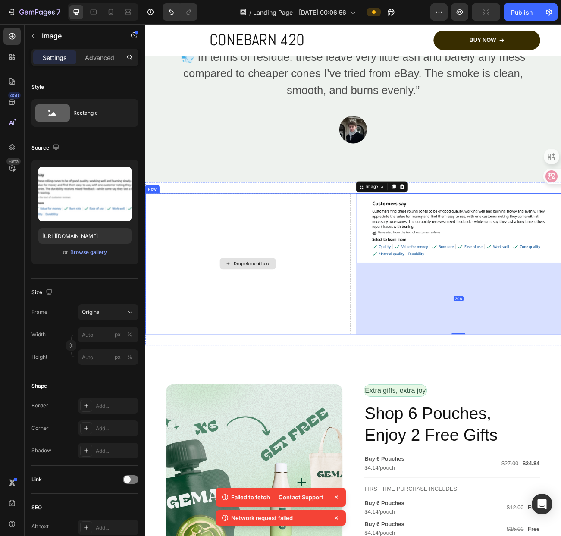
click at [328, 288] on div "Drop element here" at bounding box center [272, 322] width 255 height 175
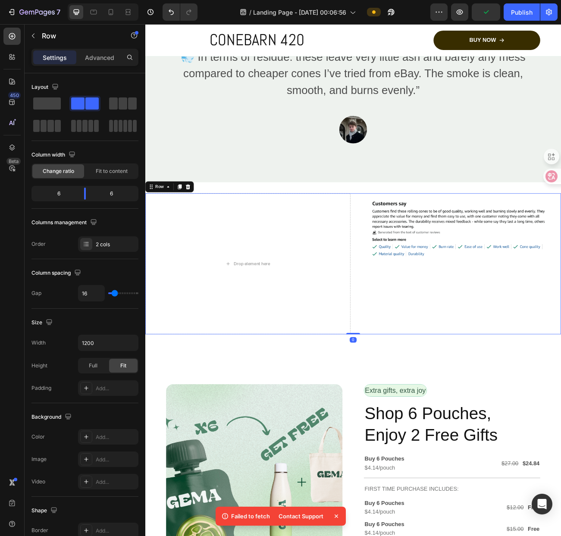
drag, startPoint x: 405, startPoint y: 407, endPoint x: 416, endPoint y: 312, distance: 96.0
click at [416, 312] on div "Drop element here Image Row 0" at bounding box center [403, 322] width 517 height 175
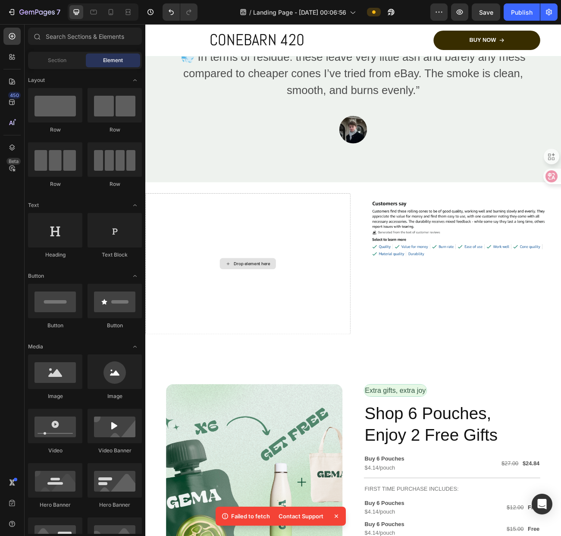
click at [299, 319] on div "Drop element here" at bounding box center [273, 322] width 70 height 14
click at [450, 263] on img at bounding box center [534, 278] width 255 height 86
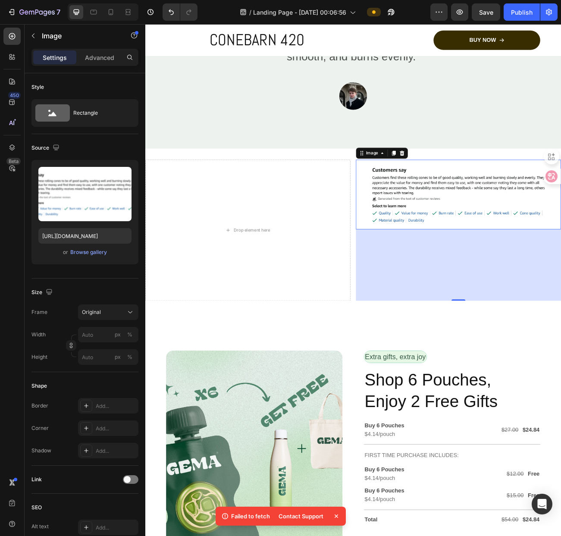
scroll to position [2300, 0]
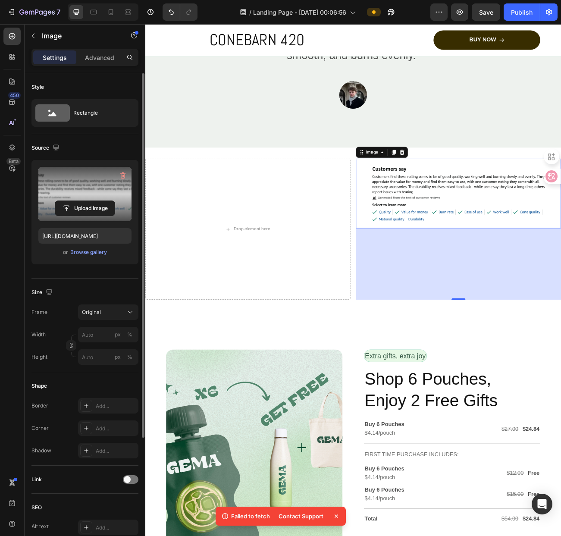
click at [100, 178] on label at bounding box center [84, 194] width 93 height 54
click at [100, 201] on input "file" at bounding box center [84, 208] width 59 height 15
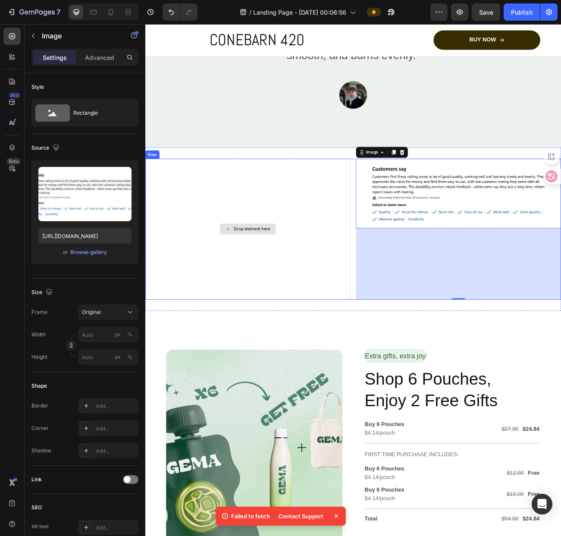
click at [266, 284] on div "Drop element here" at bounding box center [273, 279] width 70 height 14
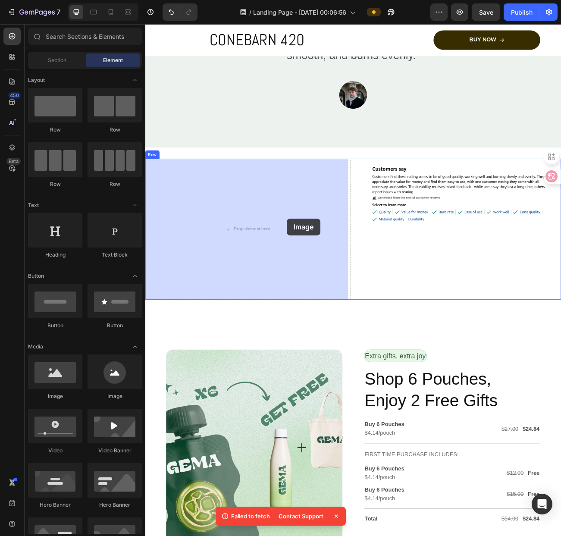
drag, startPoint x: 211, startPoint y: 406, endPoint x: 321, endPoint y: 266, distance: 177.5
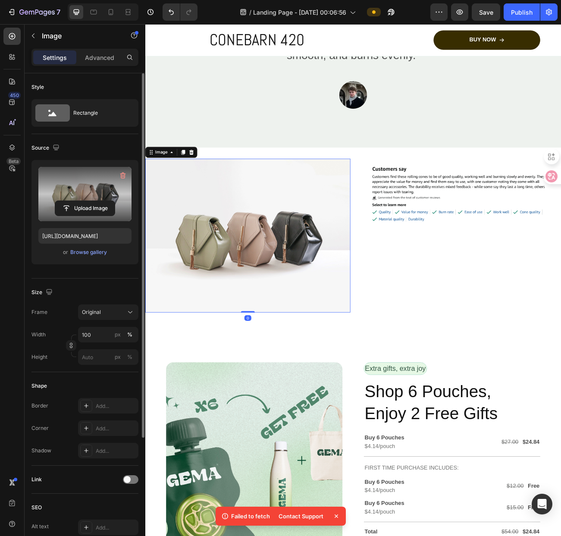
drag, startPoint x: 55, startPoint y: 197, endPoint x: 59, endPoint y: 198, distance: 4.3
click at [58, 197] on label at bounding box center [84, 194] width 93 height 54
click at [58, 201] on input "file" at bounding box center [84, 208] width 59 height 15
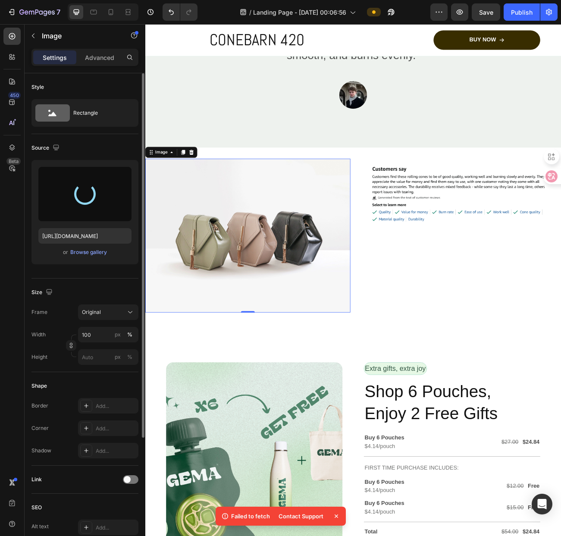
type input "[URL][DOMAIN_NAME]"
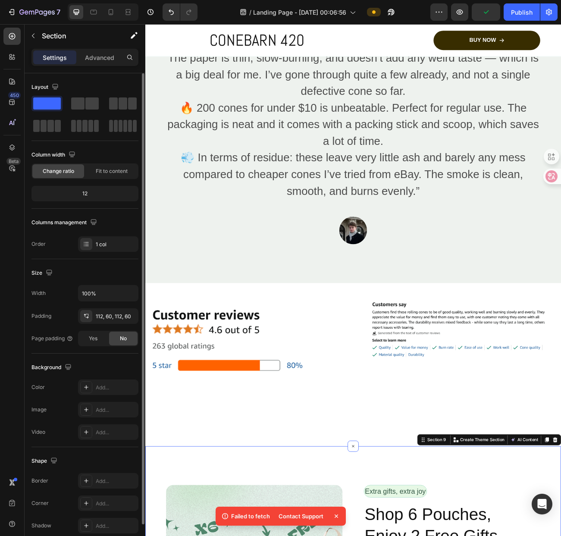
scroll to position [2128, 0]
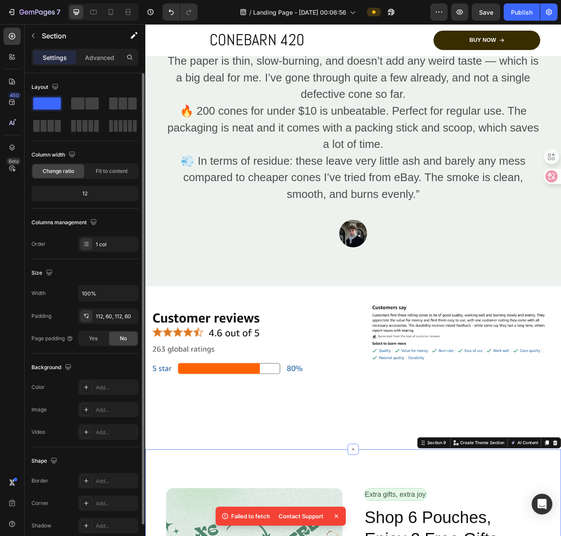
click at [476, 515] on div "Image" at bounding box center [534, 451] width 255 height 175
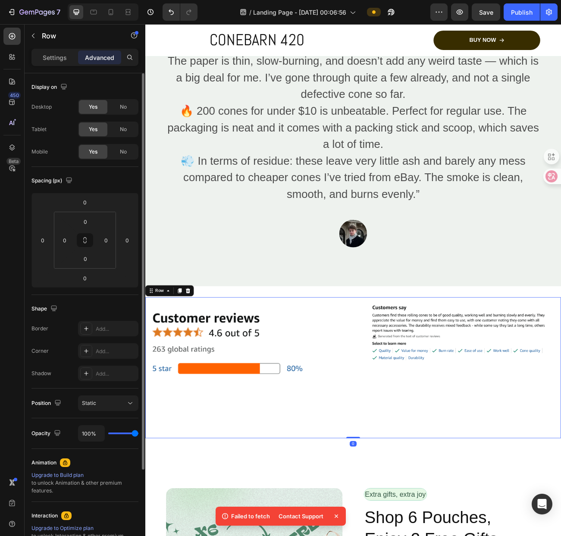
drag, startPoint x: 393, startPoint y: 538, endPoint x: 405, endPoint y: 455, distance: 83.6
click at [422, 446] on div "Image Image Row 0" at bounding box center [403, 451] width 517 height 175
click at [91, 237] on button at bounding box center [85, 240] width 16 height 14
drag, startPoint x: 88, startPoint y: 240, endPoint x: 90, endPoint y: 219, distance: 21.6
click at [90, 219] on div "0 0 0 0" at bounding box center [85, 240] width 62 height 57
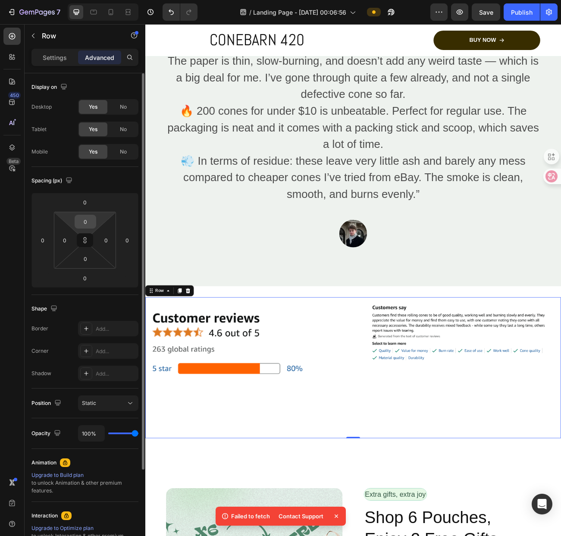
click at [90, 218] on input "0" at bounding box center [85, 221] width 17 height 13
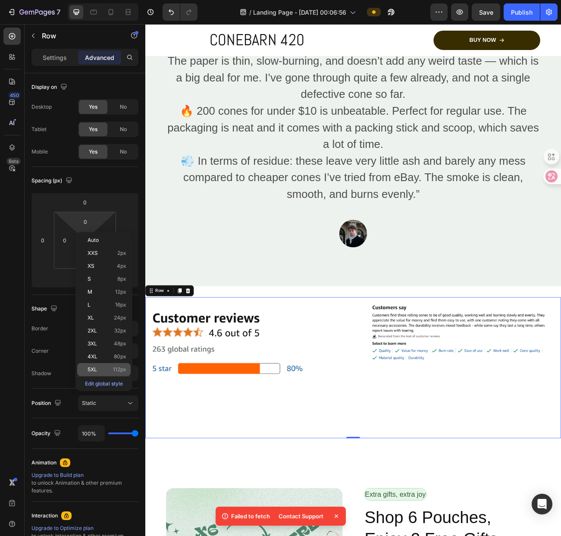
click at [113, 371] on span "112px" at bounding box center [119, 369] width 13 height 6
type input "112"
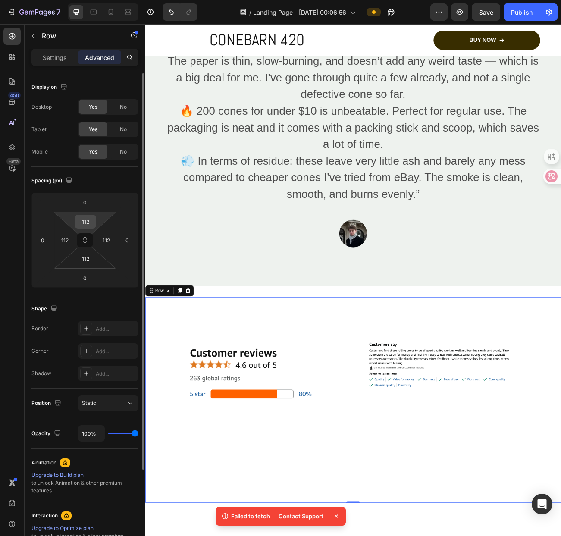
click at [92, 221] on input "112" at bounding box center [85, 221] width 17 height 13
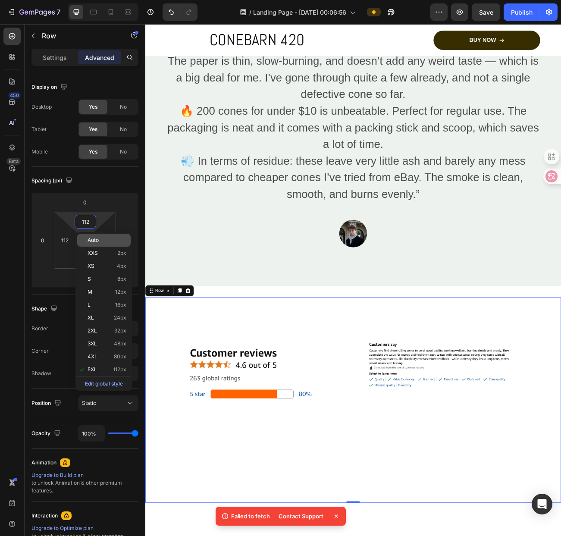
click at [100, 243] on p "Auto" at bounding box center [107, 240] width 39 height 6
type input "Auto"
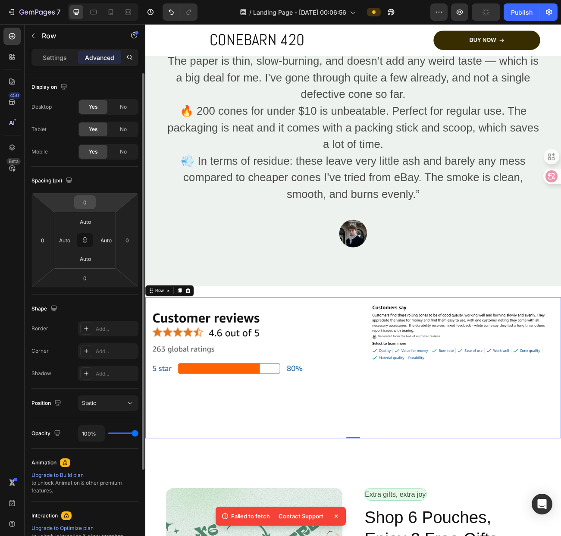
click at [91, 201] on input "0" at bounding box center [84, 202] width 17 height 13
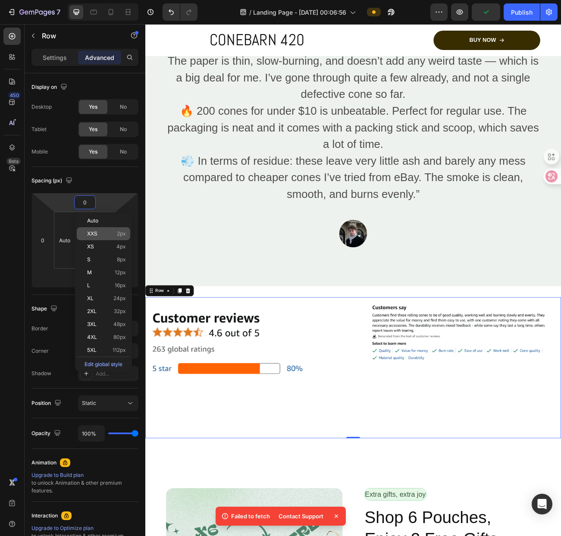
click at [103, 228] on div "XXS 2px" at bounding box center [103, 233] width 53 height 13
type input "2"
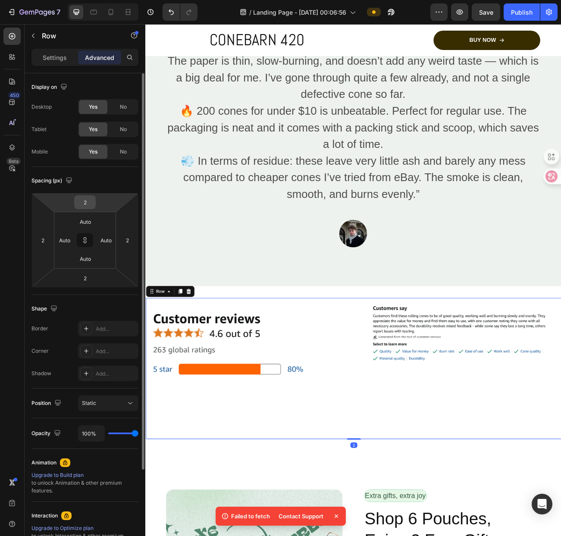
click at [82, 199] on input "2" at bounding box center [84, 202] width 17 height 13
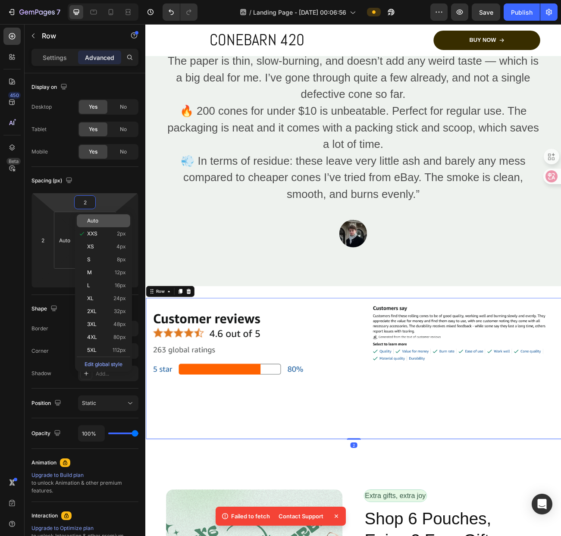
click at [90, 221] on span "Auto" at bounding box center [92, 221] width 11 height 6
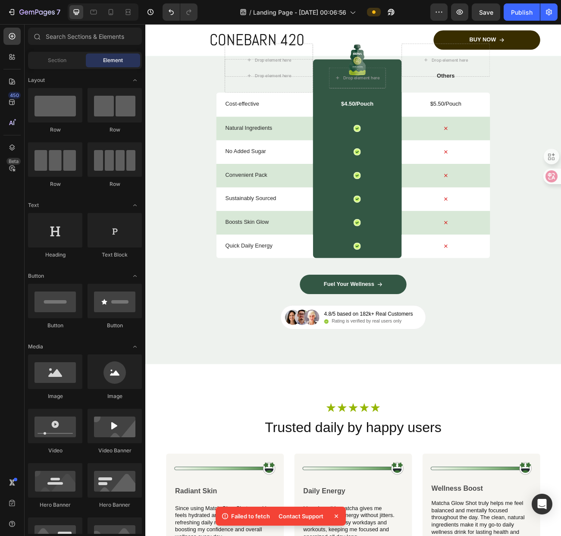
scroll to position [2835, 0]
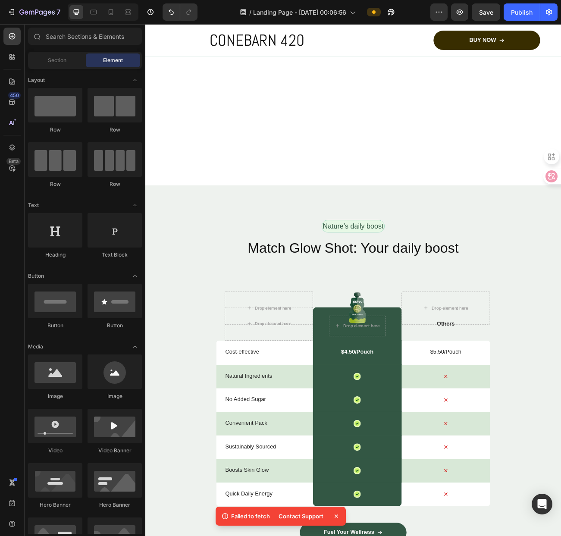
drag, startPoint x: 658, startPoint y: 457, endPoint x: 649, endPoint y: 25, distance: 432.9
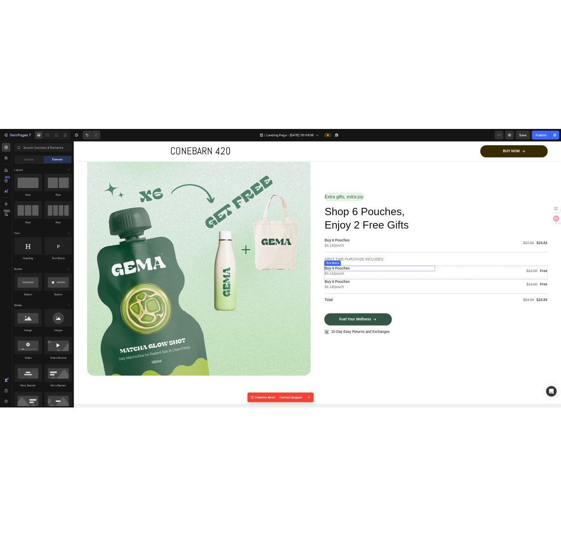
scroll to position [2577, 0]
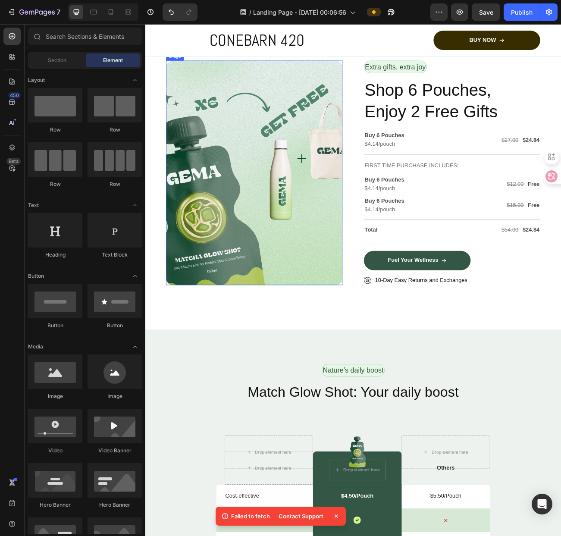
click at [460, 106] on h2 "Shop 6 Pouches, Enjoy 2 Free Gifts" at bounding box center [526, 120] width 219 height 56
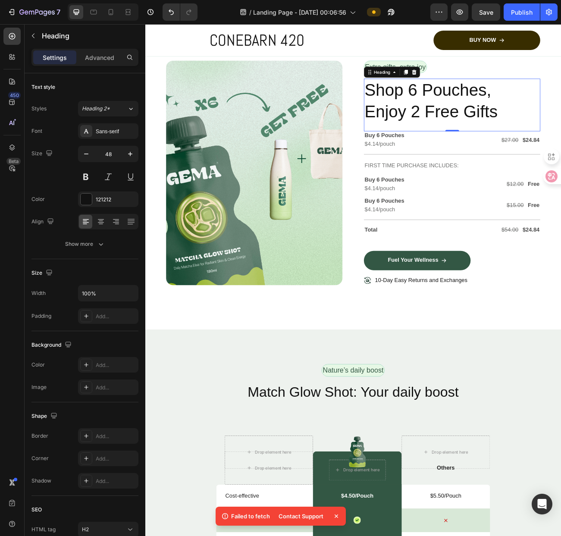
click at [560, 135] on p "Shop 6 Pouches, Enjoy 2 Free Gifts" at bounding box center [527, 120] width 218 height 54
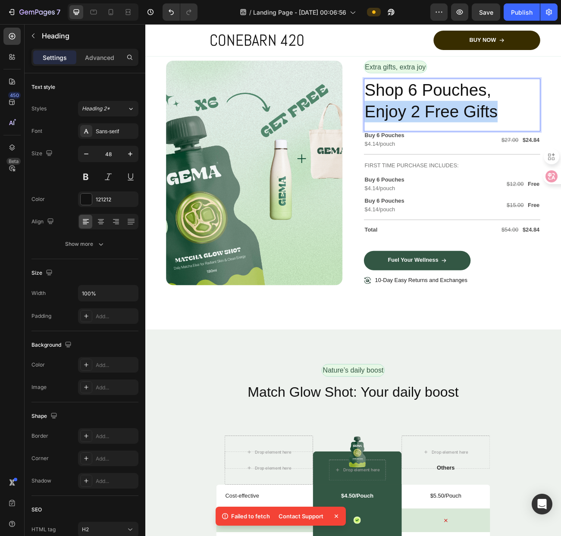
click at [560, 135] on p "Shop 6 Pouches, Enjoy 2 Free Gifts" at bounding box center [527, 120] width 218 height 54
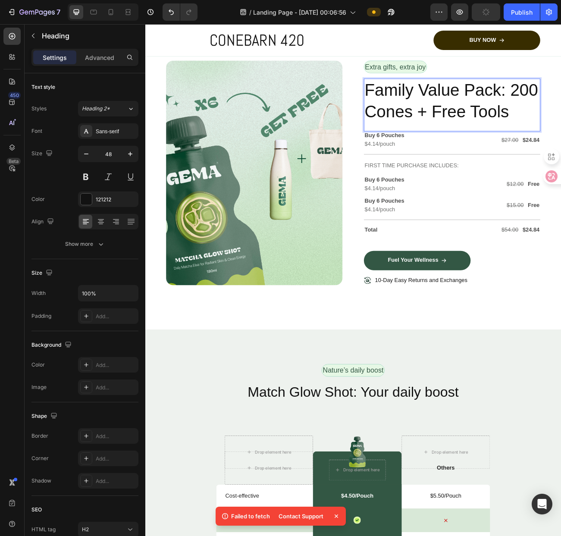
scroll to position [2403, 0]
